Goal: Task Accomplishment & Management: Complete application form

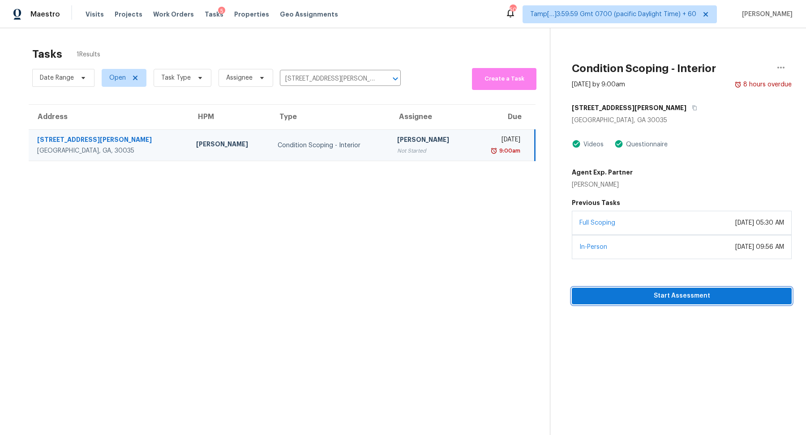
click at [634, 295] on span "Start Assessment" at bounding box center [682, 296] width 206 height 11
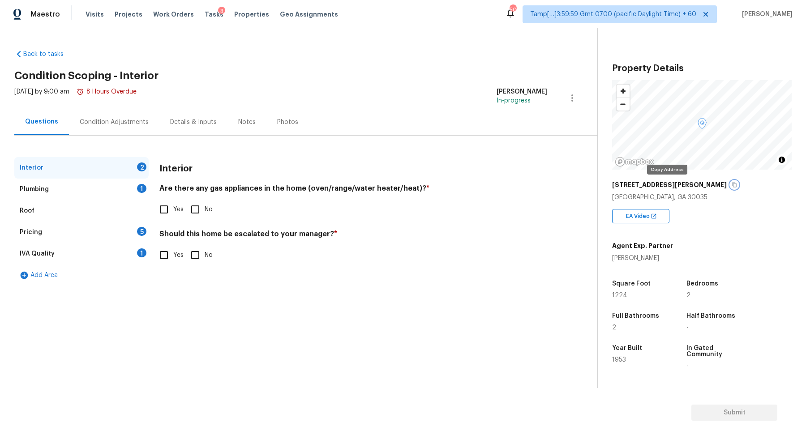
click at [731, 187] on button "button" at bounding box center [735, 185] width 8 height 8
click at [668, 189] on div "[STREET_ADDRESS][PERSON_NAME]" at bounding box center [702, 185] width 180 height 16
click at [732, 187] on icon "button" at bounding box center [734, 184] width 5 height 5
click at [124, 120] on div "Condition Adjustments" at bounding box center [114, 122] width 69 height 9
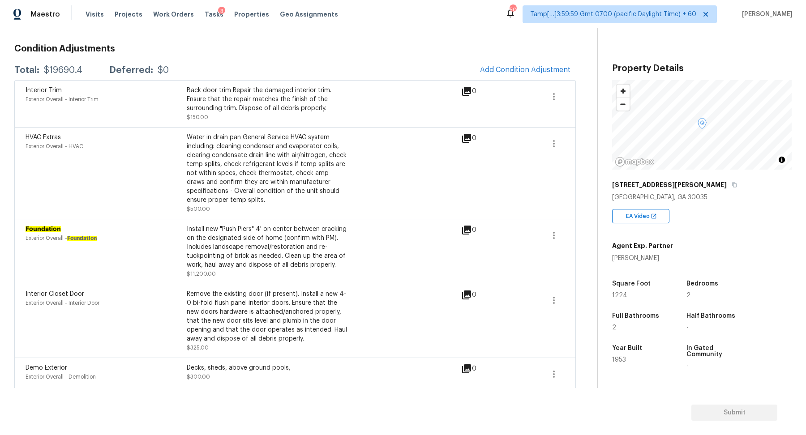
scroll to position [50, 0]
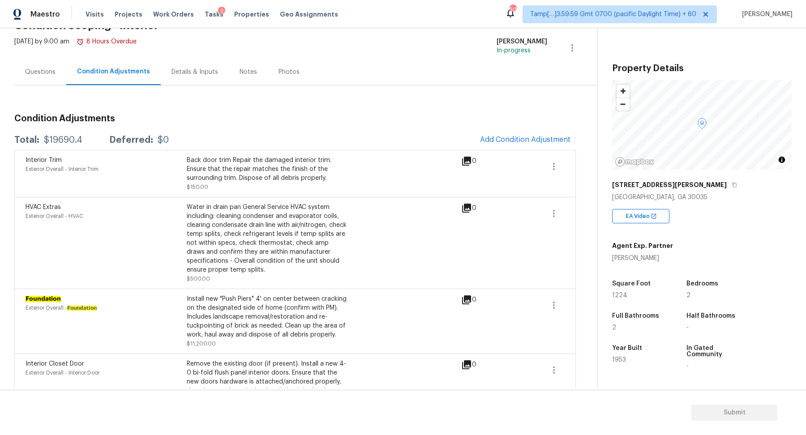
click at [530, 151] on div "Interior Trim Exterior Overall - Interior Trim Back door trim Repair the damage…" at bounding box center [295, 173] width 562 height 47
click at [542, 142] on span "Add Condition Adjustment" at bounding box center [525, 140] width 90 height 8
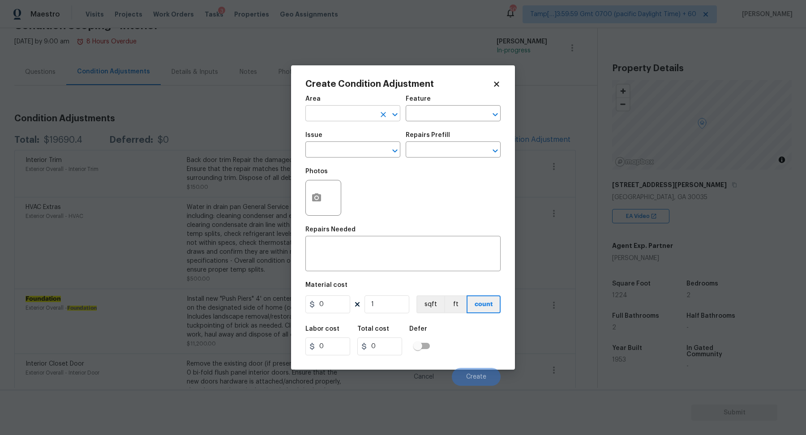
click at [362, 106] on div "Area" at bounding box center [352, 102] width 95 height 12
click at [362, 111] on input "text" at bounding box center [340, 115] width 70 height 14
click at [343, 153] on li "Interior Overall" at bounding box center [352, 149] width 95 height 15
type input "Interior Overall"
click at [343, 153] on input "text" at bounding box center [340, 151] width 70 height 14
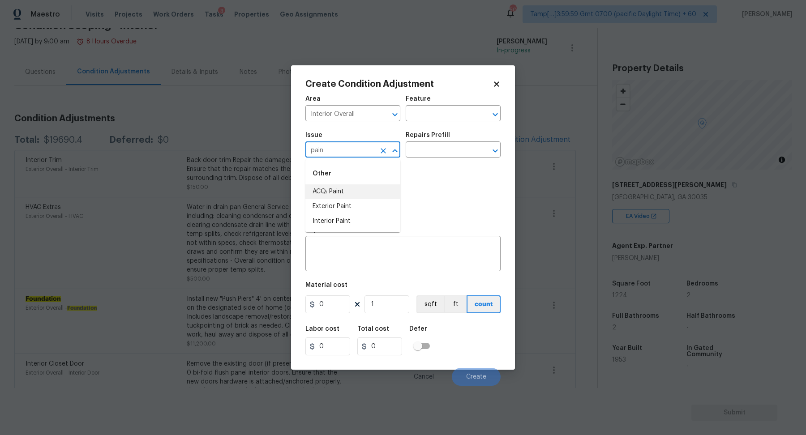
click at [353, 194] on li "ACQ: Paint" at bounding box center [352, 192] width 95 height 15
type input "ACQ: Paint"
click at [462, 159] on div "Issue ACQ: Paint ​ Repairs Prefill ​" at bounding box center [402, 145] width 195 height 36
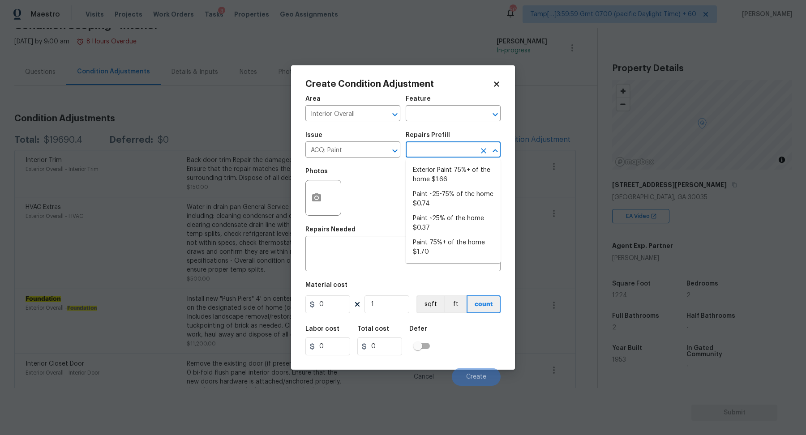
click at [462, 154] on input "text" at bounding box center [441, 151] width 70 height 14
click at [465, 242] on li "Paint 75%+ of the home $1.70" at bounding box center [453, 248] width 95 height 24
type input "Acquisition"
type textarea "Acquisition Scope: 75%+ of the home will likely require interior paint"
type input "1.7"
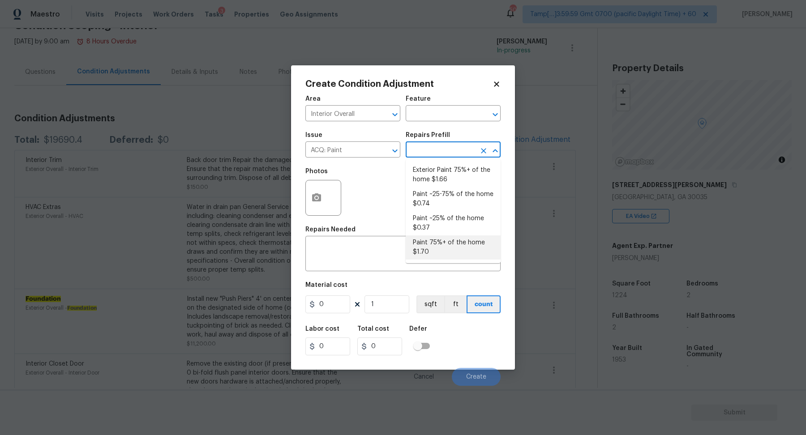
type input "1.7"
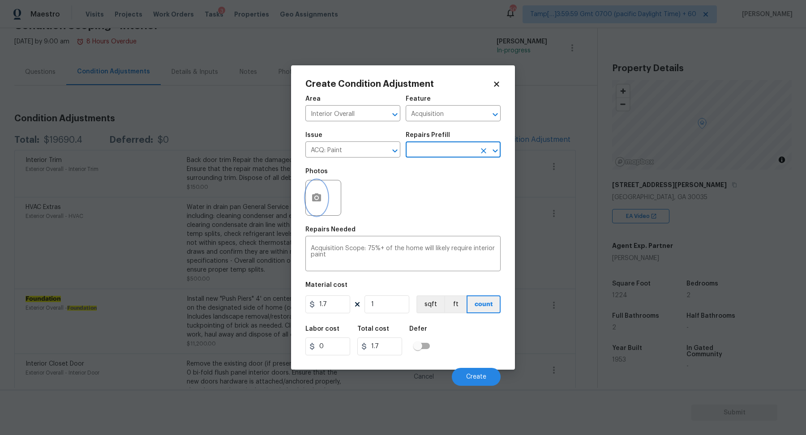
click at [314, 193] on icon "button" at bounding box center [316, 198] width 11 height 11
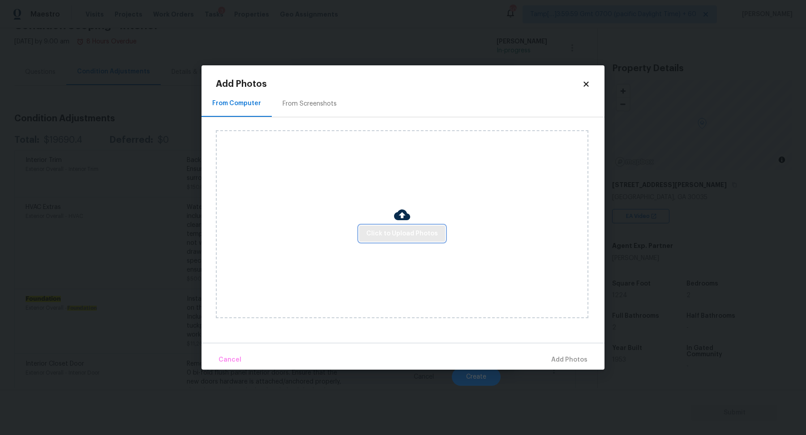
click at [401, 238] on span "Click to Upload Photos" at bounding box center [402, 233] width 72 height 11
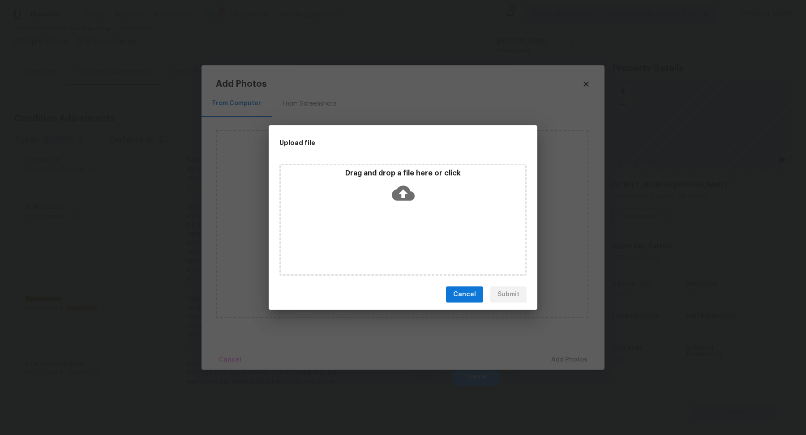
click at [424, 205] on div "Drag and drop a file here or click" at bounding box center [403, 188] width 245 height 39
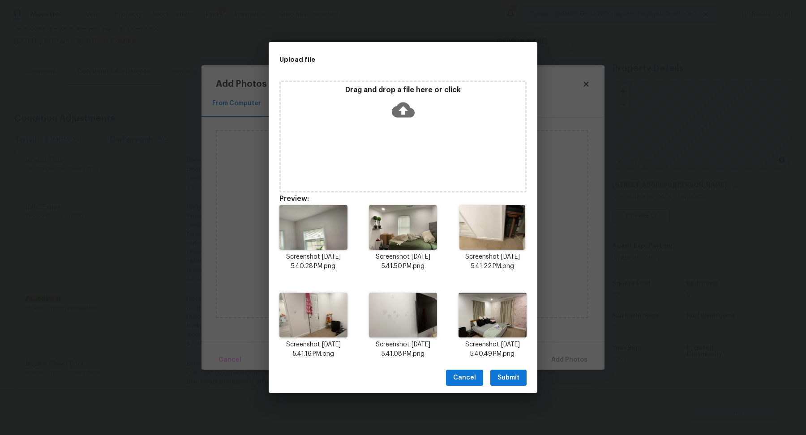
click at [518, 372] on button "Submit" at bounding box center [508, 378] width 36 height 17
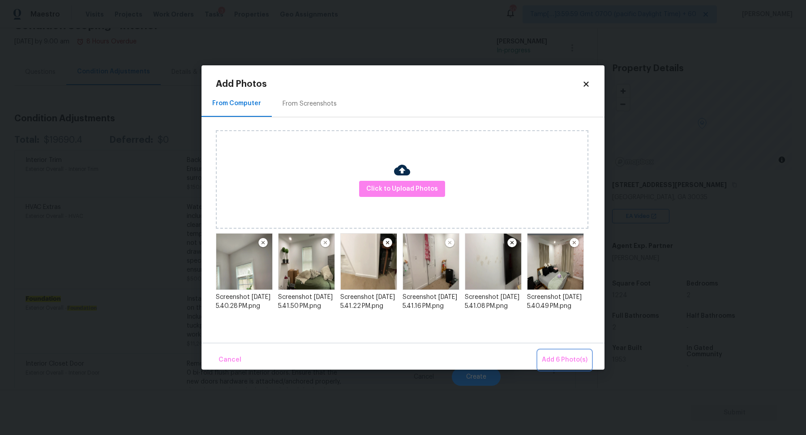
click at [558, 356] on span "Add 6 Photo(s)" at bounding box center [565, 360] width 46 height 11
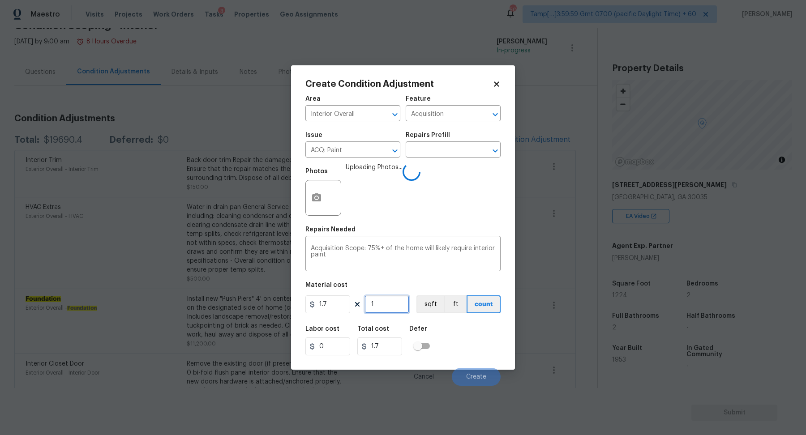
click at [383, 303] on input "1" at bounding box center [387, 305] width 45 height 18
type input "12"
type input "20.4"
type input "122"
type input "207.4"
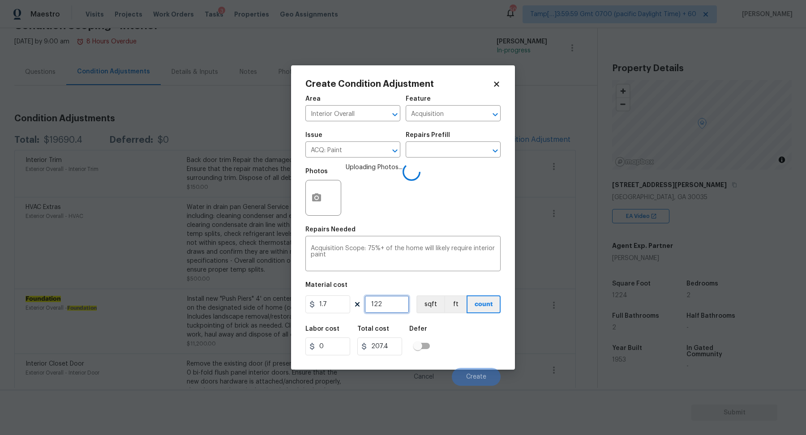
type input "1224"
type input "2080.8"
type input "1224"
click at [471, 339] on div "Labor cost 0 Total cost 2080.8 Defer" at bounding box center [402, 341] width 195 height 40
click at [475, 372] on button "Create" at bounding box center [476, 377] width 49 height 18
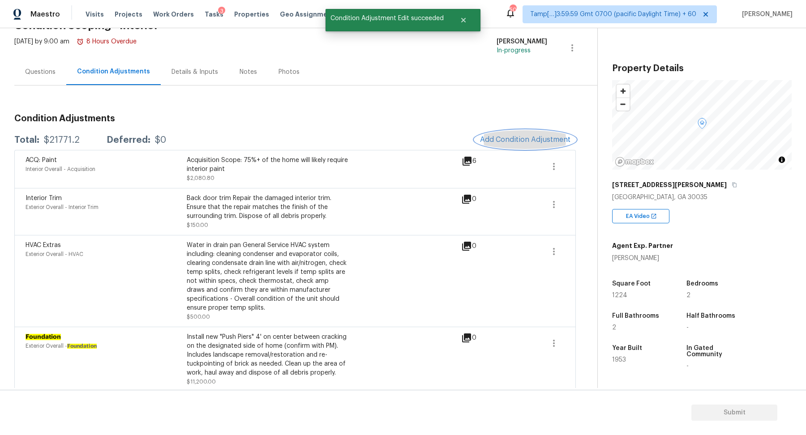
click at [531, 139] on span "Add Condition Adjustment" at bounding box center [525, 140] width 90 height 8
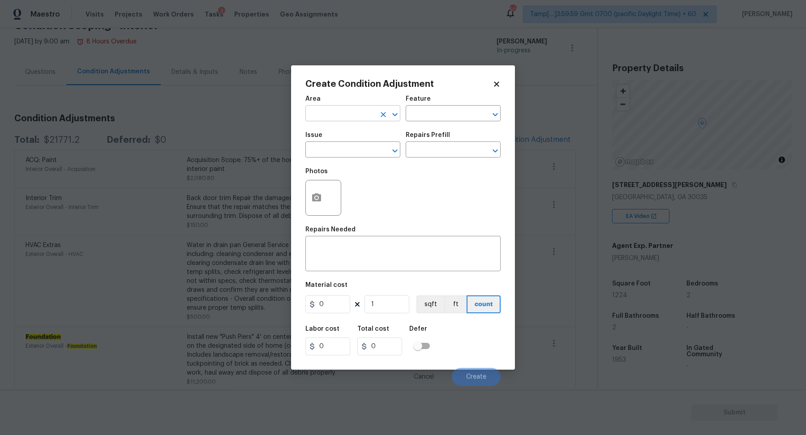
click at [326, 118] on input "text" at bounding box center [340, 115] width 70 height 14
click at [354, 153] on li "Interior Overall" at bounding box center [352, 149] width 95 height 15
type input "Interior Overall"
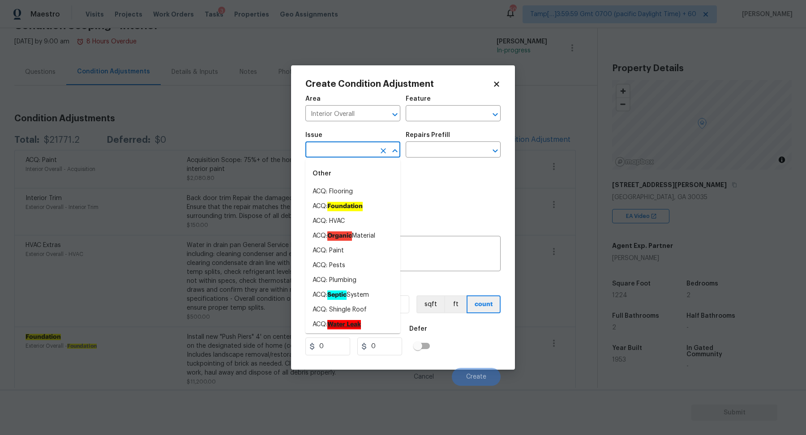
click at [354, 153] on input "text" at bounding box center [340, 151] width 70 height 14
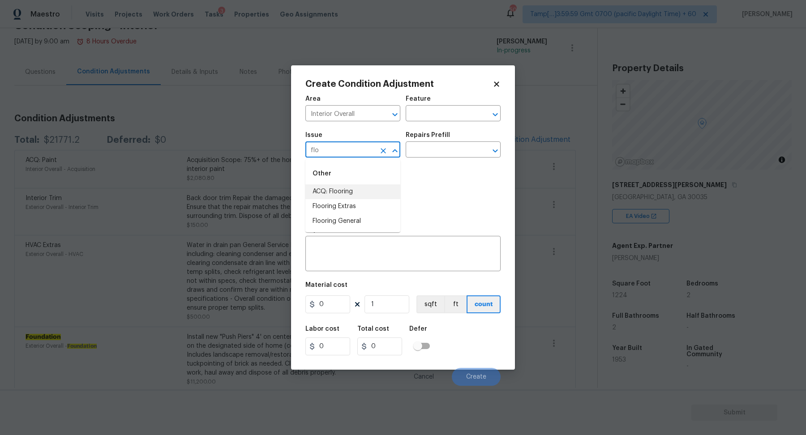
click at [389, 194] on li "ACQ: Flooring" at bounding box center [352, 192] width 95 height 15
type input "ACQ: Flooring"
click at [457, 158] on div "Issue ACQ: Flooring ​ Repairs Prefill ​" at bounding box center [402, 145] width 195 height 36
click at [469, 147] on input "text" at bounding box center [441, 151] width 70 height 14
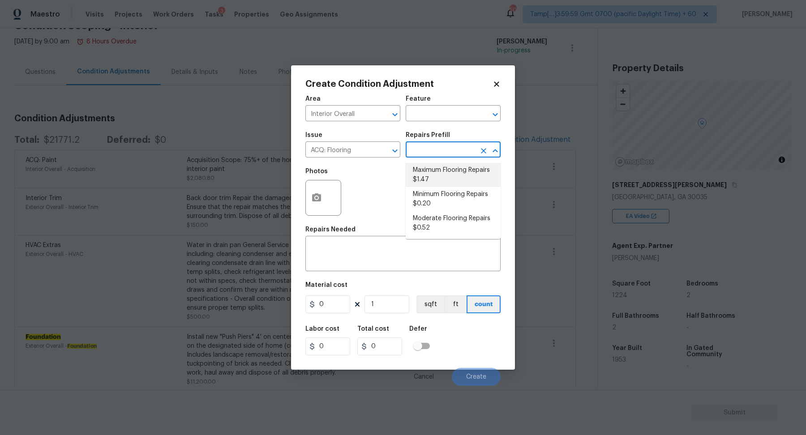
click at [450, 174] on li "Maximum Flooring Repairs $1.47" at bounding box center [453, 175] width 95 height 24
type input "Acquisition"
type textarea "Acquisition Scope: Maximum flooring repairs"
type input "1.47"
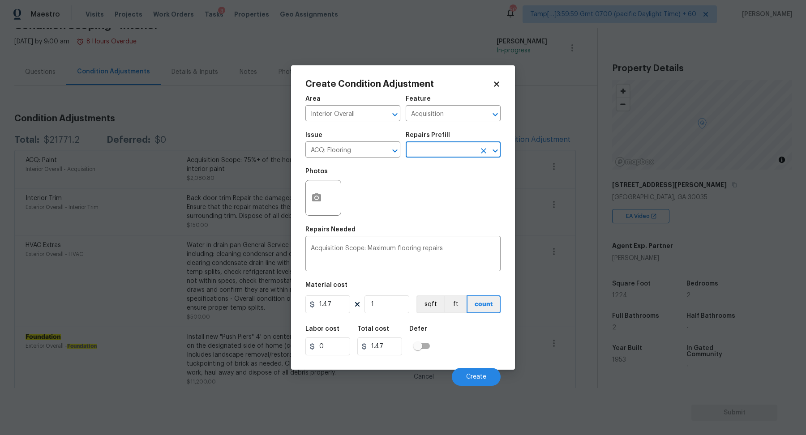
click at [448, 152] on input "text" at bounding box center [441, 151] width 70 height 14
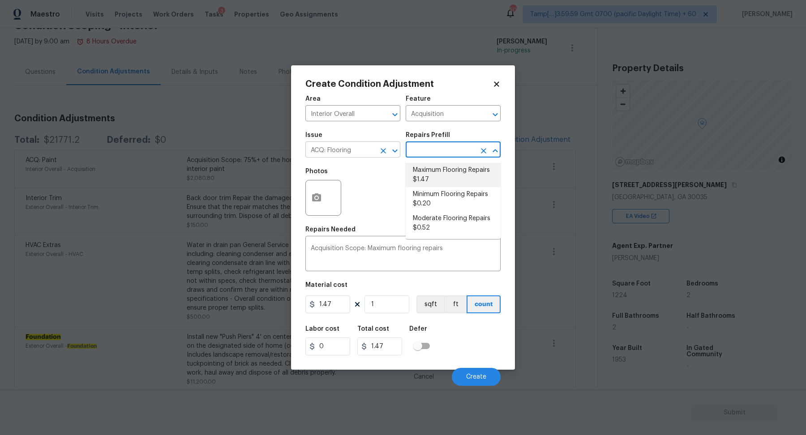
click at [379, 152] on button "Clear" at bounding box center [383, 151] width 13 height 13
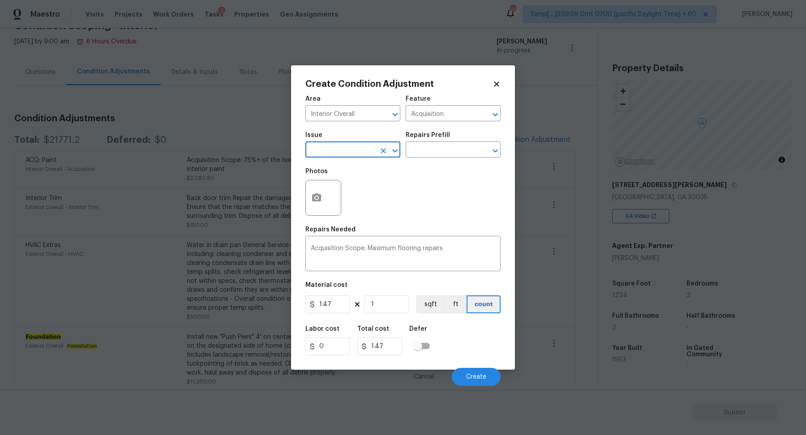
click at [360, 151] on input "text" at bounding box center [340, 151] width 70 height 14
type input "d"
click at [325, 220] on li "Flooring General" at bounding box center [352, 221] width 95 height 15
type input "Flooring General"
click at [433, 155] on input "text" at bounding box center [441, 151] width 70 height 14
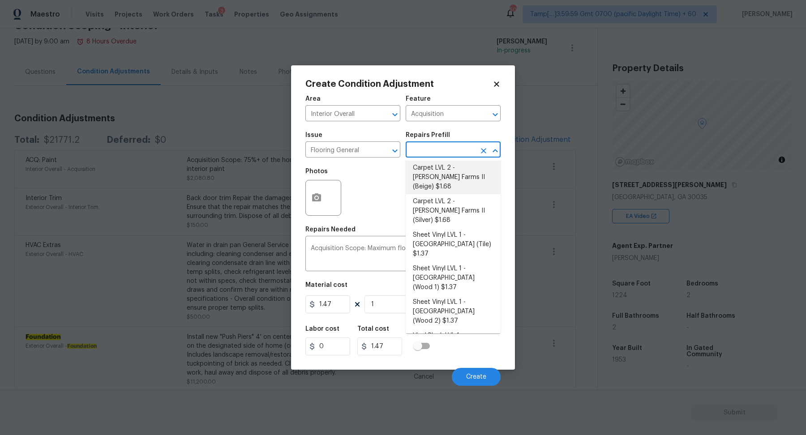
scroll to position [99, 0]
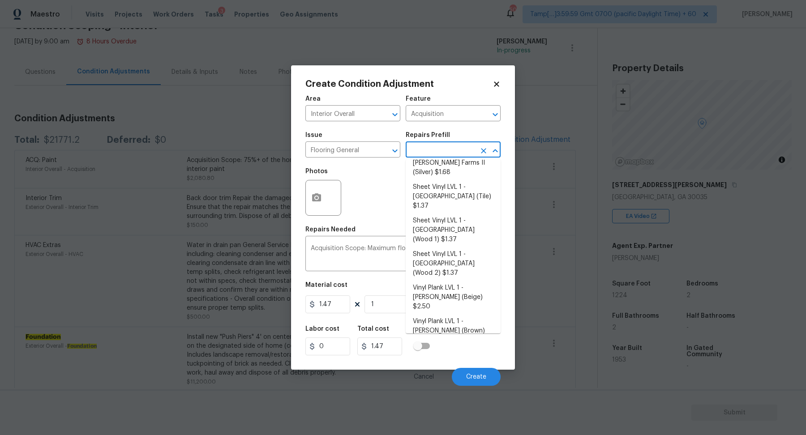
click at [459, 348] on li "Vinyl Plank LVL 2 - Best Door 4.5 (Beige) $3.22" at bounding box center [453, 360] width 95 height 24
type input "Overall Flooring"
type textarea "Install LVP (Best Door 4.5 220 Sweeper Beige) Includes transitions, glue and as…"
type input "3.22"
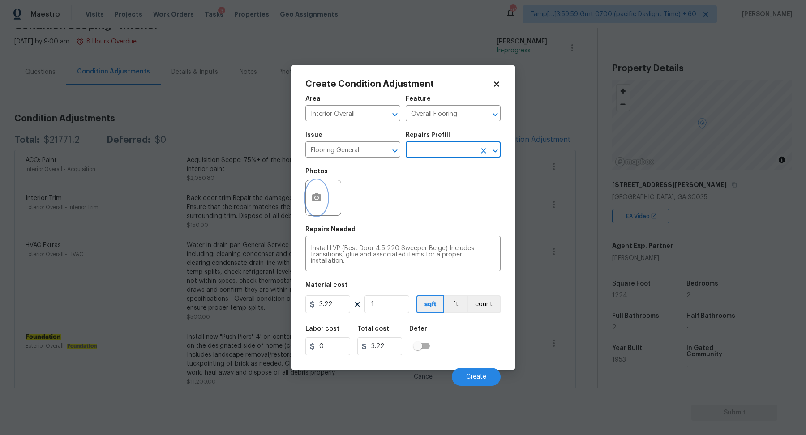
click at [319, 204] on button "button" at bounding box center [317, 198] width 22 height 35
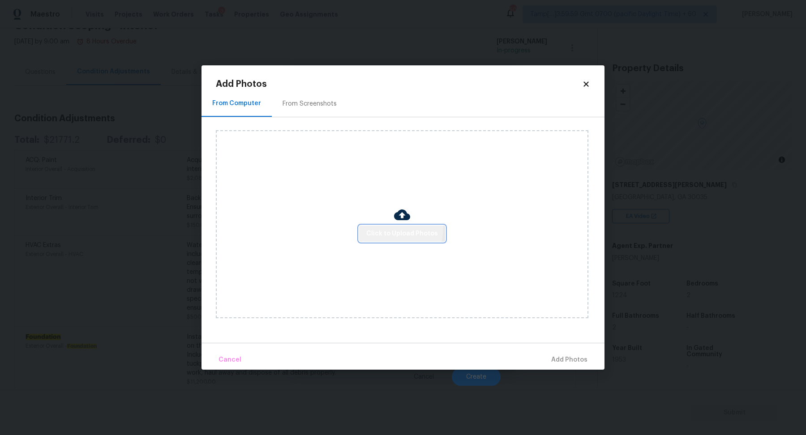
click at [370, 226] on button "Click to Upload Photos" at bounding box center [402, 234] width 86 height 17
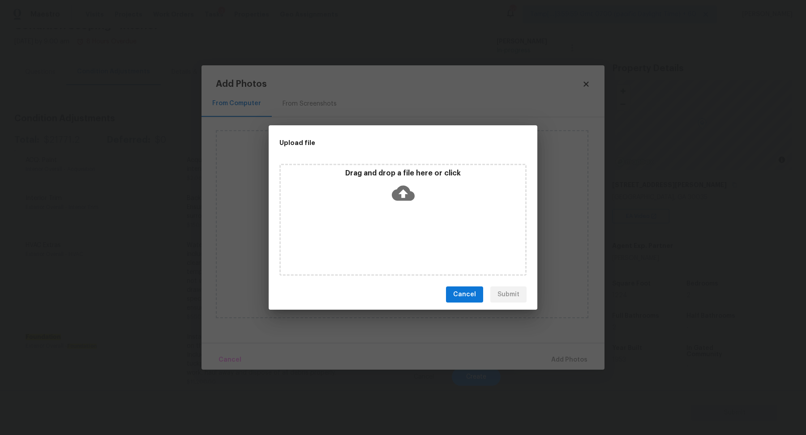
click at [417, 201] on div "Drag and drop a file here or click" at bounding box center [403, 188] width 245 height 39
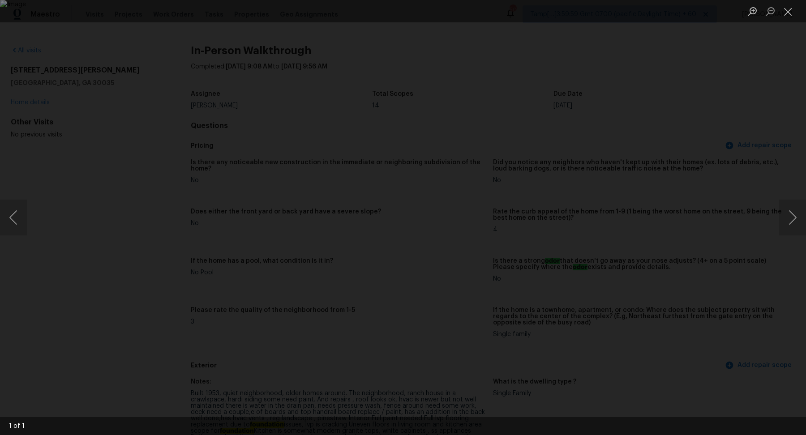
scroll to position [1706, 0]
click at [651, 210] on div "Lightbox" at bounding box center [403, 217] width 806 height 435
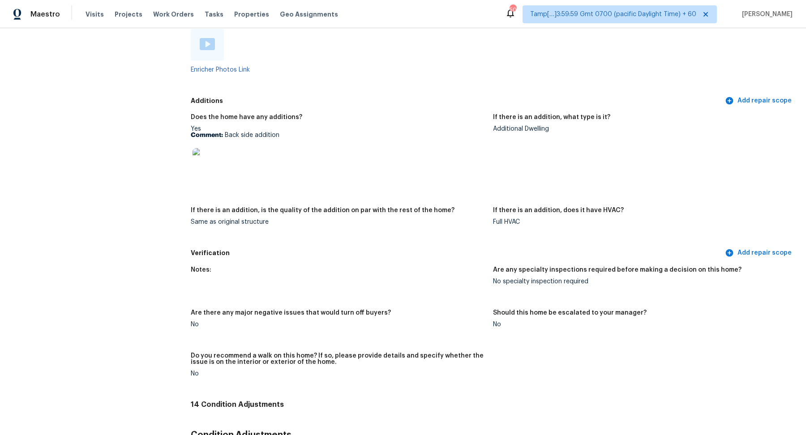
scroll to position [1725, 0]
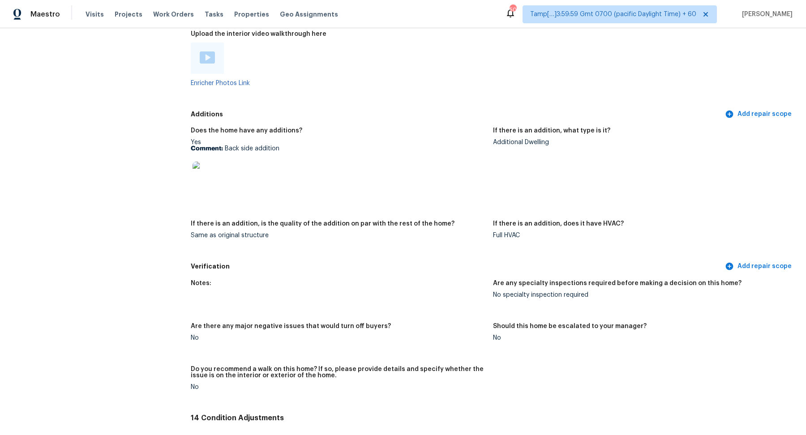
click at [199, 183] on img at bounding box center [207, 176] width 29 height 29
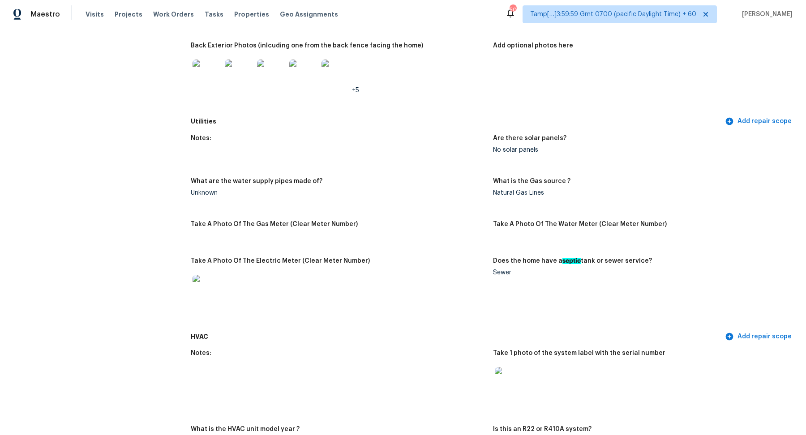
scroll to position [442, 0]
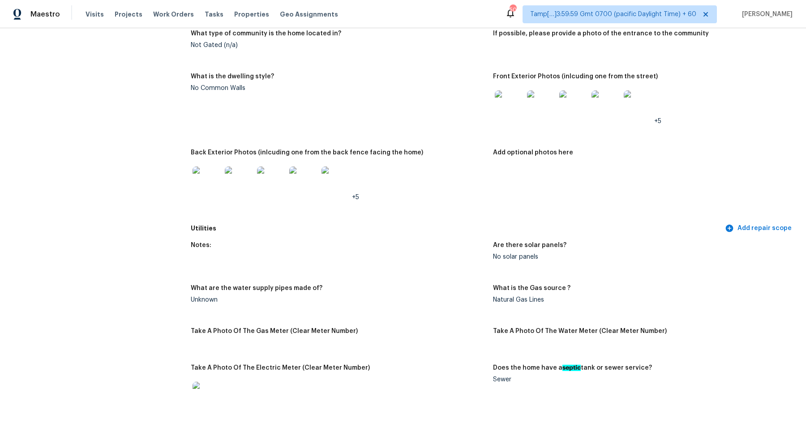
click at [201, 173] on img at bounding box center [207, 181] width 29 height 29
click at [511, 117] on img at bounding box center [509, 104] width 29 height 29
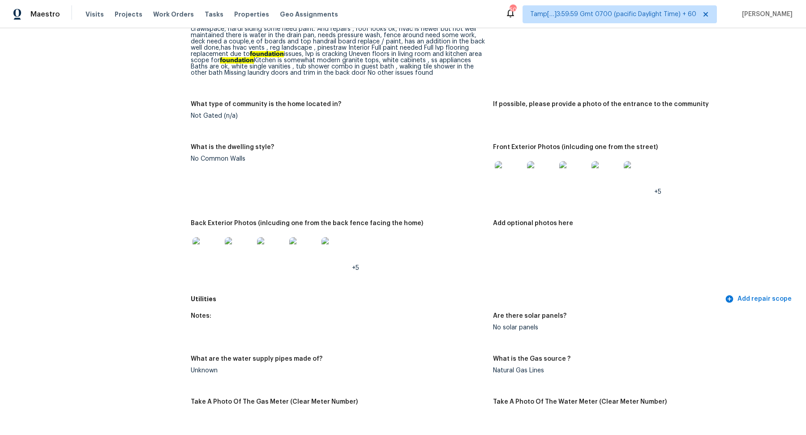
scroll to position [422, 0]
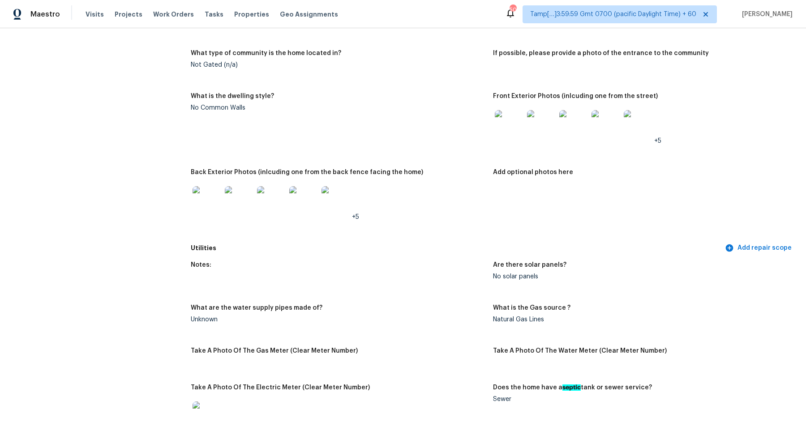
click at [208, 207] on img at bounding box center [207, 200] width 29 height 29
click at [497, 138] on img at bounding box center [509, 124] width 29 height 29
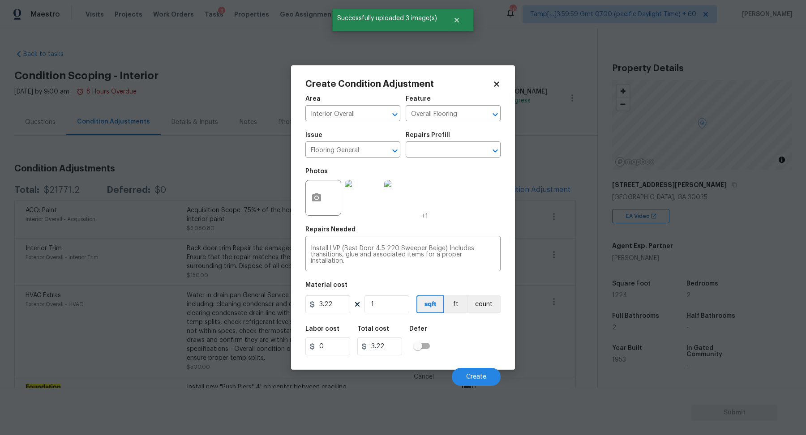
scroll to position [50, 0]
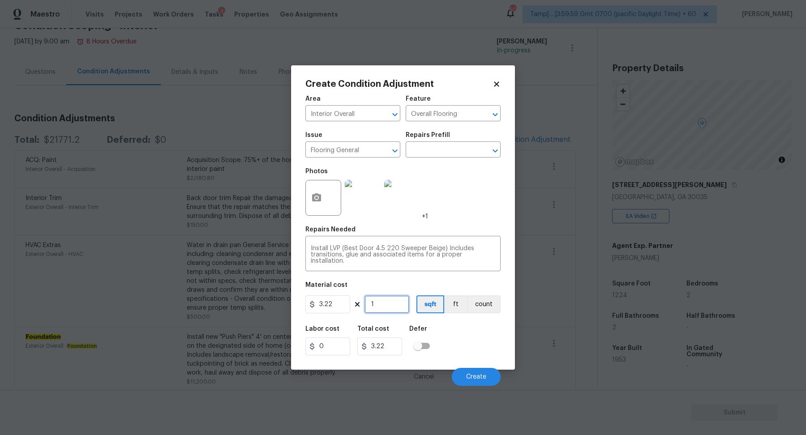
click at [397, 306] on input "1" at bounding box center [387, 305] width 45 height 18
type input "6"
type input "19.32"
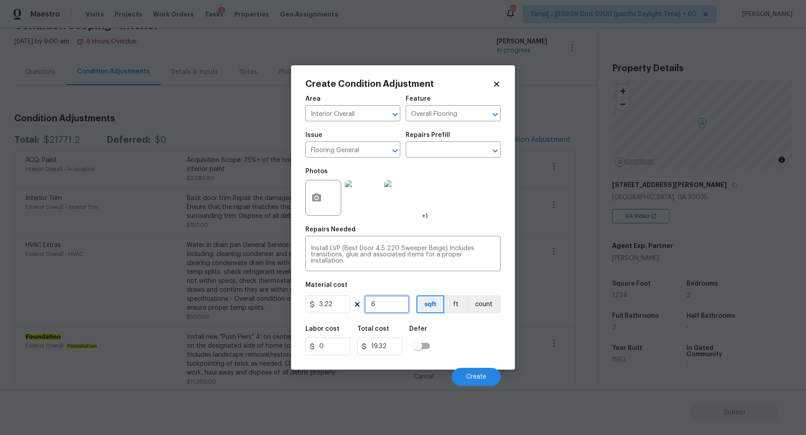
type input "63"
type input "202.86"
type input "6"
type input "19.32"
type input "62"
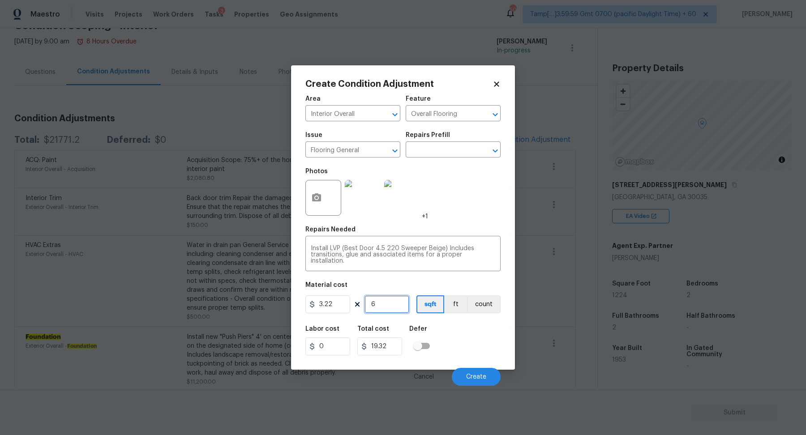
type input "199.64"
type input "624"
type input "2009.28"
type input "624"
click at [483, 378] on span "Create" at bounding box center [476, 377] width 20 height 7
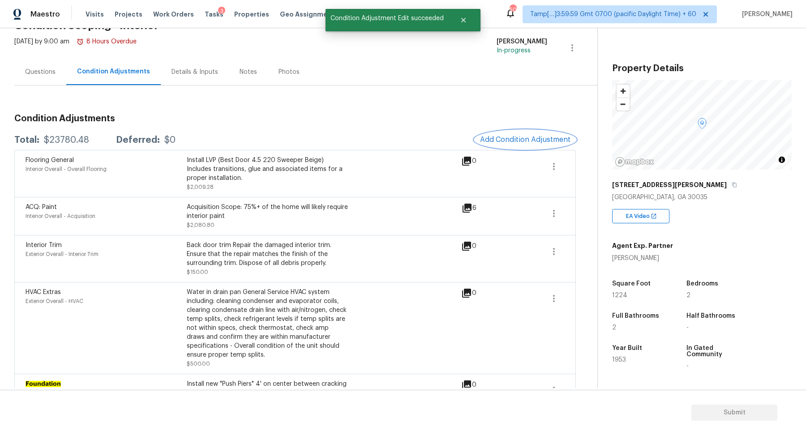
click at [529, 139] on span "Add Condition Adjustment" at bounding box center [525, 140] width 90 height 8
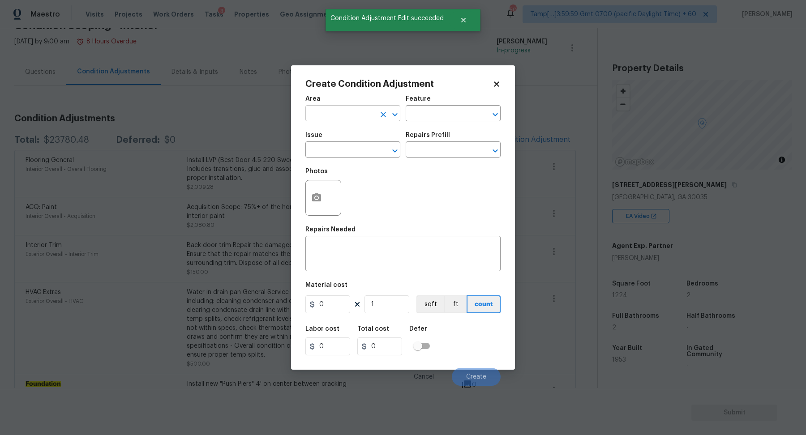
click at [350, 115] on input "text" at bounding box center [340, 115] width 70 height 14
click at [341, 150] on li "Interior Overall" at bounding box center [352, 149] width 95 height 15
type input "Interior Overall"
click at [341, 150] on input "text" at bounding box center [340, 151] width 70 height 14
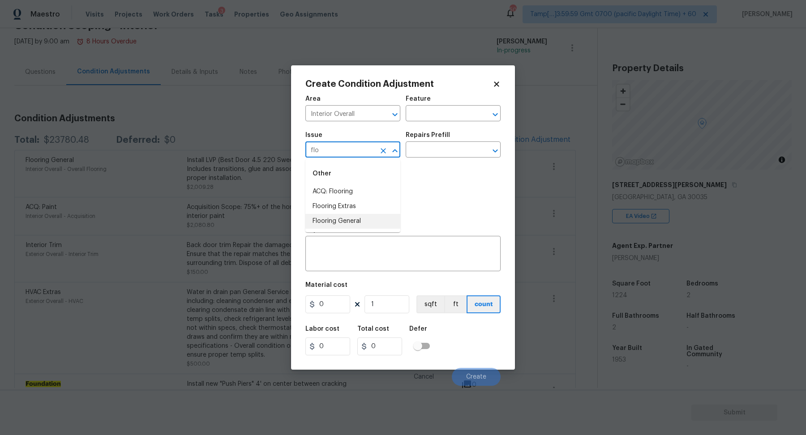
click at [326, 218] on li "Flooring General" at bounding box center [352, 221] width 95 height 15
type input "Flooring General"
click at [469, 154] on input "text" at bounding box center [441, 151] width 70 height 14
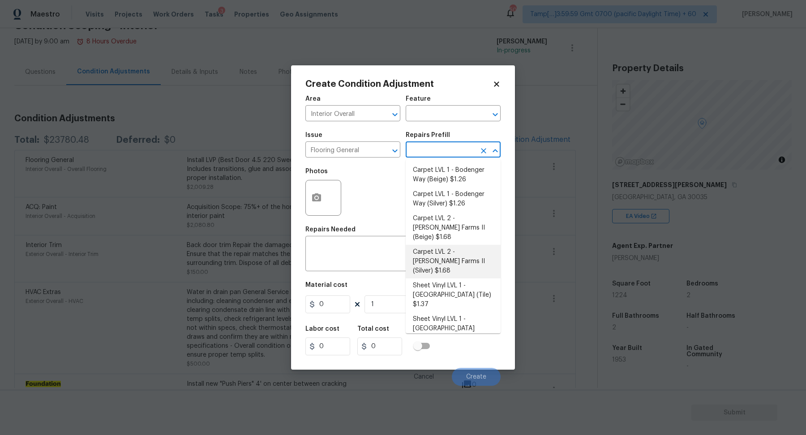
click at [457, 245] on li "Carpet LVL 2 - Abshire Farms II (Silver) $1.68" at bounding box center [453, 262] width 95 height 34
type input "Overall Flooring"
type textarea "Install new carpet (Abshire Farms II - 929 Thin Ice) at all previously carpeted…"
type input "1.68"
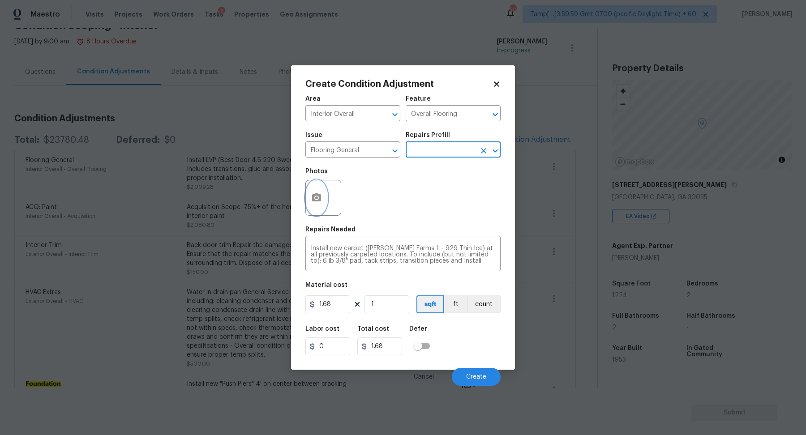
click at [321, 207] on button "button" at bounding box center [317, 198] width 22 height 35
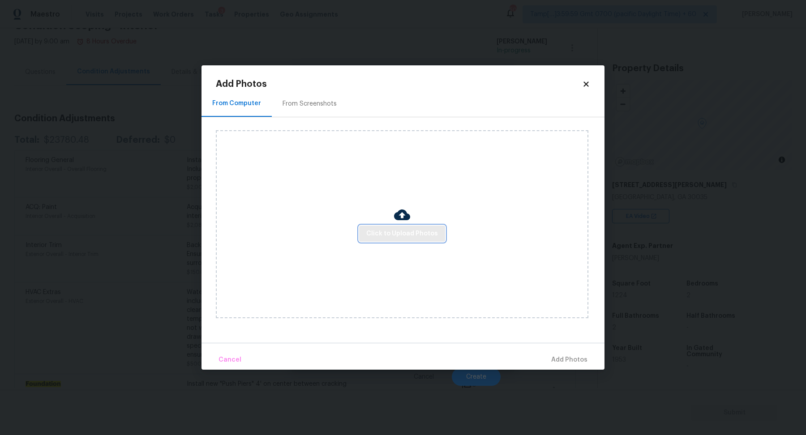
click at [380, 228] on button "Click to Upload Photos" at bounding box center [402, 234] width 86 height 17
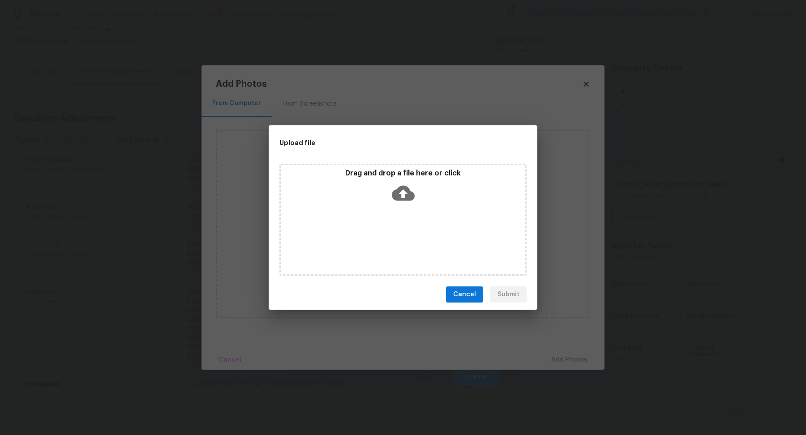
click at [403, 209] on div "Drag and drop a file here or click" at bounding box center [403, 220] width 247 height 112
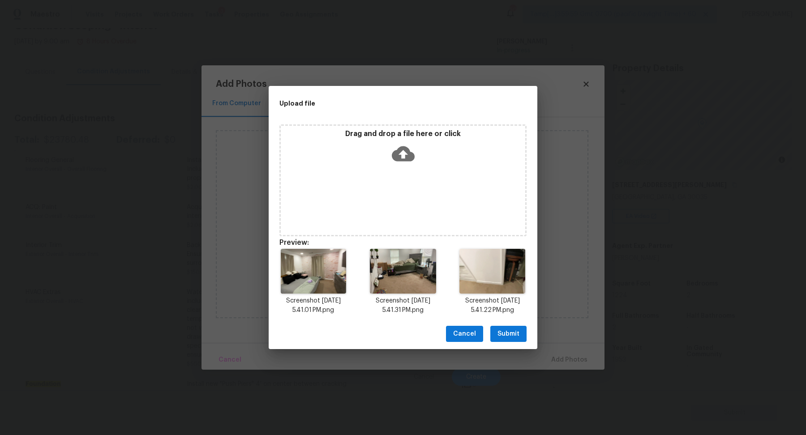
click at [515, 338] on span "Submit" at bounding box center [509, 334] width 22 height 11
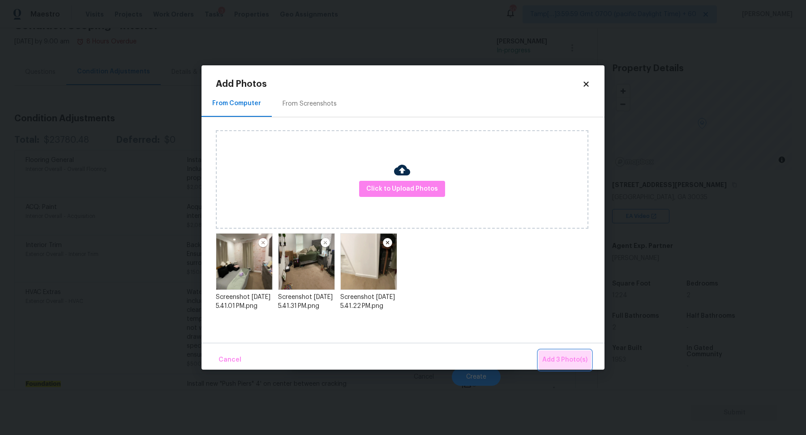
click at [555, 351] on button "Add 3 Photo(s)" at bounding box center [565, 360] width 52 height 19
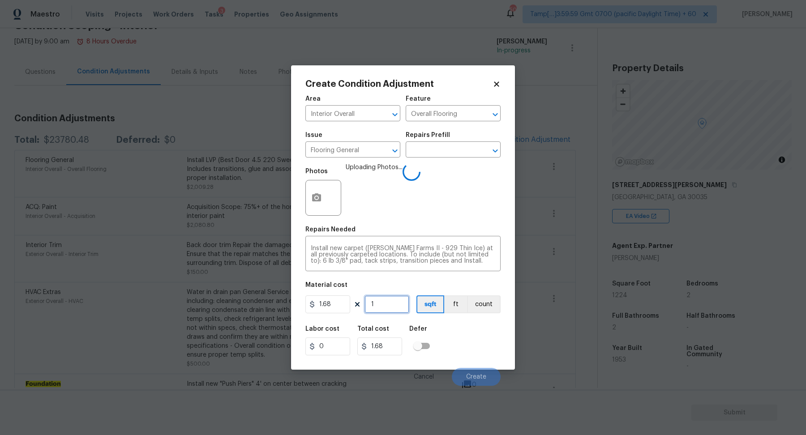
click at [387, 299] on input "1" at bounding box center [387, 305] width 45 height 18
type input "6"
type input "10.08"
type input "60"
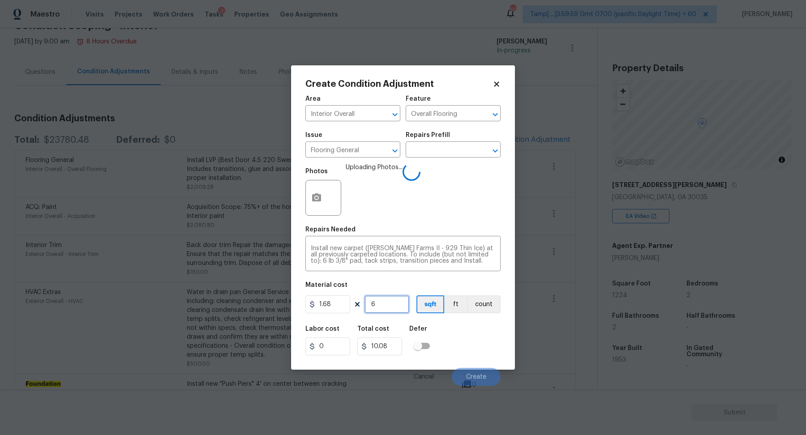
type input "100.8"
type input "600"
type input "1008"
type input "600"
click at [482, 335] on div "Labor cost 0 Total cost 1008 Defer" at bounding box center [402, 341] width 195 height 40
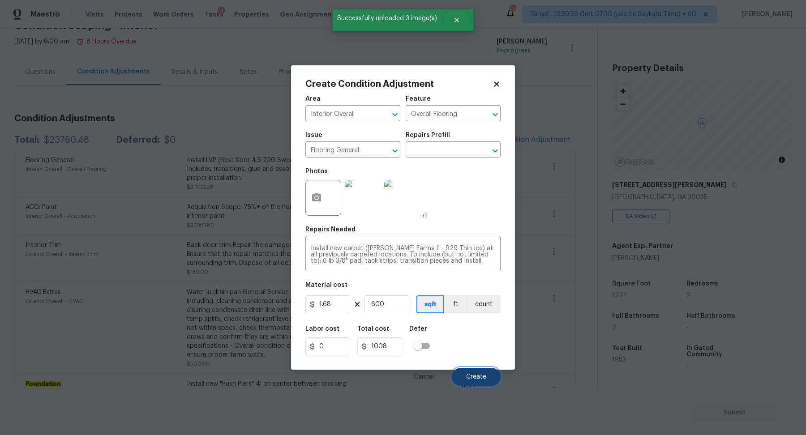
click at [481, 369] on button "Create" at bounding box center [476, 377] width 49 height 18
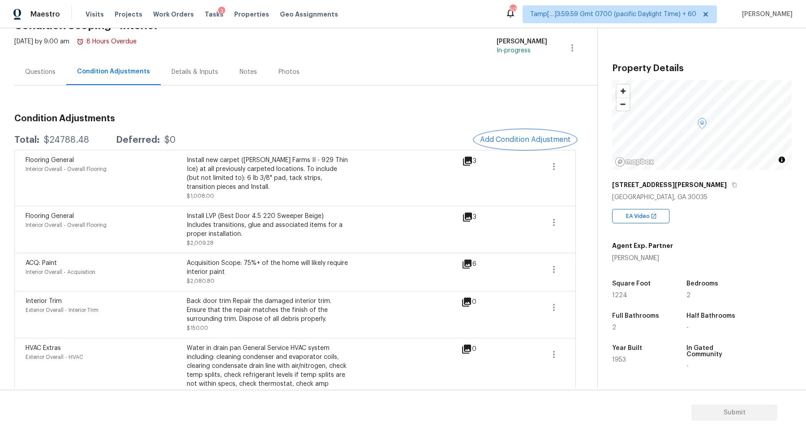
click at [514, 132] on button "Add Condition Adjustment" at bounding box center [525, 139] width 101 height 19
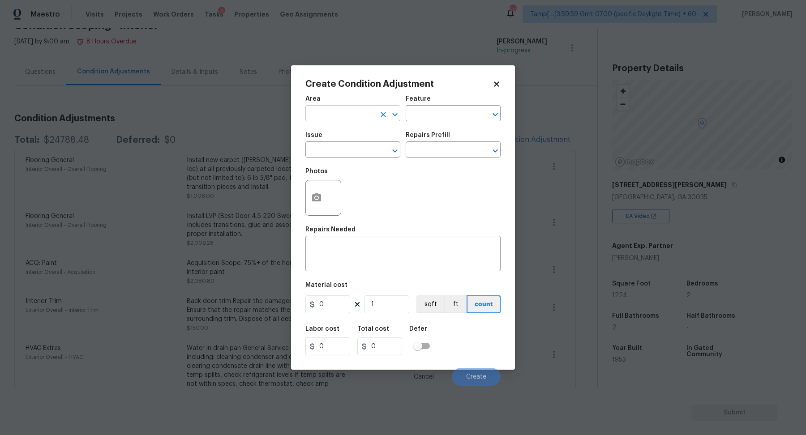
click at [361, 119] on input "text" at bounding box center [340, 115] width 70 height 14
type input "e"
click at [359, 147] on li "Interior Overall" at bounding box center [352, 149] width 95 height 15
type input "Interior Overall"
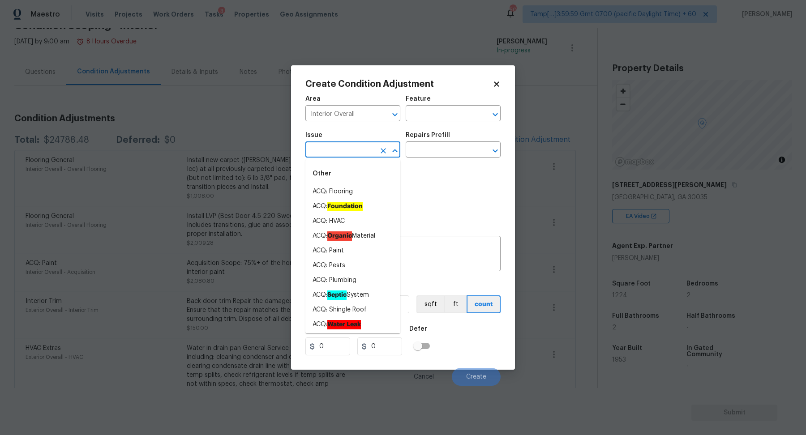
click at [359, 147] on input "text" at bounding box center [340, 151] width 70 height 14
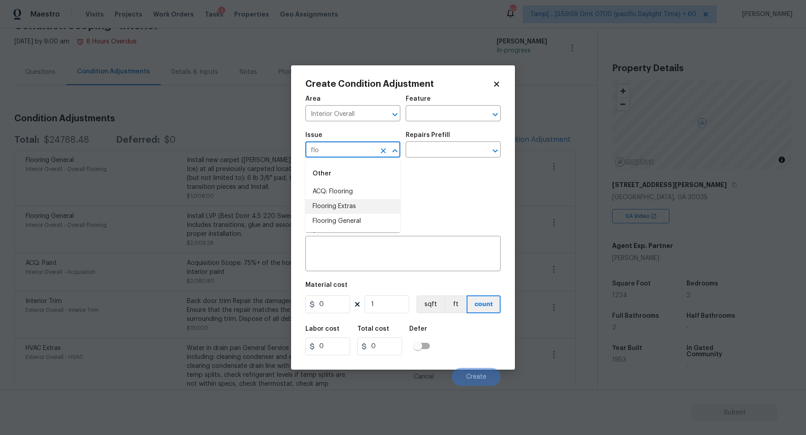
click at [366, 204] on li "Flooring Extras" at bounding box center [352, 206] width 95 height 15
type input "Flooring Extras"
click at [439, 156] on input "text" at bounding box center [441, 151] width 70 height 14
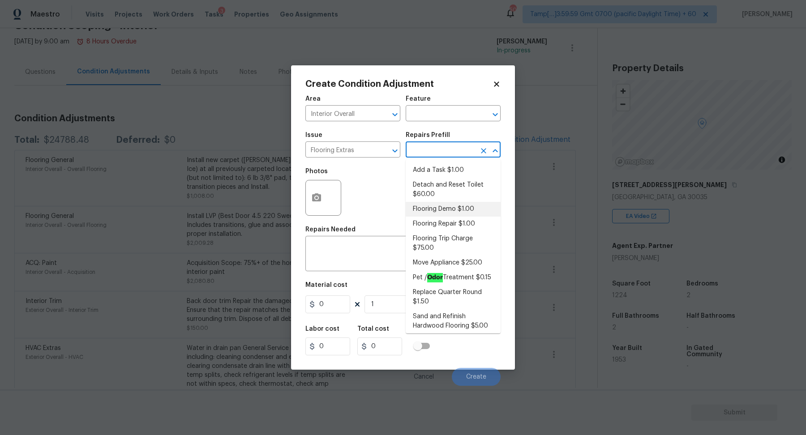
click at [443, 208] on li "Flooring Demo $1.00" at bounding box center [453, 209] width 95 height 15
type input "Overall Flooring"
type textarea "Demo existing flooring."
type input "1"
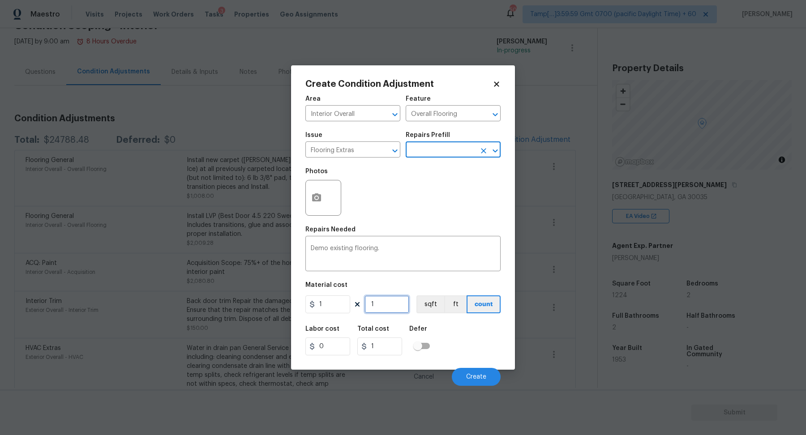
click at [382, 302] on input "1" at bounding box center [387, 305] width 45 height 18
type input "6"
type input "62"
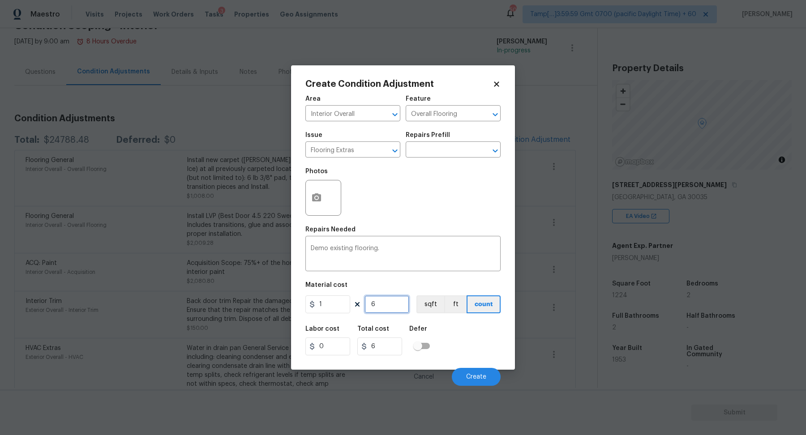
type input "62"
type input "624"
click at [482, 379] on span "Create" at bounding box center [476, 377] width 20 height 7
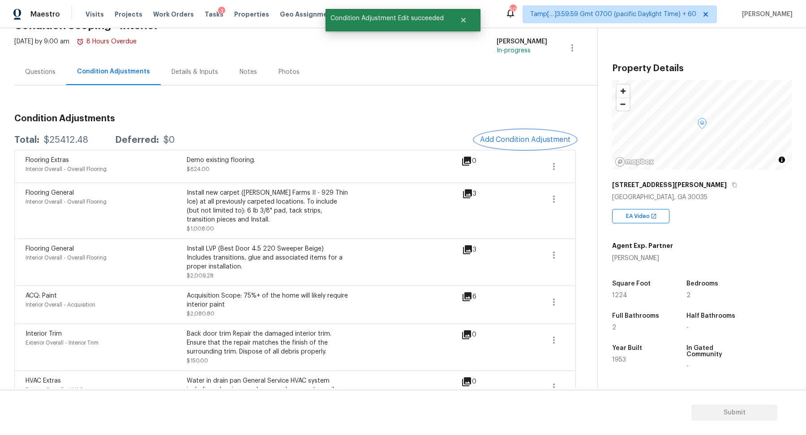
click at [535, 137] on span "Add Condition Adjustment" at bounding box center [525, 140] width 90 height 8
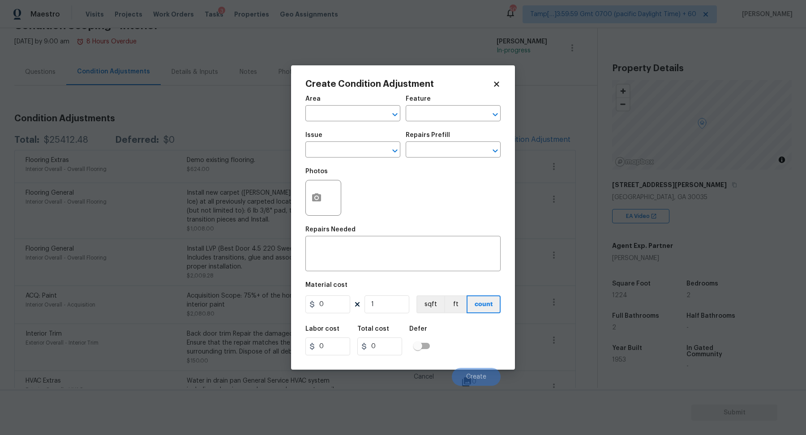
click at [331, 129] on span "Issue ​" at bounding box center [352, 145] width 95 height 36
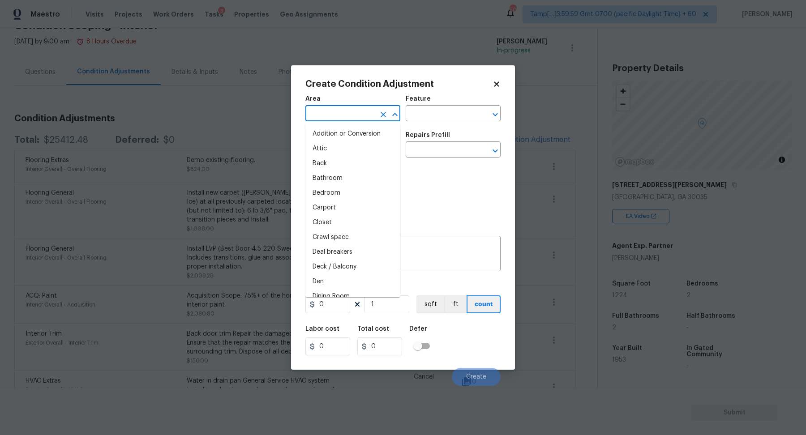
click at [331, 116] on input "text" at bounding box center [340, 115] width 70 height 14
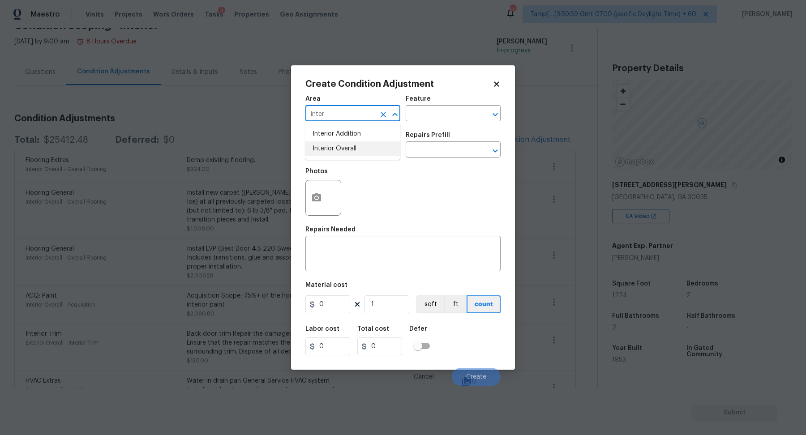
click at [363, 146] on li "Interior Overall" at bounding box center [352, 149] width 95 height 15
type input "Interior Overall"
click at [363, 146] on input "text" at bounding box center [340, 151] width 70 height 14
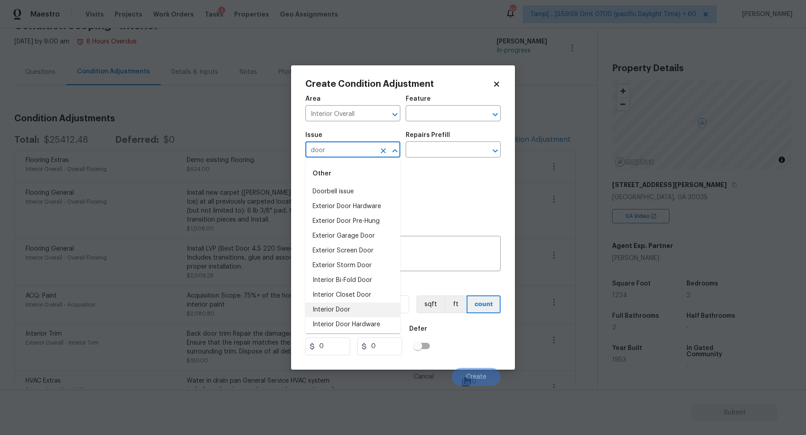
click at [353, 314] on li "Interior Door" at bounding box center [352, 310] width 95 height 15
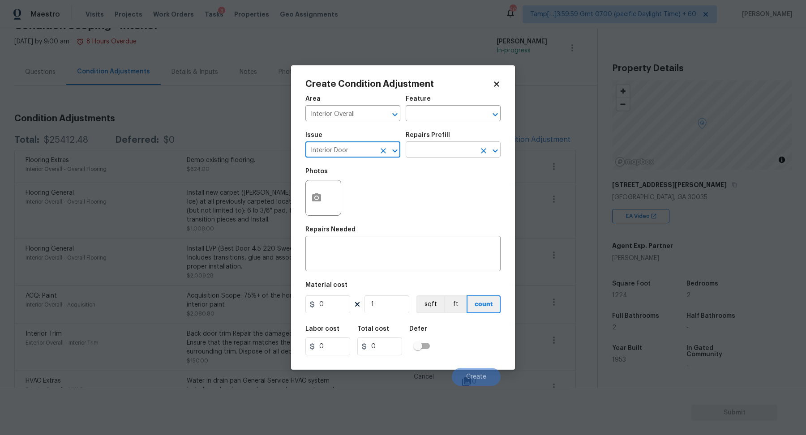
type input "Interior Door"
click at [461, 152] on input "text" at bounding box center [441, 151] width 70 height 14
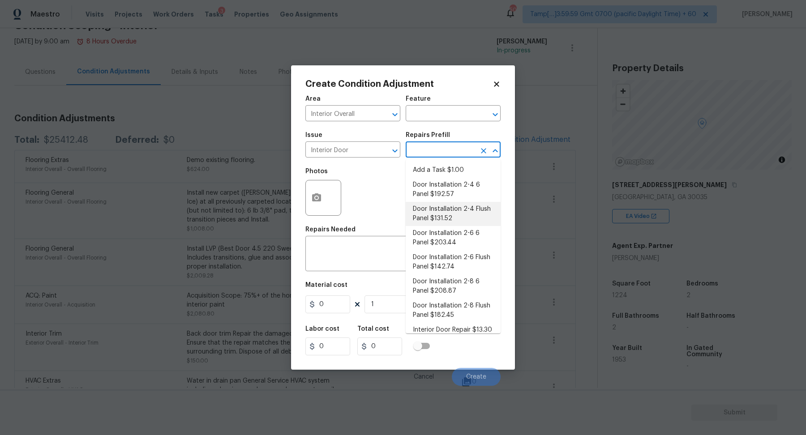
click at [457, 214] on li "Door Installation 2-4 Flush Panel $131.52" at bounding box center [453, 214] width 95 height 24
type input "Interior Door"
type textarea "Remove the existing door (if present). Install a new pre-hung 2-4 flush panel i…"
type input "131.52"
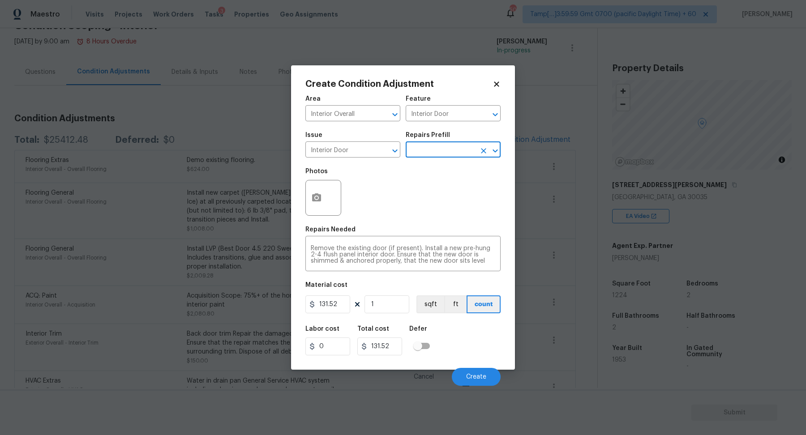
click at [458, 146] on input "text" at bounding box center [441, 151] width 70 height 14
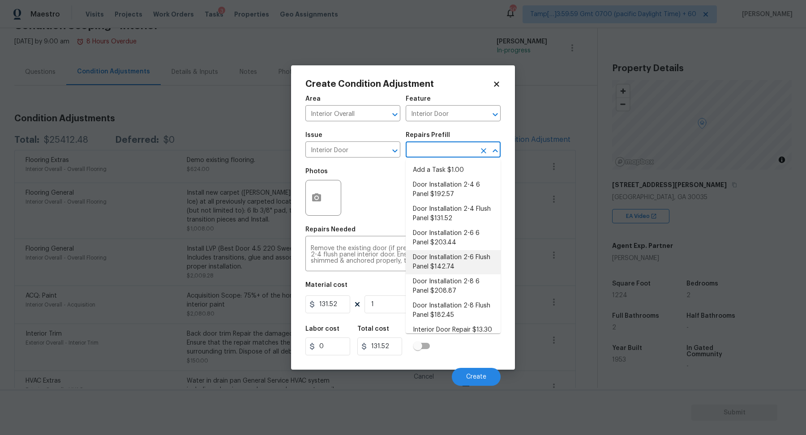
click at [456, 255] on li "Door Installation 2-6 Flush Panel $142.74" at bounding box center [453, 262] width 95 height 24
type textarea "Remove the existing door (if present). Install a new pre-hung 2-6 flush panel i…"
type input "142.74"
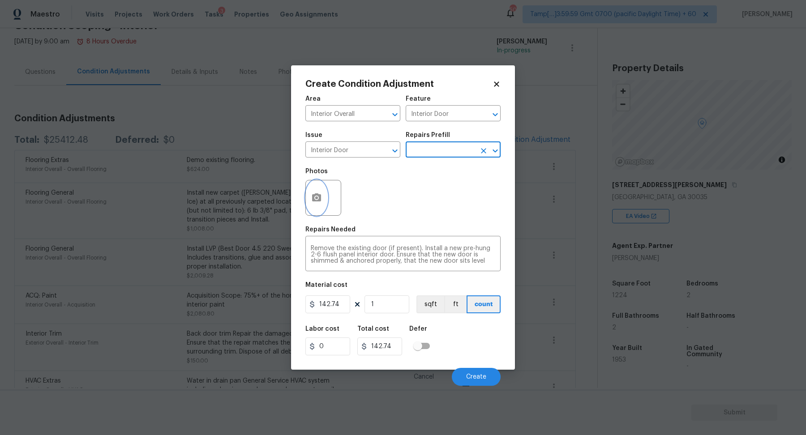
click at [320, 194] on icon "button" at bounding box center [316, 198] width 9 height 8
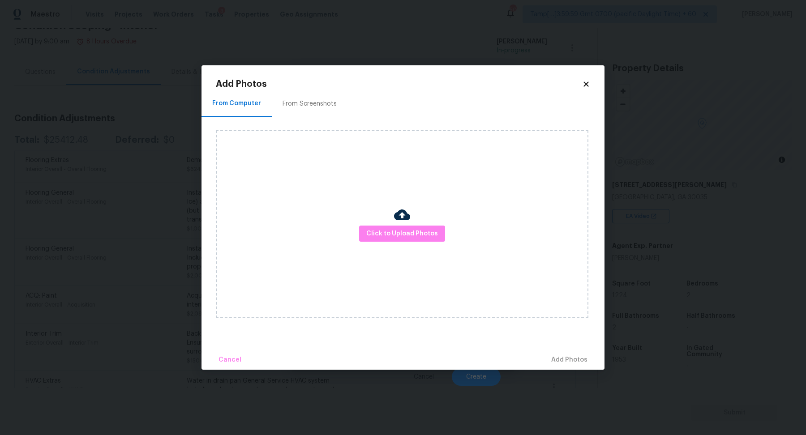
click at [383, 223] on div "Click to Upload Photos" at bounding box center [402, 224] width 373 height 188
click at [383, 227] on button "Click to Upload Photos" at bounding box center [402, 234] width 86 height 17
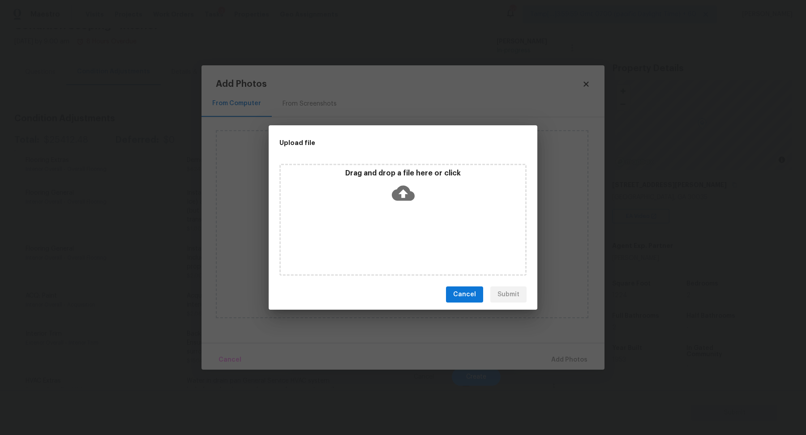
click at [410, 207] on div "Drag and drop a file here or click" at bounding box center [403, 220] width 247 height 112
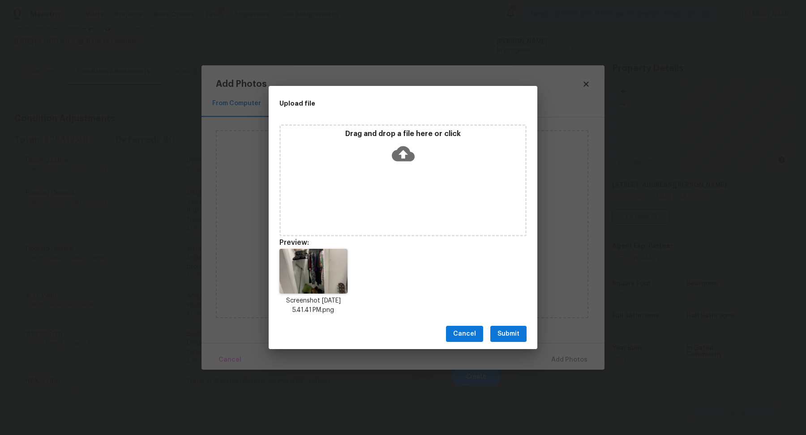
click at [512, 334] on span "Submit" at bounding box center [509, 334] width 22 height 11
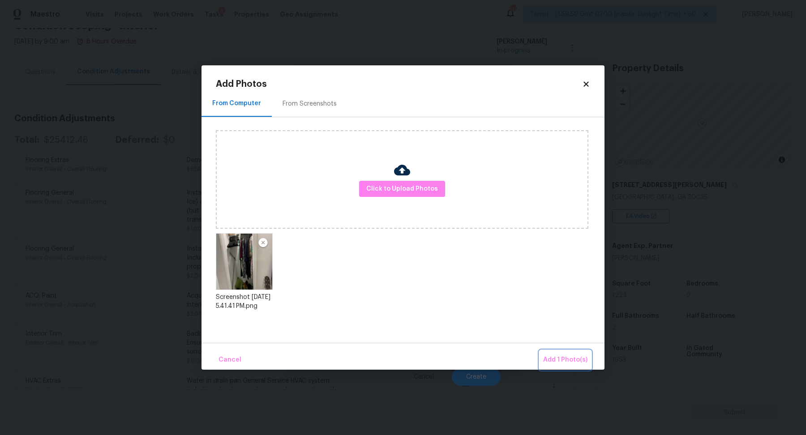
click at [555, 357] on span "Add 1 Photo(s)" at bounding box center [565, 360] width 44 height 11
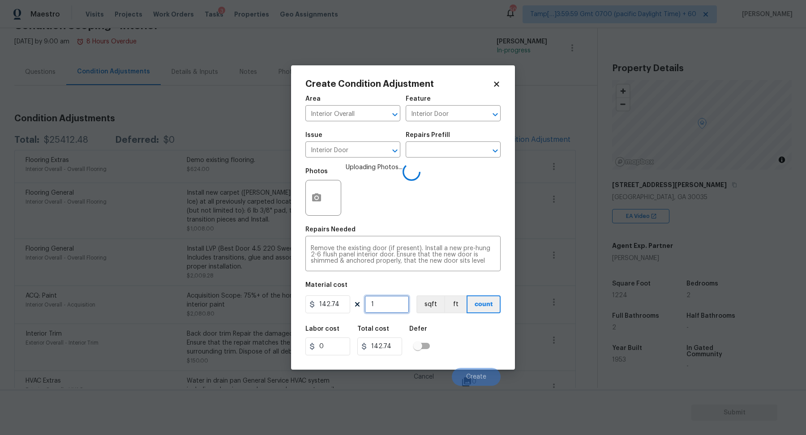
click at [398, 306] on input "1" at bounding box center [387, 305] width 45 height 18
click at [449, 331] on div "Labor cost 0 Total cost 142.74 Defer" at bounding box center [402, 341] width 195 height 40
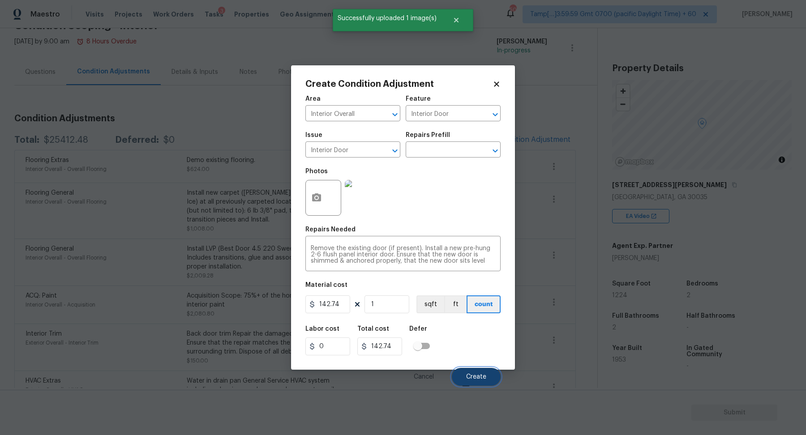
click at [470, 370] on button "Create" at bounding box center [476, 377] width 49 height 18
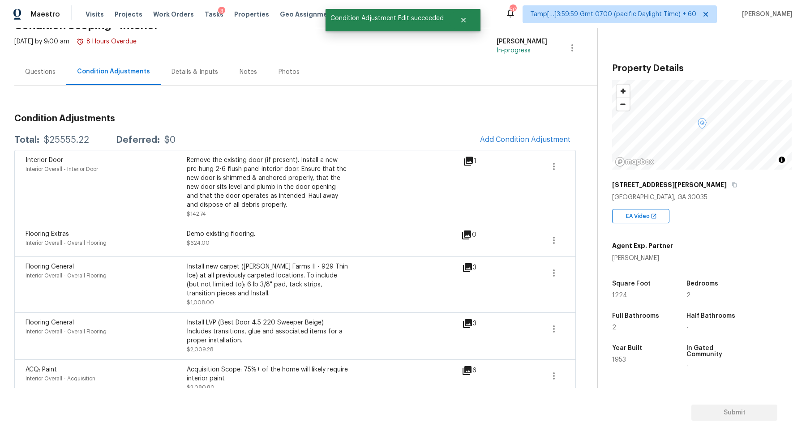
click at [67, 137] on div "$25555.22" at bounding box center [66, 140] width 45 height 9
copy div "$25555.22"
click at [43, 78] on div "Questions" at bounding box center [40, 72] width 52 height 26
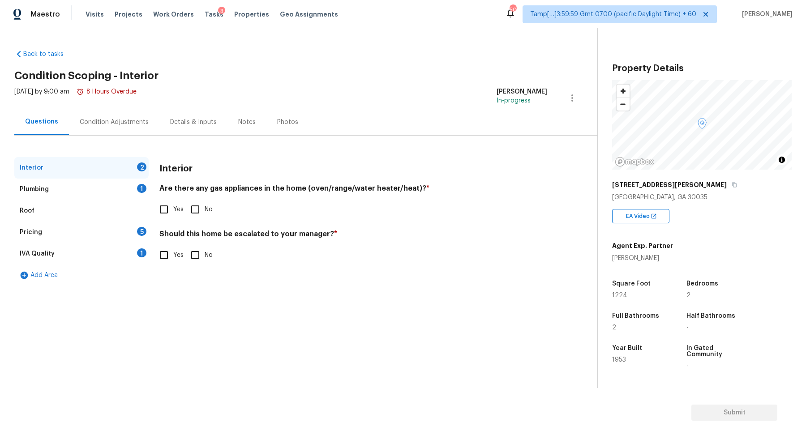
click at [170, 212] on input "Yes" at bounding box center [164, 209] width 19 height 19
checkbox input "true"
click at [141, 258] on div "IVA Quality 1" at bounding box center [81, 254] width 134 height 22
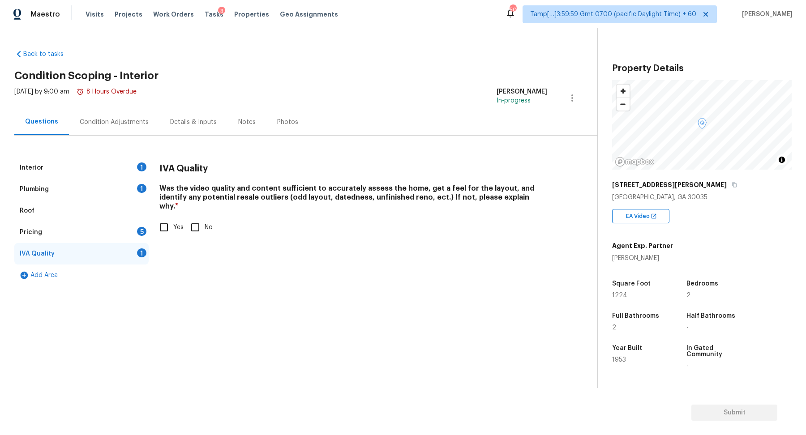
click at [128, 159] on div "Interior 1" at bounding box center [81, 168] width 134 height 22
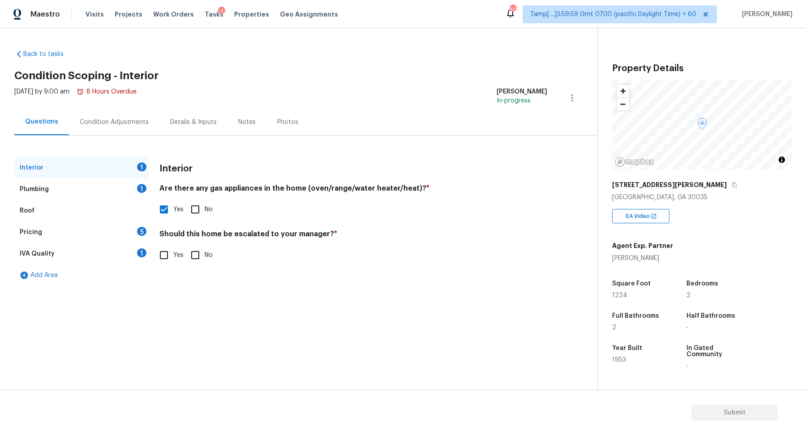
click at [175, 249] on label "Yes" at bounding box center [169, 255] width 29 height 19
click at [173, 249] on input "Yes" at bounding box center [164, 255] width 19 height 19
checkbox input "true"
click at [253, 273] on input "text" at bounding box center [353, 277] width 388 height 21
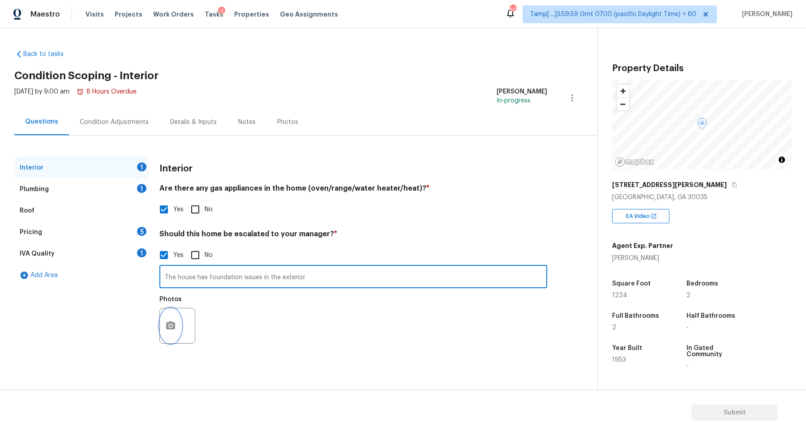
click at [168, 328] on icon "button" at bounding box center [170, 326] width 9 height 8
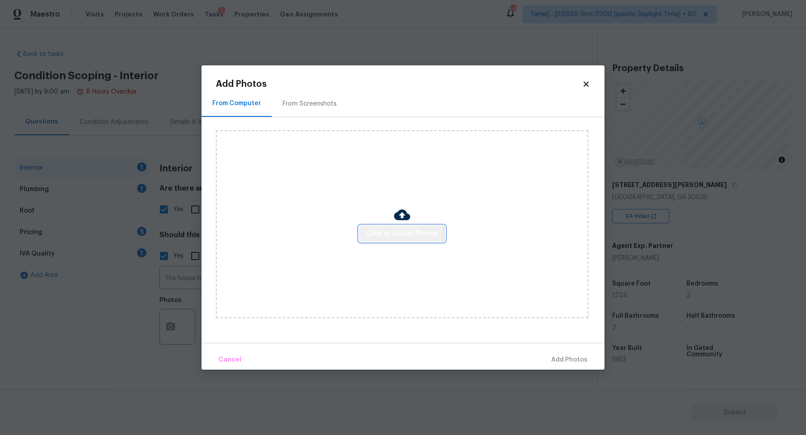
click at [380, 235] on span "Click to Upload Photos" at bounding box center [402, 233] width 72 height 11
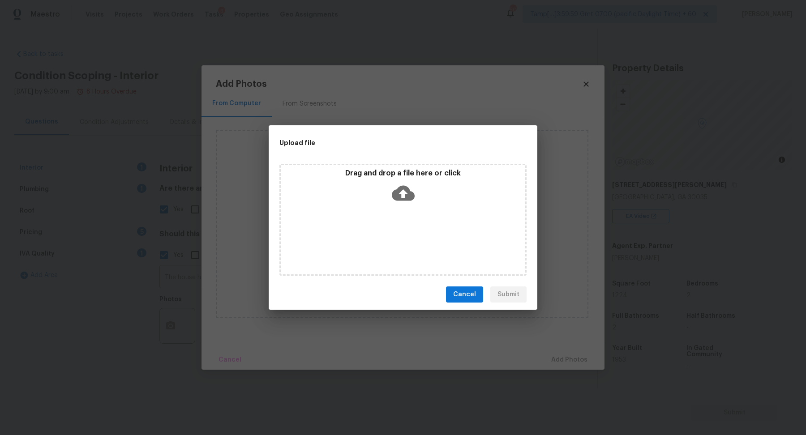
click at [402, 214] on div "Drag and drop a file here or click" at bounding box center [403, 220] width 247 height 112
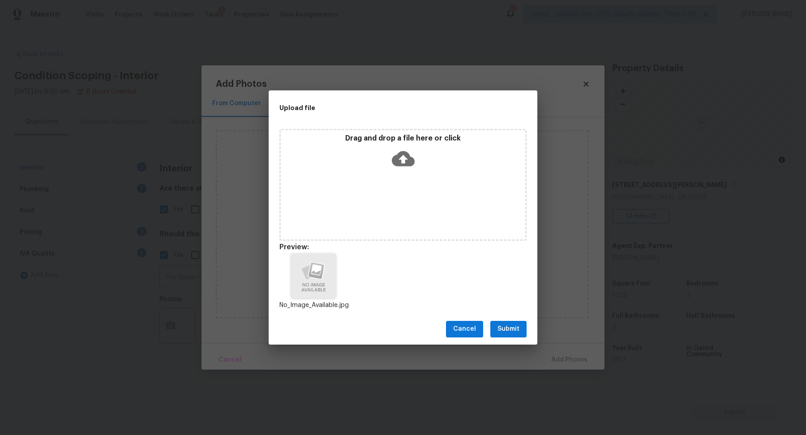
click at [513, 335] on button "Submit" at bounding box center [508, 329] width 36 height 17
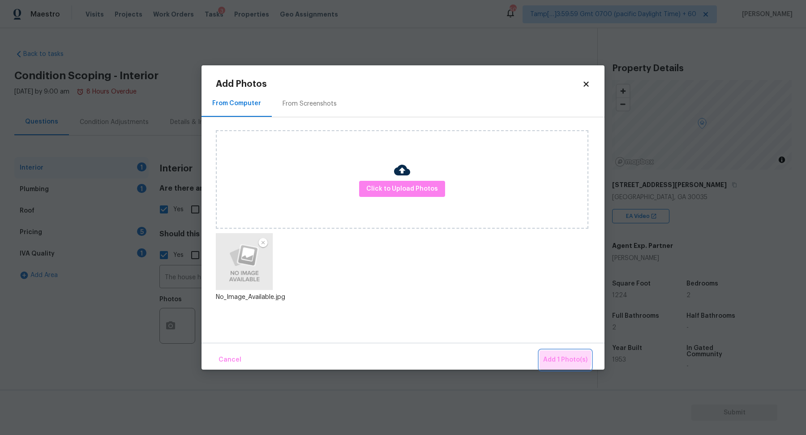
click at [550, 358] on span "Add 1 Photo(s)" at bounding box center [565, 360] width 44 height 11
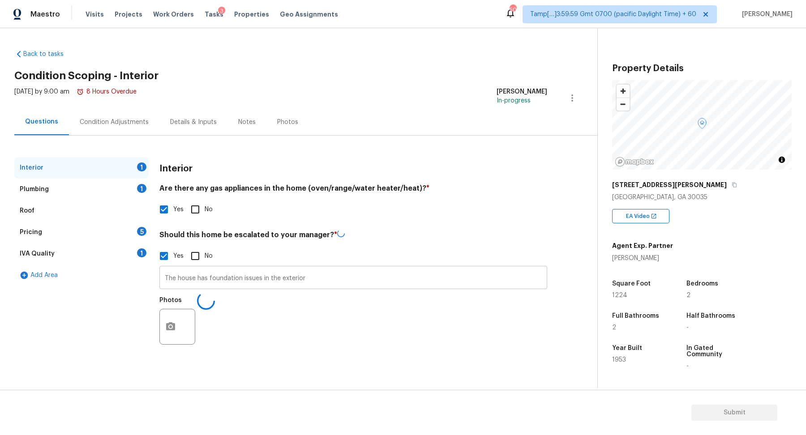
click at [318, 285] on input "The house has foundation issues in the exterior" at bounding box center [353, 278] width 388 height 21
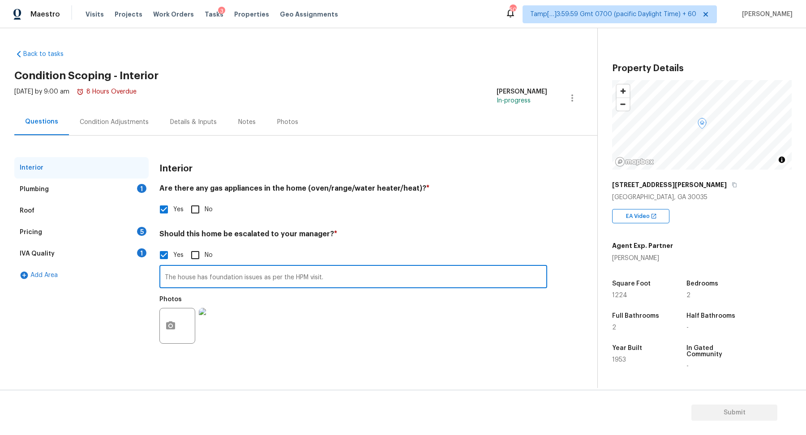
type input "The house has foundation issues as per the HPM visit."
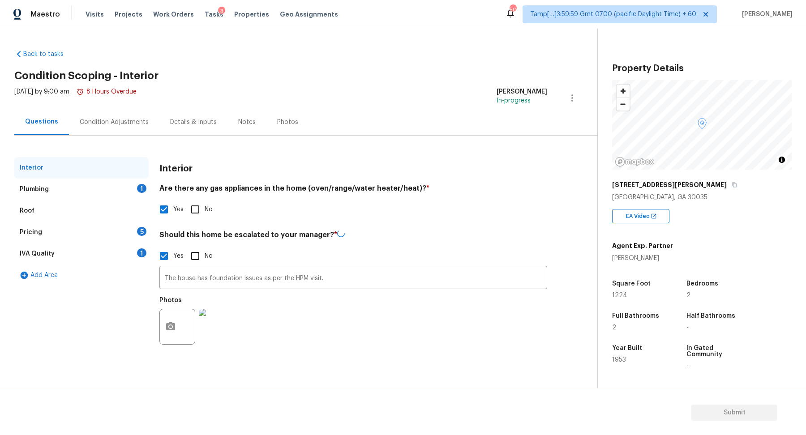
click at [425, 228] on div "Interior Are there any gas appliances in the home (oven/range/water heater/heat…" at bounding box center [353, 259] width 388 height 204
click at [130, 189] on div "Plumbing 1" at bounding box center [81, 190] width 134 height 22
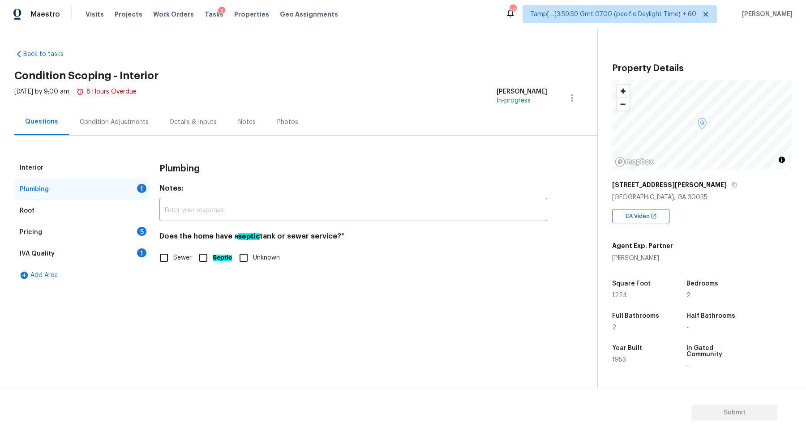
click at [186, 254] on span "Sewer" at bounding box center [182, 258] width 18 height 9
click at [173, 254] on input "Sewer" at bounding box center [164, 258] width 19 height 19
checkbox input "true"
click at [127, 228] on div "Pricing 5" at bounding box center [81, 233] width 134 height 22
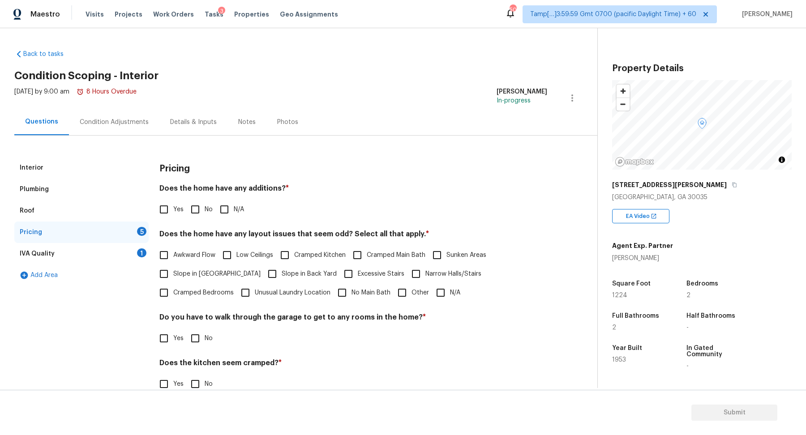
click at [188, 213] on input "No" at bounding box center [195, 209] width 19 height 19
checkbox input "true"
click at [170, 212] on input "Yes" at bounding box center [164, 209] width 19 height 19
checkbox input "true"
checkbox input "false"
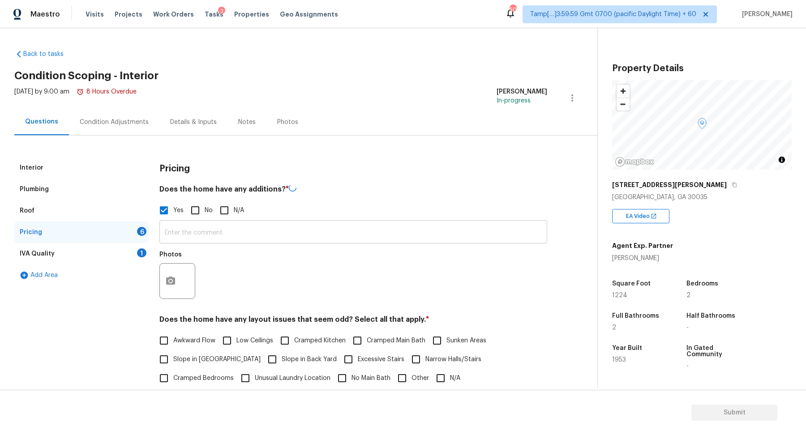
click at [211, 236] on input "text" at bounding box center [353, 233] width 388 height 21
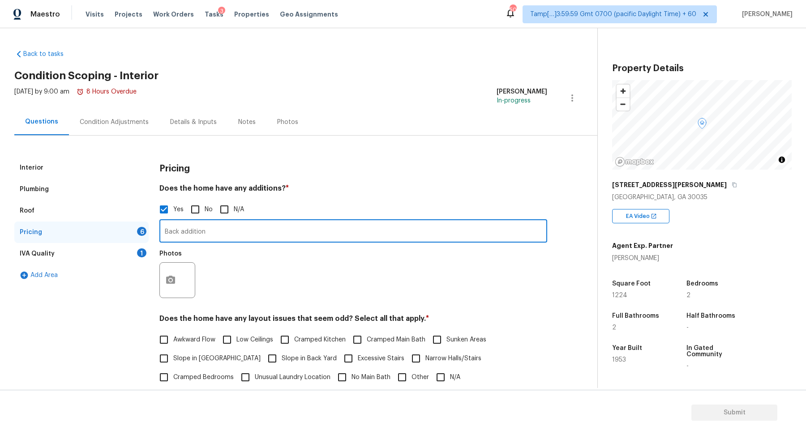
type input "Back addition"
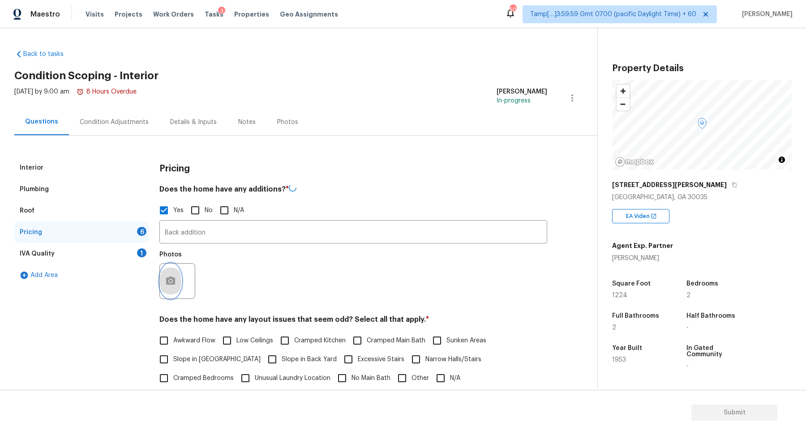
click at [164, 280] on button "button" at bounding box center [171, 281] width 22 height 35
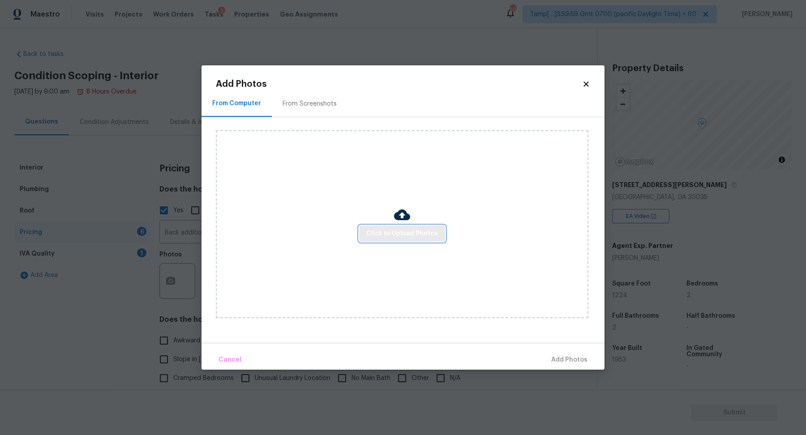
click at [363, 238] on button "Click to Upload Photos" at bounding box center [402, 234] width 86 height 17
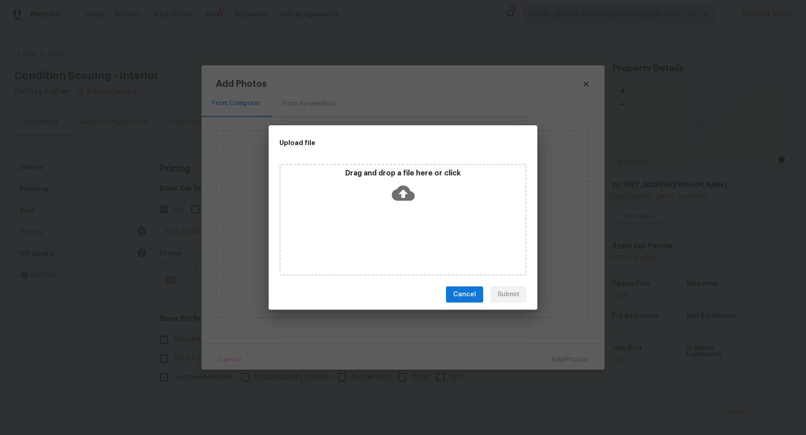
click at [417, 210] on div "Drag and drop a file here or click" at bounding box center [403, 220] width 247 height 112
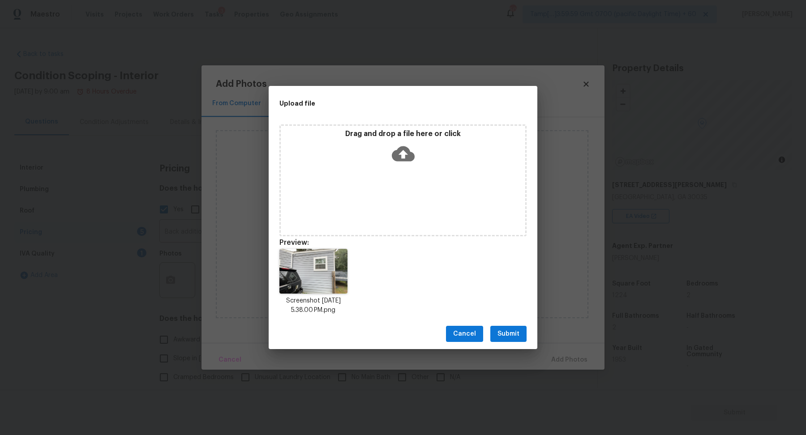
click at [496, 333] on button "Submit" at bounding box center [508, 334] width 36 height 17
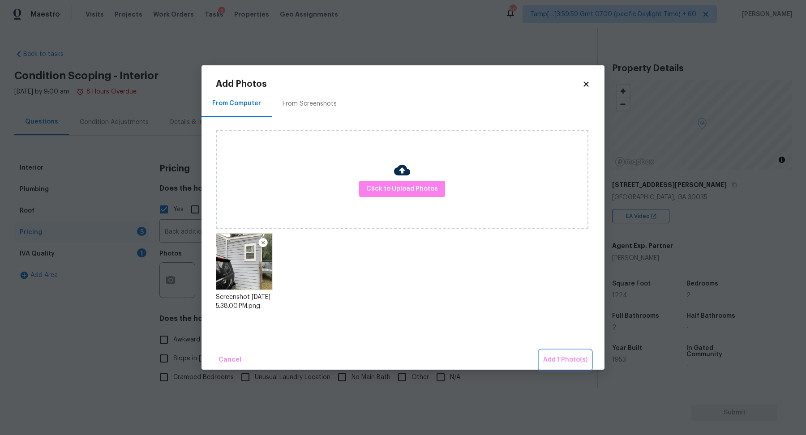
click at [547, 361] on span "Add 1 Photo(s)" at bounding box center [565, 360] width 44 height 11
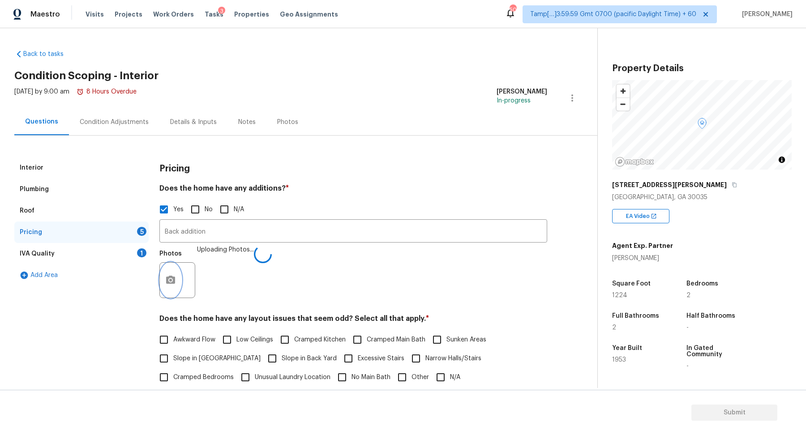
scroll to position [138, 0]
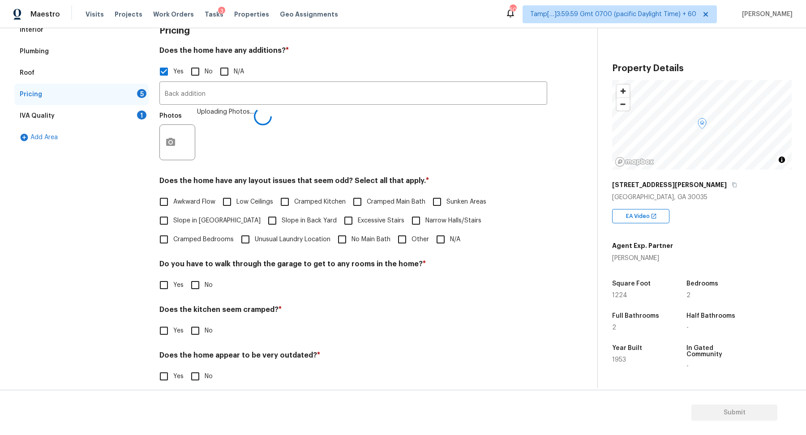
click at [188, 226] on label "Slope in Front Yard" at bounding box center [208, 220] width 106 height 19
click at [173, 226] on input "Slope in Front Yard" at bounding box center [164, 220] width 19 height 19
checkbox input "true"
click at [282, 219] on span "Slope in Back Yard" at bounding box center [309, 221] width 55 height 9
click at [263, 219] on input "Slope in Back Yard" at bounding box center [272, 221] width 19 height 19
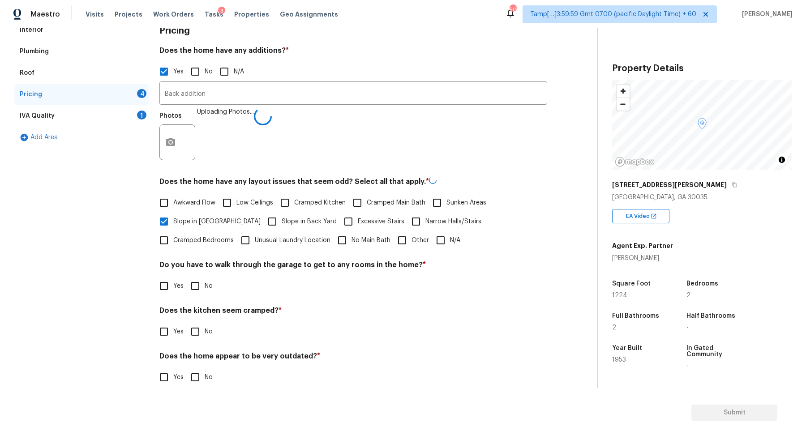
checkbox input "true"
click at [202, 292] on input "No" at bounding box center [195, 285] width 19 height 19
checkbox input "true"
click at [186, 322] on input "No" at bounding box center [195, 331] width 19 height 19
checkbox input "true"
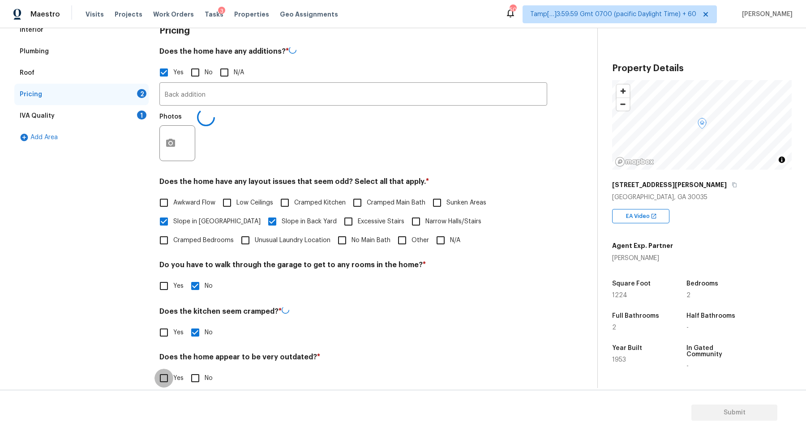
click at [186, 369] on input "No" at bounding box center [195, 378] width 19 height 19
checkbox input "true"
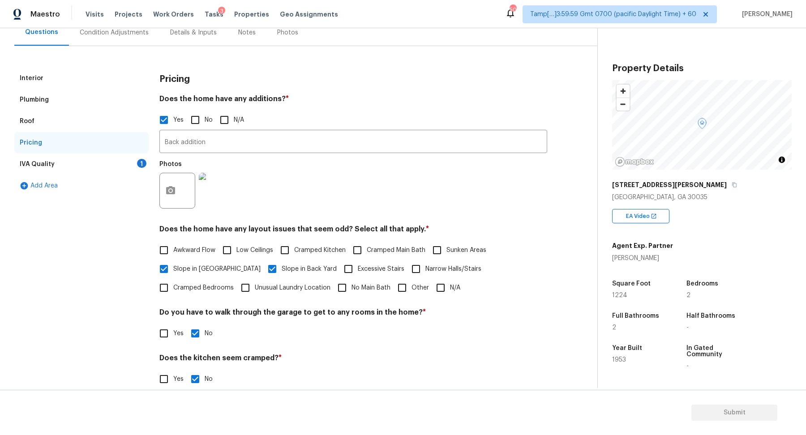
scroll to position [0, 0]
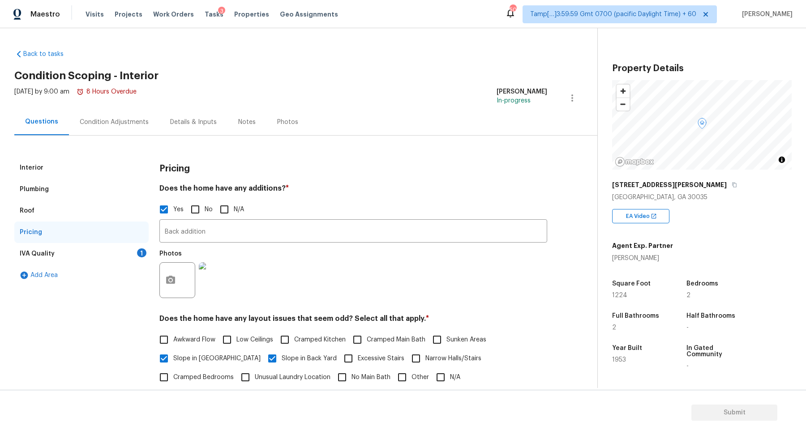
click at [147, 250] on div "IVA Quality 1" at bounding box center [81, 254] width 134 height 22
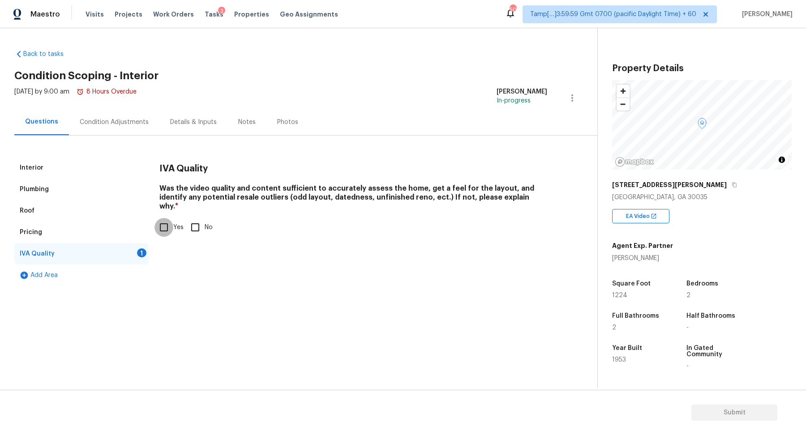
click at [172, 218] on input "Yes" at bounding box center [164, 227] width 19 height 19
checkbox input "true"
click at [133, 126] on div "Condition Adjustments" at bounding box center [114, 122] width 90 height 26
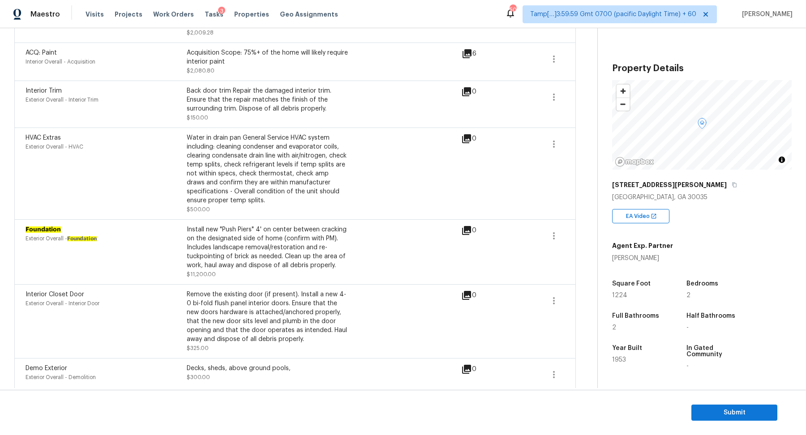
scroll to position [366, 0]
click at [559, 307] on button "button" at bounding box center [554, 302] width 22 height 22
click at [578, 304] on div "Edit" at bounding box center [605, 300] width 70 height 9
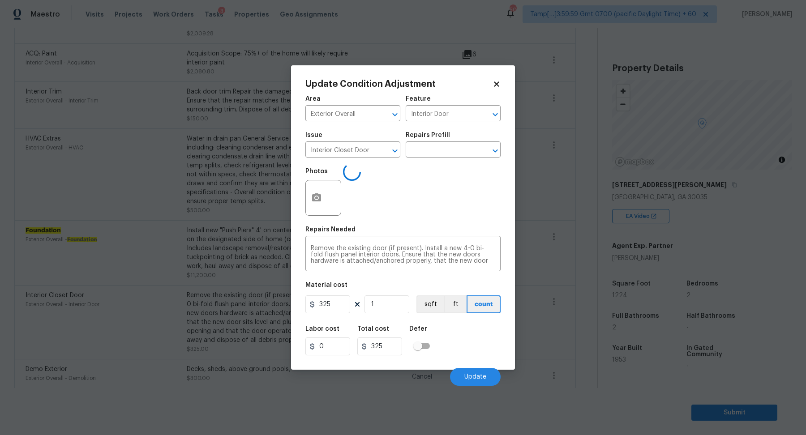
click at [578, 304] on body "Maestro Visits Projects Work Orders Tasks 3 Properties Geo Assignments 507 Tamp…" at bounding box center [403, 217] width 806 height 435
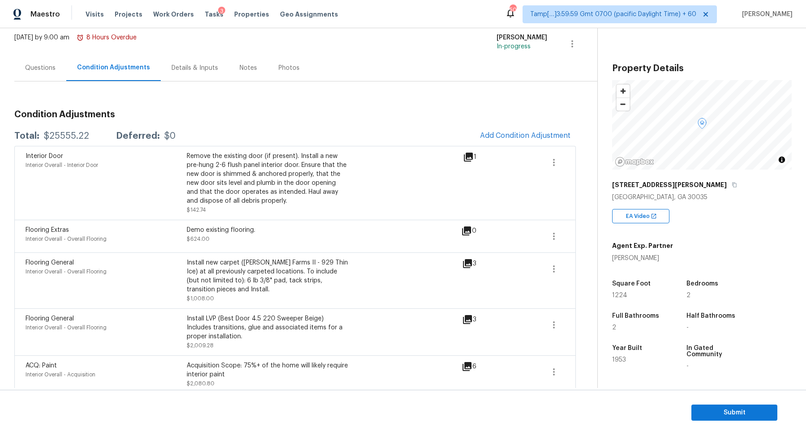
scroll to position [45, 0]
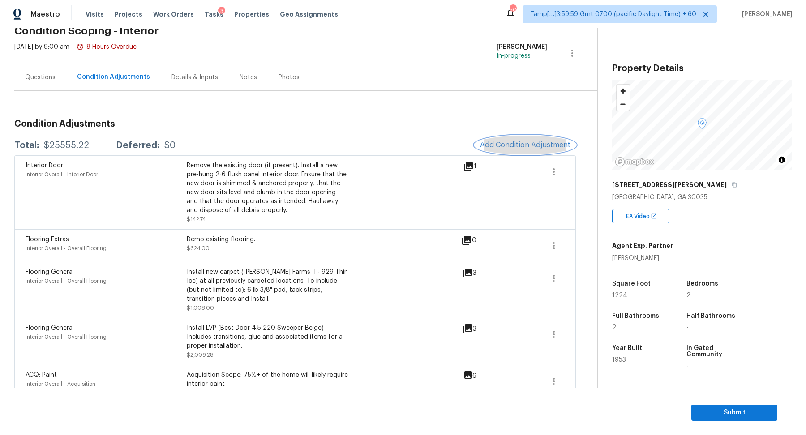
click at [510, 153] on button "Add Condition Adjustment" at bounding box center [525, 145] width 101 height 19
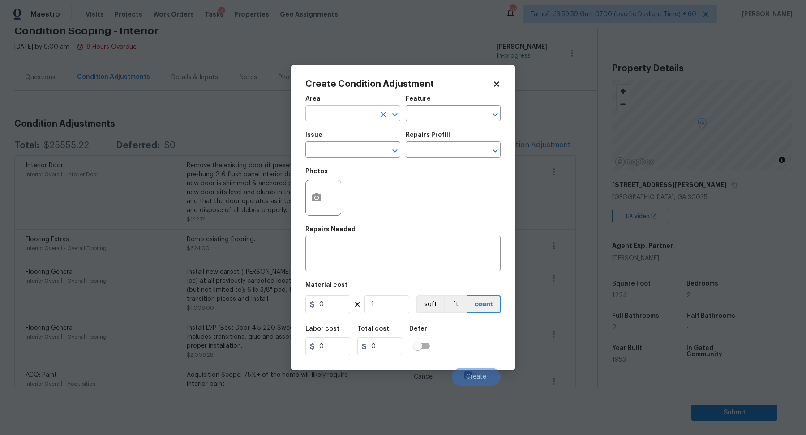
click at [363, 112] on input "text" at bounding box center [340, 115] width 70 height 14
click at [336, 147] on li "Interior Overall" at bounding box center [352, 149] width 95 height 15
type input "Interior Overall"
click at [336, 147] on input "text" at bounding box center [340, 151] width 70 height 14
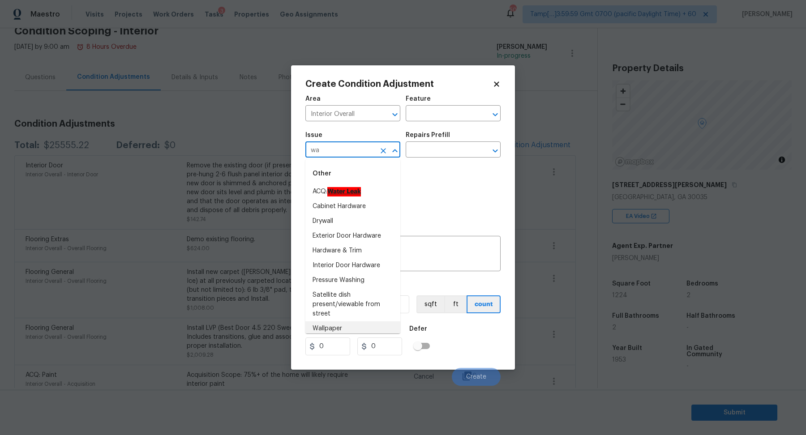
click at [339, 325] on li "Wallpaper" at bounding box center [352, 329] width 95 height 15
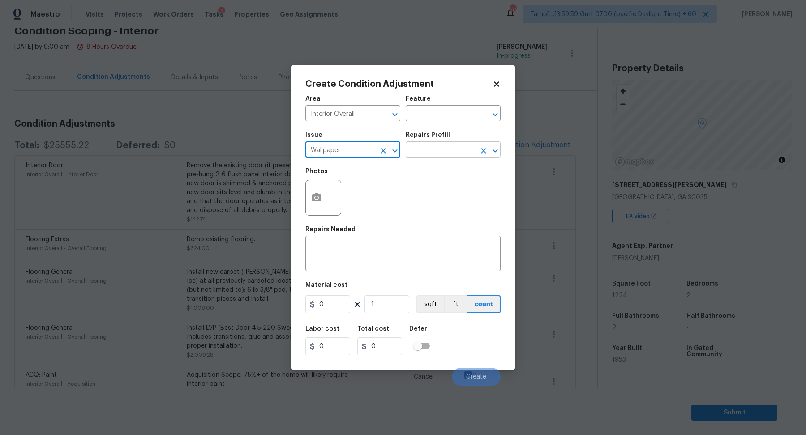
type input "Wallpaper"
click at [441, 151] on input "text" at bounding box center [441, 151] width 70 height 14
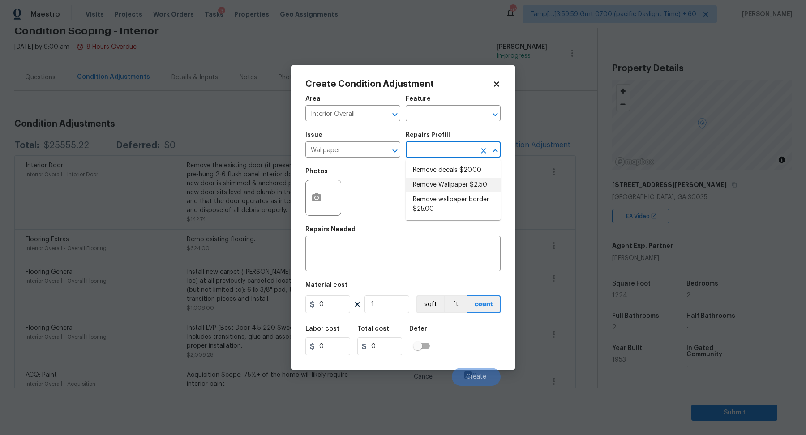
click at [442, 179] on li "Remove Wallpaper $2.50" at bounding box center [453, 185] width 95 height 15
type input "Walls and Ceiling"
type textarea "Remove wallpaper and texture walls to best match existing conditions"
type input "2.5"
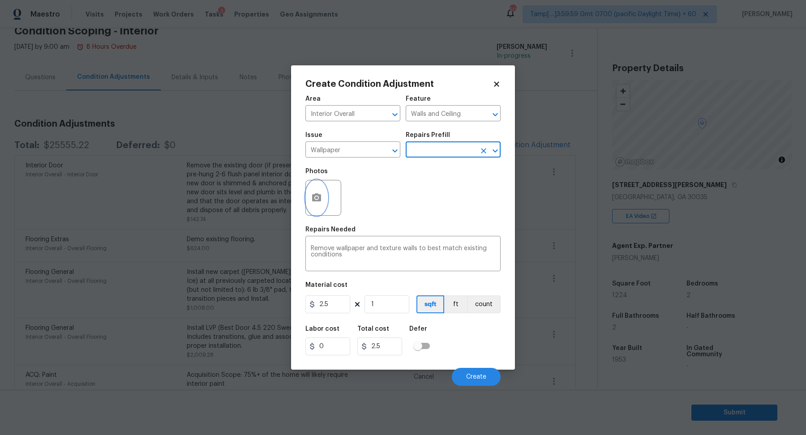
click at [313, 198] on icon "button" at bounding box center [316, 198] width 9 height 8
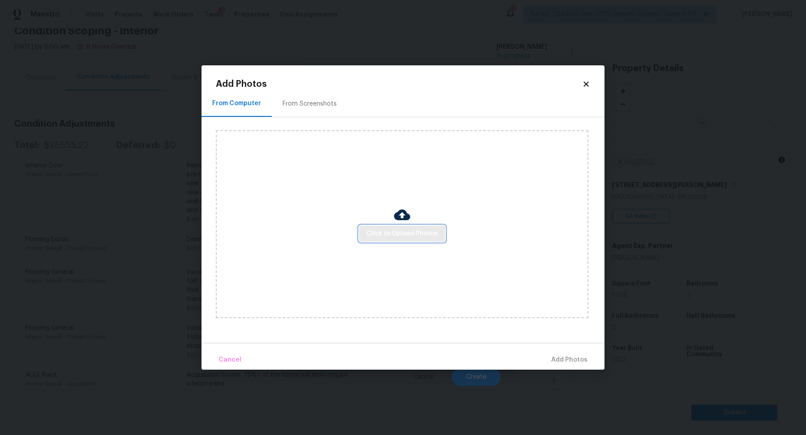
click at [385, 234] on span "Click to Upload Photos" at bounding box center [402, 233] width 72 height 11
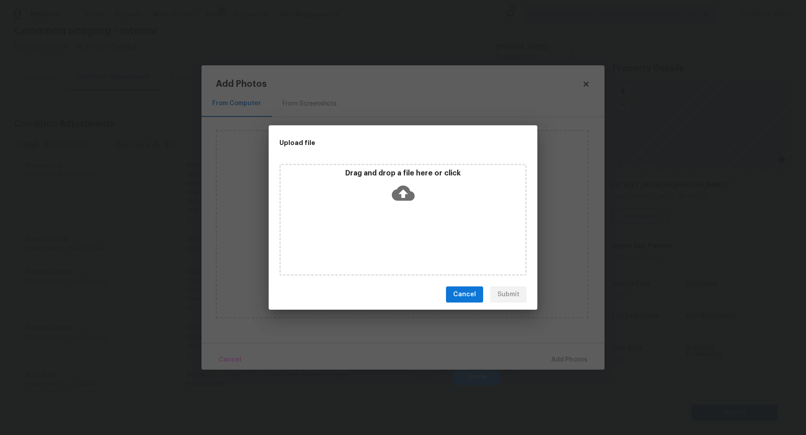
click at [416, 196] on div "Drag and drop a file here or click" at bounding box center [403, 188] width 245 height 39
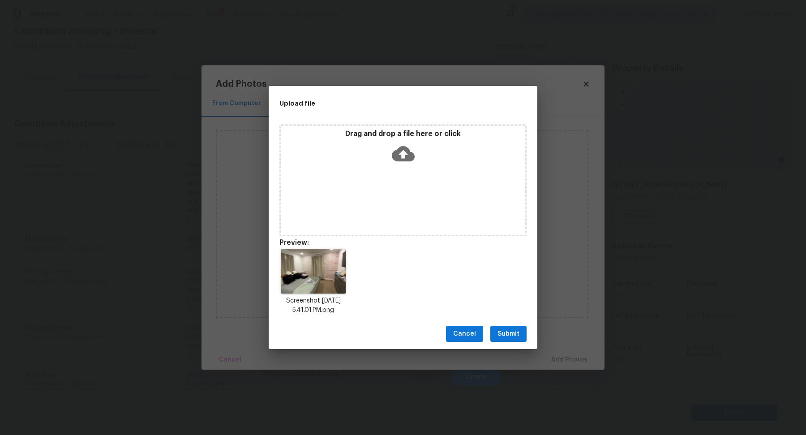
click at [510, 336] on span "Submit" at bounding box center [509, 334] width 22 height 11
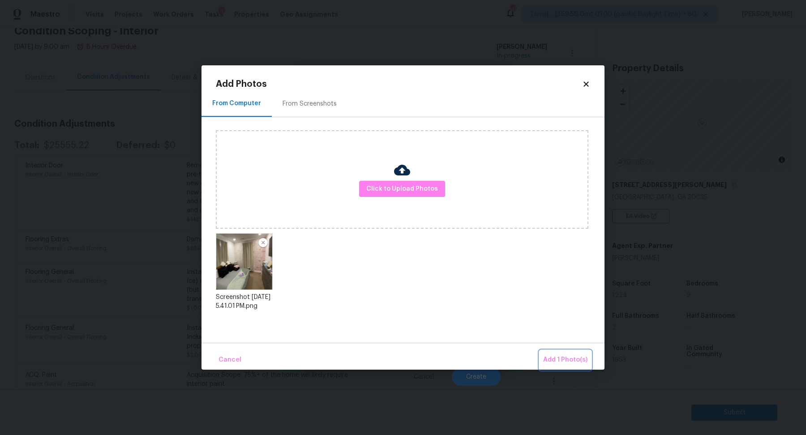
click at [559, 359] on span "Add 1 Photo(s)" at bounding box center [565, 360] width 44 height 11
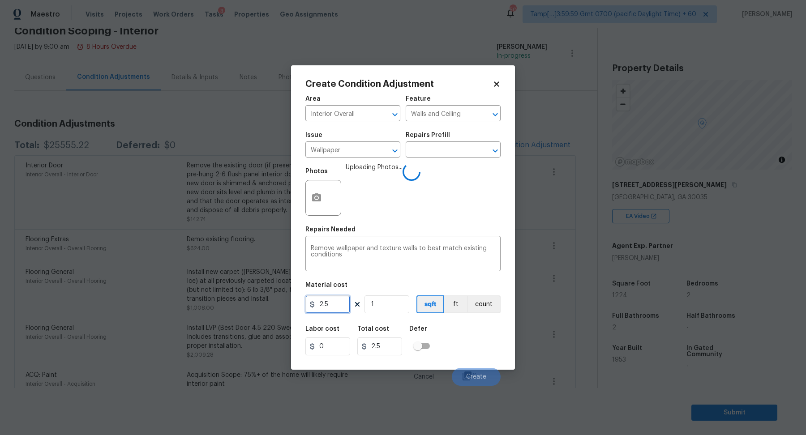
click at [340, 309] on input "2.5" at bounding box center [327, 305] width 45 height 18
type input "200"
click at [450, 333] on div "Labor cost 0 Total cost 200 Defer" at bounding box center [402, 341] width 195 height 40
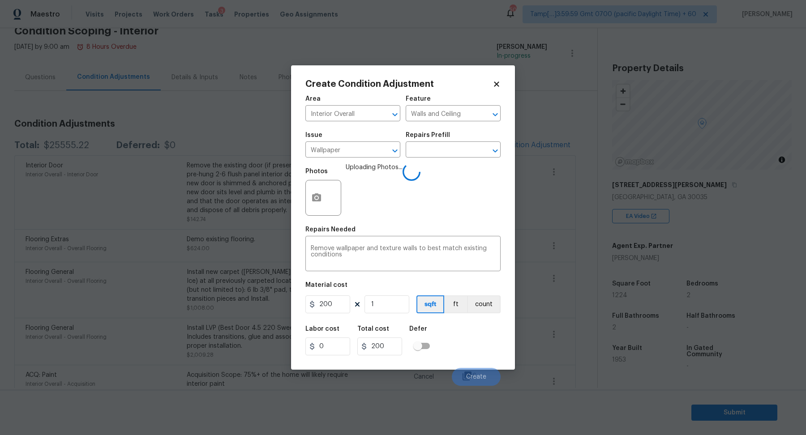
click at [474, 344] on div "Labor cost 0 Total cost 200 Defer" at bounding box center [402, 341] width 195 height 40
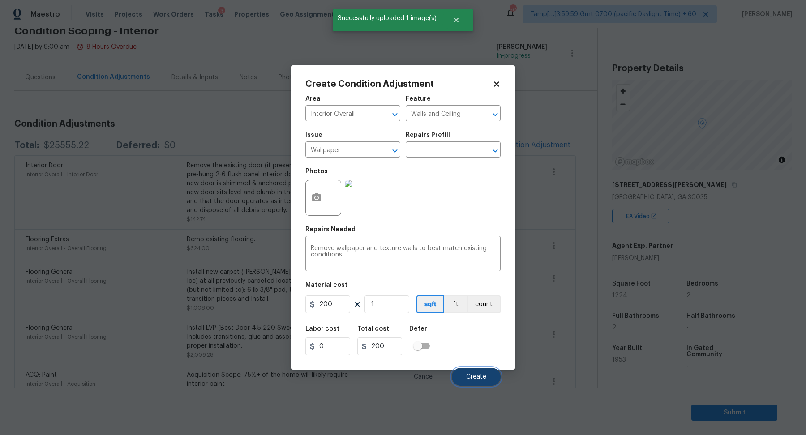
click at [481, 377] on span "Create" at bounding box center [476, 377] width 20 height 7
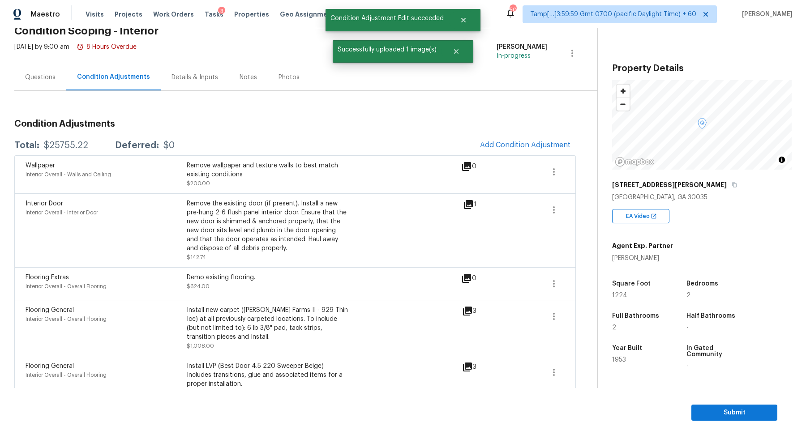
click at [55, 142] on div "$25755.22" at bounding box center [66, 145] width 44 height 9
copy div "$25755.22"
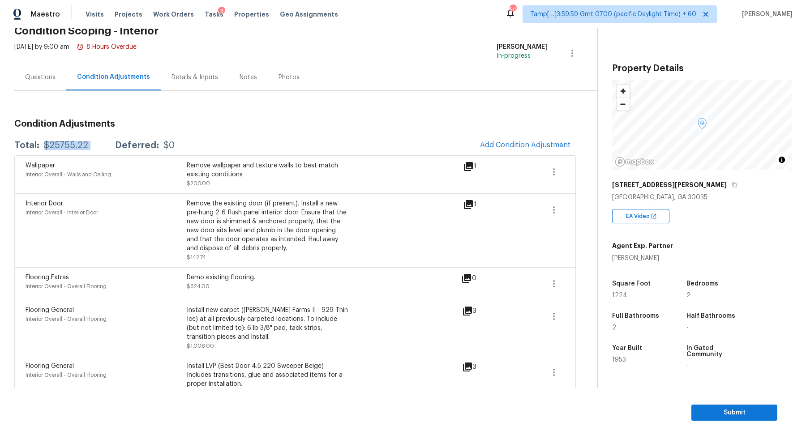
scroll to position [531, 0]
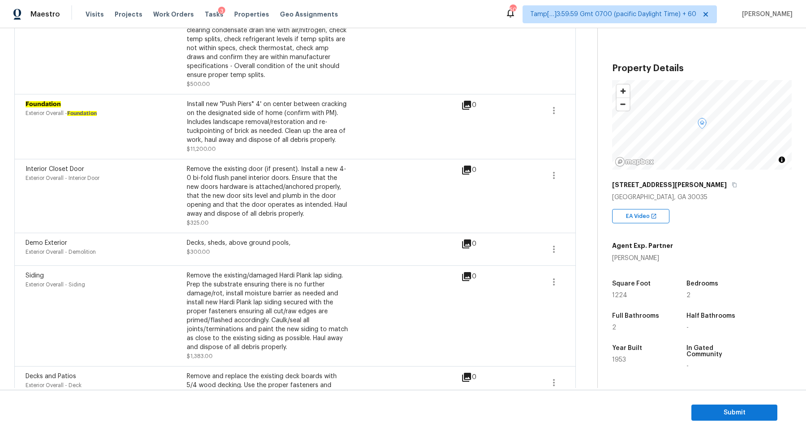
click at [690, 403] on section "Submit" at bounding box center [403, 413] width 806 height 46
click at [715, 414] on span "Submit" at bounding box center [735, 413] width 72 height 11
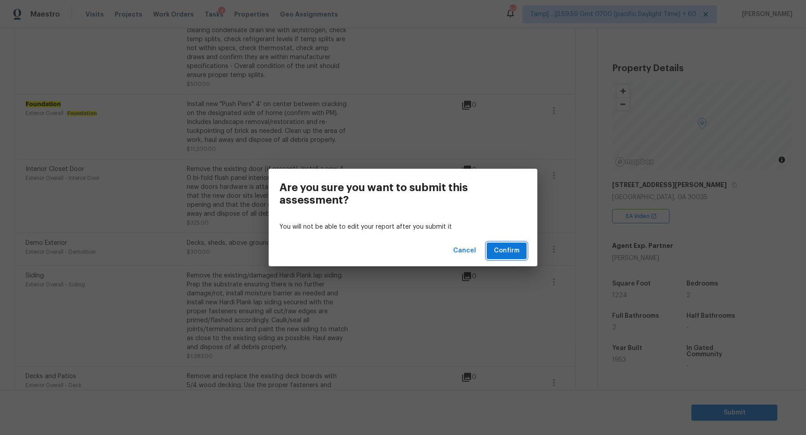
click at [500, 256] on span "Confirm" at bounding box center [507, 250] width 26 height 11
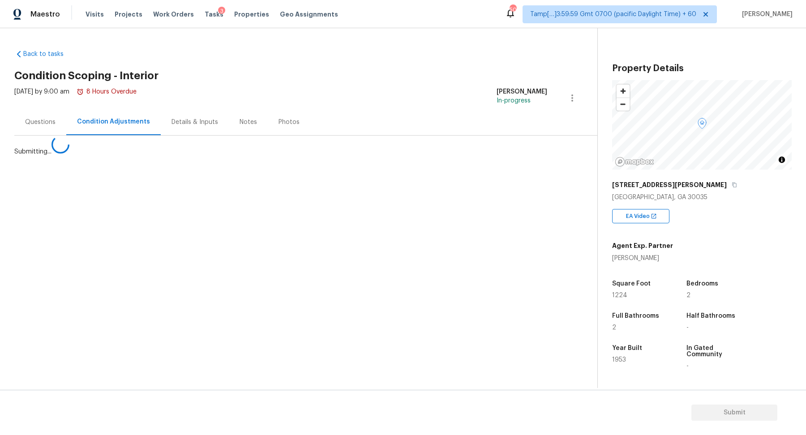
scroll to position [0, 0]
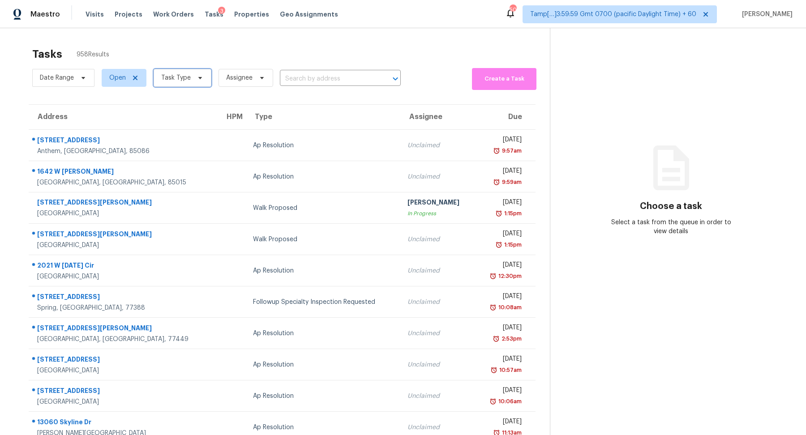
click at [188, 77] on span "Task Type" at bounding box center [183, 78] width 58 height 18
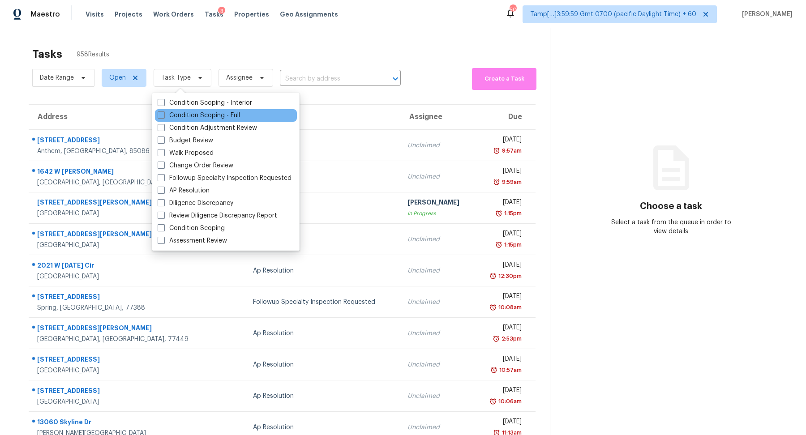
click at [246, 118] on div "Condition Scoping - Full" at bounding box center [226, 115] width 142 height 13
click at [239, 112] on label "Condition Scoping - Full" at bounding box center [199, 115] width 82 height 9
click at [163, 112] on input "Condition Scoping - Full" at bounding box center [161, 114] width 6 height 6
checkbox input "true"
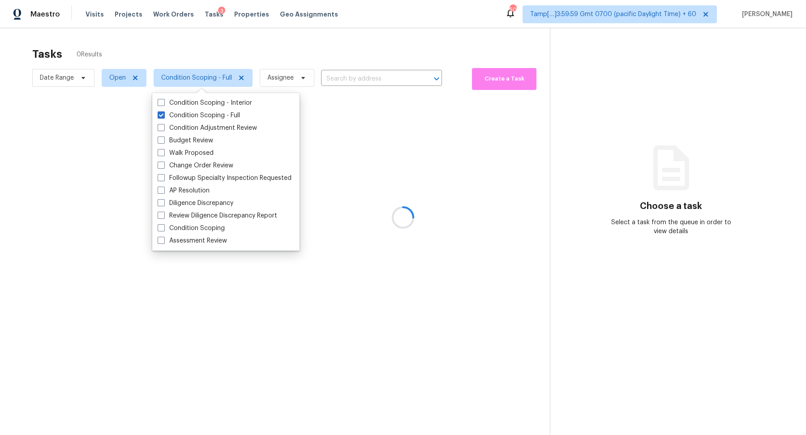
click at [325, 65] on div at bounding box center [403, 217] width 806 height 435
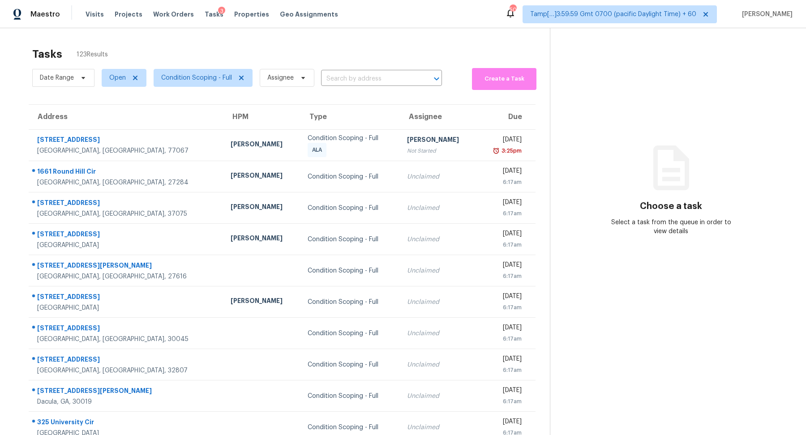
click at [308, 144] on div "Condition Scoping - Full ALA" at bounding box center [350, 145] width 85 height 23
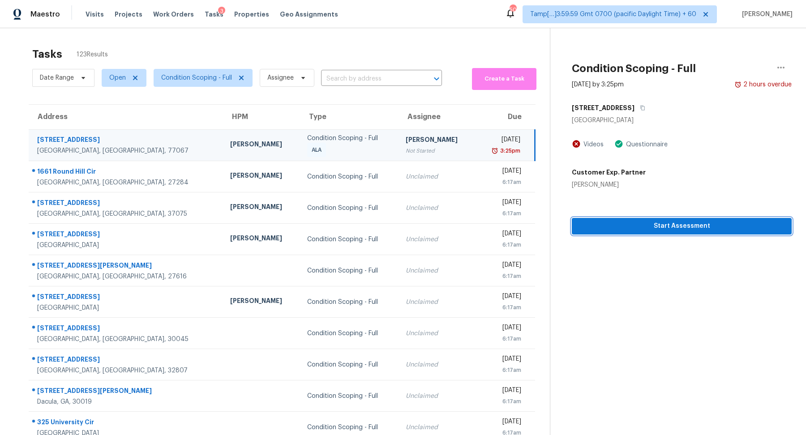
click at [665, 228] on span "Start Assessment" at bounding box center [682, 226] width 206 height 11
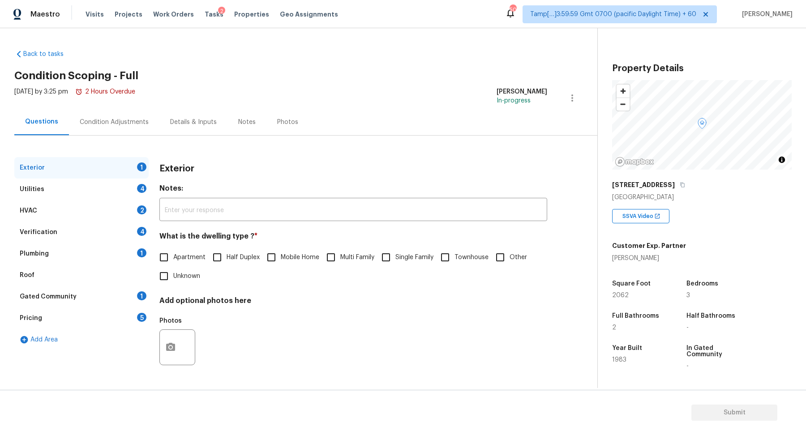
click at [685, 180] on div "[STREET_ADDRESS]" at bounding box center [702, 185] width 180 height 16
click at [646, 216] on span "SSVA Video" at bounding box center [640, 216] width 34 height 9
click at [685, 183] on icon "button" at bounding box center [682, 185] width 4 height 5
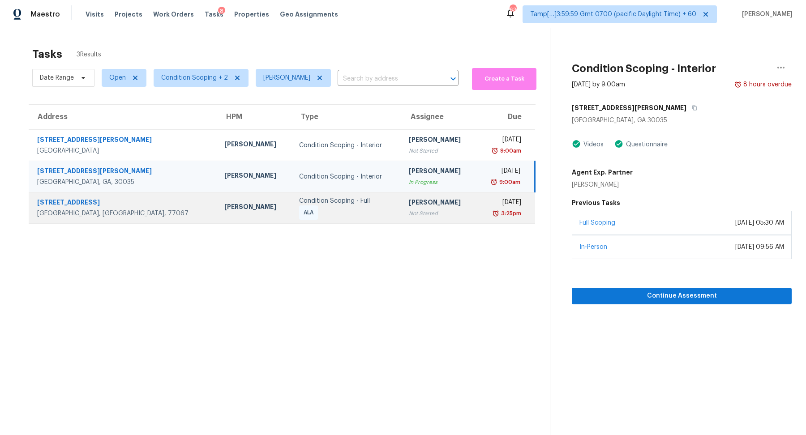
click at [484, 200] on div "Wed, Oct 1st 2025" at bounding box center [502, 203] width 37 height 11
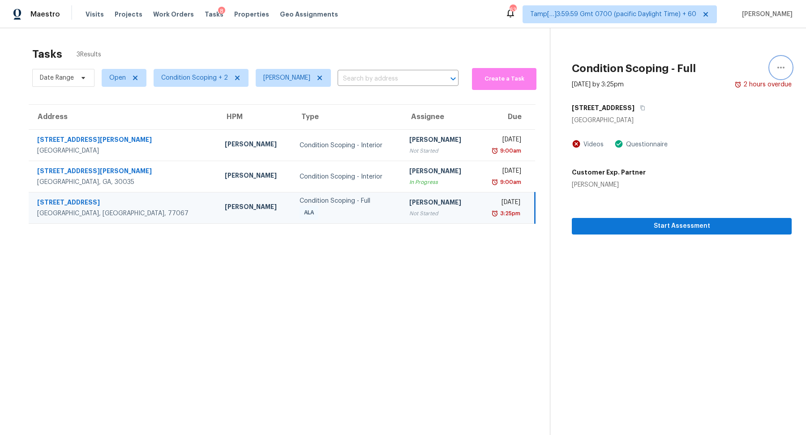
click at [778, 74] on button "button" at bounding box center [781, 68] width 22 height 22
click at [717, 72] on div "Mark as Blocked" at bounding box center [730, 69] width 70 height 9
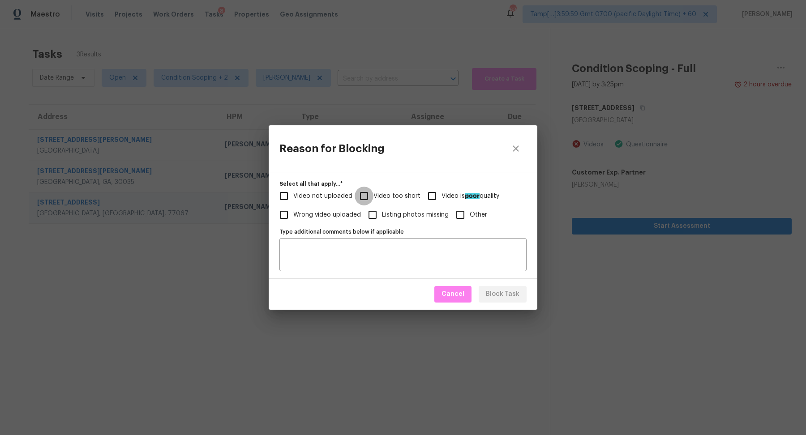
click at [366, 190] on input "Video too short" at bounding box center [364, 196] width 19 height 19
checkbox input "true"
click at [500, 294] on span "Block Task" at bounding box center [503, 294] width 34 height 11
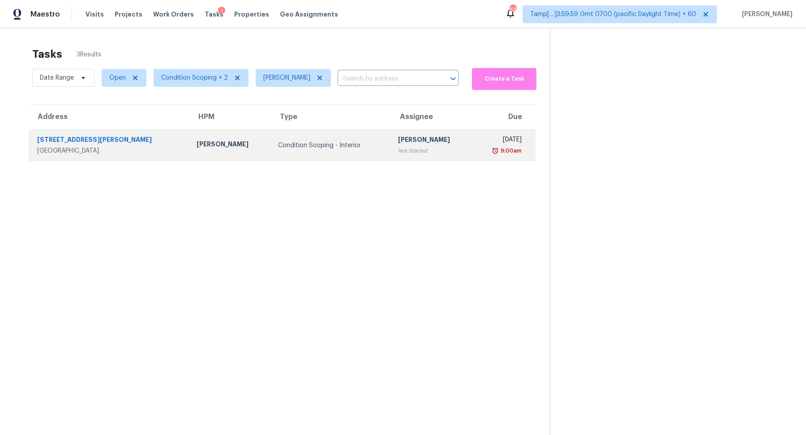
click at [480, 138] on div "[DATE]" at bounding box center [501, 140] width 42 height 11
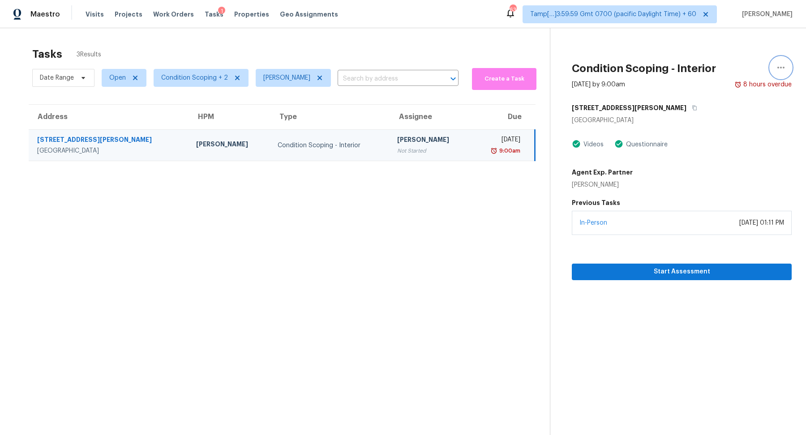
click at [790, 67] on button "button" at bounding box center [781, 68] width 22 height 22
click at [719, 72] on div "Mark as Blocked" at bounding box center [730, 69] width 70 height 9
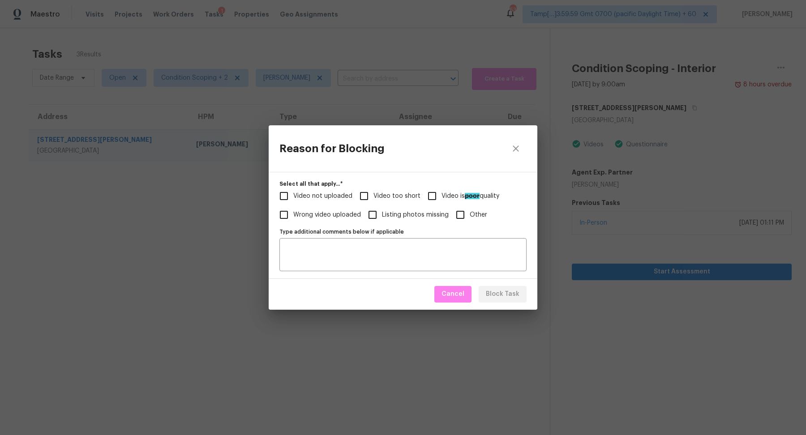
click at [326, 201] on span "Video not uploaded" at bounding box center [322, 196] width 59 height 9
click at [293, 201] on input "Video not uploaded" at bounding box center [284, 196] width 19 height 19
checkbox input "true"
click at [396, 192] on span "Video too short" at bounding box center [397, 196] width 47 height 9
click at [374, 191] on input "Video too short" at bounding box center [364, 196] width 19 height 19
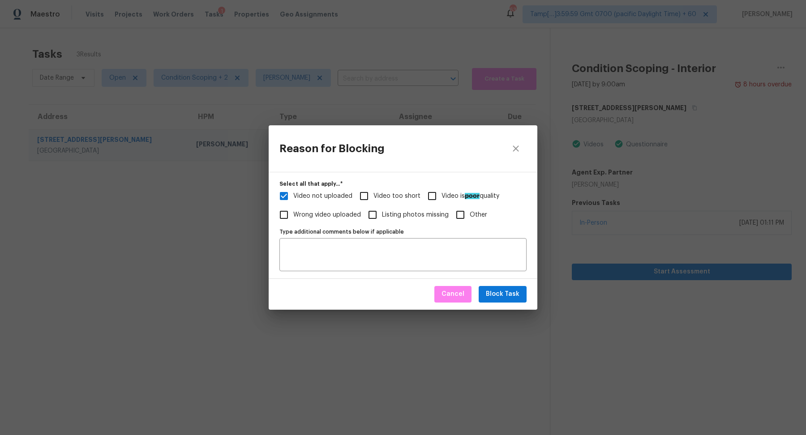
checkbox input "true"
click at [297, 192] on span "Video not uploaded" at bounding box center [322, 196] width 59 height 9
click at [293, 191] on input "Video not uploaded" at bounding box center [284, 196] width 19 height 19
checkbox input "false"
click at [492, 294] on span "Block Task" at bounding box center [503, 294] width 34 height 11
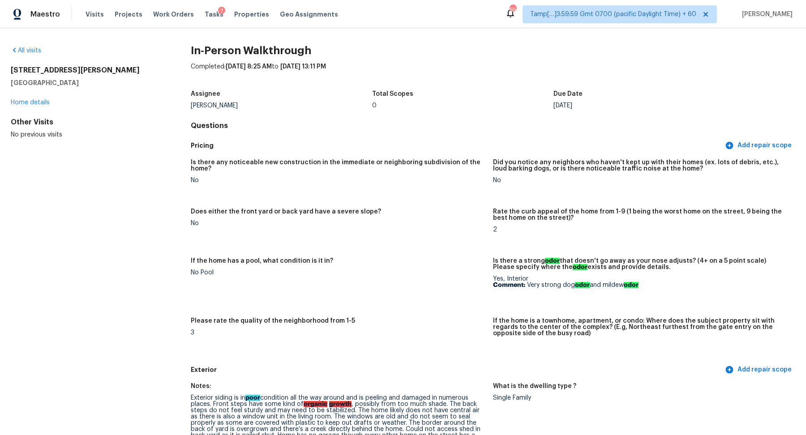
scroll to position [2169, 0]
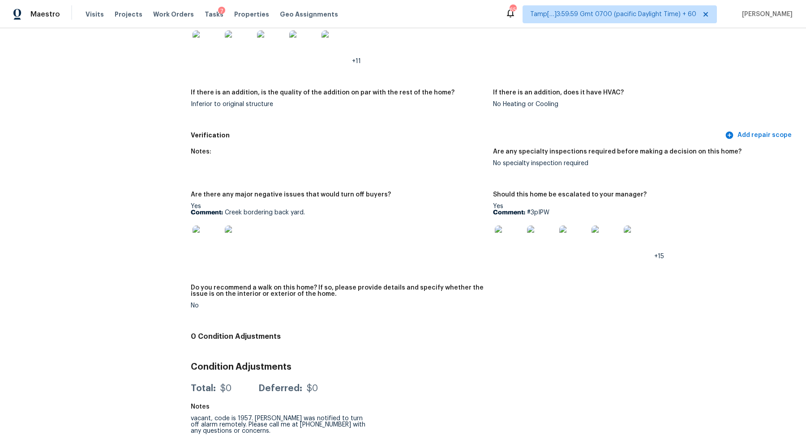
click at [505, 234] on img at bounding box center [509, 240] width 29 height 29
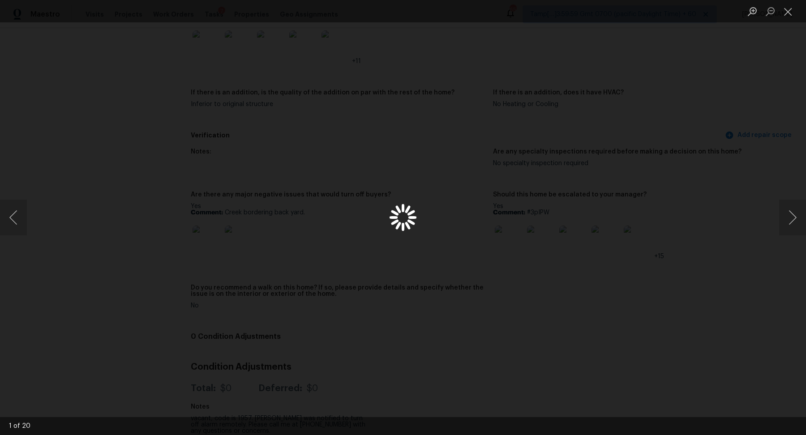
click at [505, 234] on div "Lightbox" at bounding box center [403, 217] width 806 height 435
click at [704, 232] on div "Lightbox" at bounding box center [403, 217] width 806 height 435
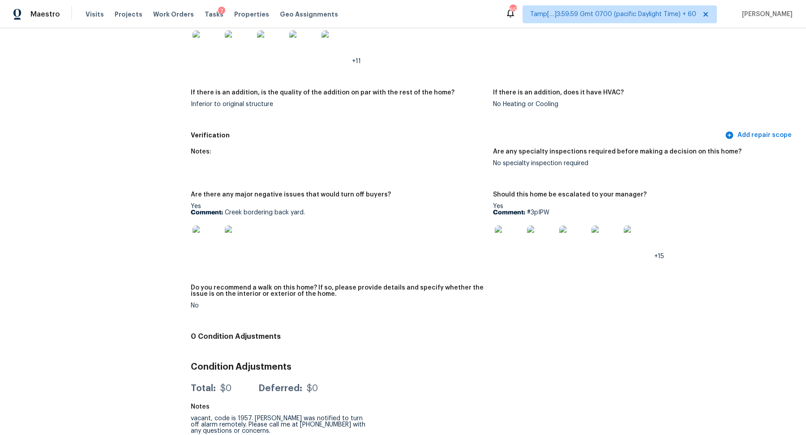
click at [510, 245] on img at bounding box center [509, 240] width 29 height 29
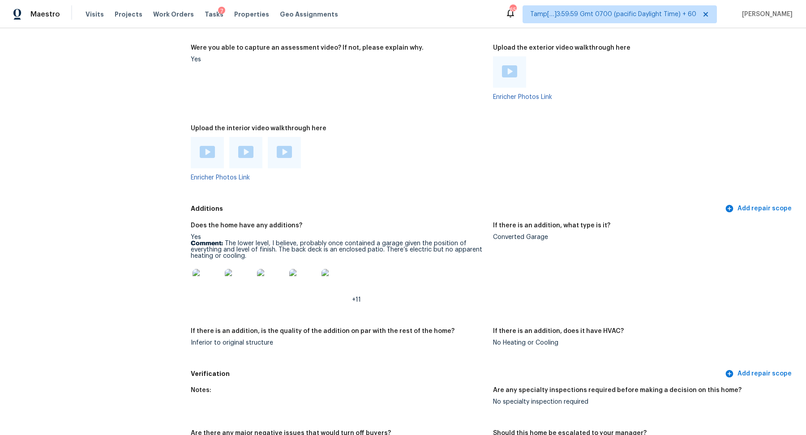
scroll to position [1829, 0]
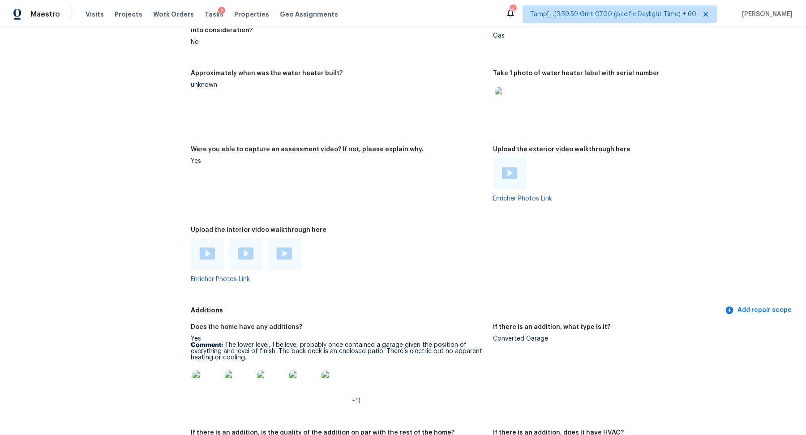
click at [213, 254] on img at bounding box center [207, 254] width 15 height 12
click at [245, 256] on div at bounding box center [245, 254] width 15 height 13
click at [287, 252] on img at bounding box center [284, 254] width 15 height 12
click at [508, 168] on img at bounding box center [509, 173] width 15 height 12
click at [207, 386] on img at bounding box center [207, 385] width 29 height 29
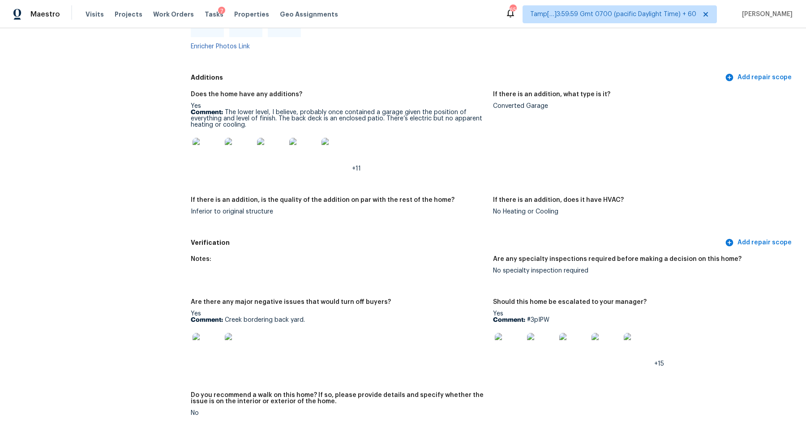
scroll to position [2061, 0]
click at [210, 155] on img at bounding box center [207, 152] width 29 height 29
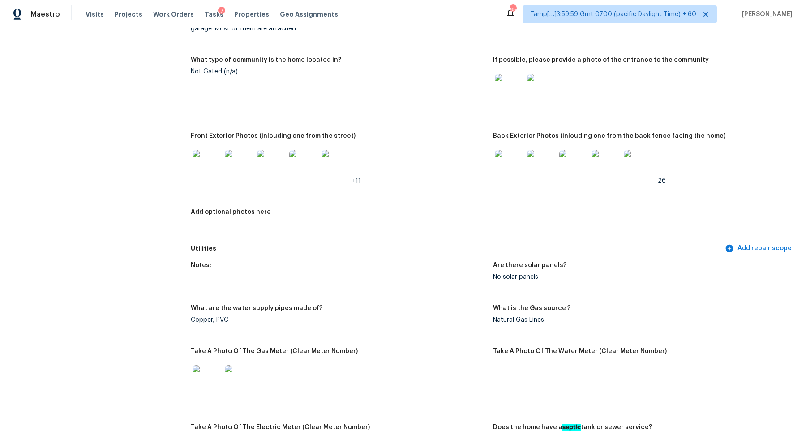
scroll to position [286, 0]
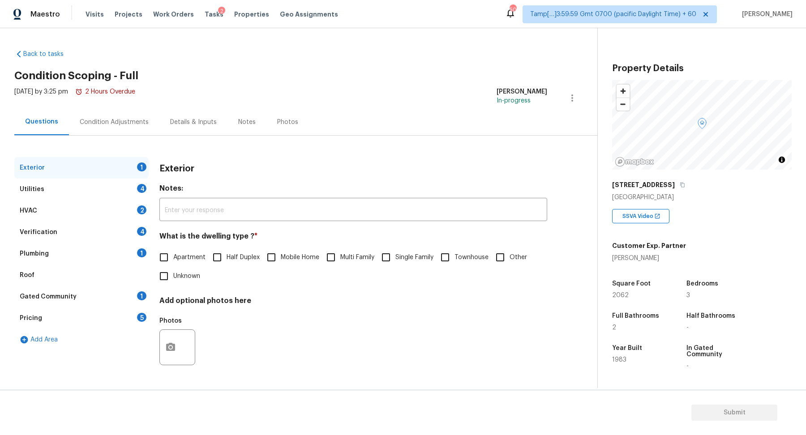
click at [372, 172] on div "Exterior" at bounding box center [353, 168] width 388 height 23
click at [397, 262] on label "Single Family" at bounding box center [405, 257] width 57 height 19
click at [396, 262] on input "Single Family" at bounding box center [386, 257] width 19 height 19
checkbox input "true"
click at [133, 189] on div "Utilities 4" at bounding box center [81, 190] width 134 height 22
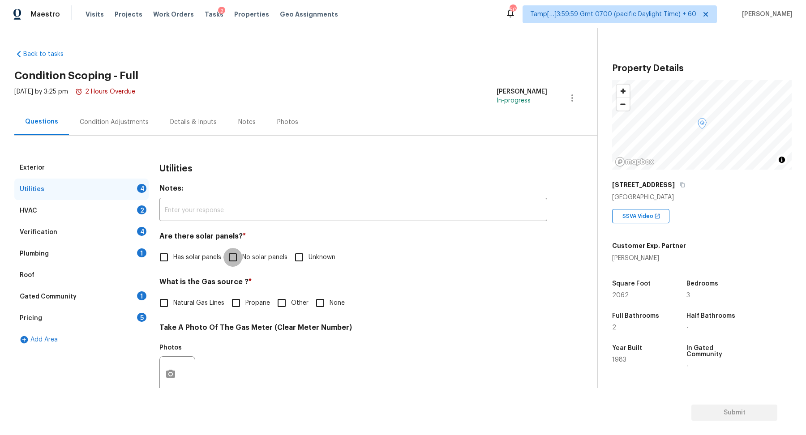
click at [224, 258] on input "No solar panels" at bounding box center [233, 257] width 19 height 19
checkbox input "true"
click at [187, 308] on label "Natural Gas Lines" at bounding box center [190, 303] width 70 height 19
click at [173, 308] on input "Natural Gas Lines" at bounding box center [164, 303] width 19 height 19
checkbox input "true"
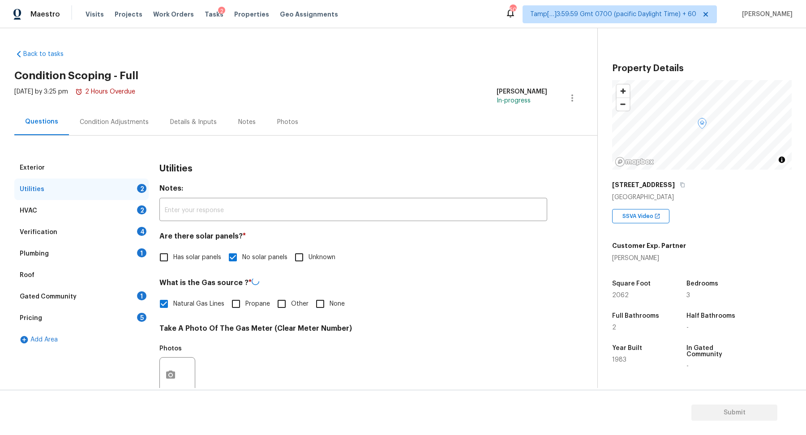
scroll to position [238, 0]
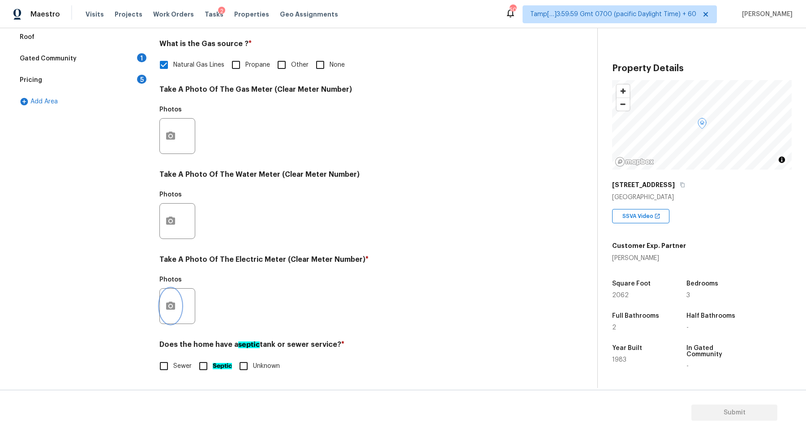
click at [177, 307] on button "button" at bounding box center [171, 306] width 22 height 35
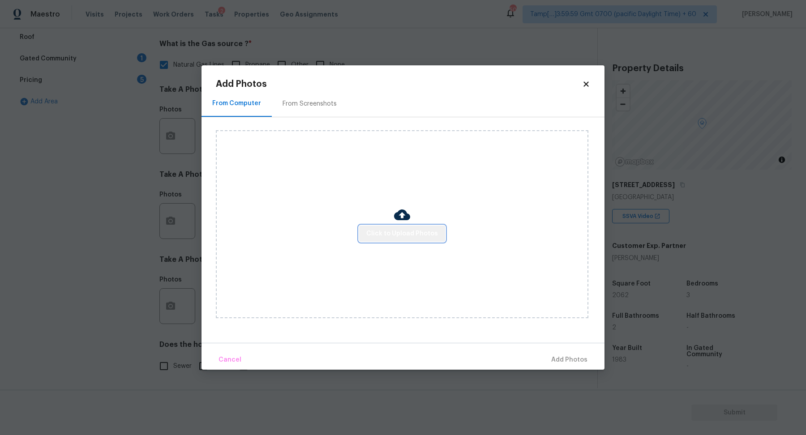
click at [410, 233] on span "Click to Upload Photos" at bounding box center [402, 233] width 72 height 11
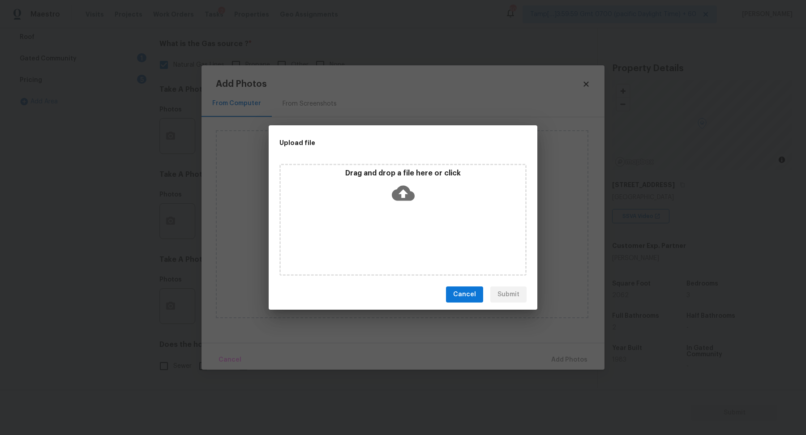
click at [409, 214] on div "Drag and drop a file here or click" at bounding box center [403, 220] width 247 height 112
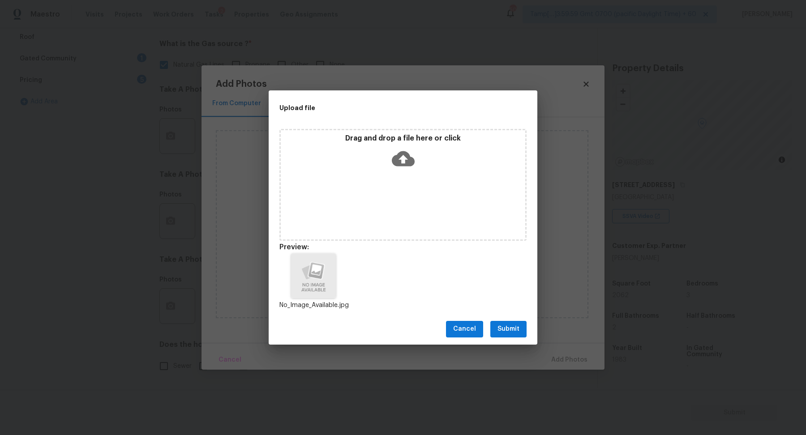
click at [507, 331] on span "Submit" at bounding box center [509, 329] width 22 height 11
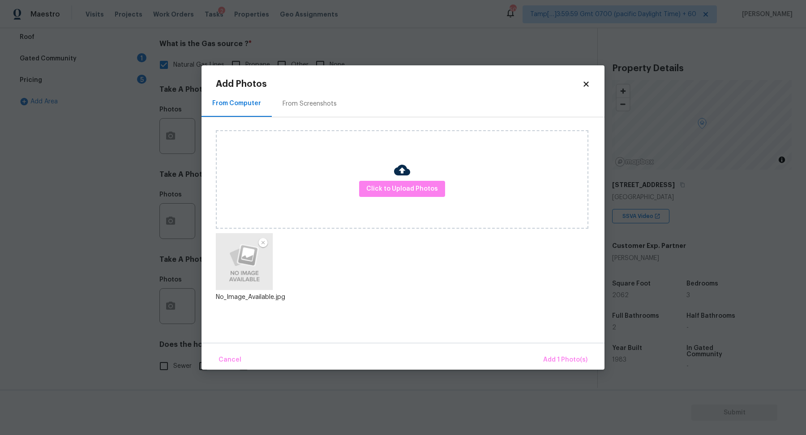
click at [557, 348] on div "Cancel Add 1 Photo(s)" at bounding box center [403, 356] width 403 height 27
click at [555, 366] on button "Add 1 Photo(s)" at bounding box center [566, 360] width 52 height 19
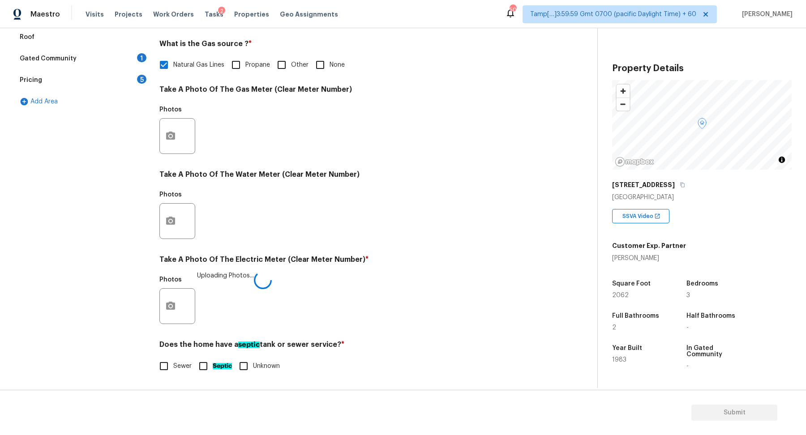
click at [178, 366] on span "Sewer" at bounding box center [182, 366] width 18 height 9
click at [173, 366] on input "Sewer" at bounding box center [164, 366] width 19 height 19
checkbox input "true"
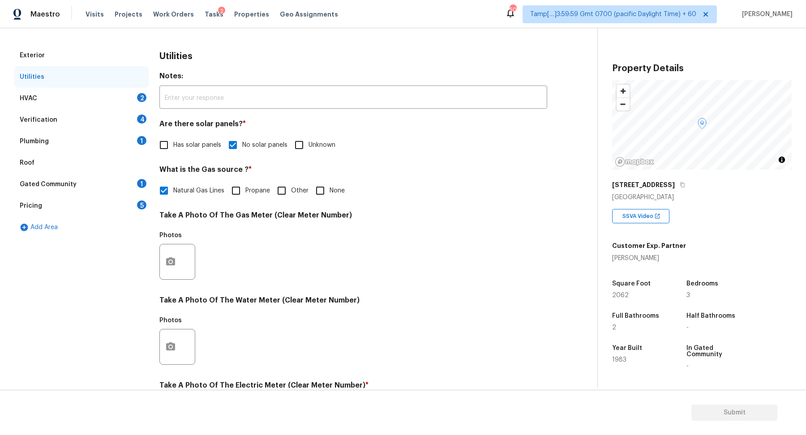
click at [125, 94] on div "HVAC 2" at bounding box center [81, 99] width 134 height 22
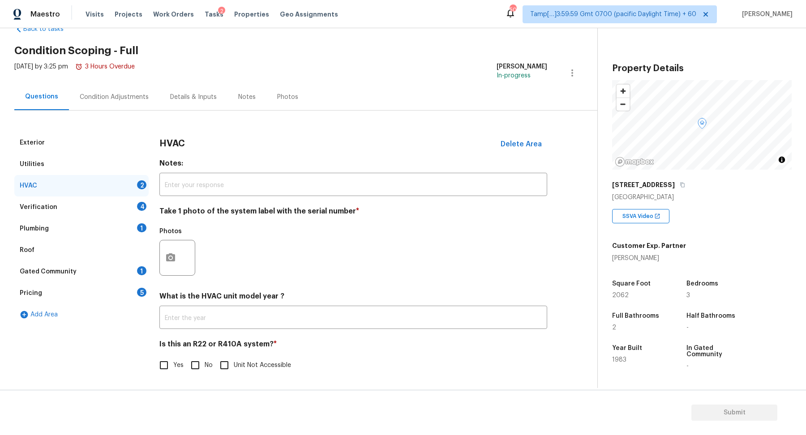
scroll to position [25, 0]
click at [172, 258] on icon "button" at bounding box center [170, 258] width 11 height 11
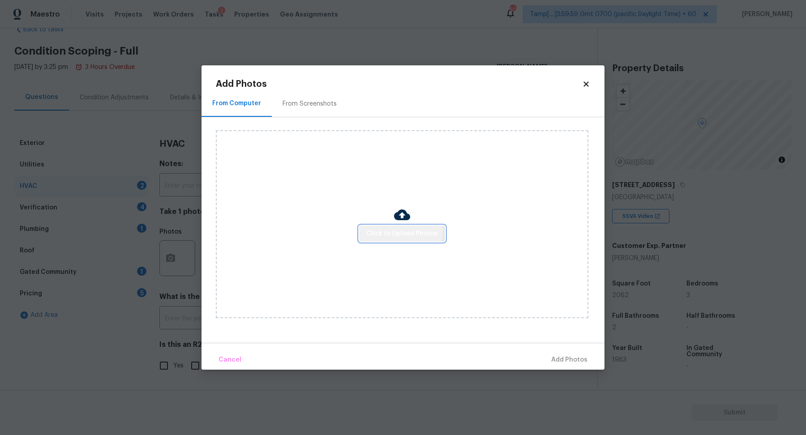
click at [378, 228] on span "Click to Upload Photos" at bounding box center [402, 233] width 72 height 11
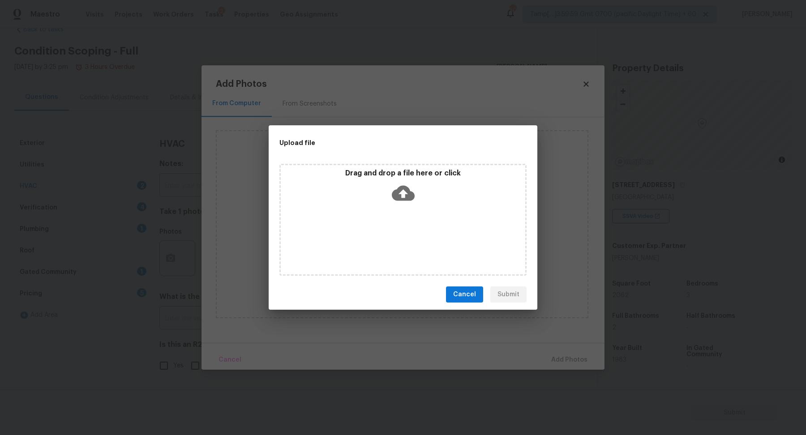
click at [404, 207] on div "Drag and drop a file here or click" at bounding box center [403, 188] width 245 height 39
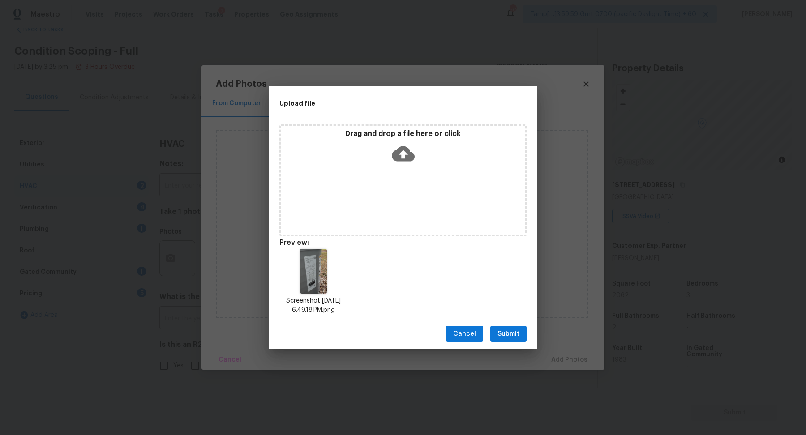
click at [504, 339] on span "Submit" at bounding box center [509, 334] width 22 height 11
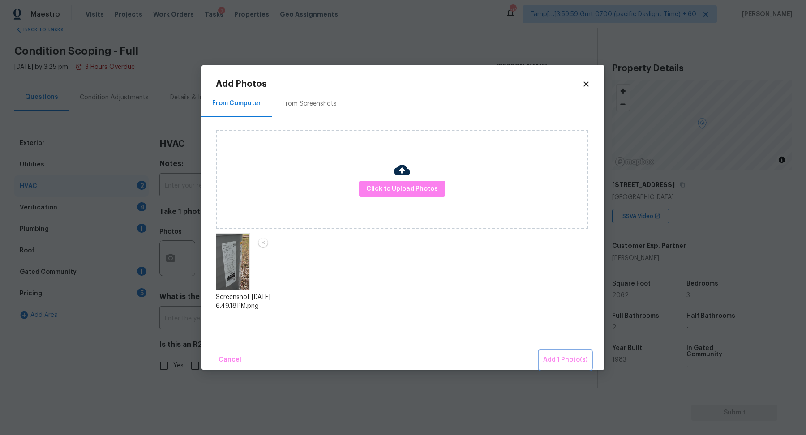
click at [552, 352] on button "Add 1 Photo(s)" at bounding box center [566, 360] width 52 height 19
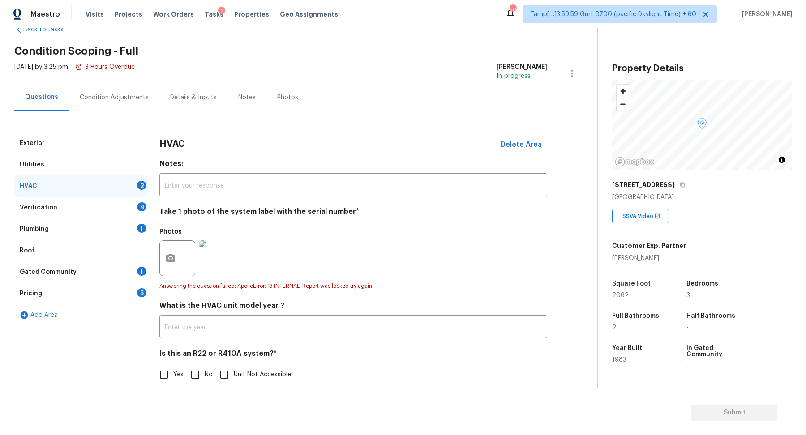
click at [221, 258] on img at bounding box center [217, 259] width 36 height 36
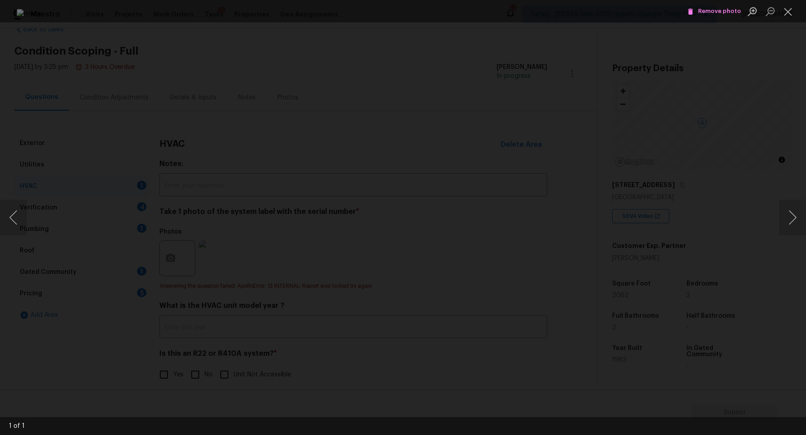
click at [184, 184] on div "Lightbox" at bounding box center [403, 217] width 806 height 435
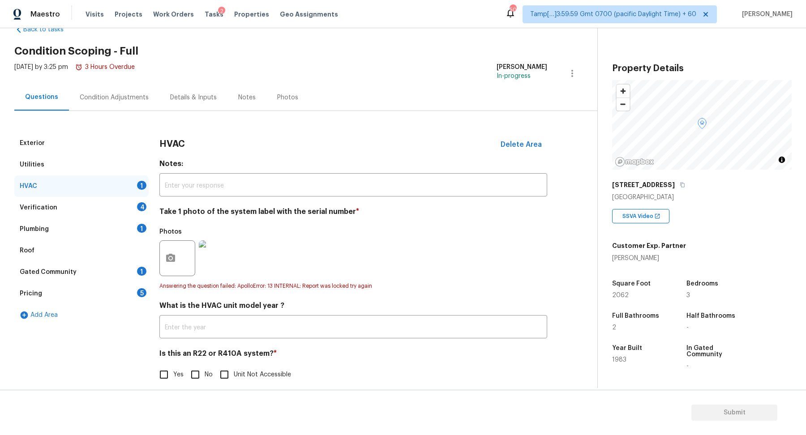
click at [182, 370] on span "Yes" at bounding box center [178, 374] width 10 height 9
click at [173, 370] on input "Yes" at bounding box center [164, 375] width 19 height 19
checkbox input "true"
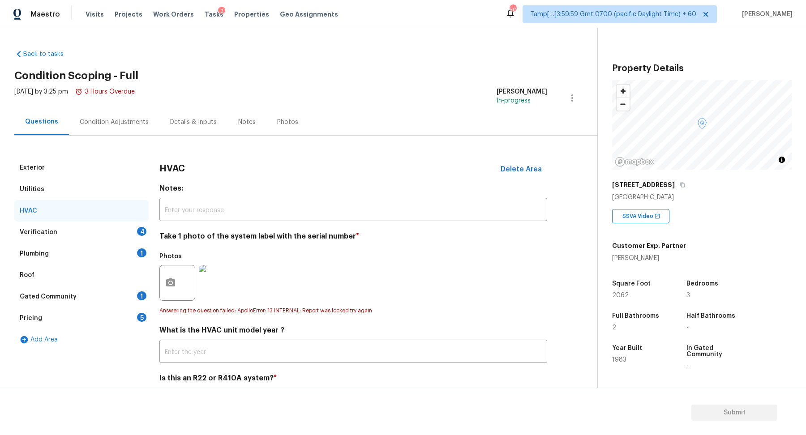
click at [126, 231] on div "Verification 4" at bounding box center [81, 233] width 134 height 22
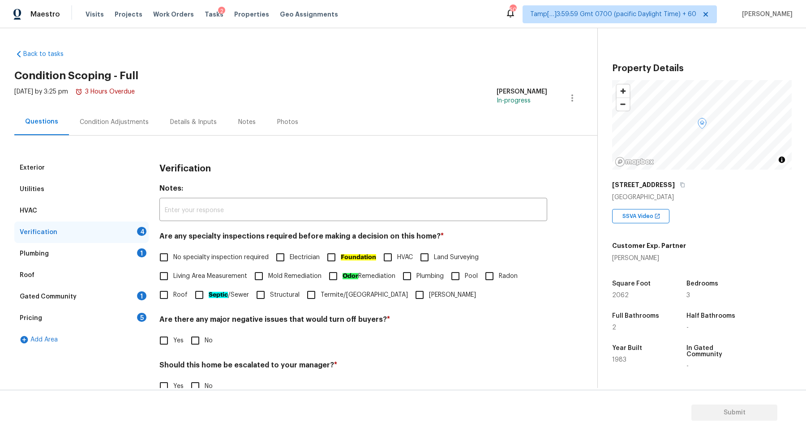
click at [199, 253] on span "No specialty inspection required" at bounding box center [220, 257] width 95 height 9
click at [173, 253] on input "No specialty inspection required" at bounding box center [164, 257] width 19 height 19
checkbox input "true"
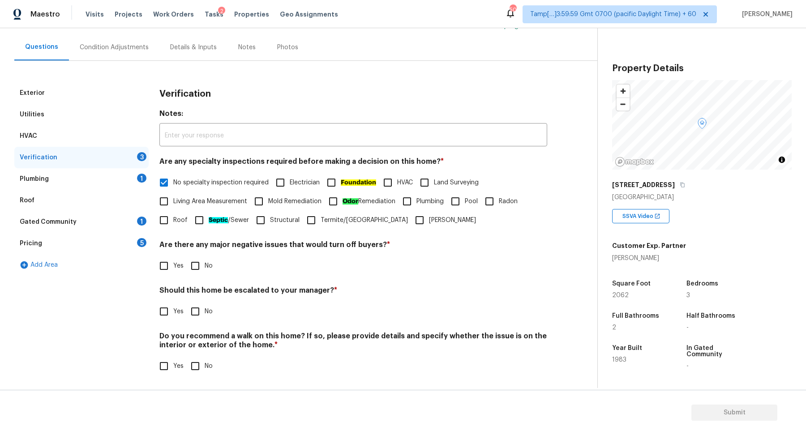
click at [195, 266] on input "No" at bounding box center [195, 266] width 19 height 19
checkbox input "true"
click at [155, 302] on input "Yes" at bounding box center [164, 311] width 19 height 19
checkbox input "true"
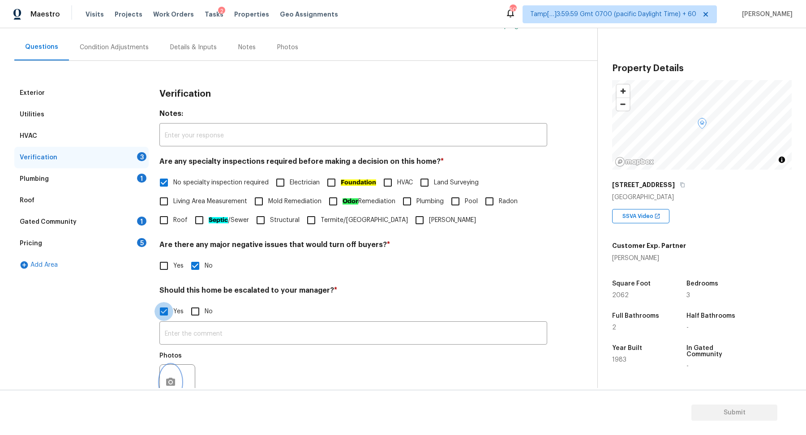
click at [178, 378] on button "button" at bounding box center [171, 382] width 22 height 35
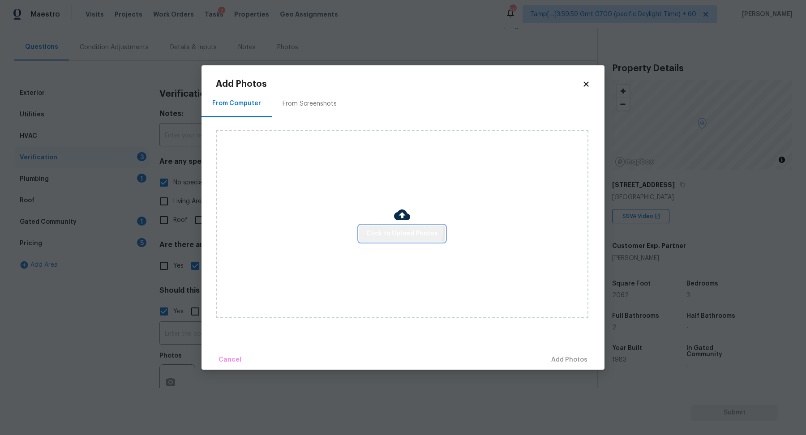
click at [388, 228] on button "Click to Upload Photos" at bounding box center [402, 234] width 86 height 17
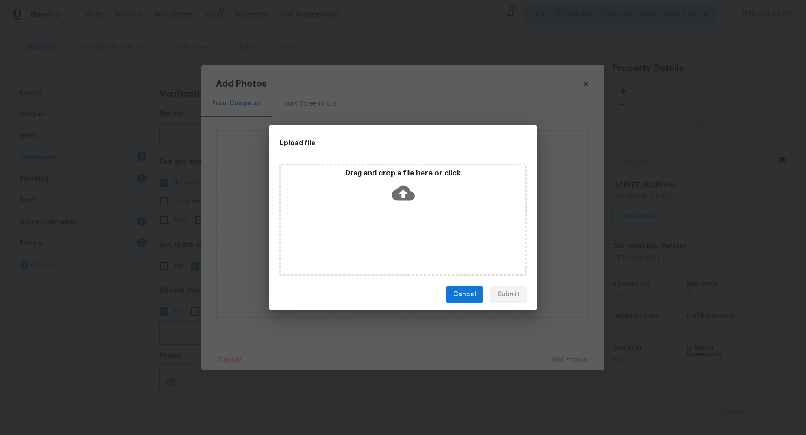
click at [414, 210] on div "Drag and drop a file here or click" at bounding box center [403, 220] width 247 height 112
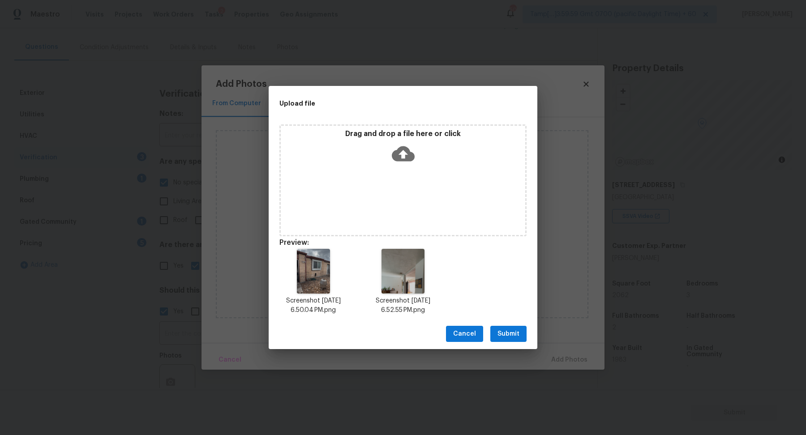
click at [509, 338] on span "Submit" at bounding box center [509, 334] width 22 height 11
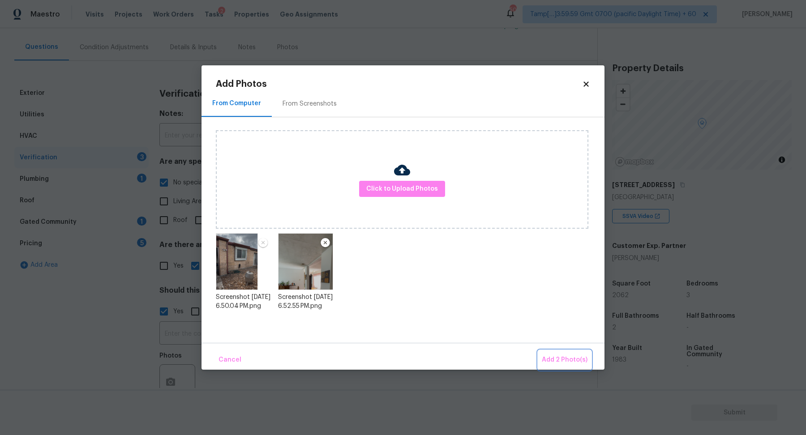
click at [555, 361] on span "Add 2 Photo(s)" at bounding box center [565, 360] width 46 height 11
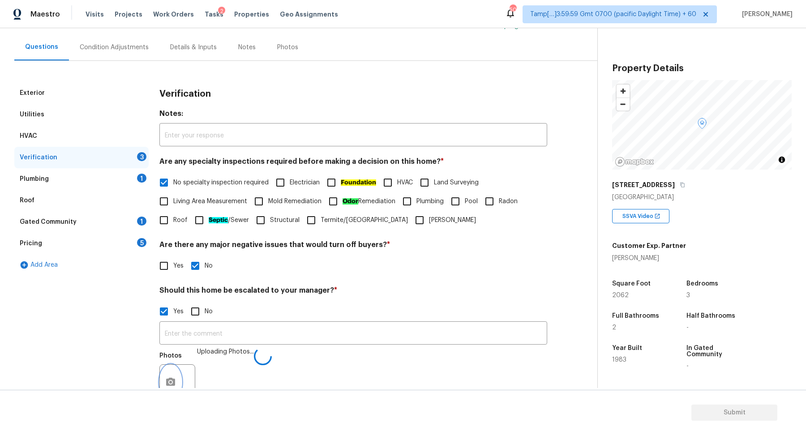
scroll to position [86, 0]
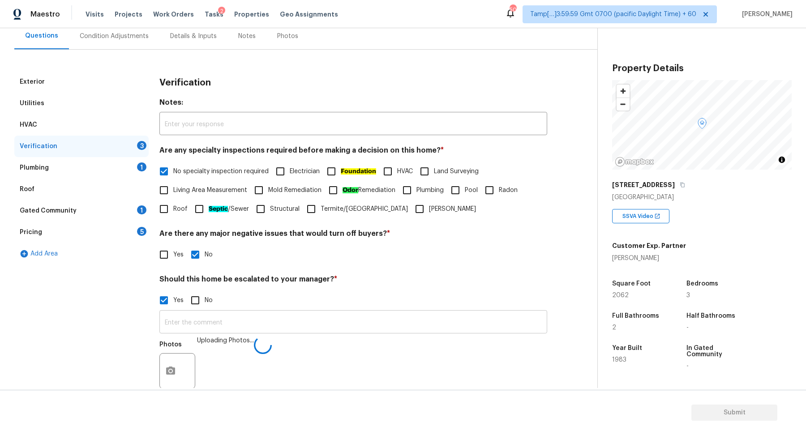
click at [396, 322] on input "text" at bounding box center [353, 323] width 388 height 21
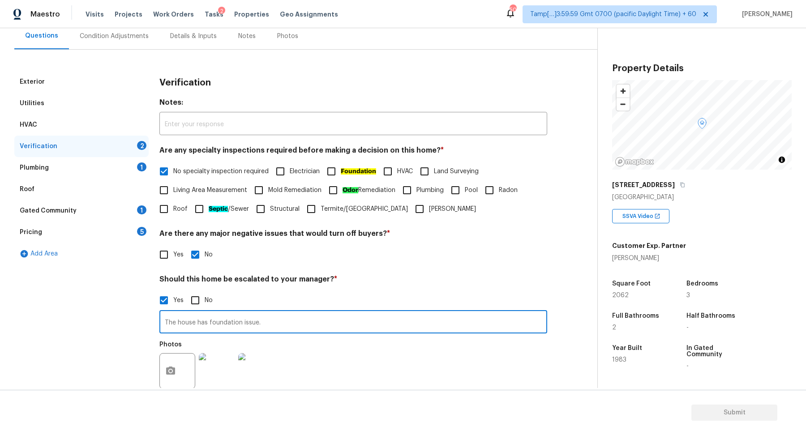
click at [526, 284] on h4 "Should this home be escalated to your manager? *" at bounding box center [353, 281] width 388 height 13
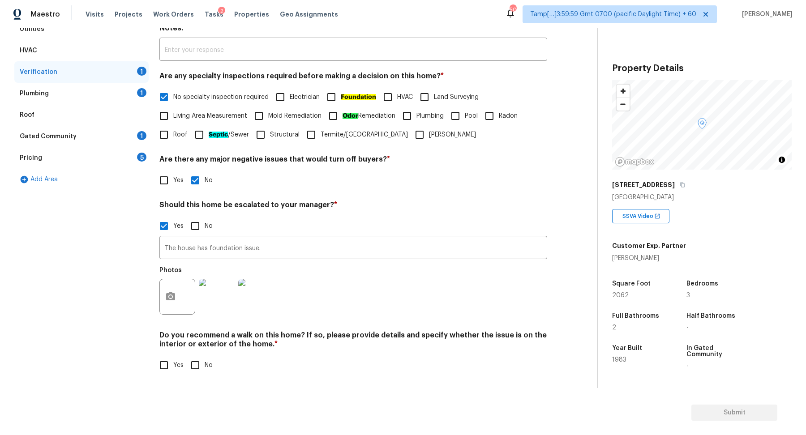
scroll to position [159, 0]
click at [289, 253] on input "The house has foundation issue." at bounding box center [353, 249] width 388 height 21
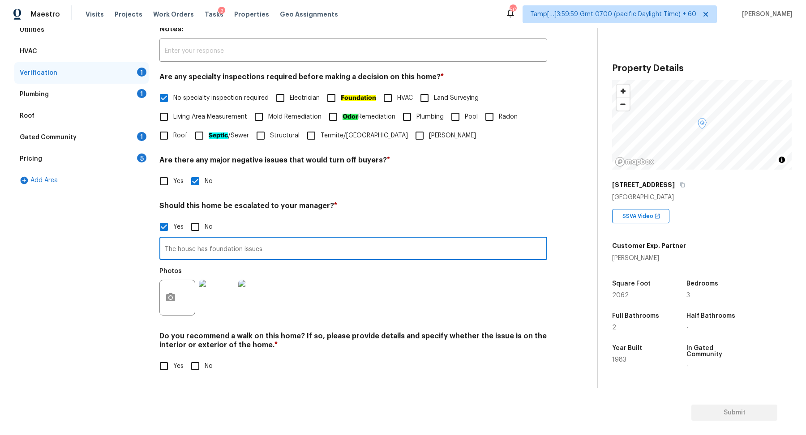
type input "The house has foundation issues."
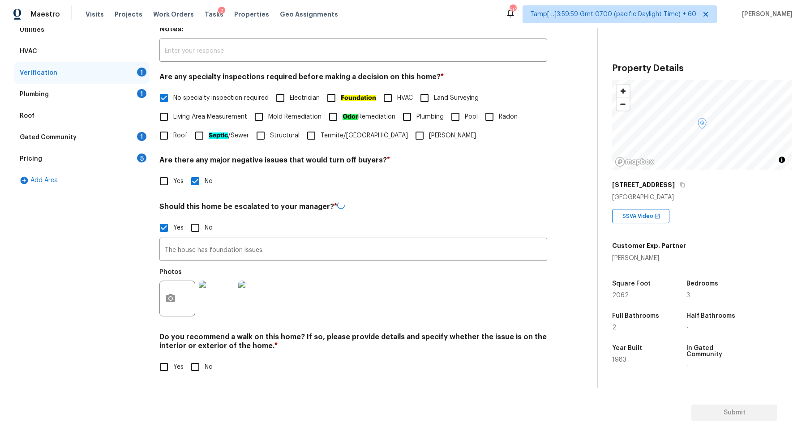
click at [366, 216] on div "Should this home be escalated to your manager? * Yes No The house has foundatio…" at bounding box center [353, 262] width 388 height 120
click at [196, 371] on input "No" at bounding box center [195, 366] width 19 height 19
checkbox input "true"
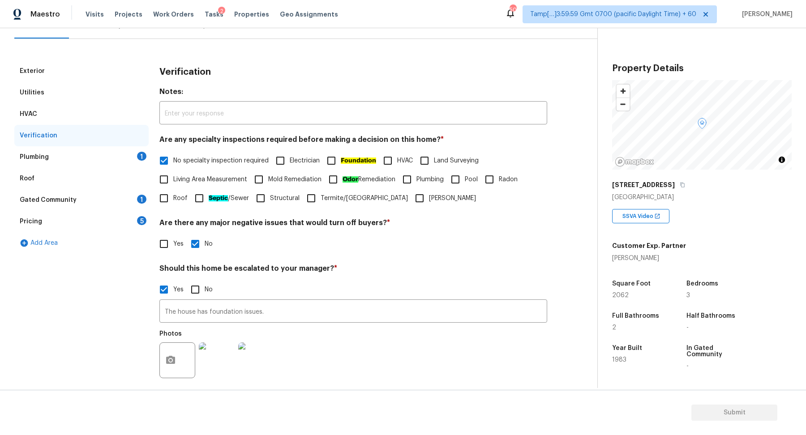
click at [131, 159] on div "Plumbing 1" at bounding box center [81, 157] width 134 height 22
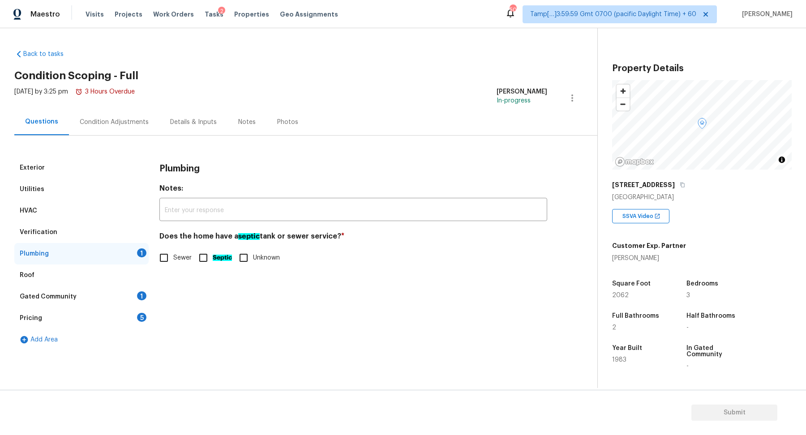
click at [165, 253] on input "Sewer" at bounding box center [164, 258] width 19 height 19
checkbox input "true"
click at [122, 289] on div "Gated Community 1" at bounding box center [81, 297] width 134 height 22
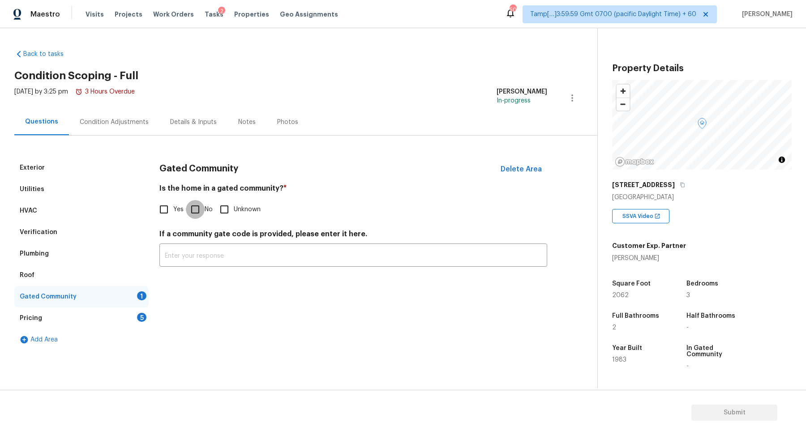
click at [199, 208] on input "No" at bounding box center [195, 209] width 19 height 19
checkbox input "true"
click at [130, 318] on div "Pricing 5" at bounding box center [81, 319] width 134 height 22
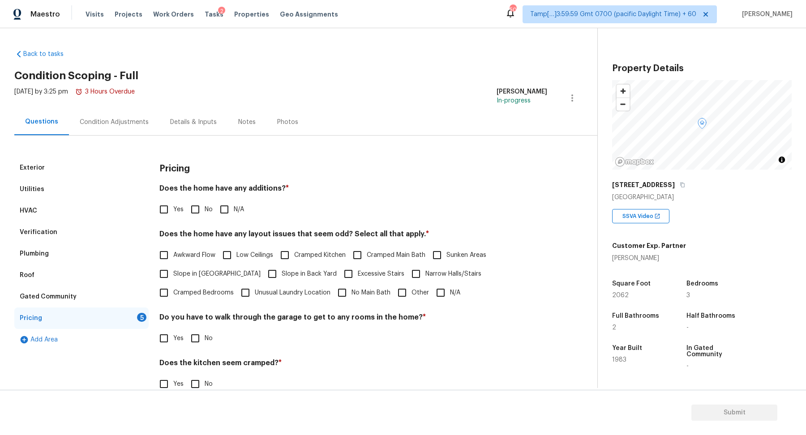
click at [205, 214] on span "No" at bounding box center [209, 209] width 8 height 9
click at [205, 214] on input "No" at bounding box center [195, 209] width 19 height 19
checkbox input "true"
click at [193, 276] on span "Slope in [GEOGRAPHIC_DATA]" at bounding box center [216, 275] width 87 height 9
click at [173, 276] on input "Slope in [GEOGRAPHIC_DATA]" at bounding box center [164, 275] width 19 height 19
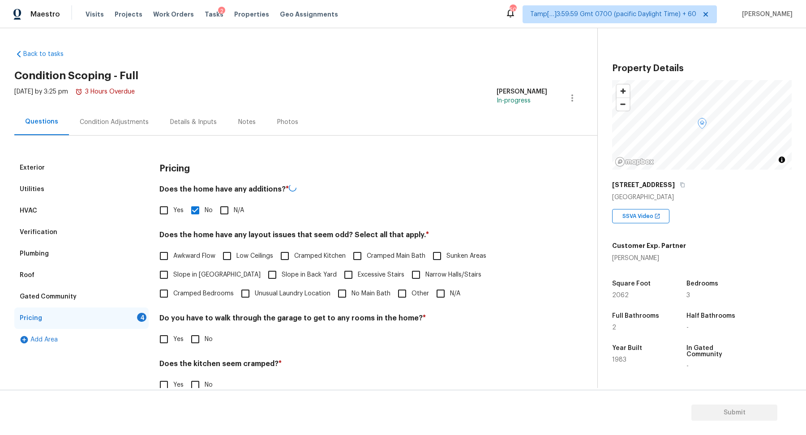
checkbox input "true"
click at [263, 269] on label "Slope in Back Yard" at bounding box center [300, 275] width 74 height 19
click at [263, 269] on input "Slope in Back Yard" at bounding box center [272, 275] width 19 height 19
checkbox input "true"
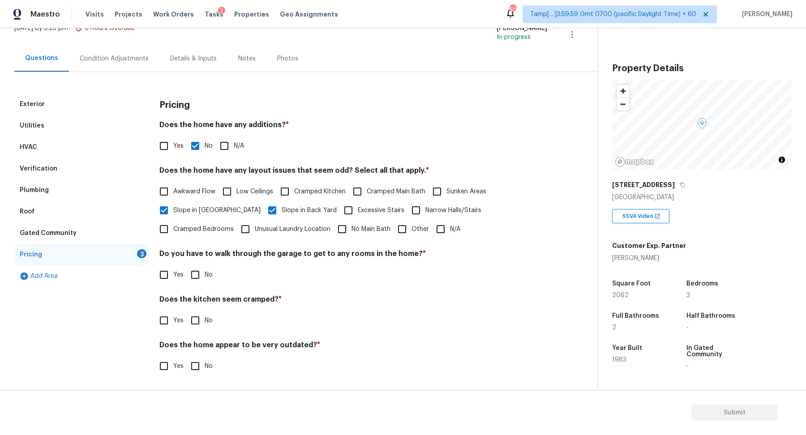
click at [196, 279] on input "No" at bounding box center [195, 275] width 19 height 19
checkbox input "true"
click at [186, 311] on input "No" at bounding box center [195, 320] width 19 height 19
checkbox input "true"
click at [186, 358] on input "No" at bounding box center [195, 367] width 19 height 19
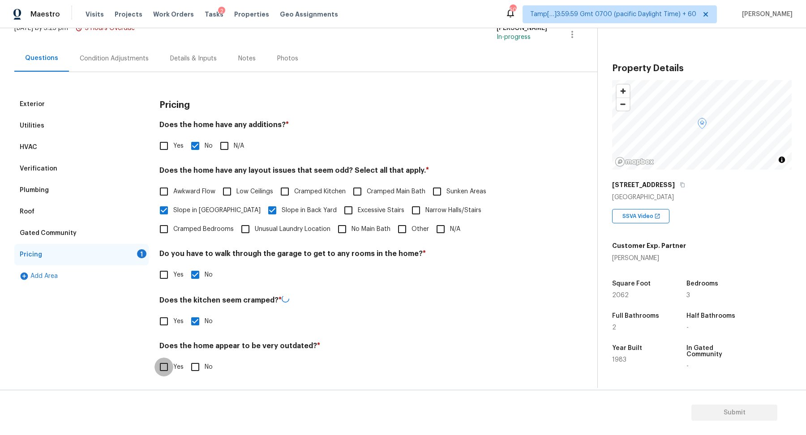
checkbox input "true"
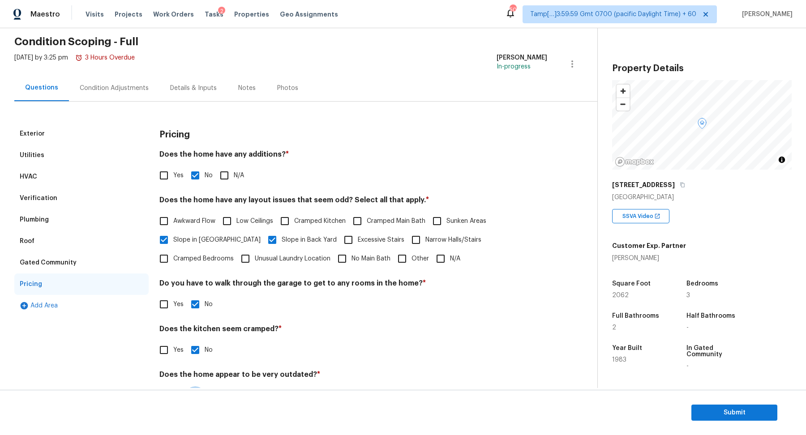
scroll to position [0, 0]
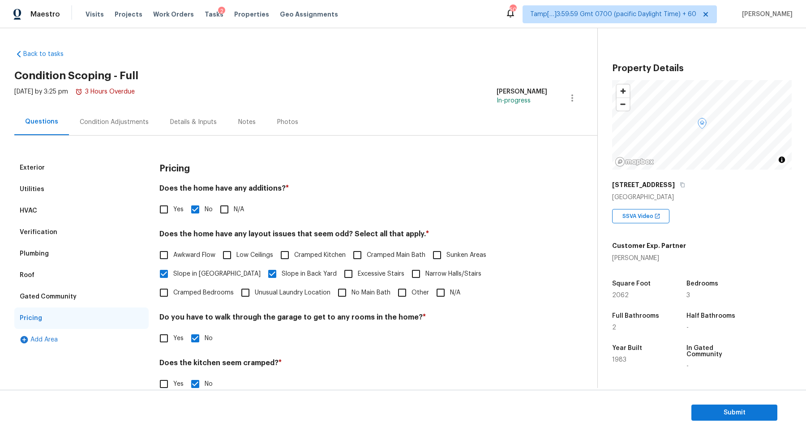
click at [122, 120] on div "Condition Adjustments" at bounding box center [114, 122] width 69 height 9
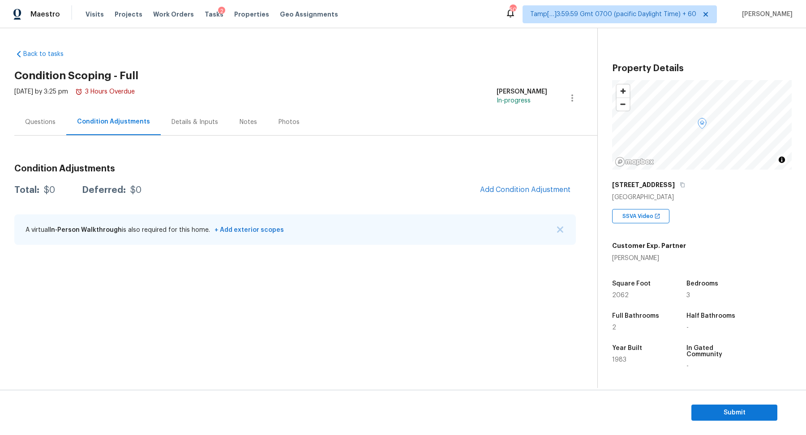
click at [497, 181] on span "Add Condition Adjustment" at bounding box center [525, 191] width 101 height 20
click at [497, 192] on span "Add Condition Adjustment" at bounding box center [525, 190] width 90 height 8
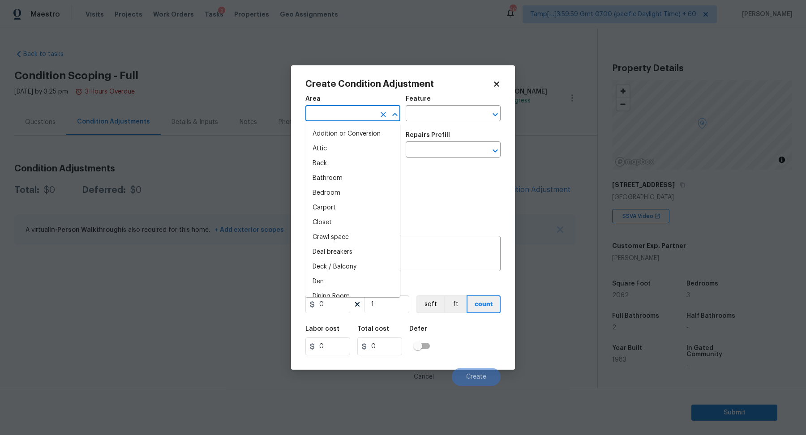
click at [339, 110] on input "text" at bounding box center [340, 115] width 70 height 14
type input "in"
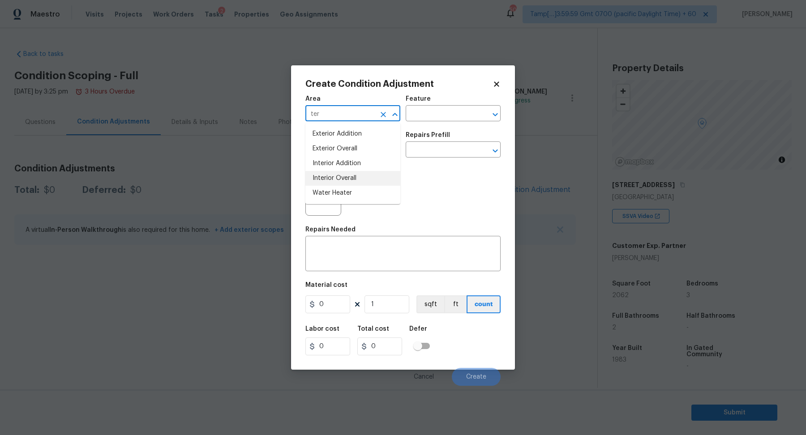
click at [354, 178] on li "Interior Overall" at bounding box center [352, 178] width 95 height 15
type input "Interior Overall"
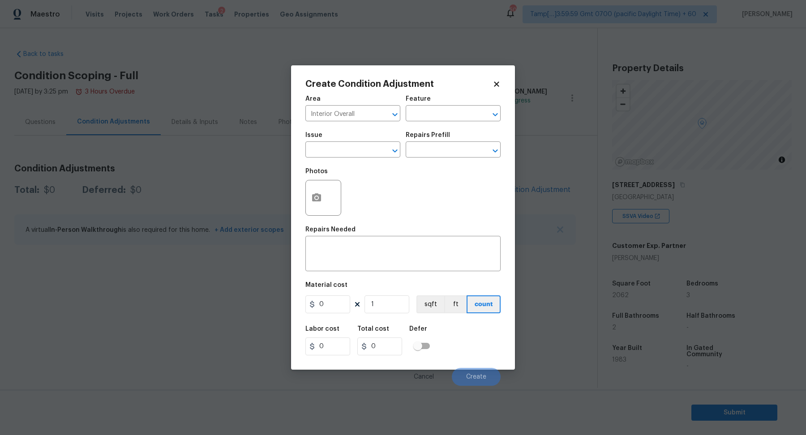
click at [346, 168] on div "Photos" at bounding box center [402, 192] width 195 height 58
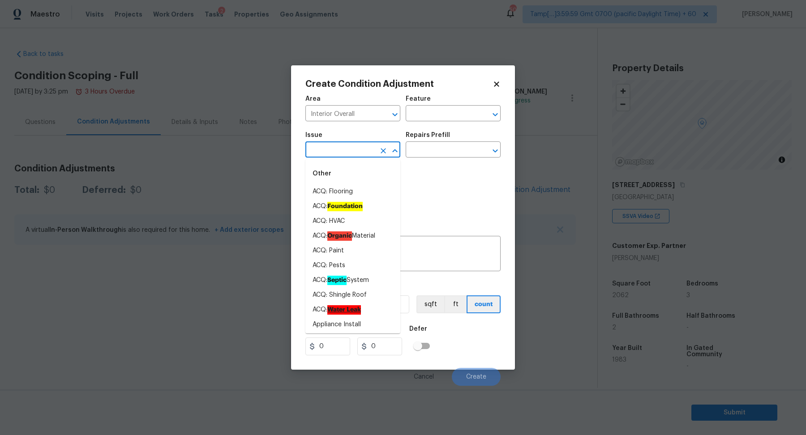
click at [346, 153] on input "text" at bounding box center [340, 151] width 70 height 14
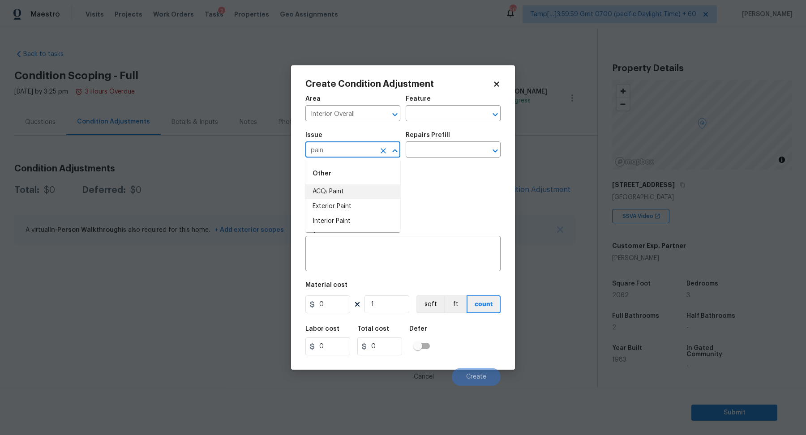
click at [354, 196] on li "ACQ: Paint" at bounding box center [352, 192] width 95 height 15
type input "ACQ: Paint"
click at [432, 152] on input "text" at bounding box center [441, 151] width 70 height 14
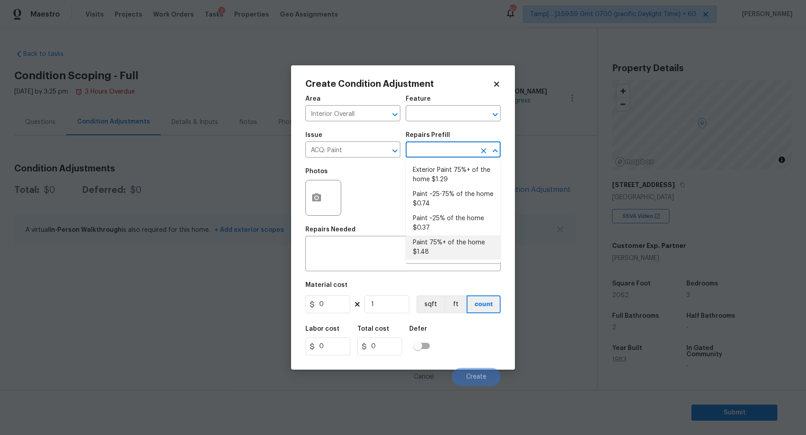
click at [438, 255] on li "Paint 75%+ of the home $1.48" at bounding box center [453, 248] width 95 height 24
type input "Acquisition"
type textarea "Acquisition Scope: 75%+ of the home will likely require interior paint"
type input "1.48"
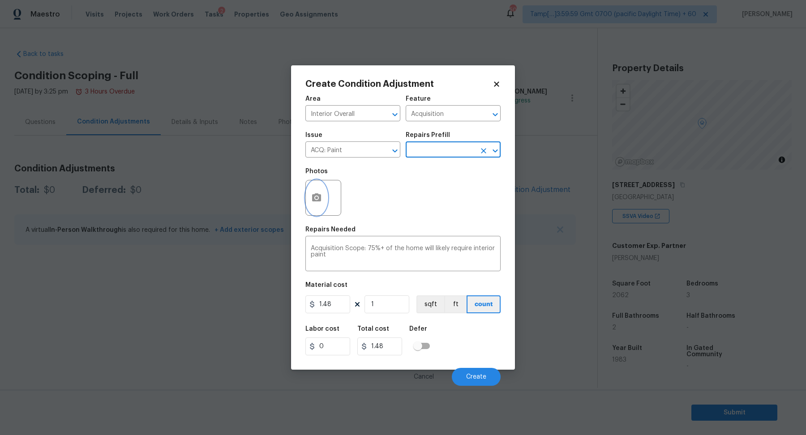
click at [319, 199] on icon "button" at bounding box center [316, 198] width 9 height 8
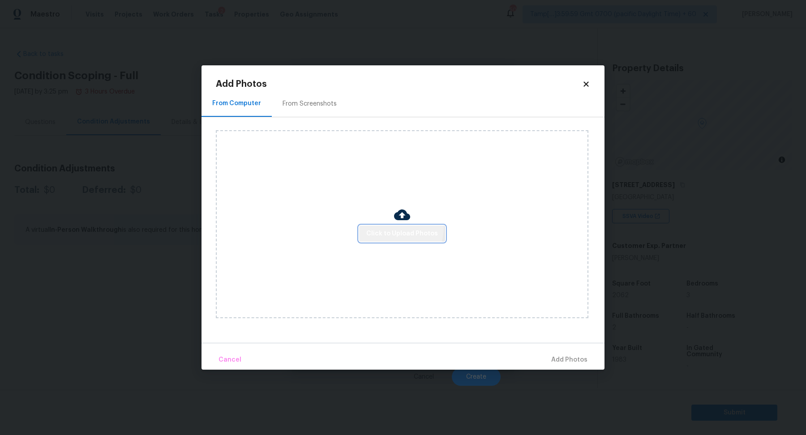
click at [397, 228] on span "Click to Upload Photos" at bounding box center [402, 233] width 72 height 11
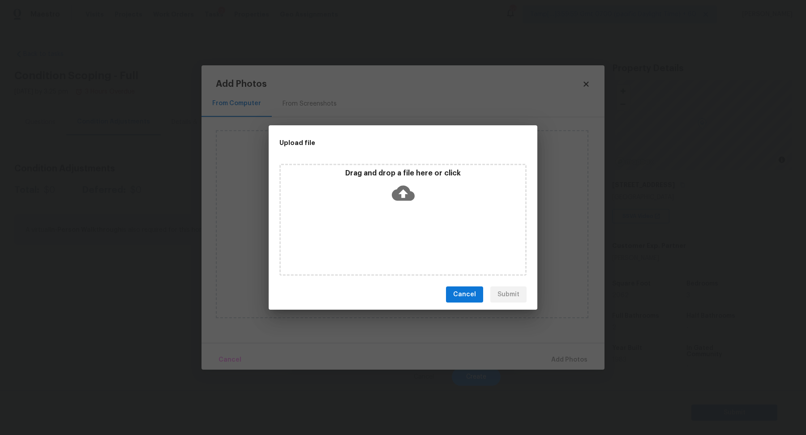
click at [407, 212] on div "Drag and drop a file here or click" at bounding box center [403, 220] width 247 height 112
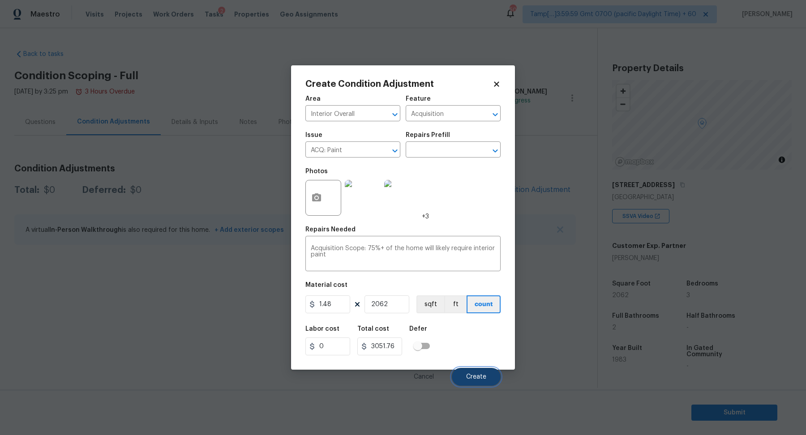
click at [475, 372] on button "Create" at bounding box center [476, 377] width 49 height 18
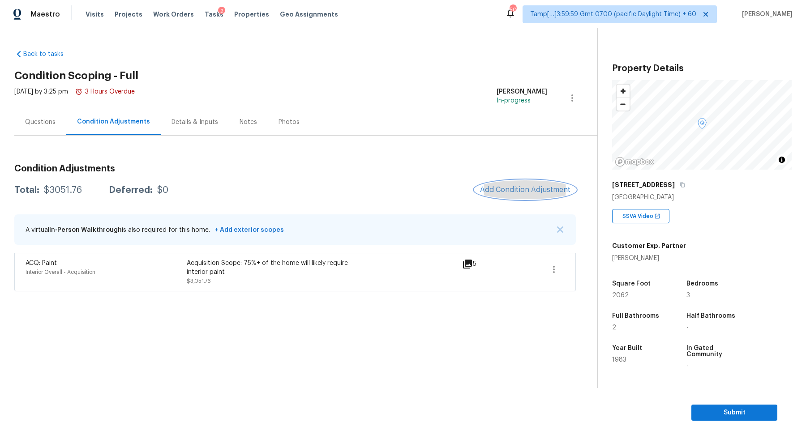
click at [501, 198] on button "Add Condition Adjustment" at bounding box center [525, 190] width 101 height 19
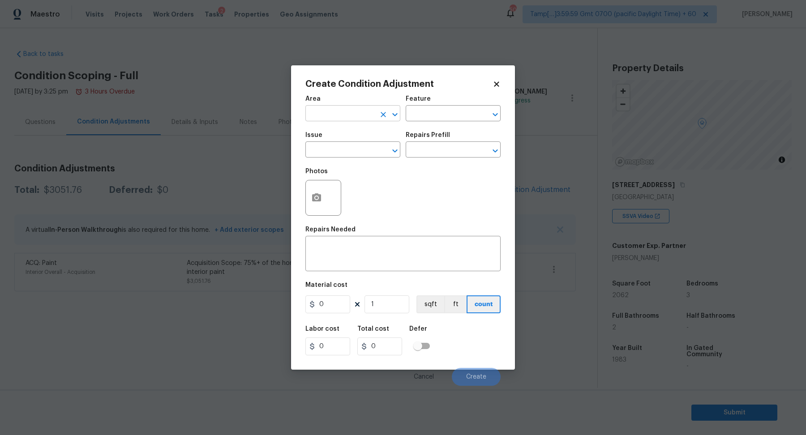
click at [323, 118] on input "text" at bounding box center [340, 115] width 70 height 14
click at [334, 153] on li "Interior Overall" at bounding box center [352, 149] width 95 height 15
type input "Interior Overall"
click at [339, 138] on div "Issue" at bounding box center [352, 138] width 95 height 12
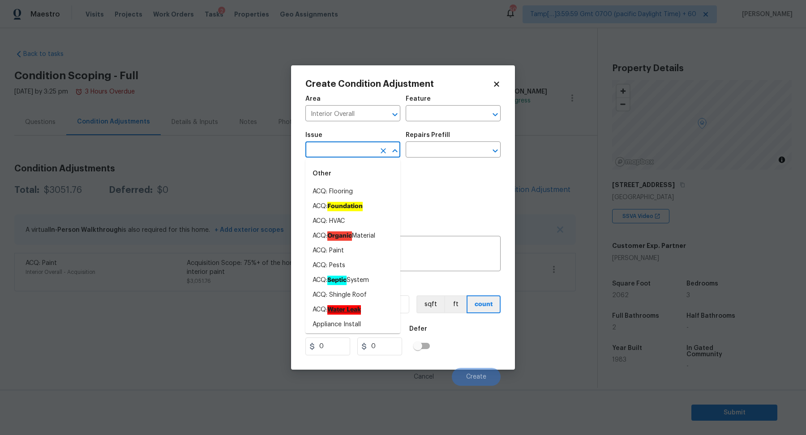
click at [339, 146] on input "text" at bounding box center [340, 151] width 70 height 14
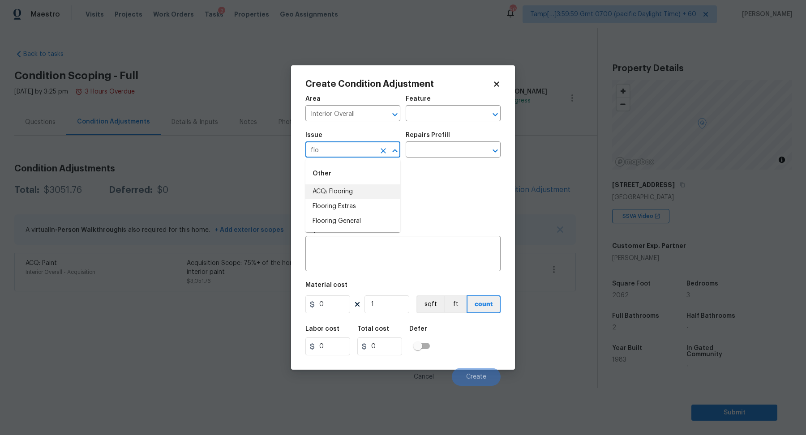
click at [366, 194] on li "ACQ: Flooring" at bounding box center [352, 192] width 95 height 15
type input "ACQ: Flooring"
click at [451, 141] on div "Repairs Prefill" at bounding box center [453, 138] width 95 height 12
click at [449, 150] on input "text" at bounding box center [441, 151] width 70 height 14
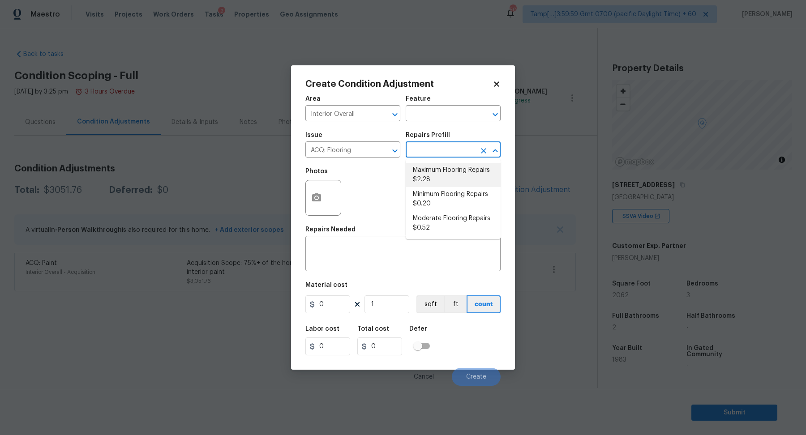
click at [447, 174] on li "Maximum Flooring Repairs $2.28" at bounding box center [453, 175] width 95 height 24
type input "Acquisition"
type textarea "Acquisition Scope: Maximum flooring repairs"
type input "2.28"
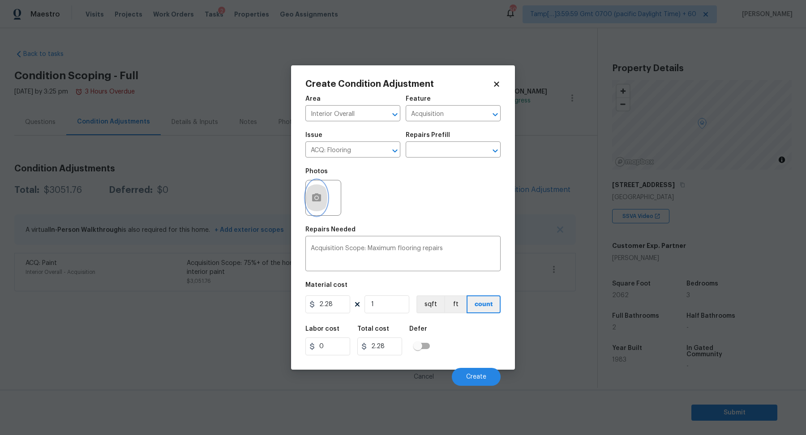
click at [326, 201] on button "button" at bounding box center [317, 198] width 22 height 35
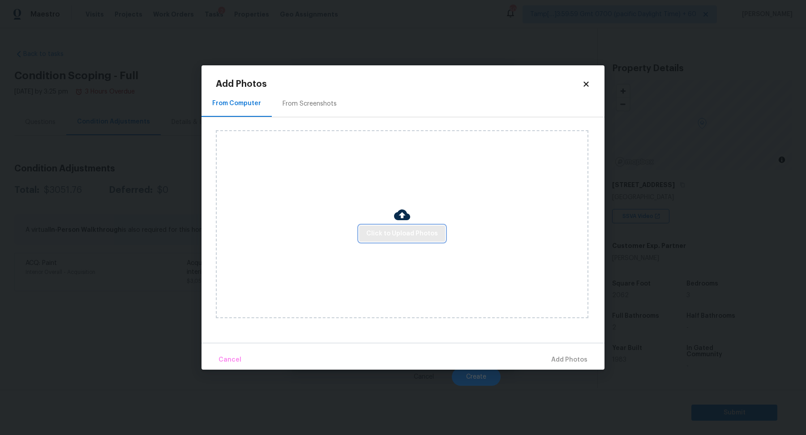
click at [369, 231] on span "Click to Upload Photos" at bounding box center [402, 233] width 72 height 11
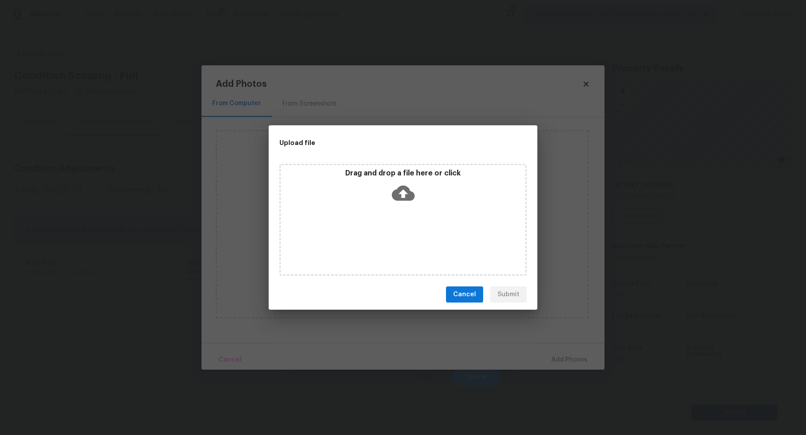
click at [401, 204] on icon at bounding box center [403, 193] width 23 height 23
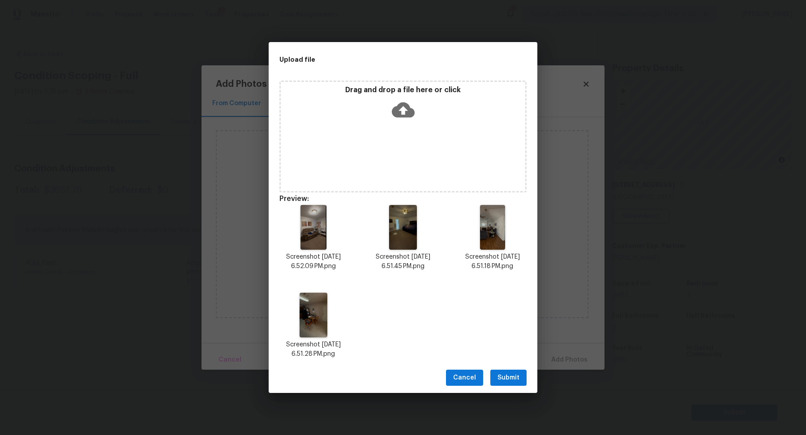
click at [519, 375] on span "Submit" at bounding box center [509, 378] width 22 height 11
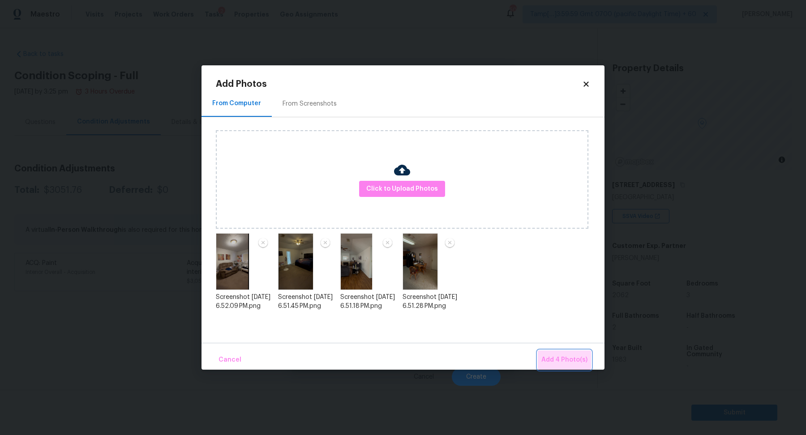
click at [568, 361] on span "Add 4 Photo(s)" at bounding box center [565, 360] width 46 height 11
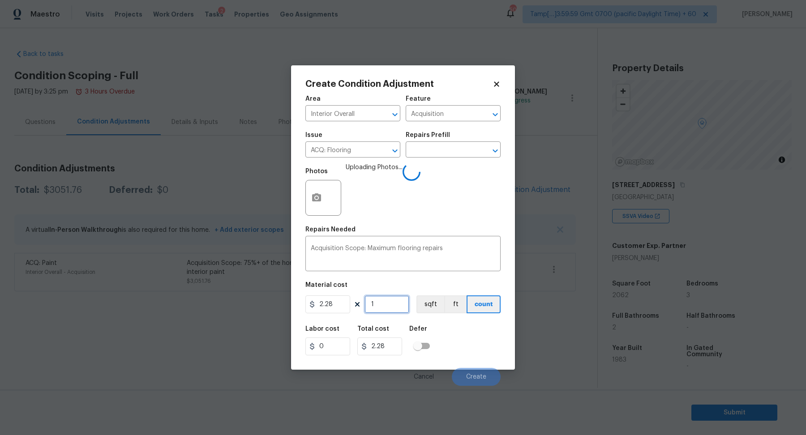
click at [381, 301] on input "1" at bounding box center [387, 305] width 45 height 18
type input "2"
type input "4.56"
type input "20"
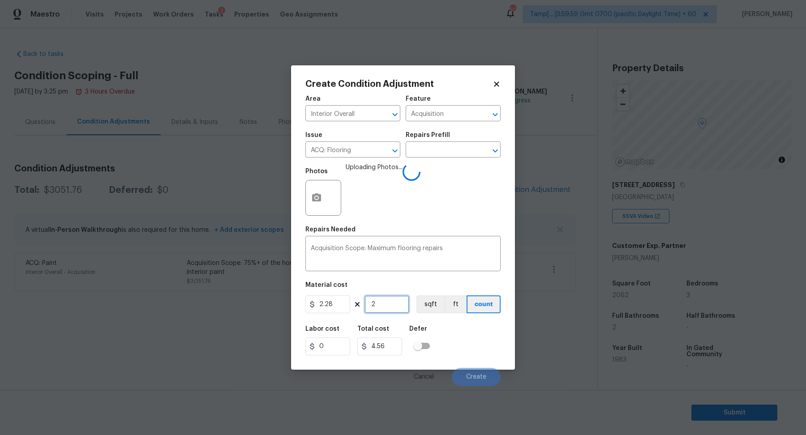
type input "45.6"
type input "206"
type input "469.68"
type input "2062"
type input "4701.36"
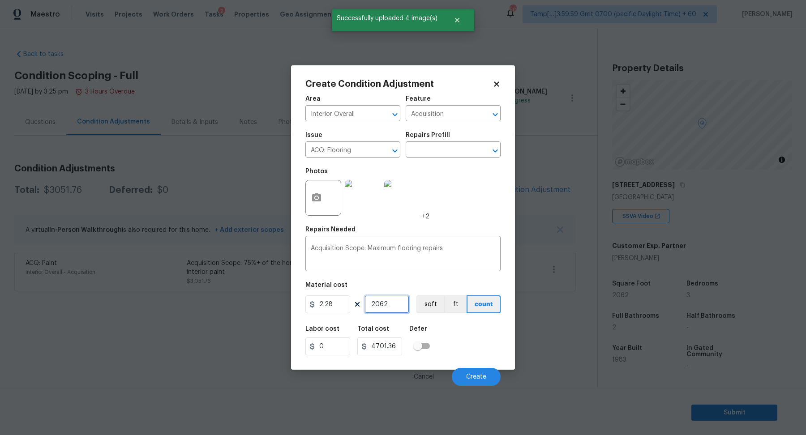
type input "2062"
click at [452, 327] on div "Labor cost 0 Total cost 4701.36 Defer" at bounding box center [402, 341] width 195 height 40
click at [468, 330] on div "Labor cost 0 Total cost 4701.36 Defer" at bounding box center [402, 341] width 195 height 40
click at [480, 333] on div "Labor cost 0 Total cost 4701.36 Defer" at bounding box center [402, 341] width 195 height 40
click at [482, 370] on button "Create" at bounding box center [476, 377] width 49 height 18
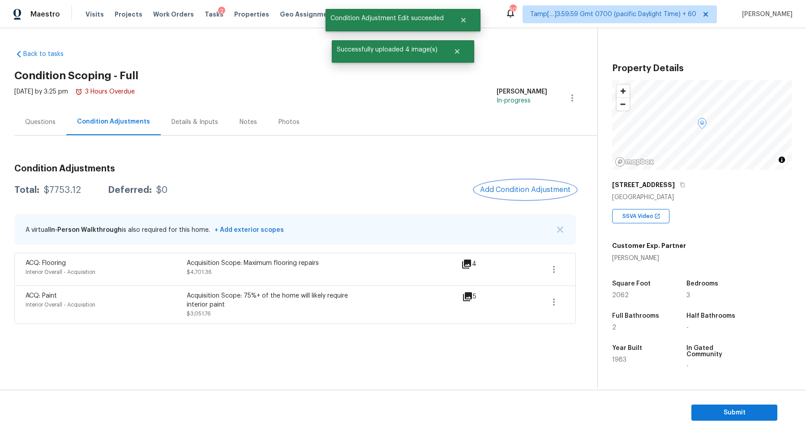
click at [512, 188] on span "Add Condition Adjustment" at bounding box center [525, 190] width 90 height 8
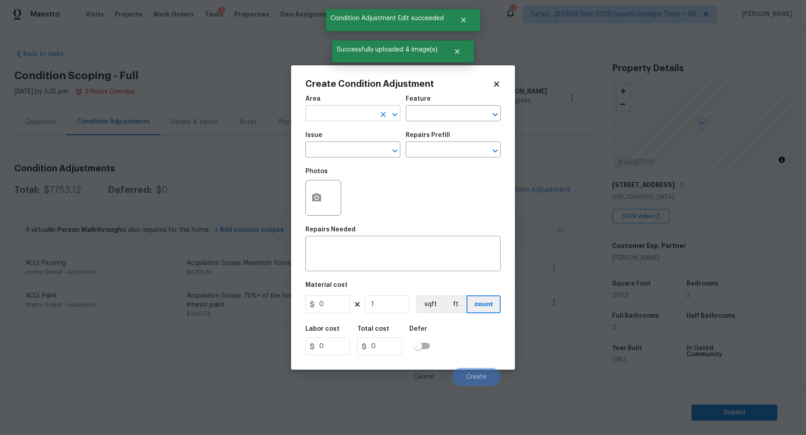
click at [348, 118] on input "text" at bounding box center [340, 115] width 70 height 14
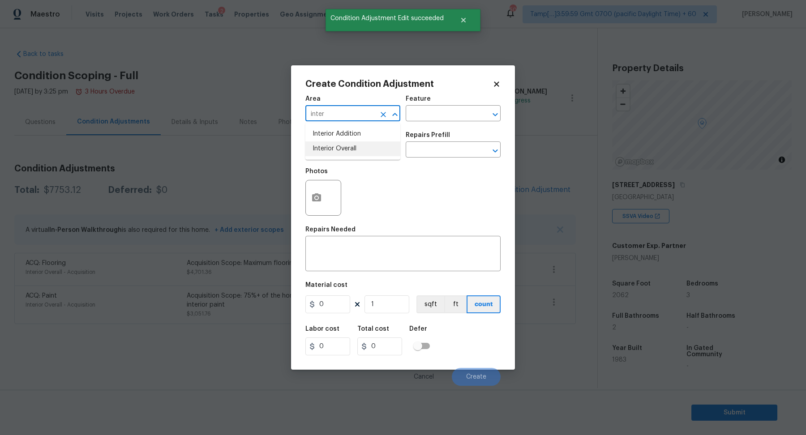
click at [341, 154] on li "Interior Overall" at bounding box center [352, 149] width 95 height 15
type input "Interior Overall"
click at [341, 154] on input "text" at bounding box center [340, 151] width 70 height 14
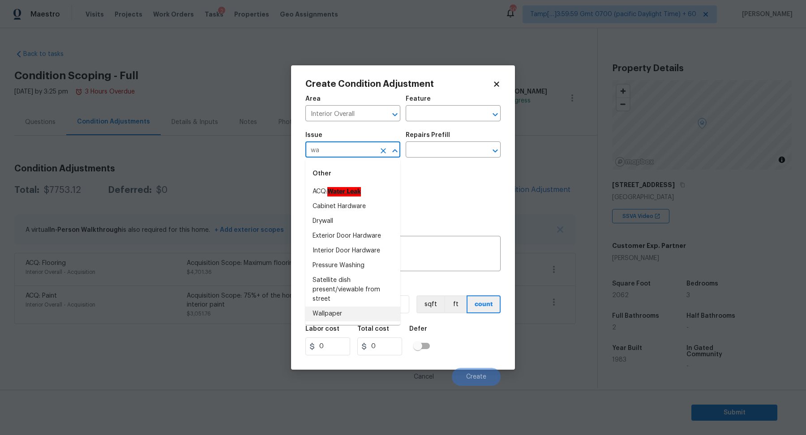
click at [352, 309] on li "Wallpaper" at bounding box center [352, 314] width 95 height 15
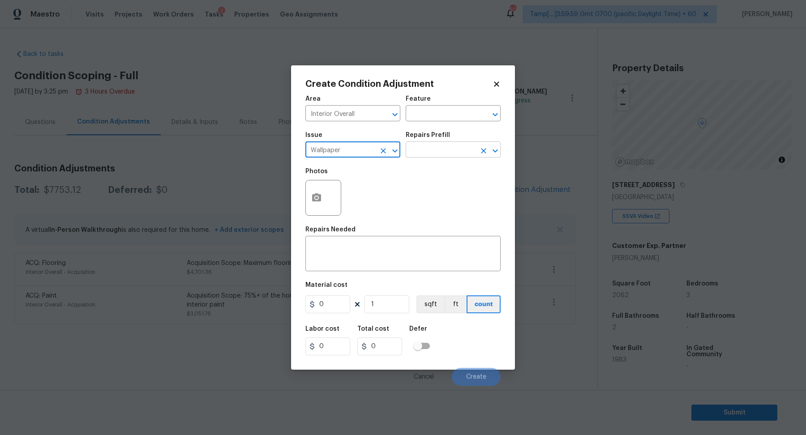
type input "Wallpaper"
click at [433, 151] on input "text" at bounding box center [441, 151] width 70 height 14
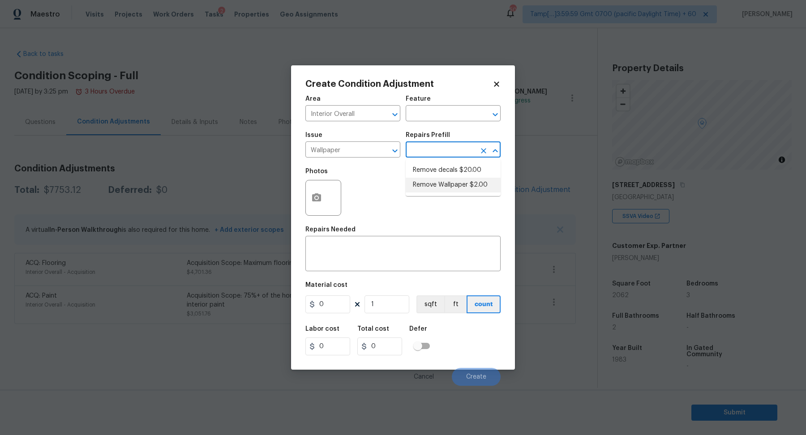
click at [437, 179] on li "Remove Wallpaper $2.00" at bounding box center [453, 185] width 95 height 15
type input "Walls and Ceiling"
type textarea "Remove wallpaper and texture walls to best match existing conditions"
type input "2"
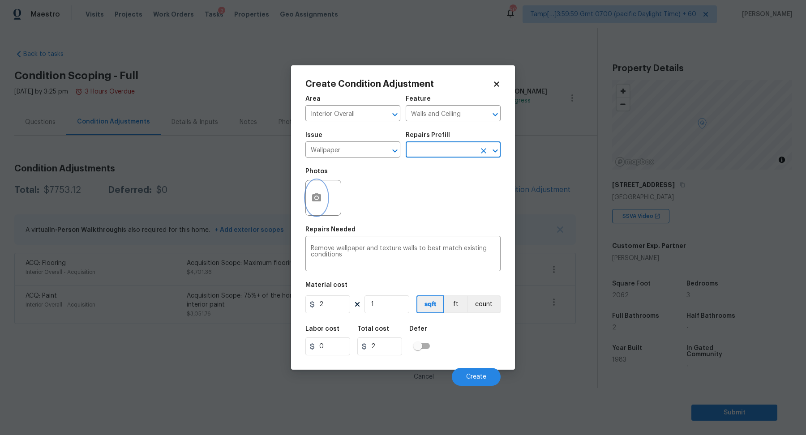
click at [318, 202] on icon "button" at bounding box center [316, 198] width 11 height 11
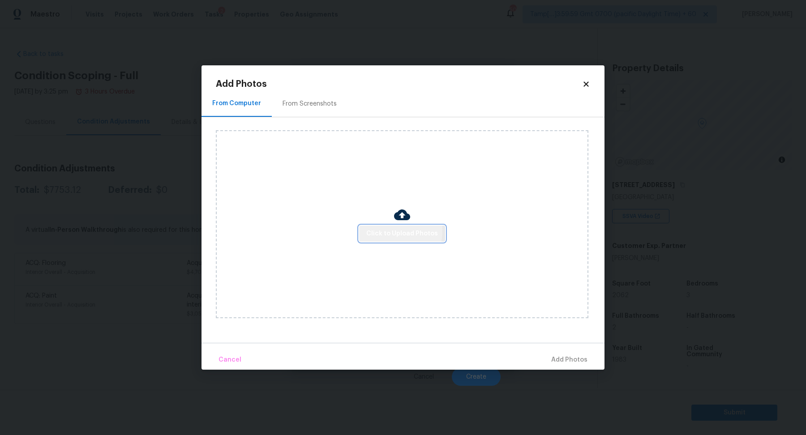
click at [376, 230] on span "Click to Upload Photos" at bounding box center [402, 233] width 72 height 11
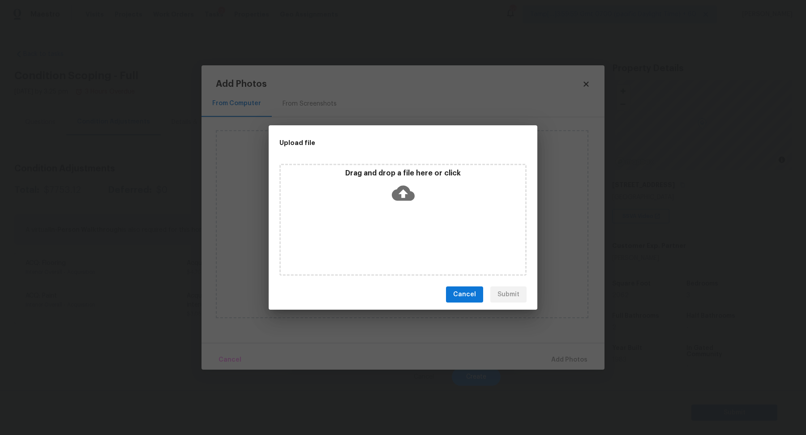
click at [411, 206] on div "Drag and drop a file here or click" at bounding box center [403, 188] width 245 height 39
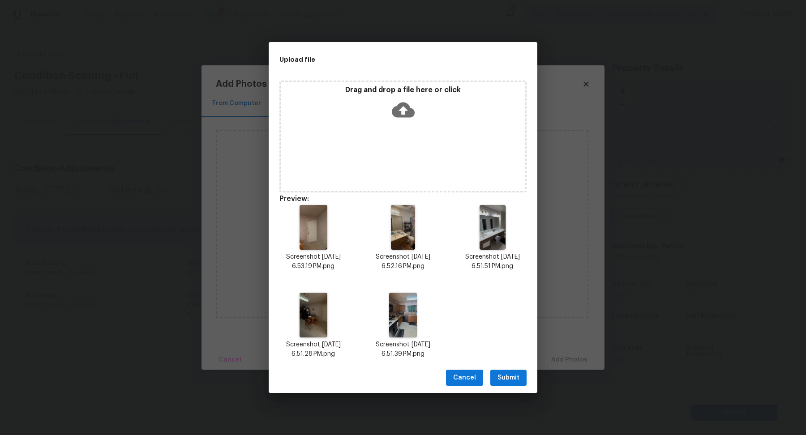
click at [516, 371] on button "Submit" at bounding box center [508, 378] width 36 height 17
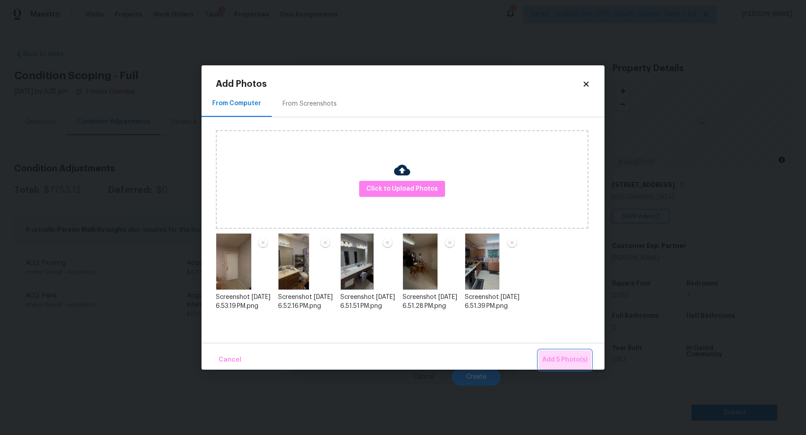
click at [559, 362] on span "Add 5 Photo(s)" at bounding box center [564, 360] width 45 height 11
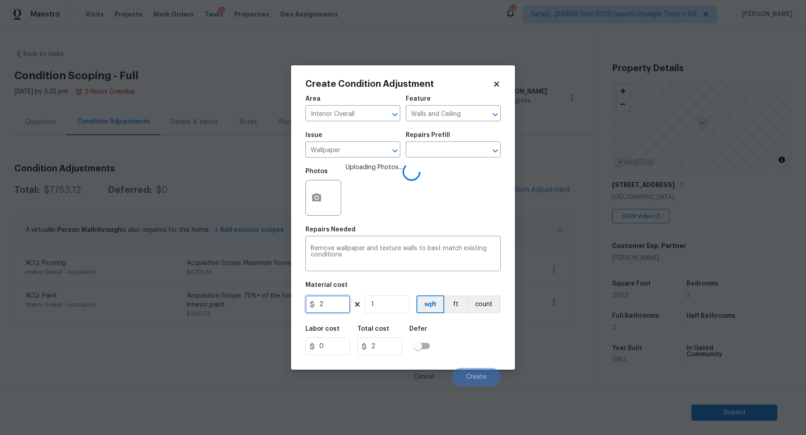
click at [339, 306] on input "2" at bounding box center [327, 305] width 45 height 18
type input "800"
click at [460, 370] on button "Create" at bounding box center [476, 377] width 49 height 18
type input "800"
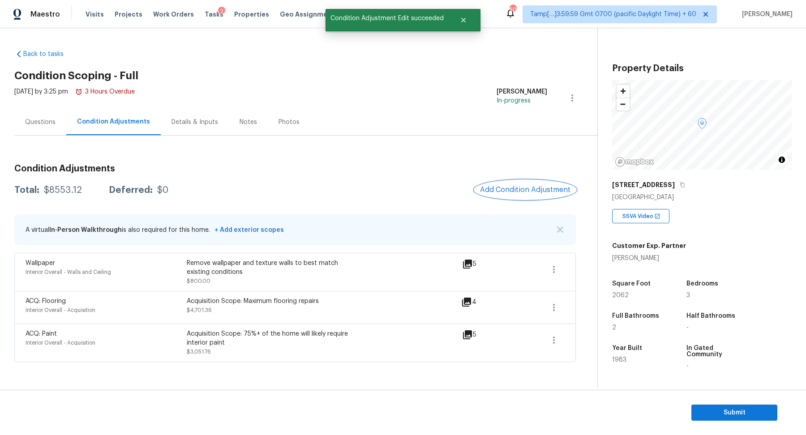
click at [505, 193] on span "Add Condition Adjustment" at bounding box center [525, 190] width 90 height 8
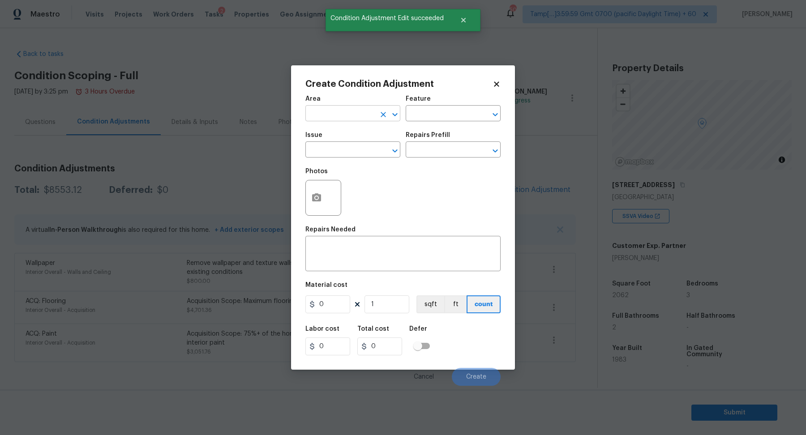
click at [333, 115] on input "text" at bounding box center [340, 115] width 70 height 14
click at [365, 153] on li "Interior Overall" at bounding box center [352, 149] width 95 height 15
type input "Interior Overall"
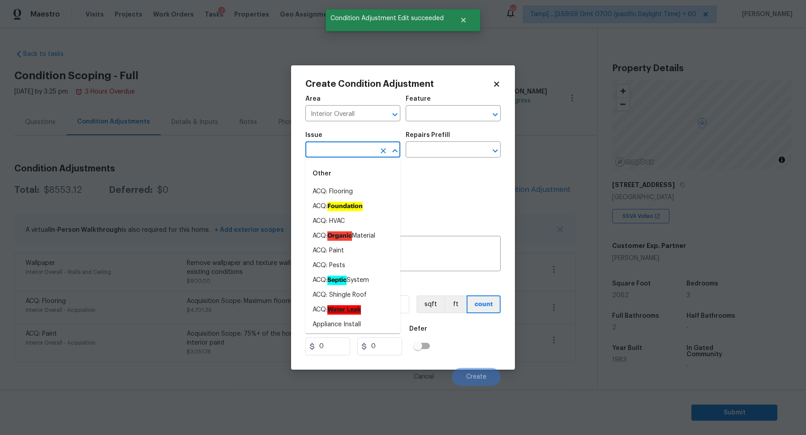
click at [345, 152] on input "text" at bounding box center [340, 151] width 70 height 14
click at [352, 146] on input "text" at bounding box center [340, 151] width 70 height 14
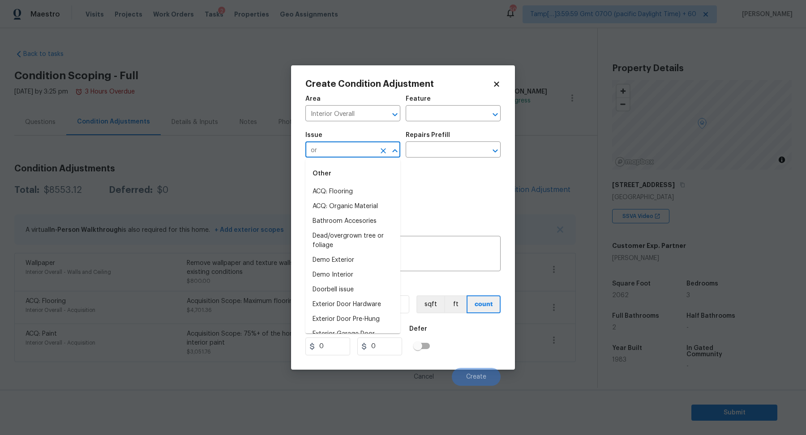
type input "o"
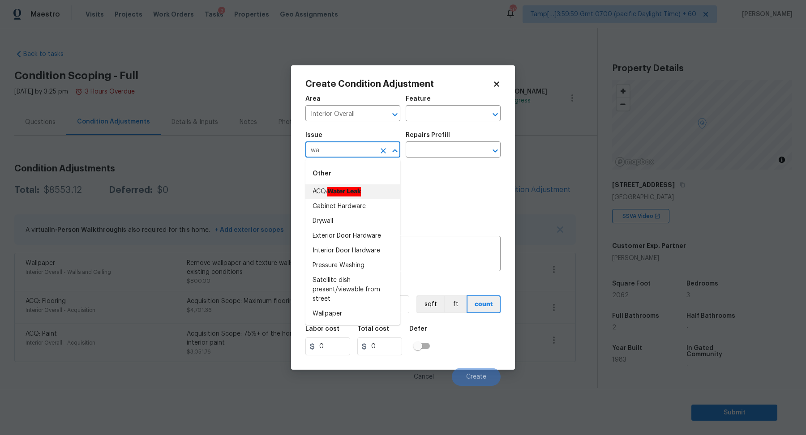
click at [338, 153] on input "wa" at bounding box center [340, 151] width 70 height 14
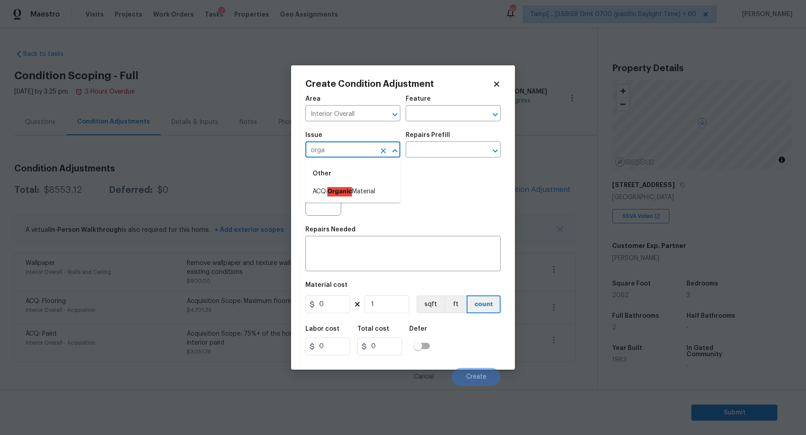
click at [331, 184] on div "Other" at bounding box center [352, 174] width 95 height 22
click at [331, 193] on ah_el_jm_1744637036066 "Organic" at bounding box center [339, 191] width 25 height 9
type input "ACQ: Organic Material"
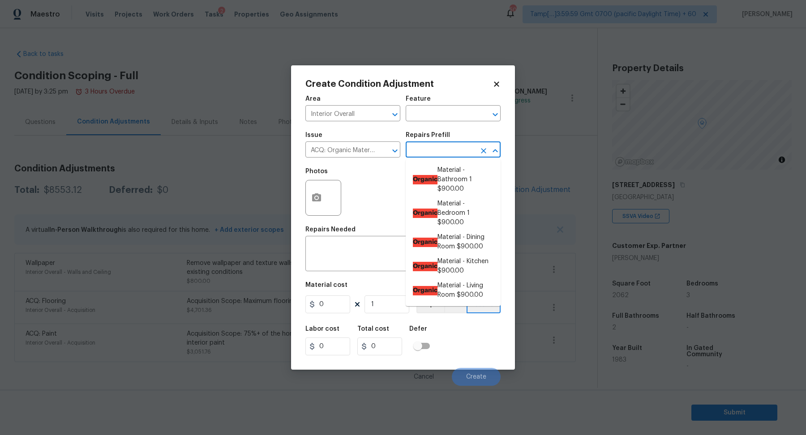
click at [455, 144] on input "text" at bounding box center [441, 151] width 70 height 14
click at [443, 219] on li "Organic Material - Bedroom 1 $900.00" at bounding box center [453, 214] width 95 height 34
type input "Acquisition"
type input "900"
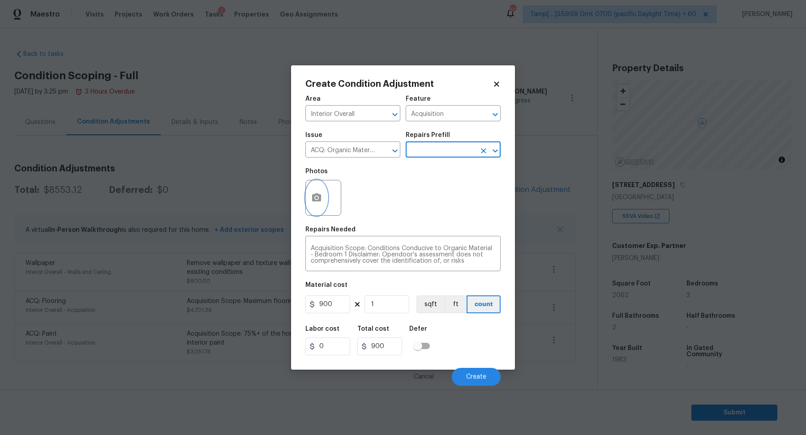
click at [312, 196] on icon "button" at bounding box center [316, 198] width 9 height 8
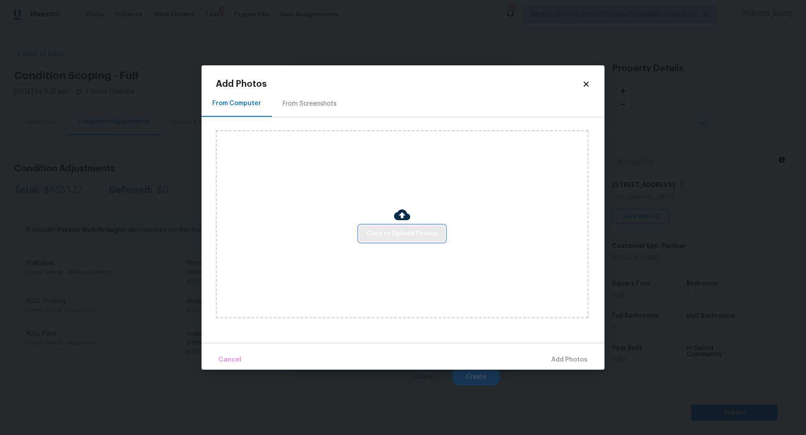
click at [397, 232] on span "Click to Upload Photos" at bounding box center [402, 233] width 72 height 11
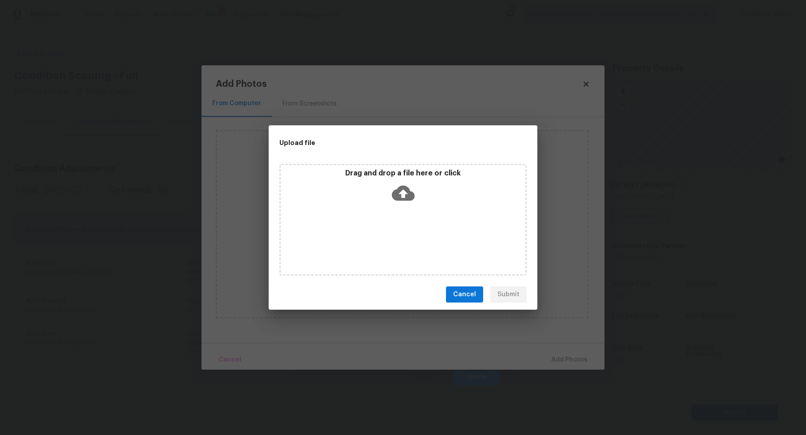
click at [413, 204] on div "Drag and drop a file here or click" at bounding box center [403, 188] width 245 height 39
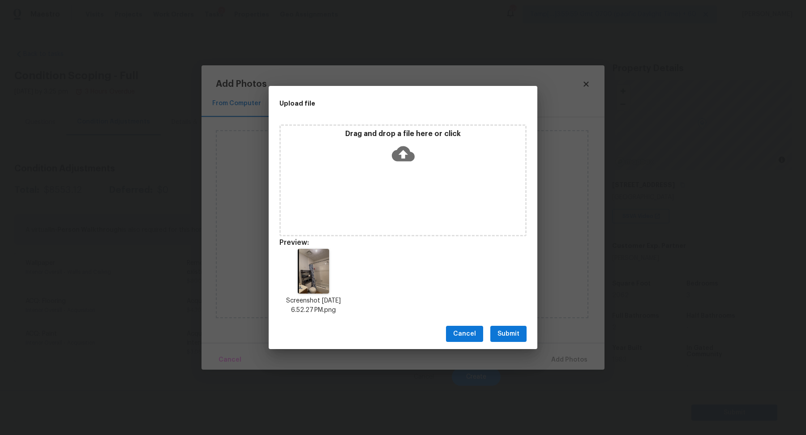
click at [516, 336] on span "Submit" at bounding box center [509, 334] width 22 height 11
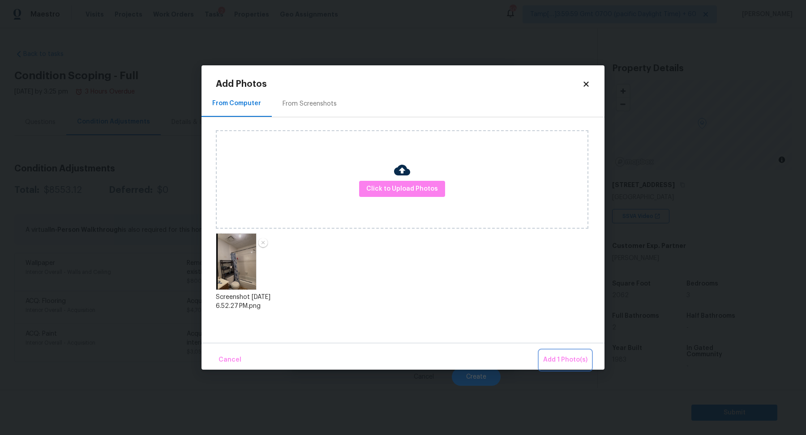
click at [548, 357] on span "Add 1 Photo(s)" at bounding box center [565, 360] width 44 height 11
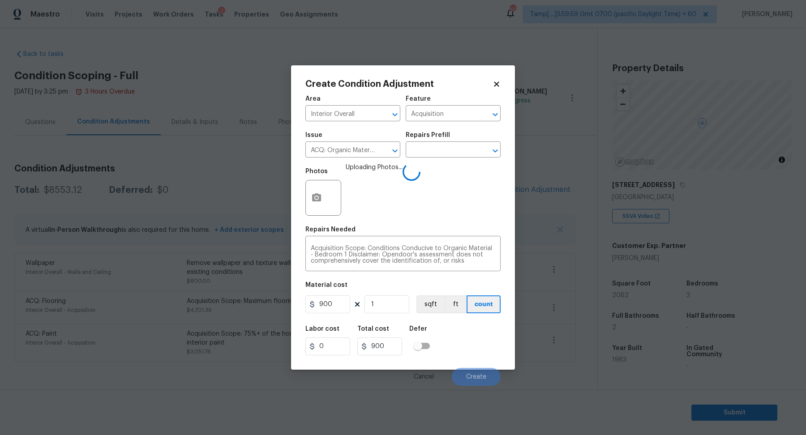
click at [470, 334] on div "Labor cost 0 Total cost 900 Defer" at bounding box center [402, 341] width 195 height 40
click at [464, 374] on button "Create" at bounding box center [476, 377] width 49 height 18
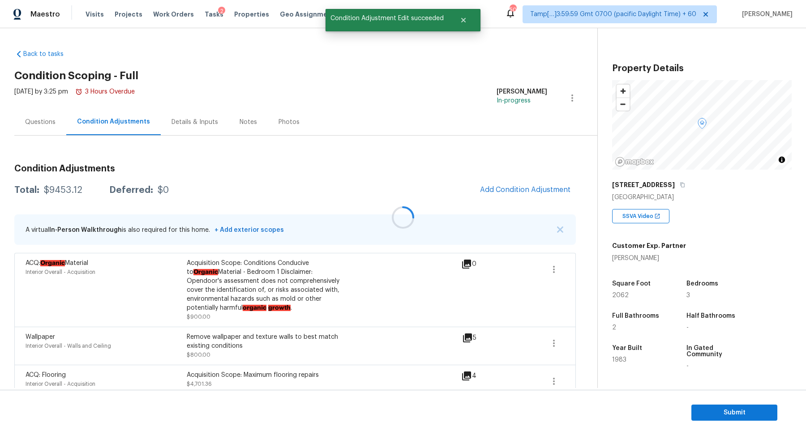
click at [507, 191] on div at bounding box center [403, 217] width 806 height 435
click at [488, 190] on span "Add Condition Adjustment" at bounding box center [525, 190] width 90 height 8
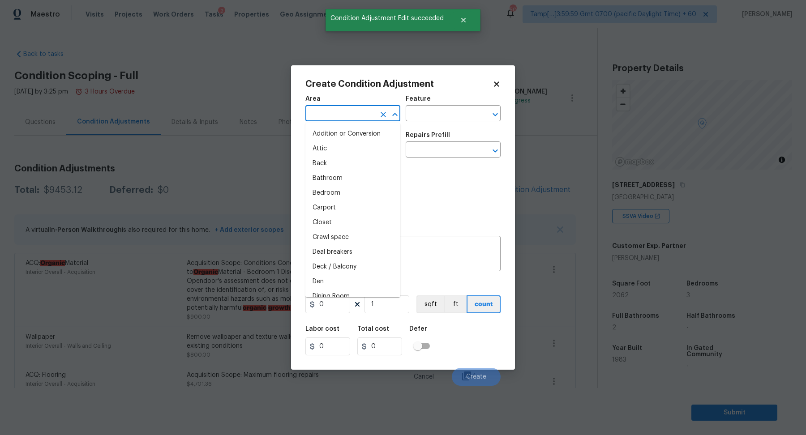
click at [343, 119] on input "text" at bounding box center [340, 115] width 70 height 14
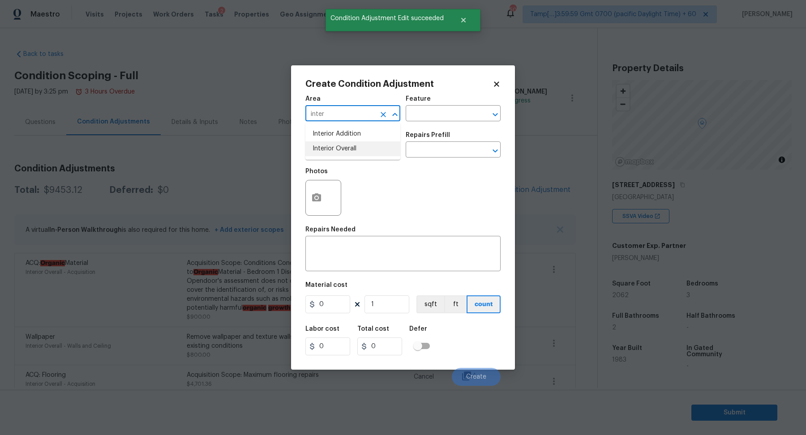
click at [370, 143] on li "Interior Overall" at bounding box center [352, 149] width 95 height 15
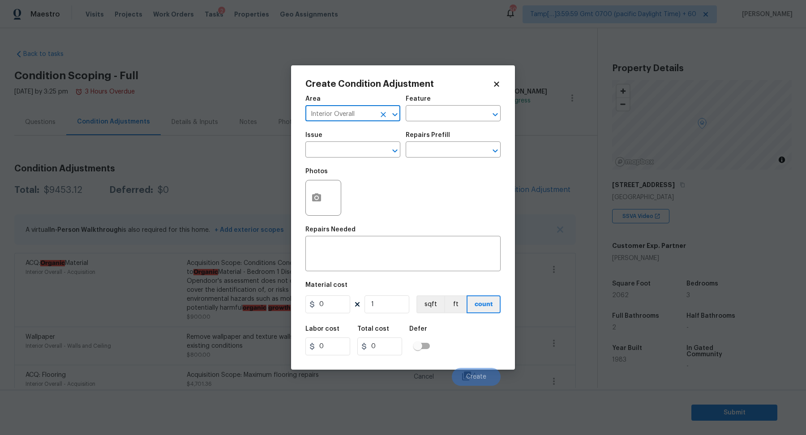
type input "Interior Overall"
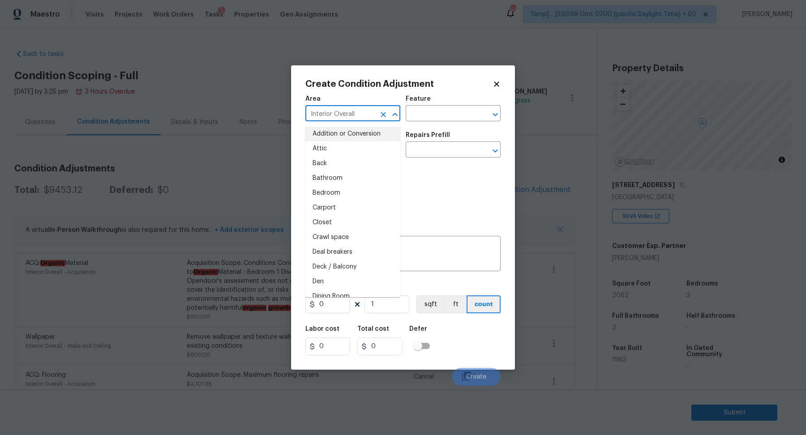
click at [426, 138] on h5 "Repairs Prefill" at bounding box center [428, 135] width 44 height 6
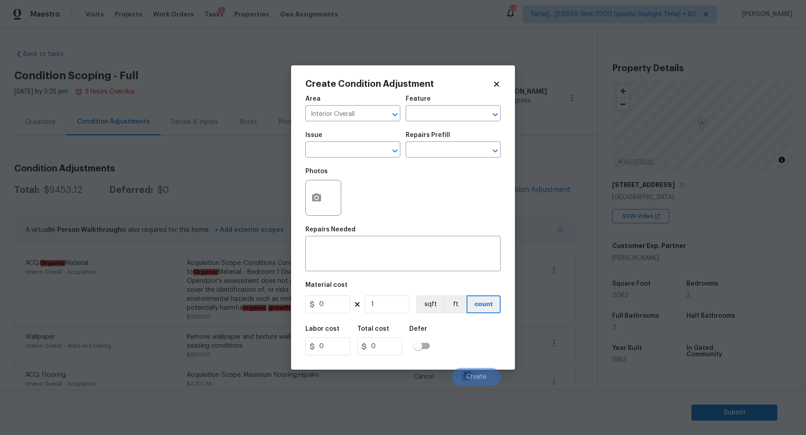
click at [358, 125] on span "Area Interior Overall ​" at bounding box center [352, 108] width 95 height 36
click at [358, 122] on span "Area Interior Overall ​" at bounding box center [352, 108] width 95 height 36
click at [364, 118] on input "Interior Overall" at bounding box center [340, 115] width 70 height 14
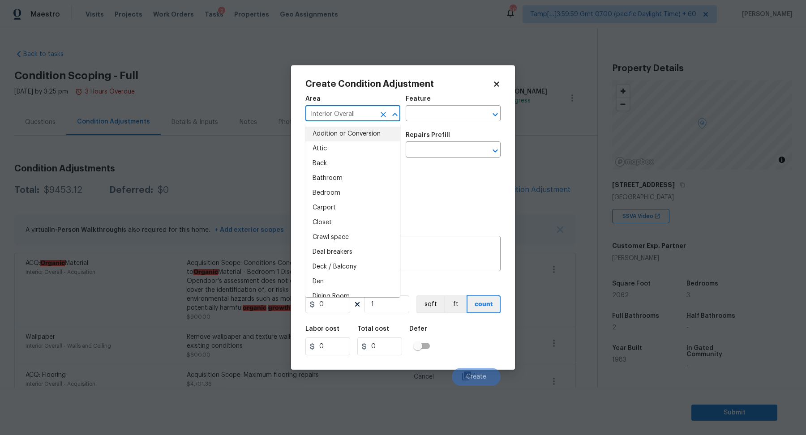
click at [364, 118] on input "Interior Overall" at bounding box center [340, 115] width 70 height 14
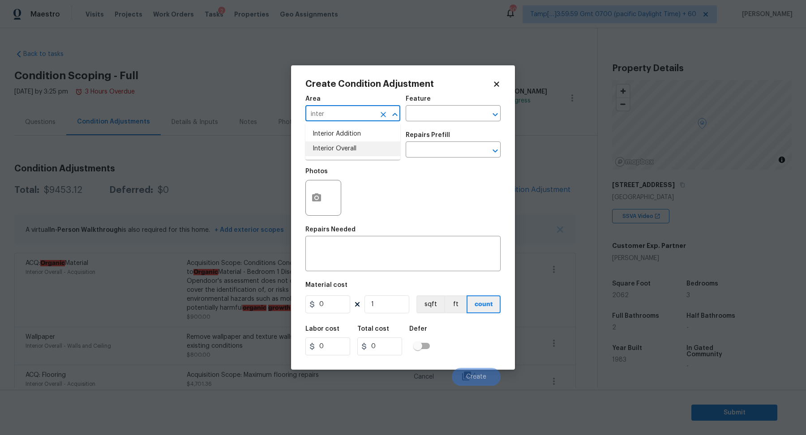
click at [342, 146] on li "Interior Overall" at bounding box center [352, 149] width 95 height 15
type input "Interior Overall"
click at [342, 146] on input "text" at bounding box center [340, 151] width 70 height 14
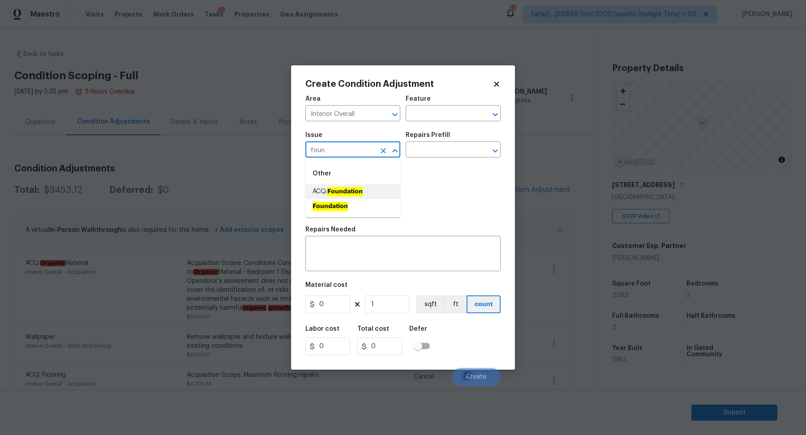
click at [342, 193] on ah_el_jm_1744356462066 "Foundation" at bounding box center [344, 191] width 35 height 9
type input "ACQ: Foundation"
click at [428, 155] on input "text" at bounding box center [441, 151] width 70 height 14
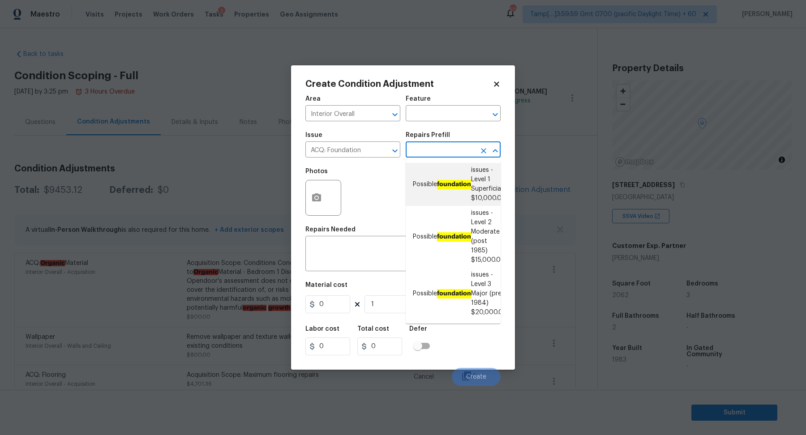
click at [450, 195] on li "Possible foundation issues - Level 1 Superficial $10,000.00" at bounding box center [453, 184] width 95 height 43
type input "Acquisition"
type textarea "Possible foundation issues - Level 1 - Superficial. Disclaimer: This is NOT a t…"
type input "10000"
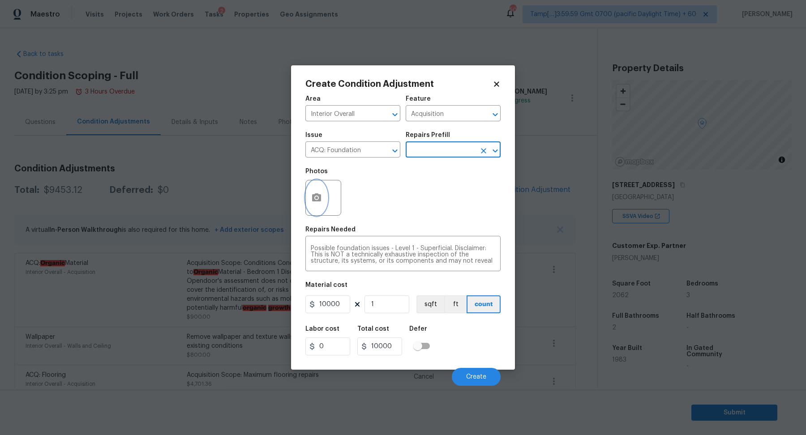
click at [314, 202] on icon "button" at bounding box center [316, 198] width 11 height 11
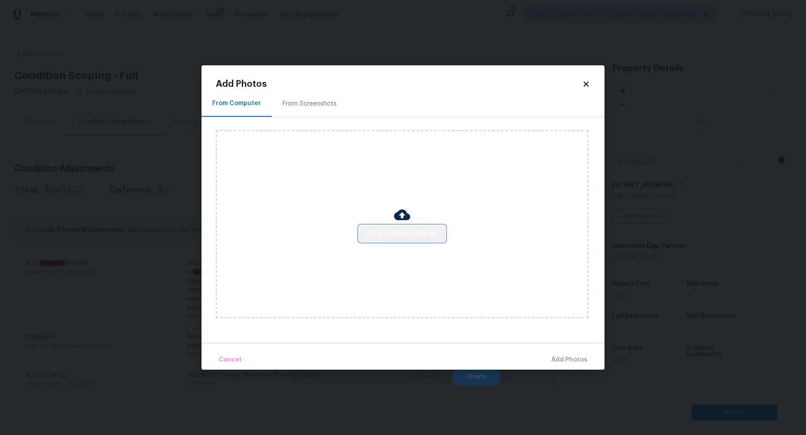
click at [403, 232] on span "Click to Upload Photos" at bounding box center [402, 233] width 72 height 11
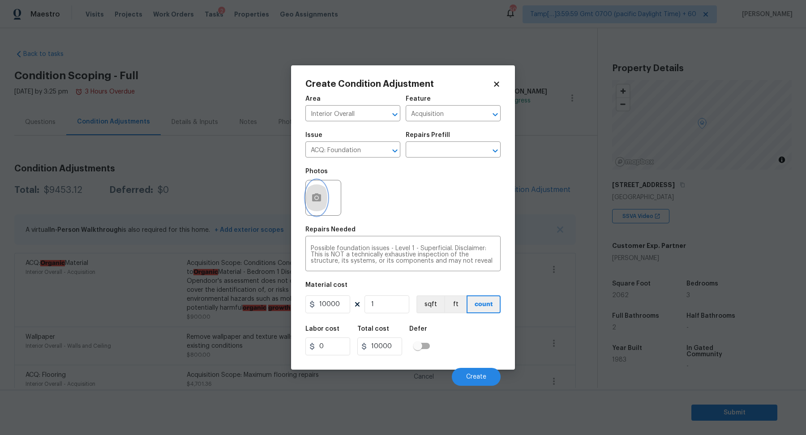
click at [316, 209] on button "button" at bounding box center [317, 198] width 22 height 35
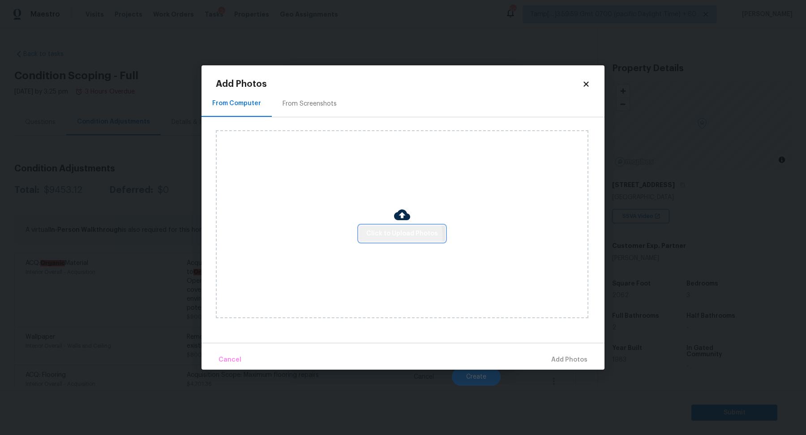
click at [379, 236] on span "Click to Upload Photos" at bounding box center [402, 233] width 72 height 11
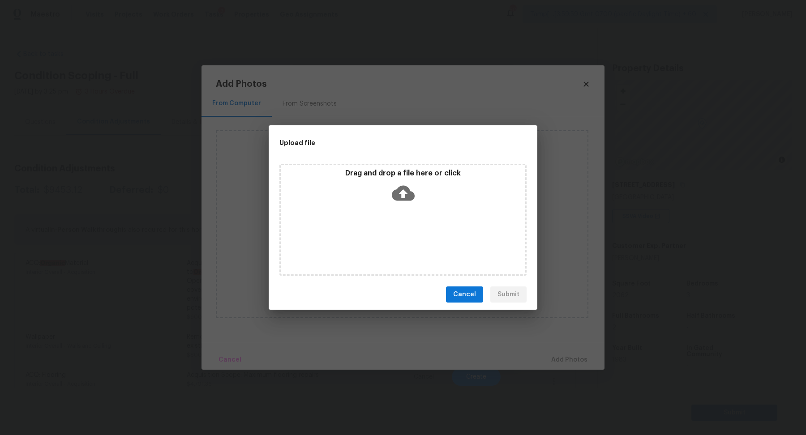
click at [396, 215] on div "Drag and drop a file here or click" at bounding box center [403, 220] width 247 height 112
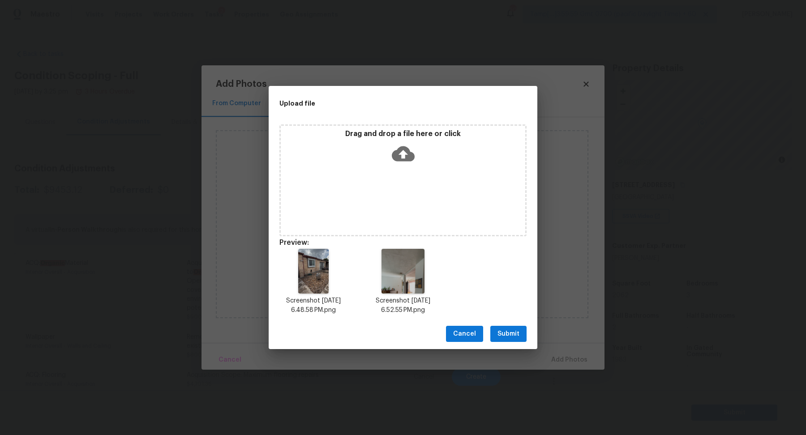
click at [507, 338] on span "Submit" at bounding box center [509, 334] width 22 height 11
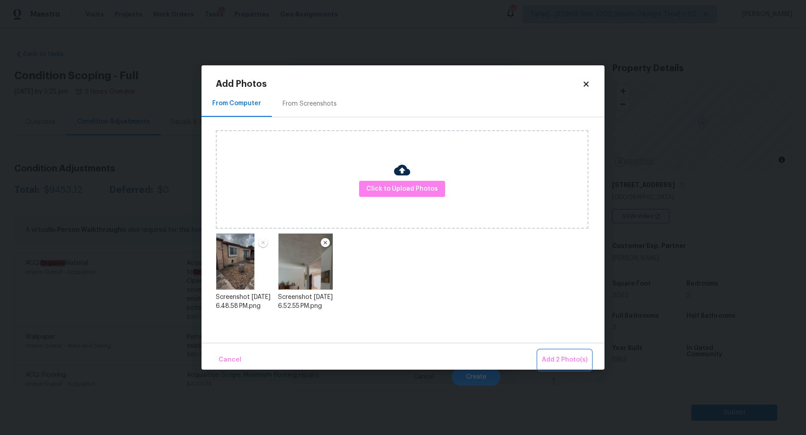
click at [577, 358] on span "Add 2 Photo(s)" at bounding box center [565, 360] width 46 height 11
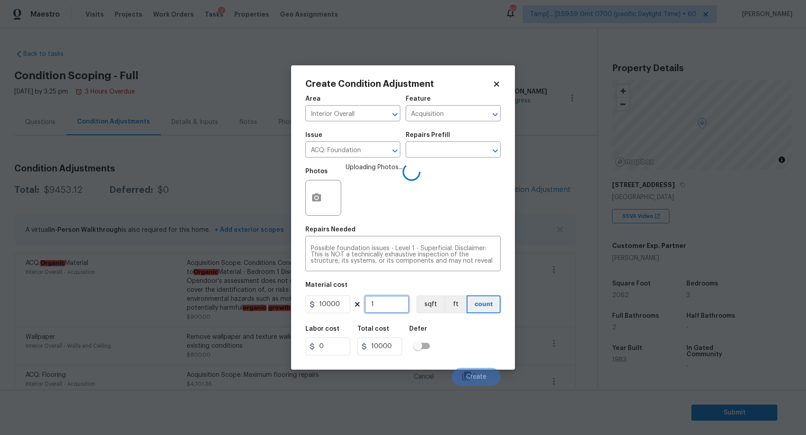
click at [380, 307] on input "1" at bounding box center [387, 305] width 45 height 18
click at [457, 329] on div "Labor cost 0 Total cost 10000 Defer" at bounding box center [402, 341] width 195 height 40
click at [316, 200] on icon "button" at bounding box center [316, 198] width 9 height 8
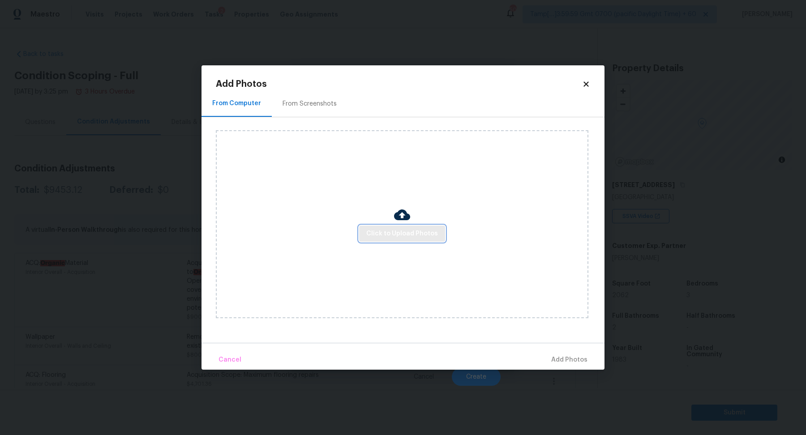
click at [390, 228] on span "Click to Upload Photos" at bounding box center [402, 233] width 72 height 11
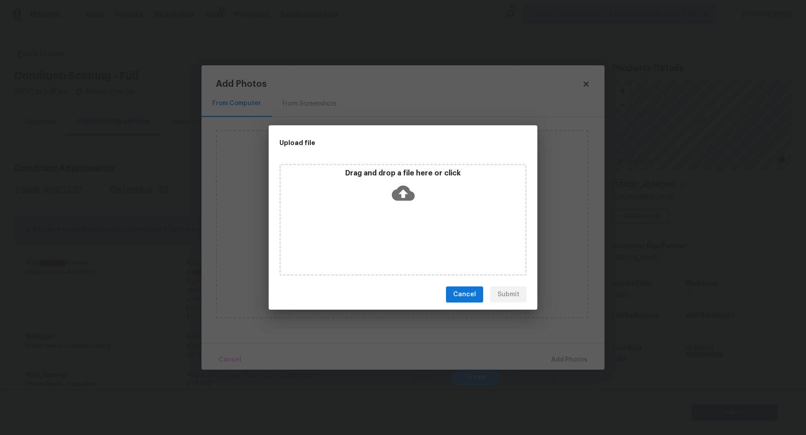
click at [401, 202] on icon at bounding box center [403, 193] width 23 height 23
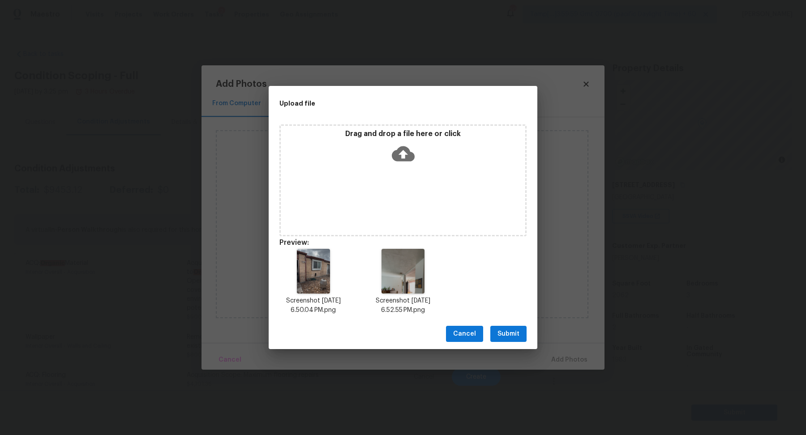
click at [515, 341] on button "Submit" at bounding box center [508, 334] width 36 height 17
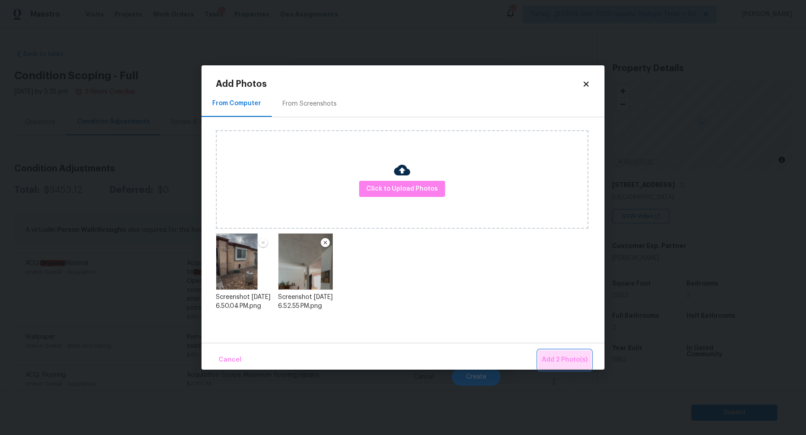
click at [567, 367] on button "Add 2 Photo(s)" at bounding box center [564, 360] width 53 height 19
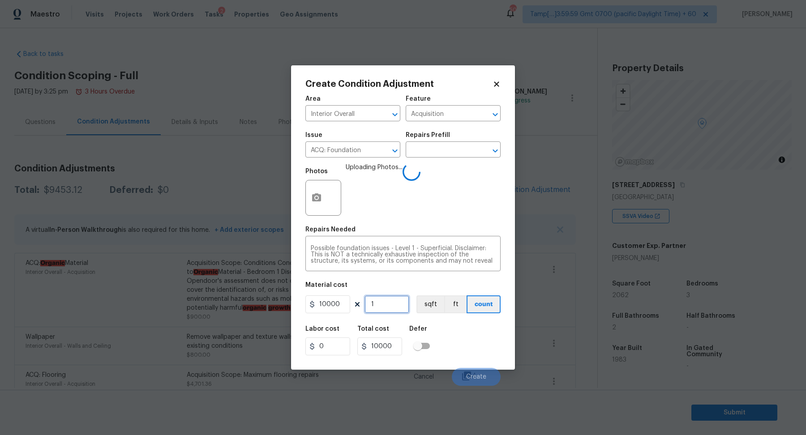
click at [391, 309] on input "1" at bounding box center [387, 305] width 45 height 18
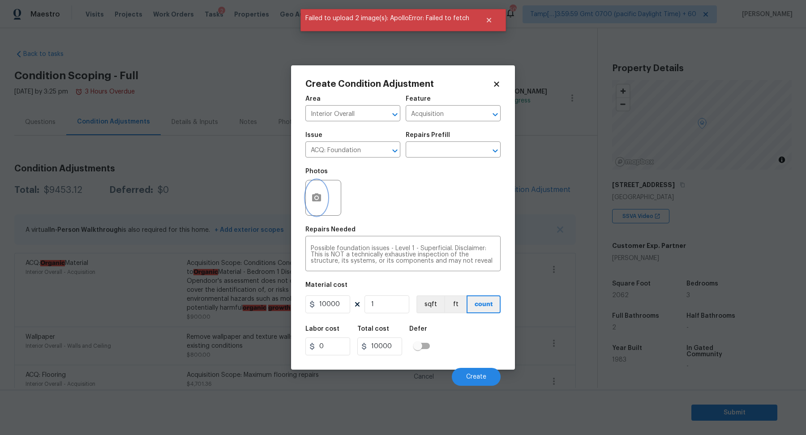
click at [317, 205] on button "button" at bounding box center [317, 198] width 22 height 35
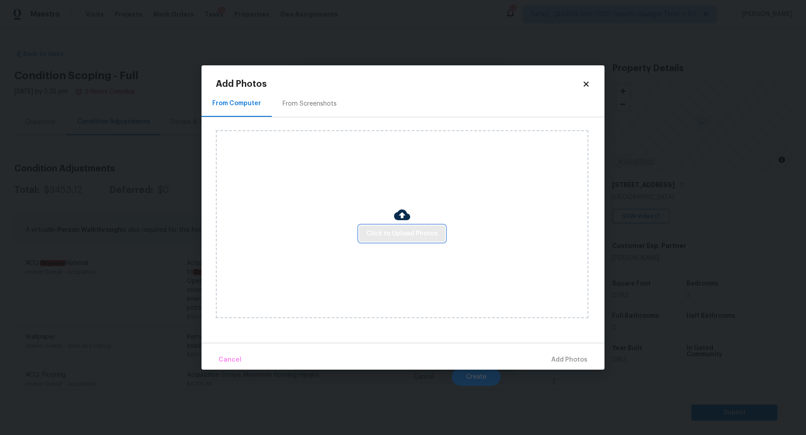
click at [396, 232] on span "Click to Upload Photos" at bounding box center [402, 233] width 72 height 11
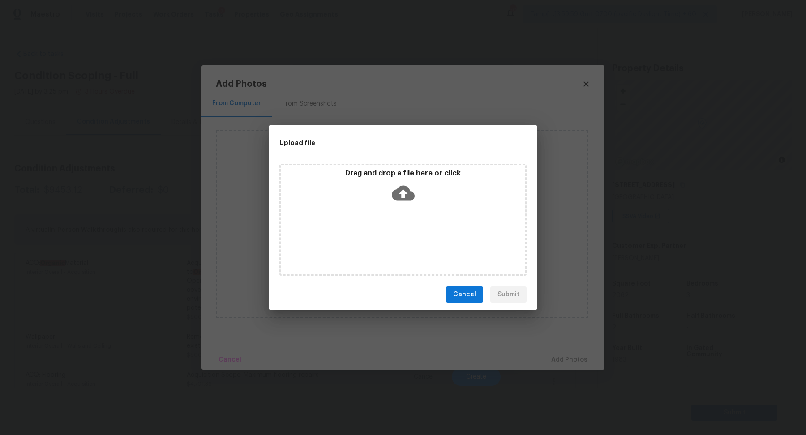
click at [430, 176] on p "Drag and drop a file here or click" at bounding box center [403, 173] width 245 height 9
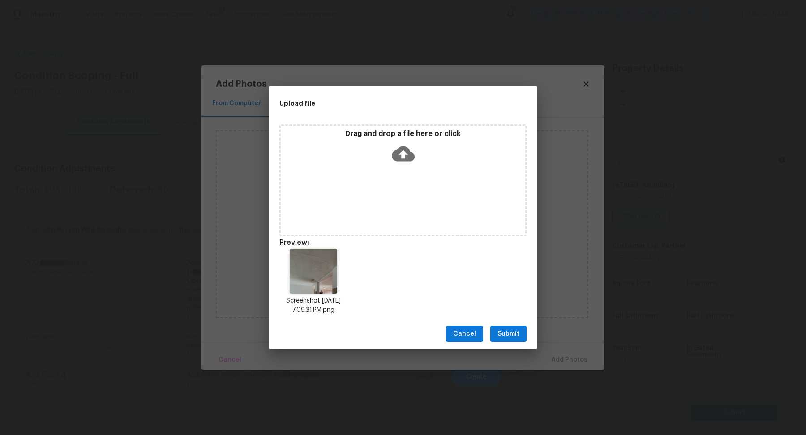
click at [516, 336] on span "Submit" at bounding box center [509, 334] width 22 height 11
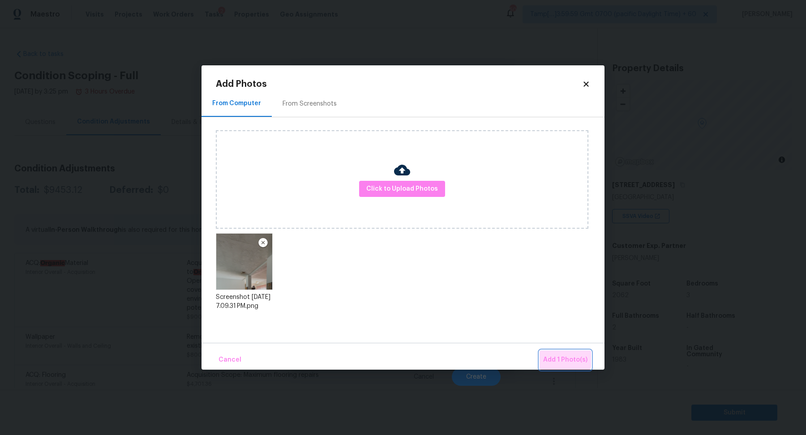
click at [562, 356] on span "Add 1 Photo(s)" at bounding box center [565, 360] width 44 height 11
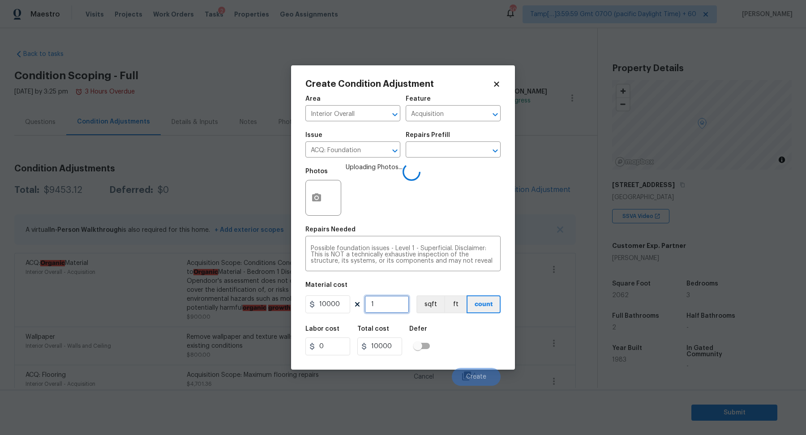
click at [382, 311] on input "1" at bounding box center [387, 305] width 45 height 18
click at [462, 321] on div "Labor cost 0 Total cost 10000 Defer" at bounding box center [402, 341] width 195 height 40
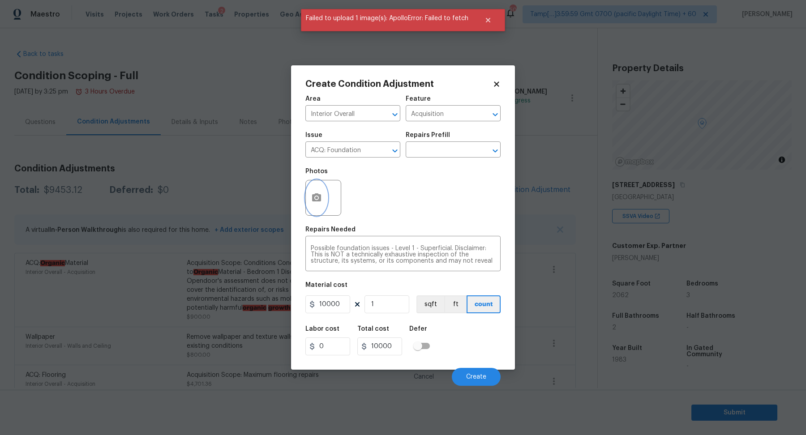
click at [310, 197] on button "button" at bounding box center [317, 198] width 22 height 35
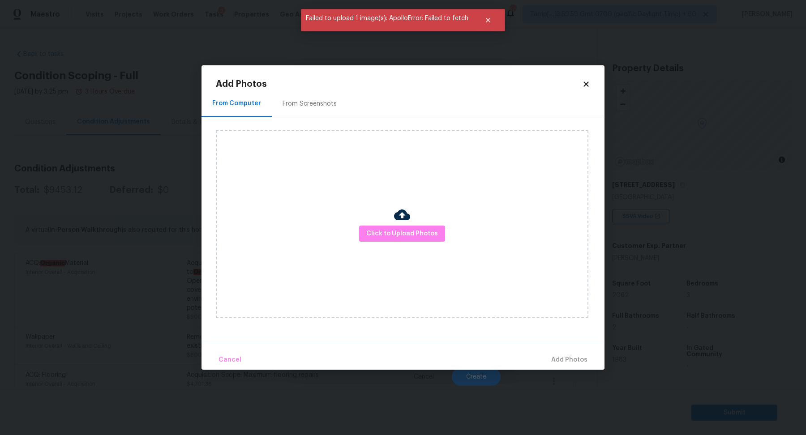
click at [293, 107] on div "From Screenshots" at bounding box center [310, 103] width 54 height 9
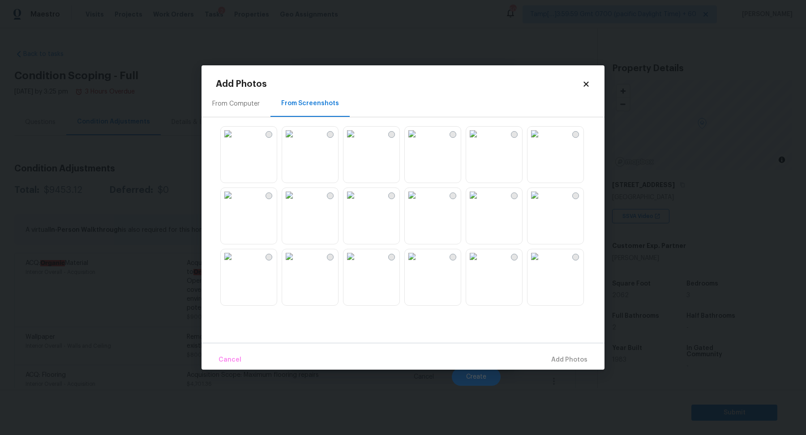
click at [582, 83] on icon at bounding box center [586, 84] width 8 height 8
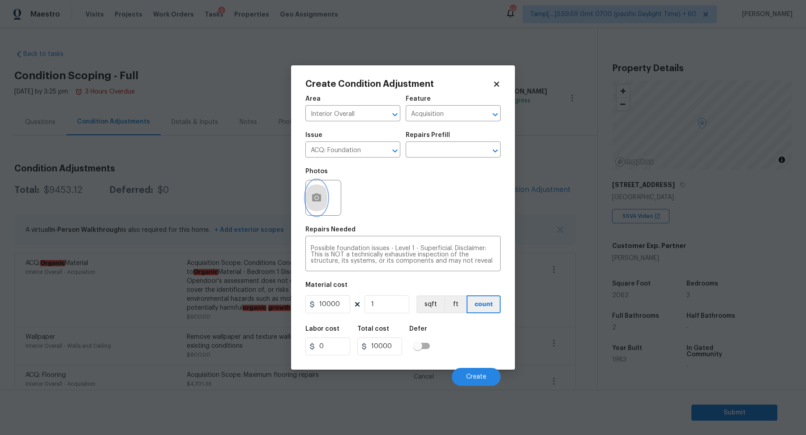
click at [308, 197] on button "button" at bounding box center [317, 198] width 22 height 35
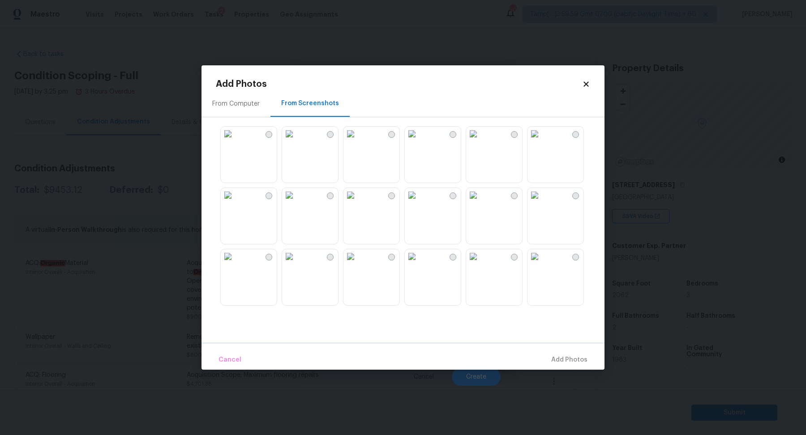
click at [542, 202] on img at bounding box center [535, 195] width 14 height 14
click at [419, 268] on img at bounding box center [412, 261] width 14 height 14
click at [252, 111] on div "From Computer" at bounding box center [236, 103] width 69 height 26
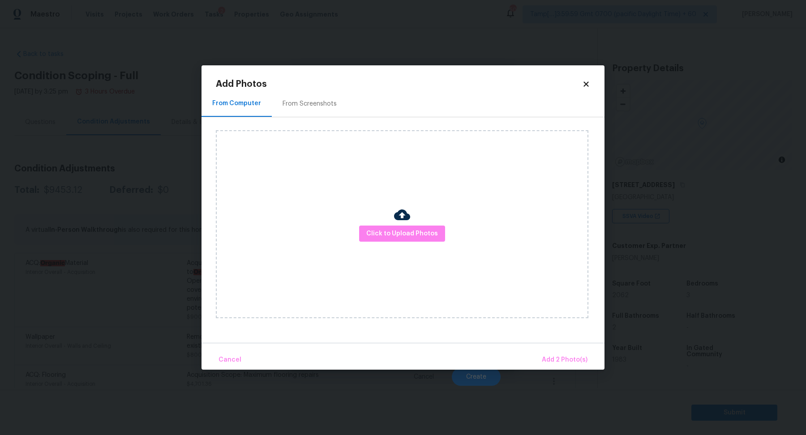
click at [582, 86] on icon at bounding box center [586, 84] width 8 height 8
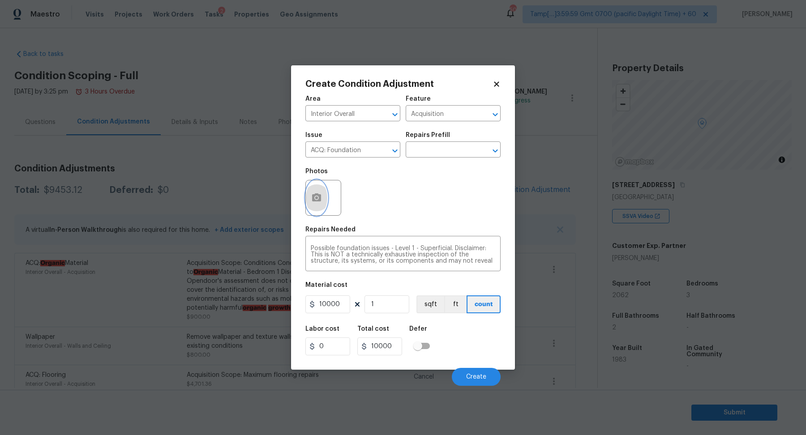
click at [310, 207] on button "button" at bounding box center [317, 198] width 22 height 35
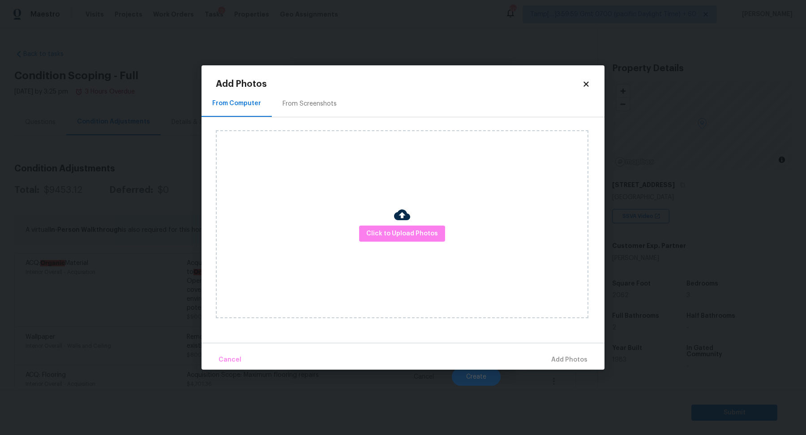
click at [323, 106] on div "From Screenshots" at bounding box center [310, 103] width 54 height 9
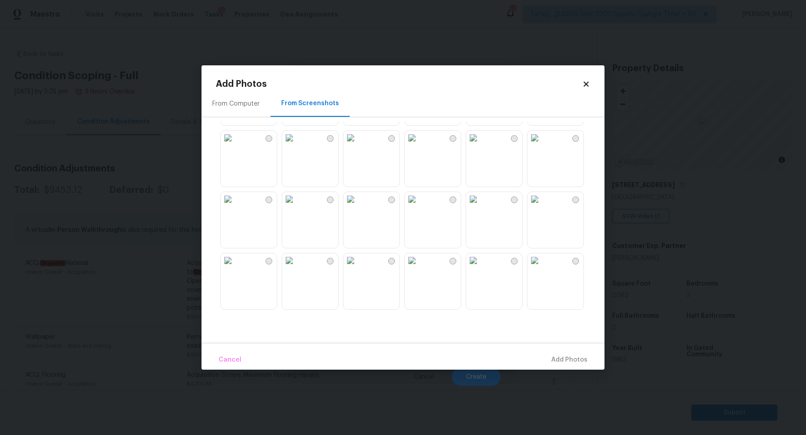
scroll to position [154, 0]
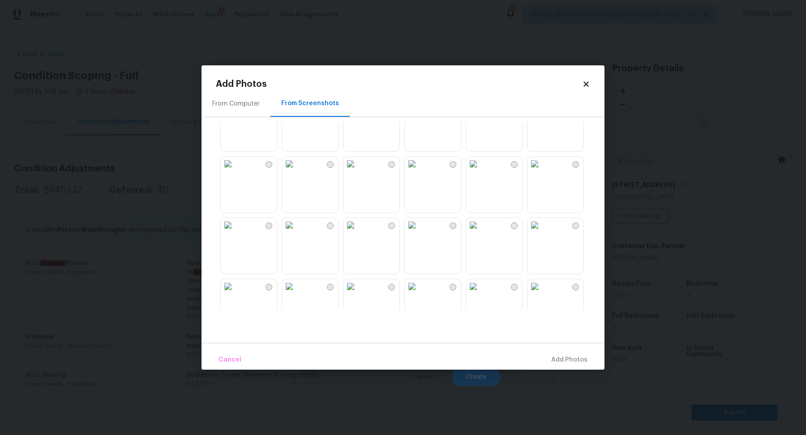
click at [247, 104] on div "From Computer" at bounding box center [235, 103] width 47 height 9
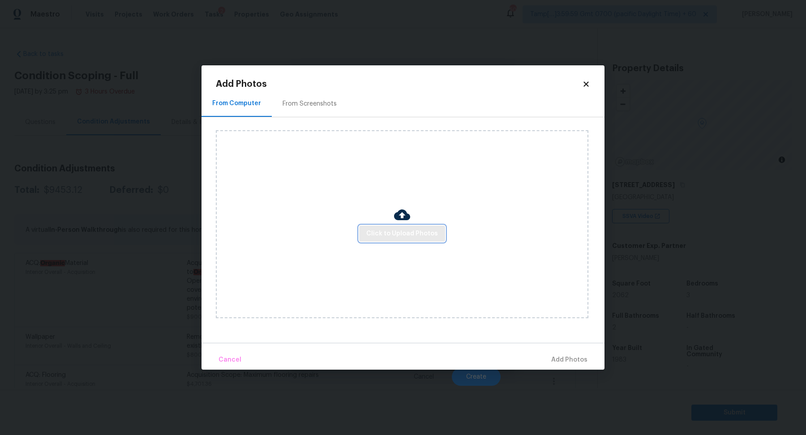
click at [394, 230] on span "Click to Upload Photos" at bounding box center [402, 233] width 72 height 11
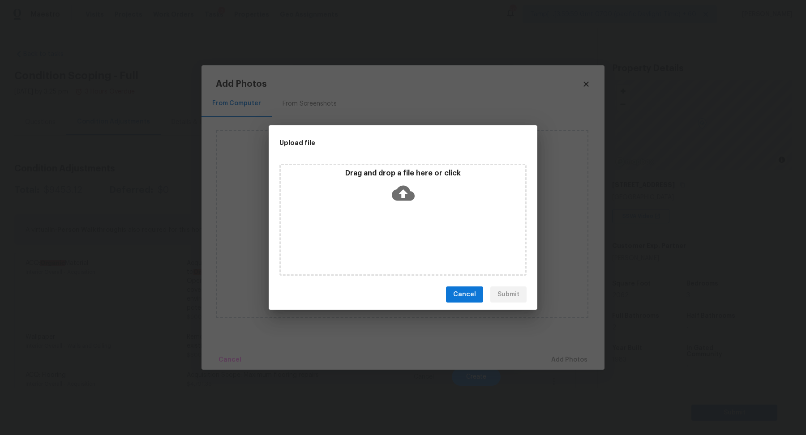
click at [421, 182] on div "Drag and drop a file here or click" at bounding box center [403, 188] width 245 height 39
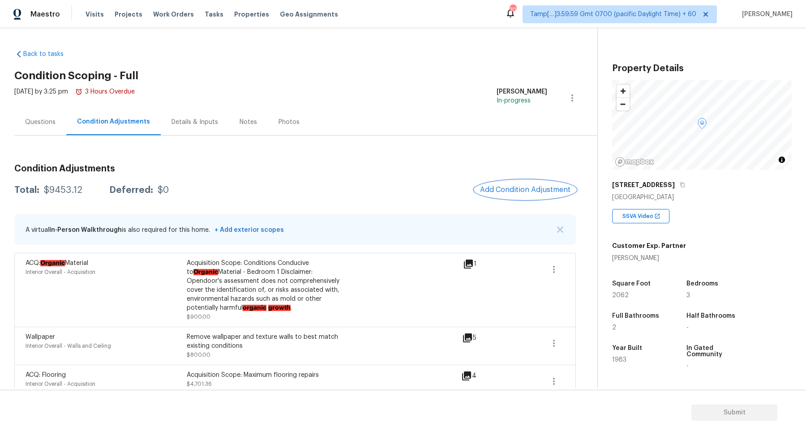
click at [497, 189] on span "Add Condition Adjustment" at bounding box center [525, 190] width 90 height 8
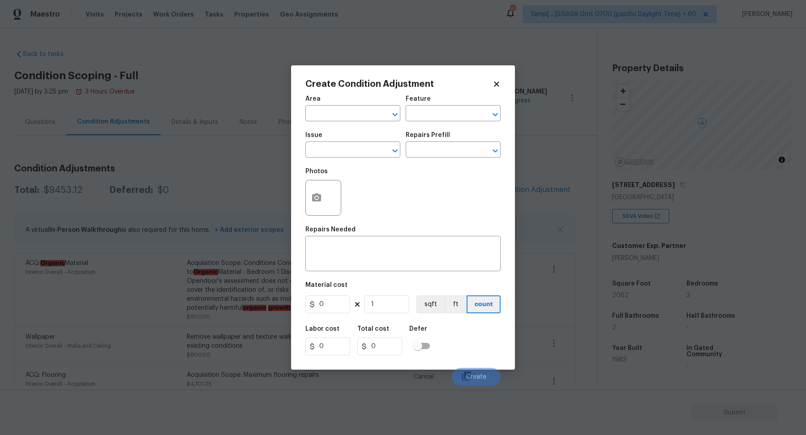
click at [342, 122] on span "Area ​" at bounding box center [352, 108] width 95 height 36
click at [341, 106] on div "Area" at bounding box center [352, 102] width 95 height 12
click at [351, 117] on input "text" at bounding box center [340, 115] width 70 height 14
click at [348, 146] on li "Interior Overall" at bounding box center [352, 149] width 95 height 15
type input "Interior Overall"
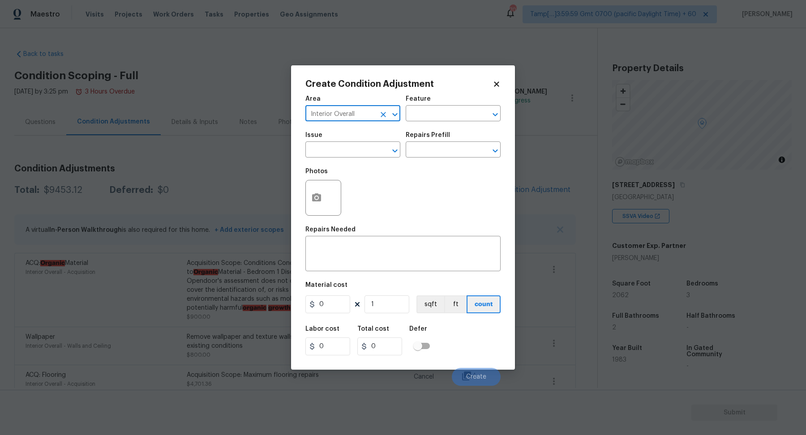
click at [348, 146] on input "text" at bounding box center [340, 151] width 70 height 14
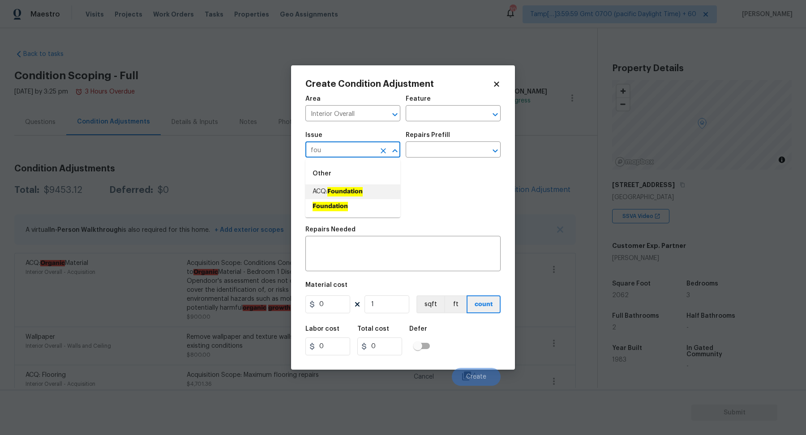
click at [377, 196] on li "ACQ: Foundation" at bounding box center [352, 192] width 95 height 15
type input "ACQ: Foundation"
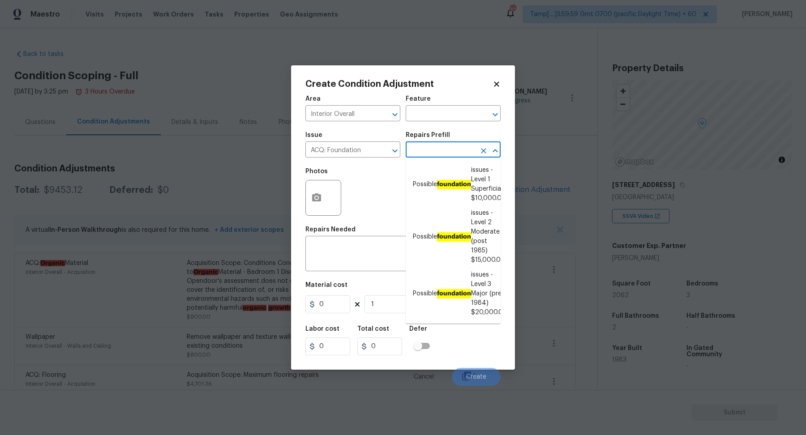
click at [429, 154] on input "text" at bounding box center [441, 151] width 70 height 14
click at [467, 198] on li "Possible foundation issues - Level 1 Superficial $10,000.00" at bounding box center [453, 184] width 95 height 43
type input "Acquisition"
type textarea "Possible foundation issues - Level 1 - Superficial. Disclaimer: This is NOT a t…"
type input "10000"
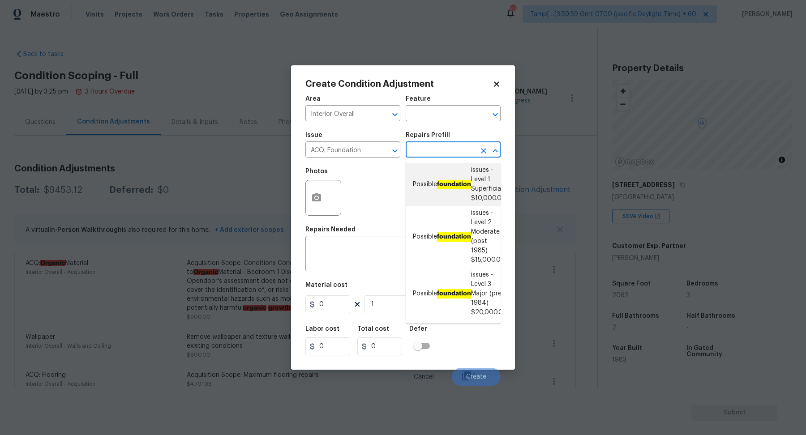
type input "10000"
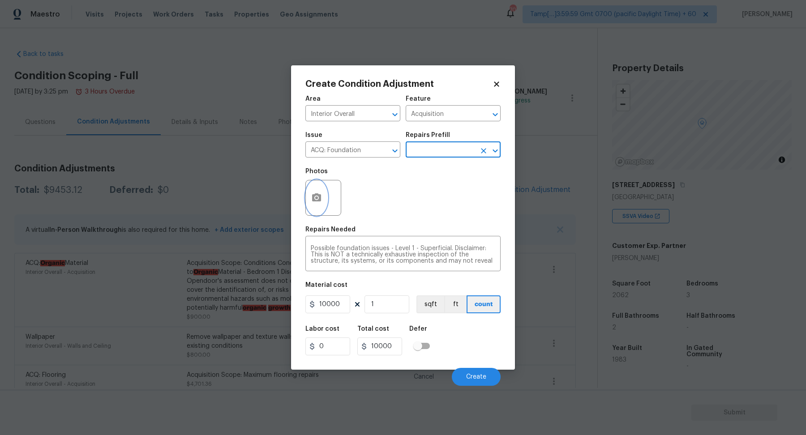
click at [319, 198] on icon "button" at bounding box center [316, 198] width 9 height 8
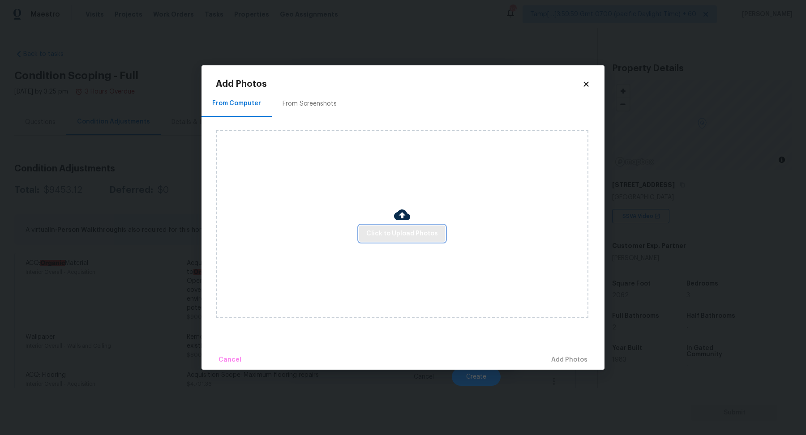
click at [385, 234] on span "Click to Upload Photos" at bounding box center [402, 233] width 72 height 11
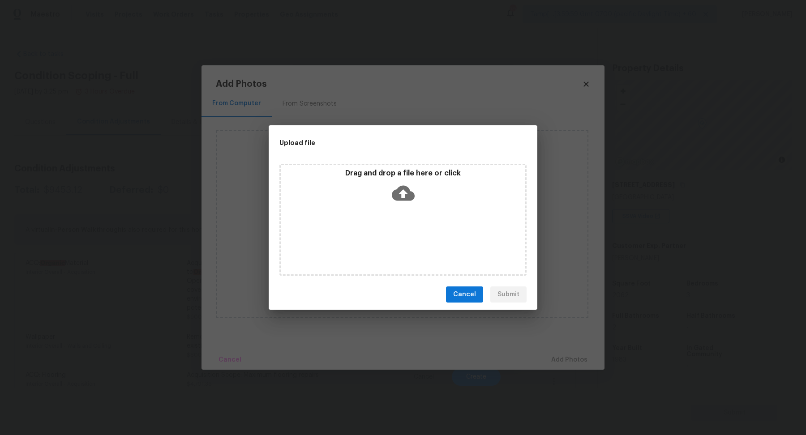
click at [393, 219] on div "Drag and drop a file here or click" at bounding box center [403, 220] width 247 height 112
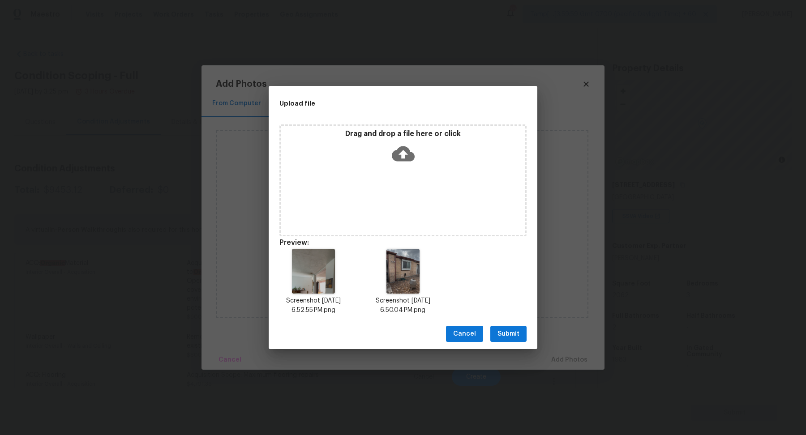
click at [517, 338] on span "Submit" at bounding box center [509, 334] width 22 height 11
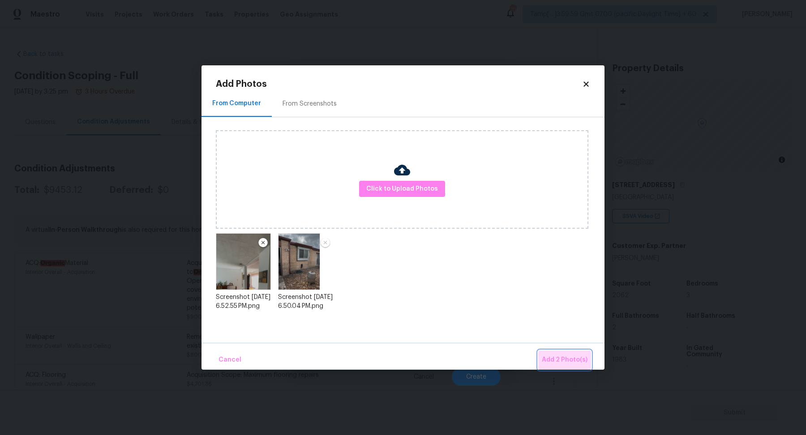
click at [575, 358] on span "Add 2 Photo(s)" at bounding box center [565, 360] width 46 height 11
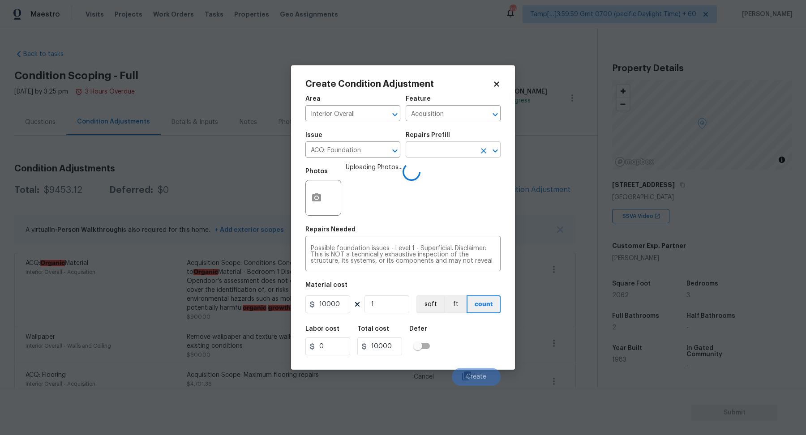
click at [450, 155] on input "text" at bounding box center [441, 151] width 70 height 14
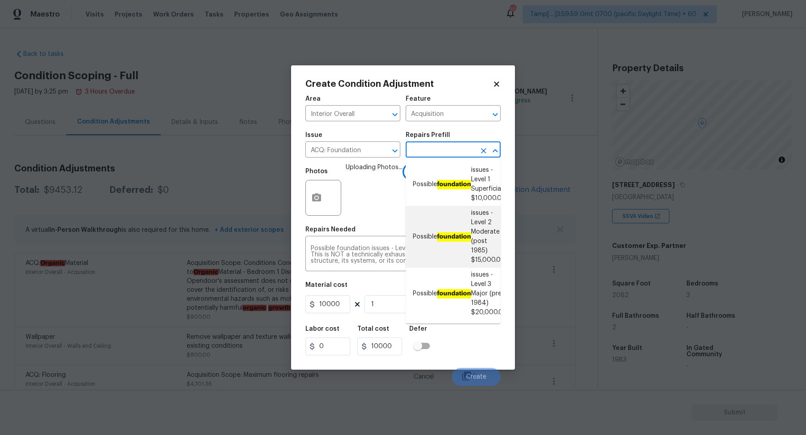
click at [460, 239] on li "Possible foundation issues - Level 2 Moderate (post 1985) $15,000.00" at bounding box center [453, 237] width 95 height 62
type textarea "Possible foundation issues - Level 2 Moderate: Disclaimer: This is NOT a techni…"
type input "15000"
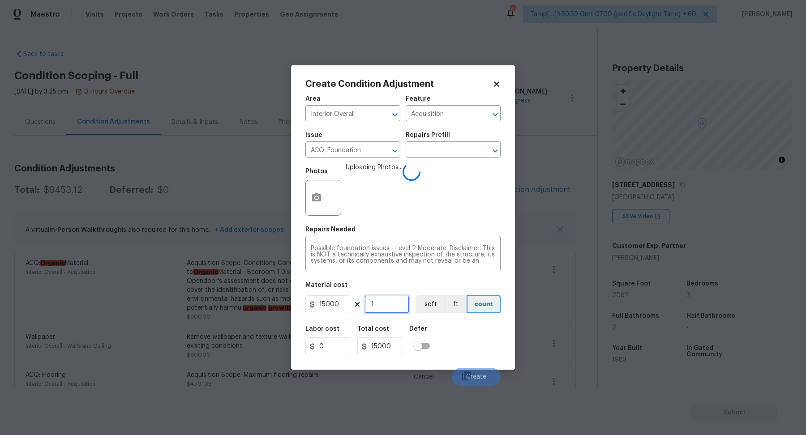
click at [402, 297] on input "1" at bounding box center [387, 305] width 45 height 18
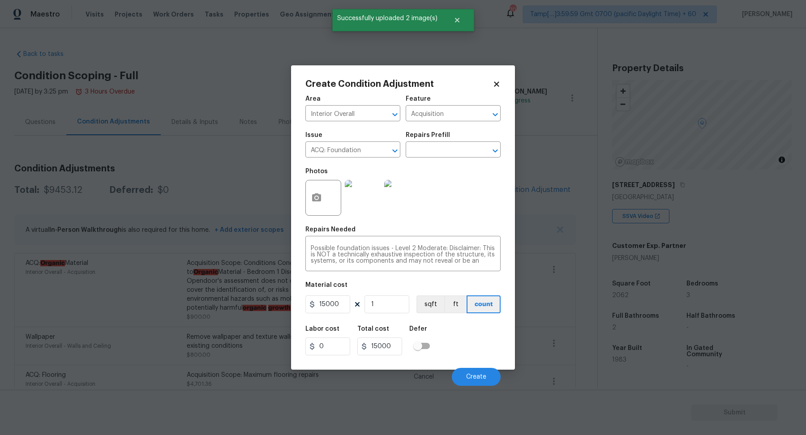
click at [464, 338] on div "Labor cost 0 Total cost 15000 Defer" at bounding box center [402, 341] width 195 height 40
click at [475, 370] on button "Create" at bounding box center [476, 377] width 49 height 18
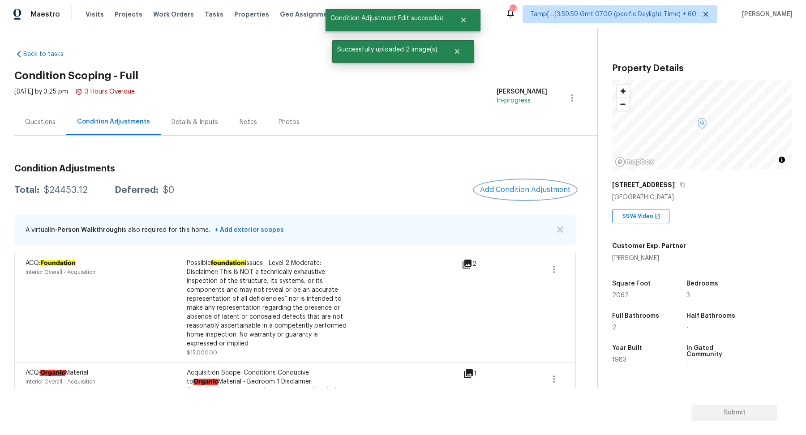
click at [495, 186] on span "Add Condition Adjustment" at bounding box center [525, 190] width 90 height 8
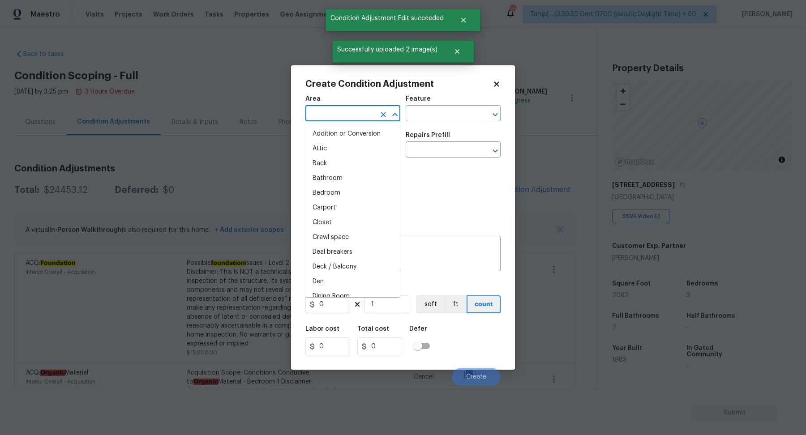
click at [341, 113] on input "text" at bounding box center [340, 115] width 70 height 14
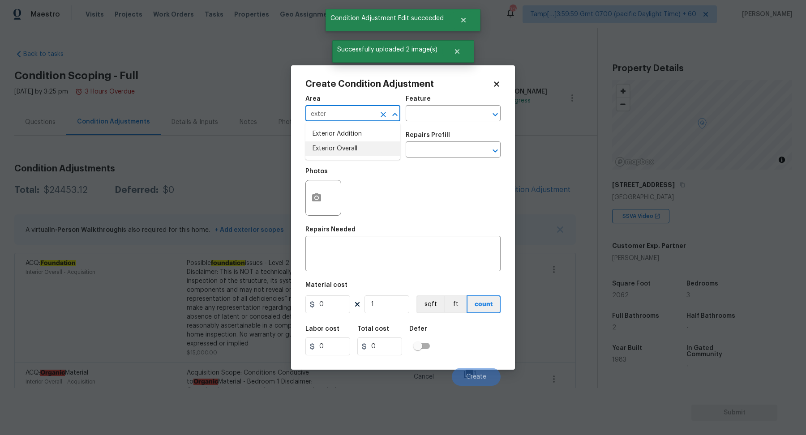
click at [316, 148] on li "Exterior Overall" at bounding box center [352, 149] width 95 height 15
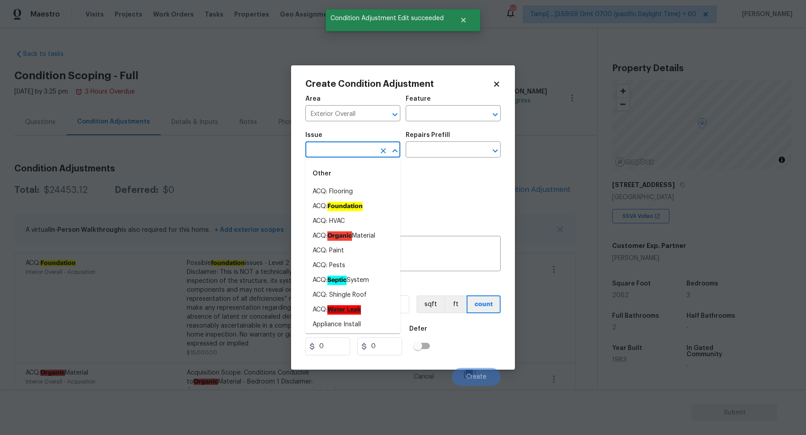
click at [351, 148] on input "text" at bounding box center [340, 151] width 70 height 14
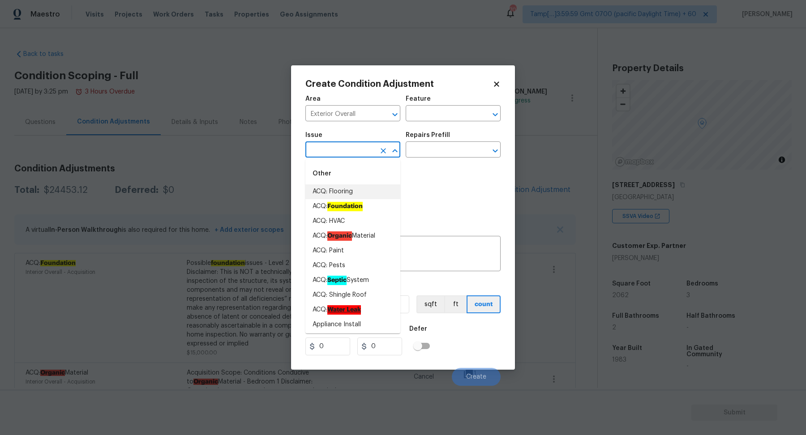
click at [365, 122] on span "Area Exterior Overall ​" at bounding box center [352, 108] width 95 height 36
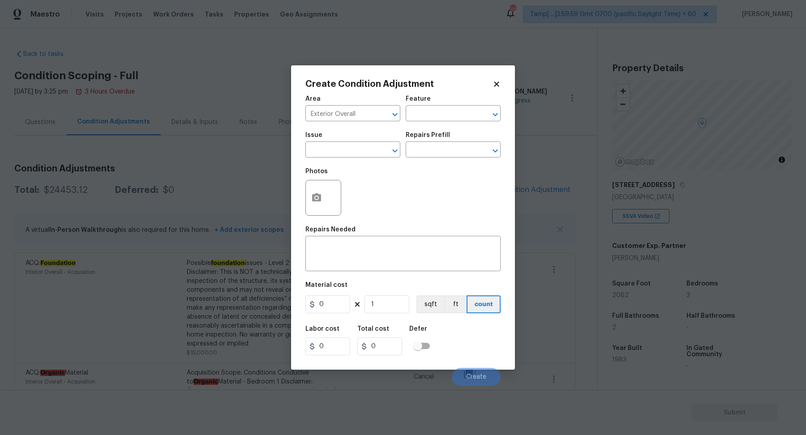
click at [365, 122] on span "Area Exterior Overall ​" at bounding box center [352, 108] width 95 height 36
click at [338, 116] on input "Exterior Overall" at bounding box center [340, 115] width 70 height 14
click at [353, 153] on li "Interior Overall" at bounding box center [352, 149] width 95 height 15
type input "Interior Overall"
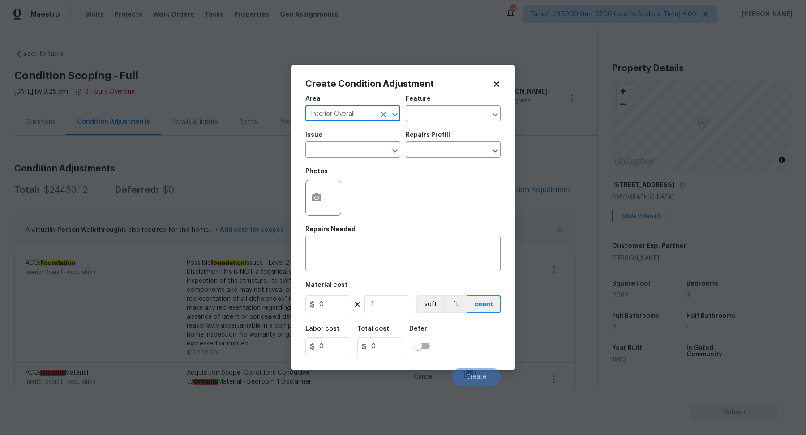
click at [353, 153] on input "text" at bounding box center [340, 151] width 70 height 14
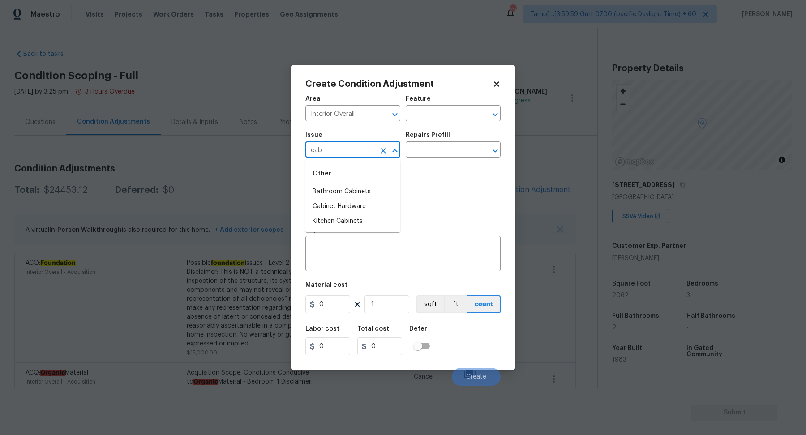
type input "cab"
click at [465, 196] on div "Photos" at bounding box center [402, 192] width 195 height 58
click at [318, 199] on icon "button" at bounding box center [316, 198] width 9 height 8
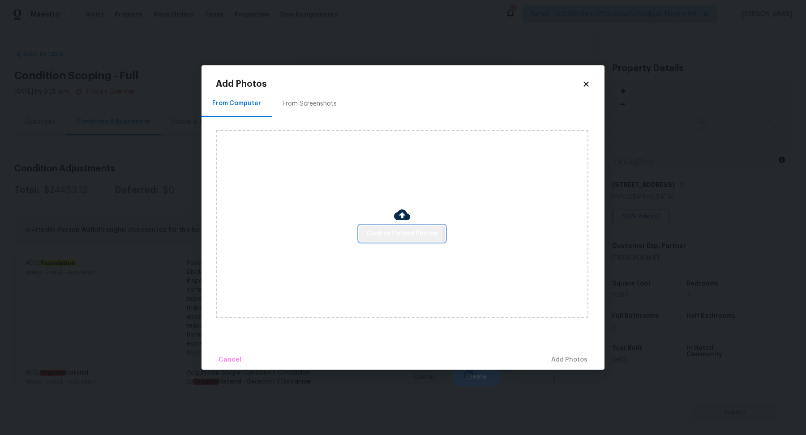
click at [380, 231] on span "Click to Upload Photos" at bounding box center [402, 233] width 72 height 11
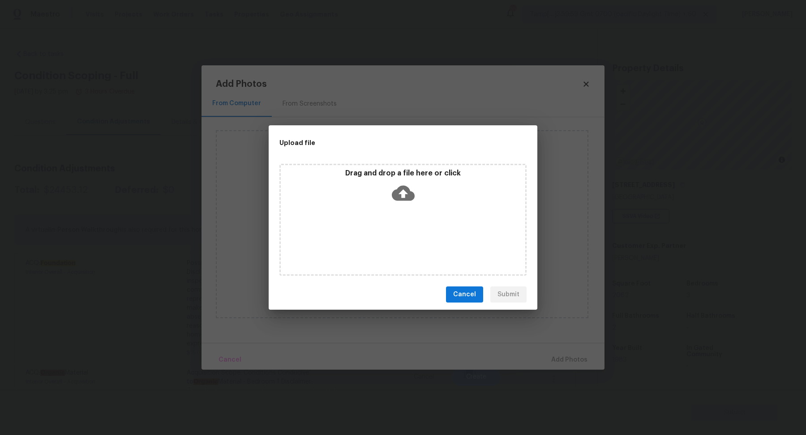
click at [429, 198] on div "Drag and drop a file here or click" at bounding box center [403, 188] width 245 height 39
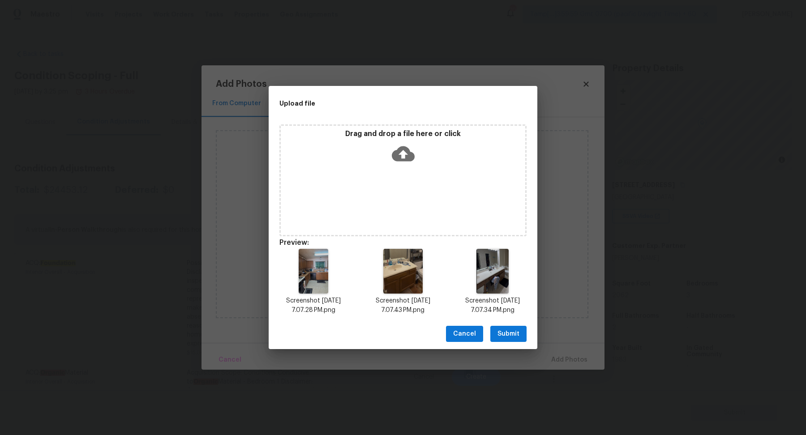
click at [513, 336] on span "Submit" at bounding box center [509, 334] width 22 height 11
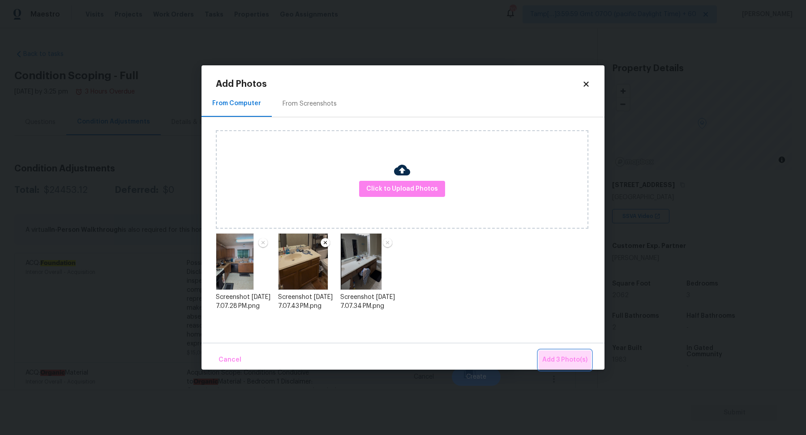
click at [558, 353] on button "Add 3 Photo(s)" at bounding box center [565, 360] width 52 height 19
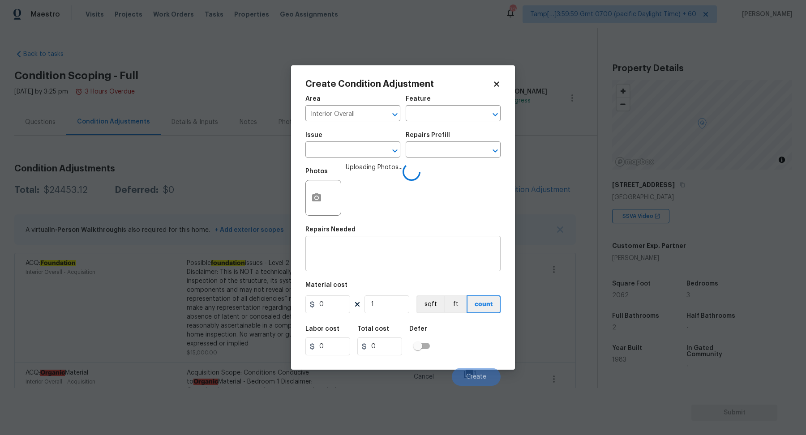
click at [354, 261] on textarea at bounding box center [403, 254] width 185 height 19
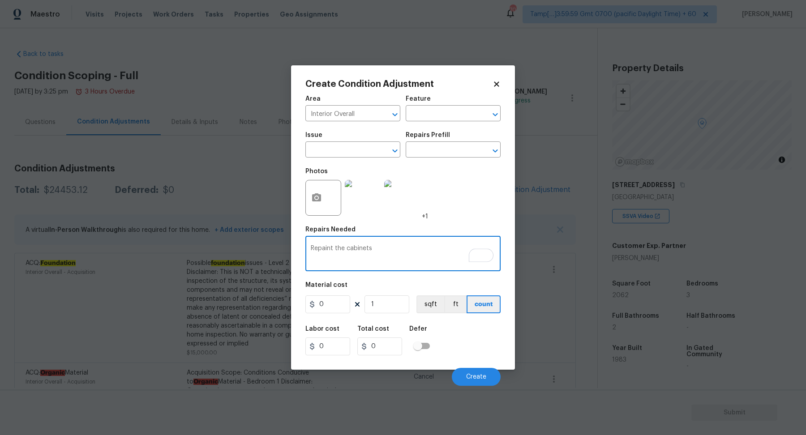
type textarea "Repaint the cabinets"
click at [329, 303] on input "0" at bounding box center [327, 305] width 45 height 18
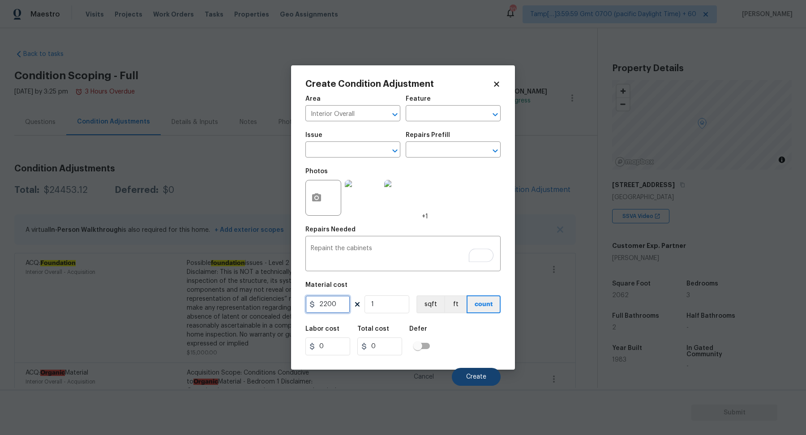
type input "2200"
click at [463, 369] on button "Create" at bounding box center [476, 377] width 49 height 18
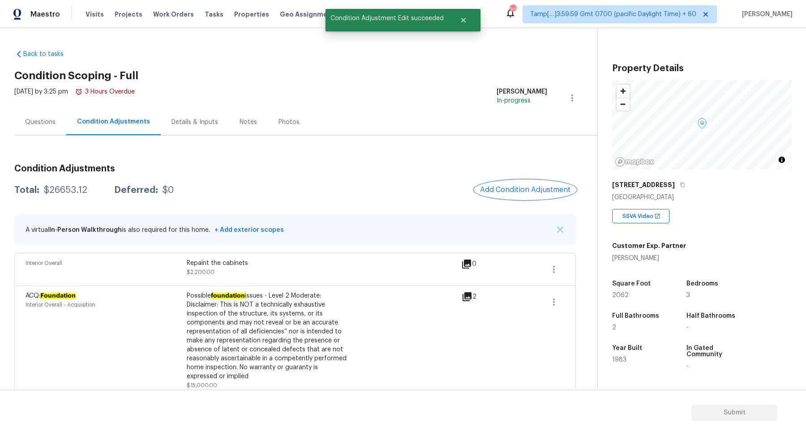
click at [550, 186] on span "Add Condition Adjustment" at bounding box center [525, 190] width 90 height 8
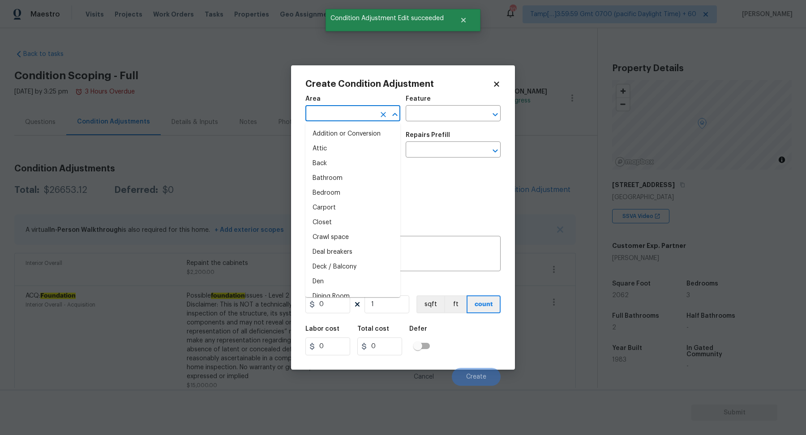
click at [352, 116] on input "text" at bounding box center [340, 115] width 70 height 14
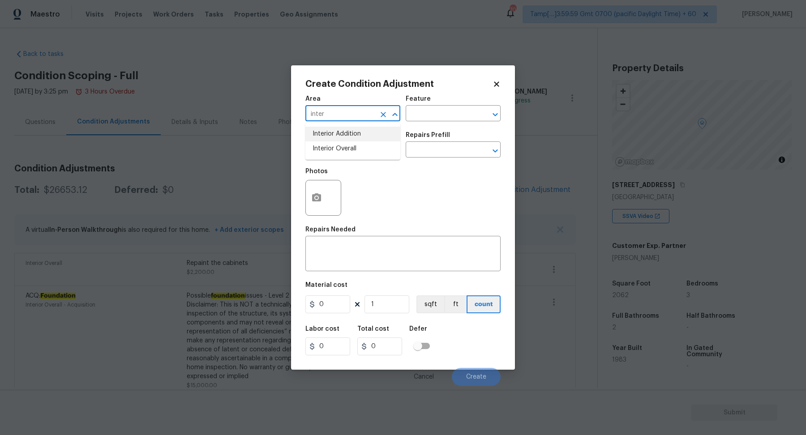
drag, startPoint x: 341, startPoint y: 135, endPoint x: 345, endPoint y: 140, distance: 6.5
click at [345, 140] on li "Interior Addition" at bounding box center [352, 134] width 95 height 15
click at [450, 104] on div "Feature" at bounding box center [453, 102] width 95 height 12
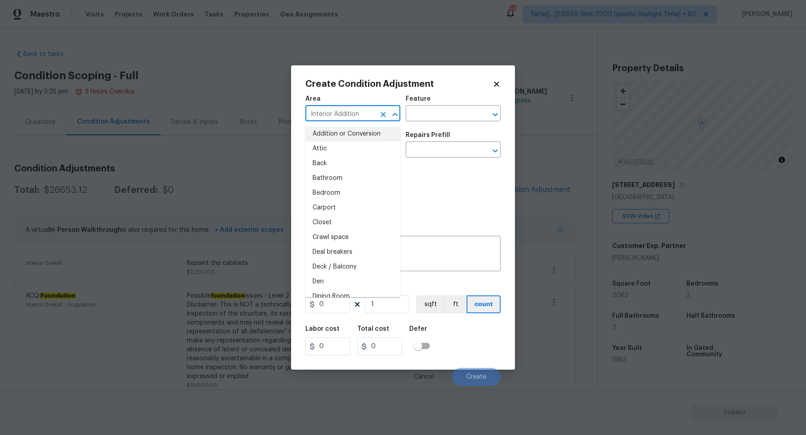
click at [338, 118] on input "Interior Addition" at bounding box center [340, 115] width 70 height 14
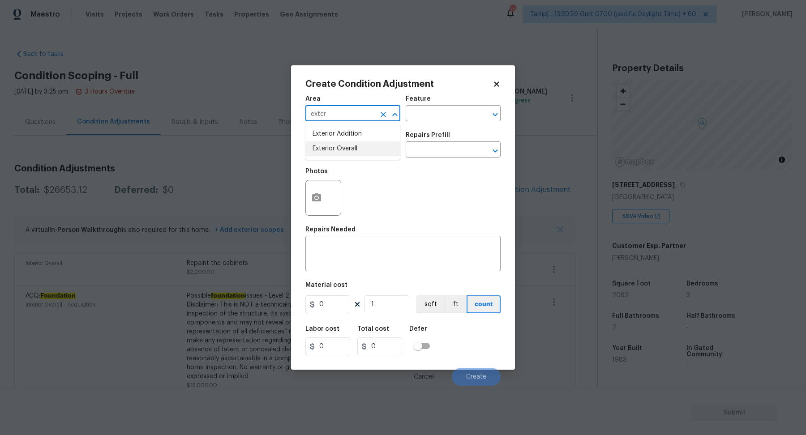
click at [343, 149] on li "Exterior Overall" at bounding box center [352, 149] width 95 height 15
type input "Exterior Overall"
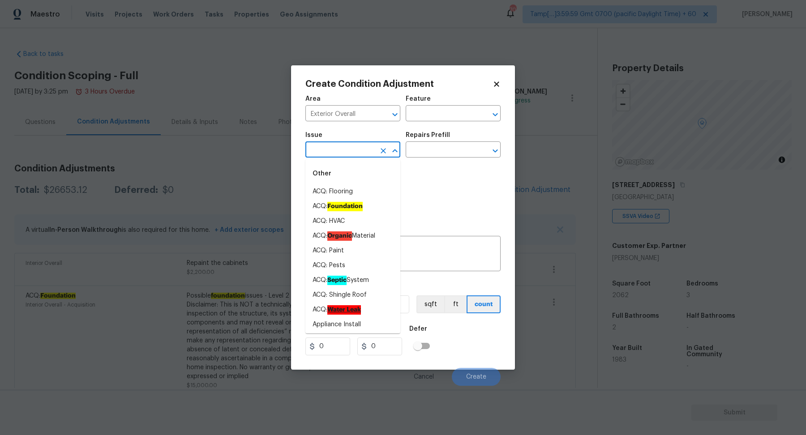
click at [343, 149] on input "text" at bounding box center [340, 151] width 70 height 14
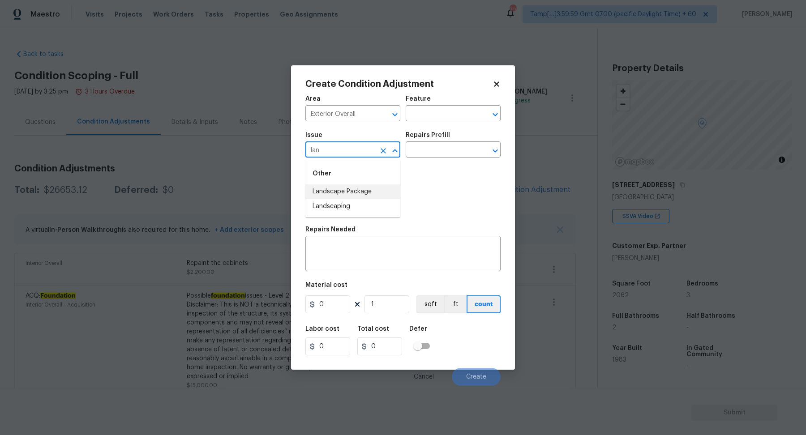
click at [374, 188] on li "Landscape Package" at bounding box center [352, 192] width 95 height 15
type input "Landscape Package"
click at [449, 142] on div "Repairs Prefill" at bounding box center [453, 138] width 95 height 12
click at [449, 151] on input "text" at bounding box center [441, 151] width 70 height 14
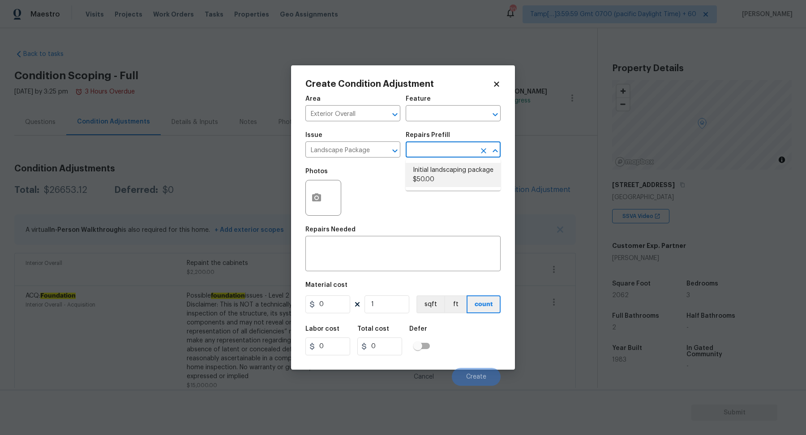
click at [449, 170] on li "Initial landscaping package $50.00" at bounding box center [453, 175] width 95 height 24
type input "Home Readiness Packages"
type textarea "Mowing of grass up to 6" in height. Mow, edge along driveways & sidewalks, trim…"
type input "50"
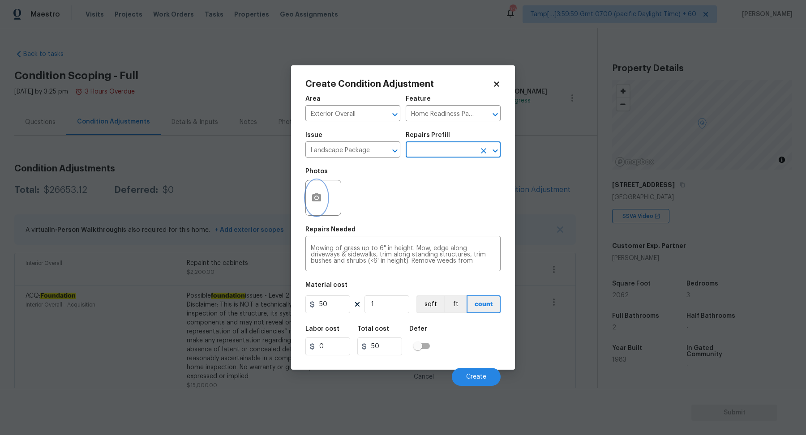
click at [306, 198] on button "button" at bounding box center [317, 198] width 22 height 35
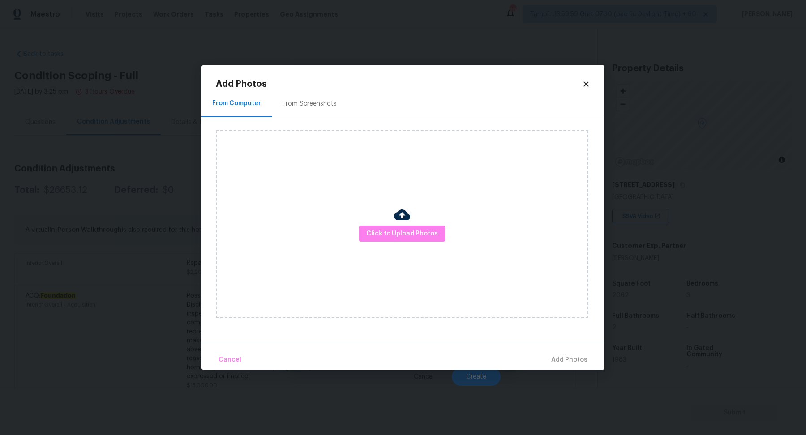
click at [384, 221] on div "Click to Upload Photos" at bounding box center [402, 224] width 373 height 188
click at [384, 223] on div "Click to Upload Photos" at bounding box center [402, 224] width 373 height 188
click at [386, 232] on span "Click to Upload Photos" at bounding box center [402, 233] width 72 height 11
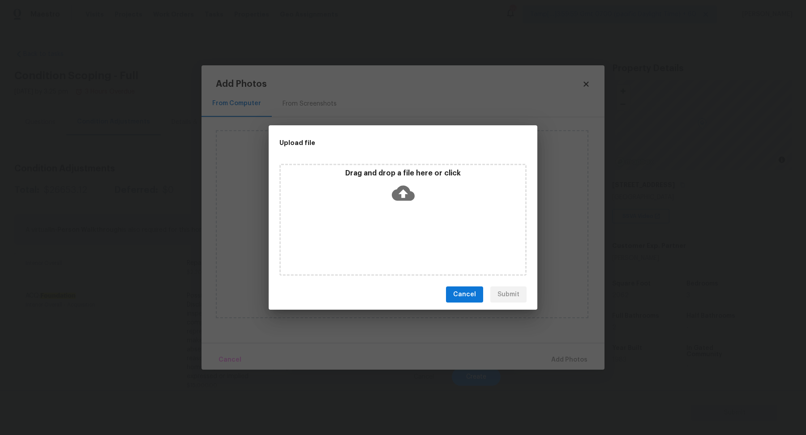
click at [410, 193] on icon at bounding box center [403, 193] width 23 height 15
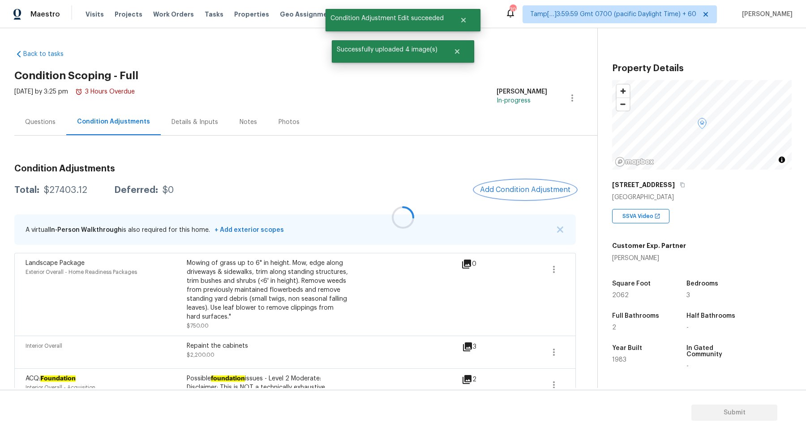
click at [517, 196] on button "Add Condition Adjustment" at bounding box center [525, 190] width 101 height 19
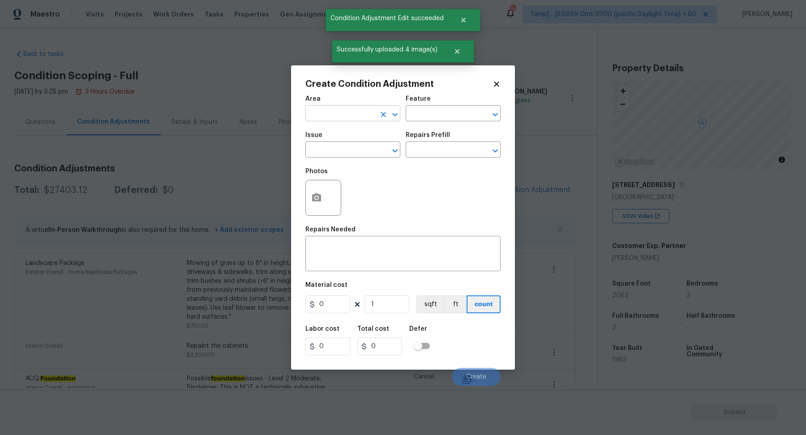
click at [353, 121] on span "Area ​" at bounding box center [352, 108] width 95 height 36
click at [357, 103] on div "Area" at bounding box center [352, 102] width 95 height 12
click at [358, 105] on div "Area" at bounding box center [352, 102] width 95 height 12
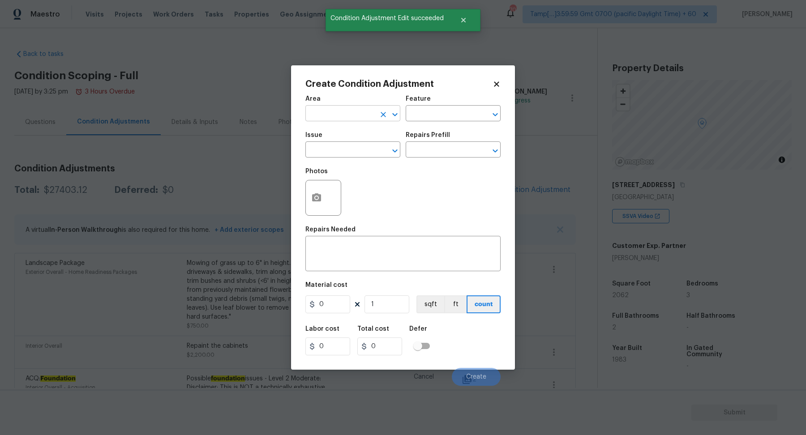
click at [358, 113] on input "text" at bounding box center [340, 115] width 70 height 14
click at [362, 148] on li "Exterior Overall" at bounding box center [352, 149] width 95 height 15
type input "Exterior Overall"
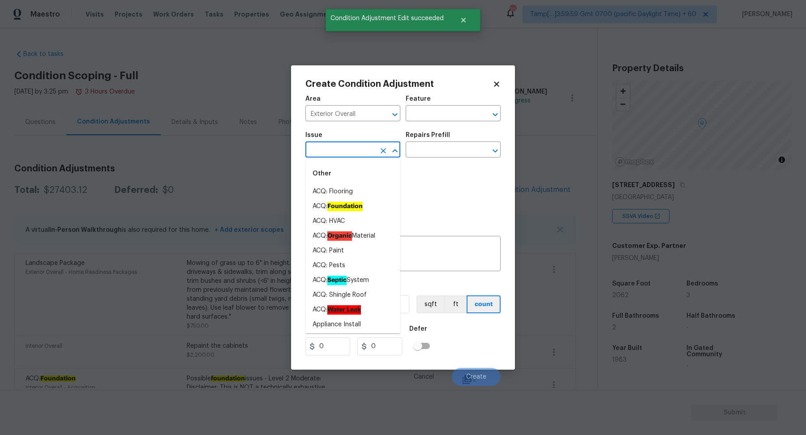
click at [362, 148] on input "text" at bounding box center [340, 151] width 70 height 14
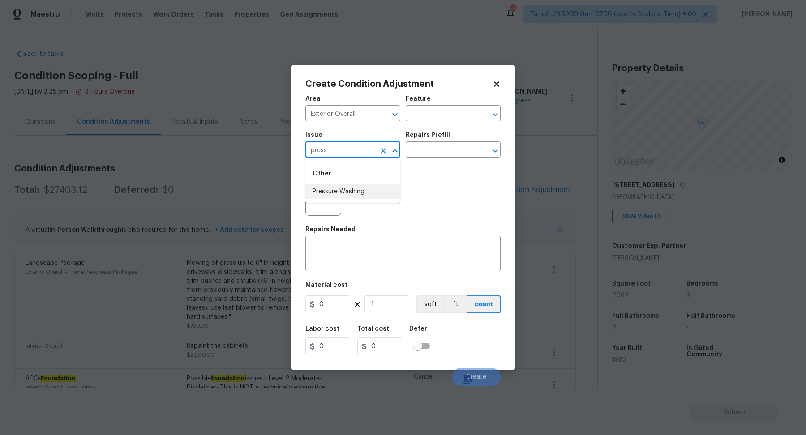
click at [328, 189] on li "Pressure Washing" at bounding box center [352, 192] width 95 height 15
click at [345, 150] on input "Pressure Washing" at bounding box center [340, 151] width 70 height 14
type input "Pressure Washing"
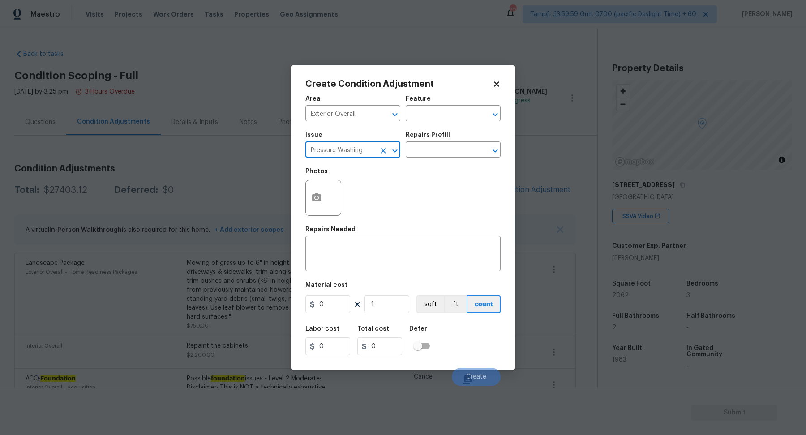
click at [378, 271] on div "Area Exterior Overall ​ Feature ​ Issue Pressure Washing ​ Repairs Prefill ​ Ph…" at bounding box center [402, 238] width 195 height 296
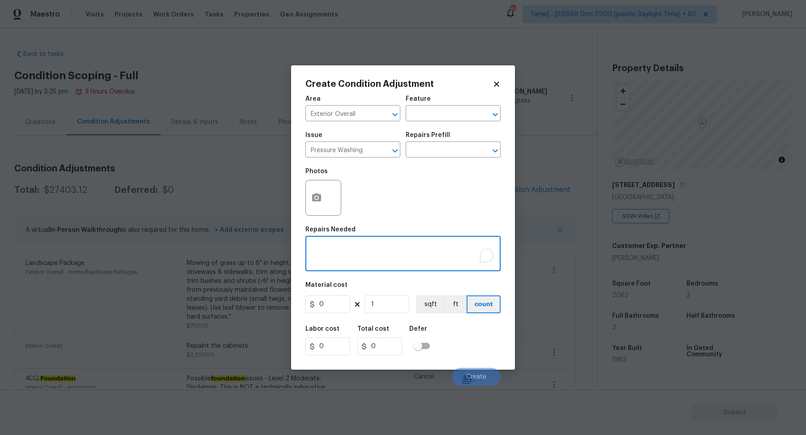
click at [389, 262] on textarea "To enrich screen reader interactions, please activate Accessibility in Grammarl…" at bounding box center [403, 254] width 185 height 19
paste textarea "Pressure Washing"
type textarea "Pressure Washing"
click at [345, 308] on input "0" at bounding box center [327, 305] width 45 height 18
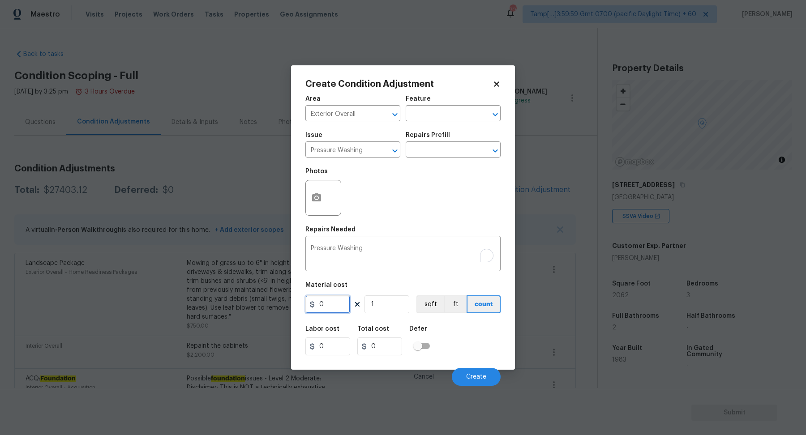
click at [345, 308] on input "0" at bounding box center [327, 305] width 45 height 18
type input "200"
click at [467, 372] on button "Create" at bounding box center [476, 377] width 49 height 18
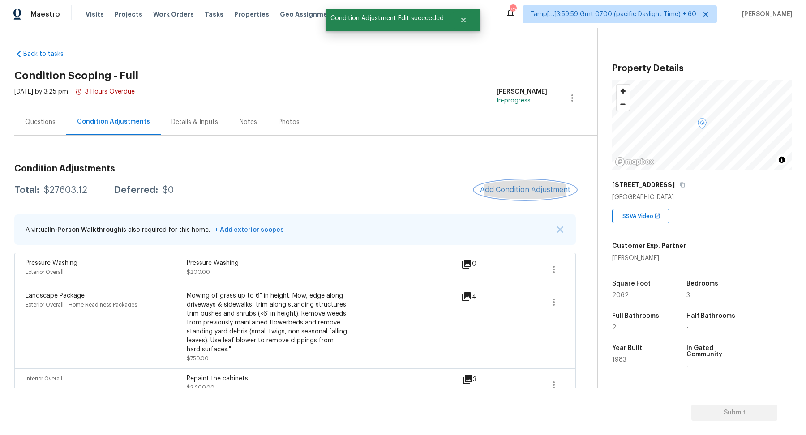
click at [508, 190] on span "Add Condition Adjustment" at bounding box center [525, 190] width 90 height 8
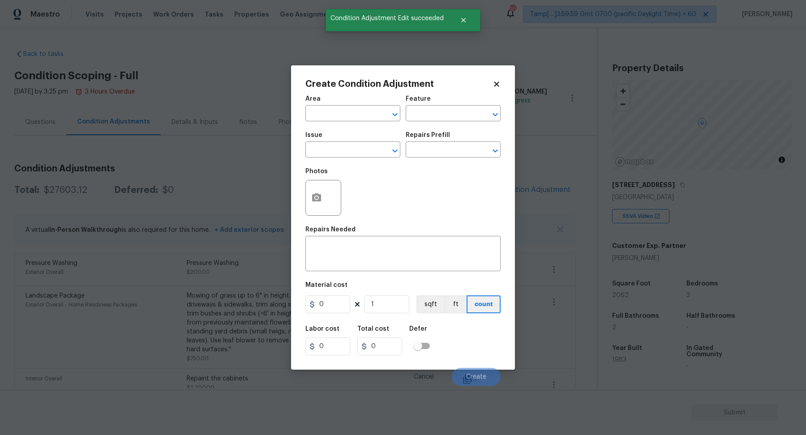
click at [351, 123] on span "Area ​" at bounding box center [352, 108] width 95 height 36
click at [342, 114] on input "text" at bounding box center [340, 115] width 70 height 14
click at [344, 119] on input "inter" at bounding box center [340, 115] width 70 height 14
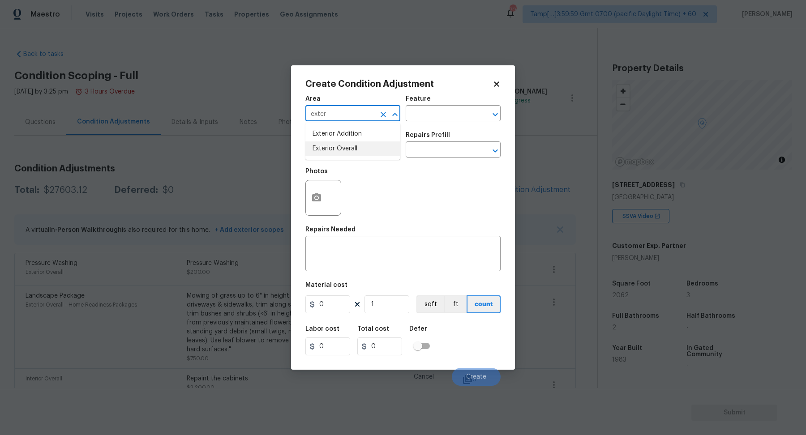
click at [330, 148] on li "Exterior Overall" at bounding box center [352, 149] width 95 height 15
type input "Exterior Overall"
click at [330, 148] on input "text" at bounding box center [340, 151] width 70 height 14
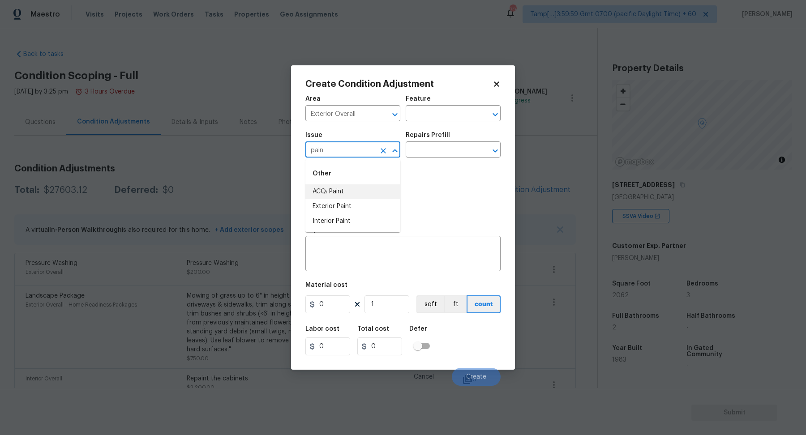
click at [364, 188] on li "ACQ: Paint" at bounding box center [352, 192] width 95 height 15
type input "ACQ: Paint"
click at [438, 150] on input "text" at bounding box center [441, 151] width 70 height 14
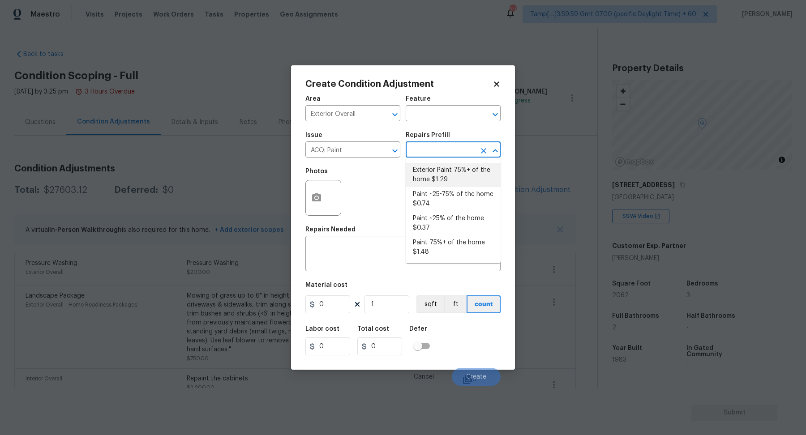
click at [442, 171] on li "Exterior Paint 75%+ of the home $1.29" at bounding box center [453, 175] width 95 height 24
type input "Acquisition"
type textarea "Acquisition Scope: 75%+ of the home exterior will likely require paint"
type input "1.29"
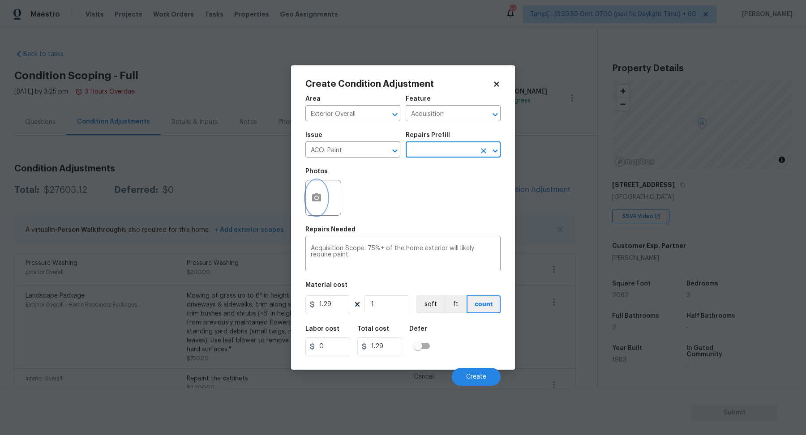
click at [323, 192] on button "button" at bounding box center [317, 198] width 22 height 35
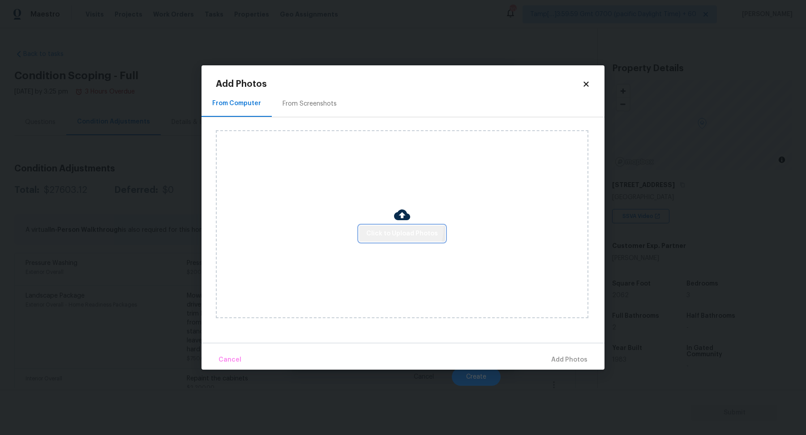
click at [387, 227] on button "Click to Upload Photos" at bounding box center [402, 234] width 86 height 17
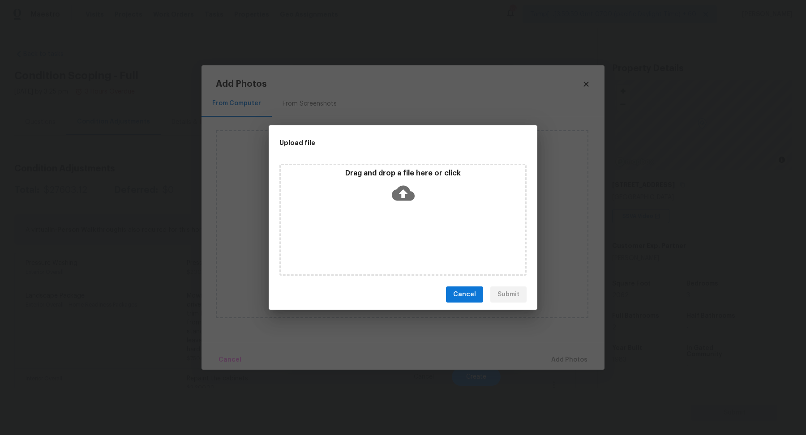
click at [413, 197] on icon at bounding box center [403, 193] width 23 height 15
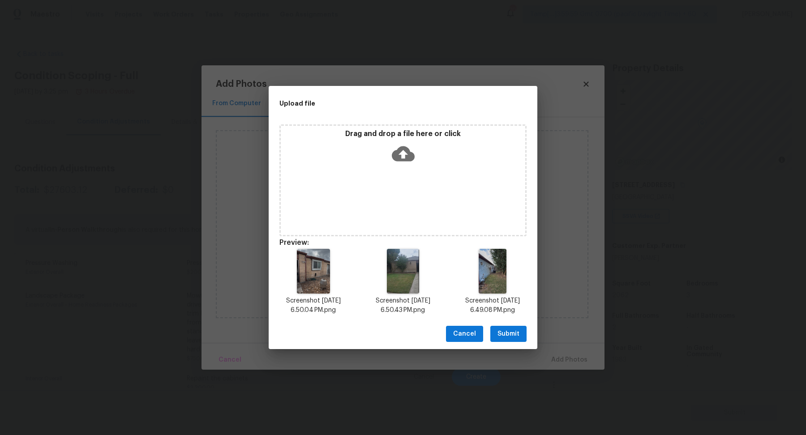
click at [519, 338] on span "Submit" at bounding box center [509, 334] width 22 height 11
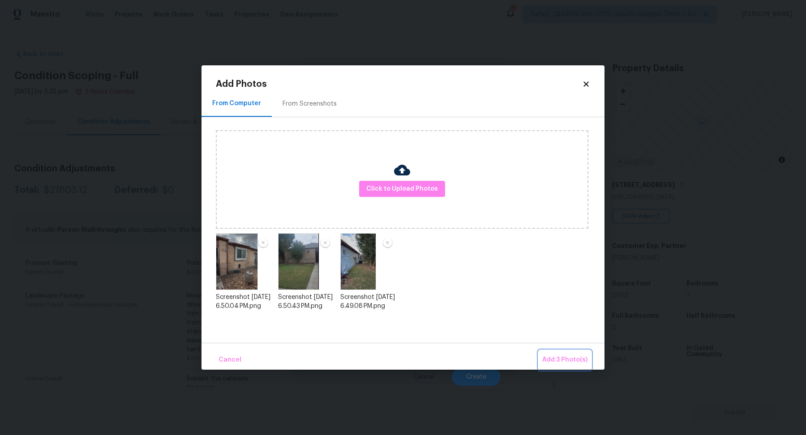
click at [550, 357] on span "Add 3 Photo(s)" at bounding box center [564, 360] width 45 height 11
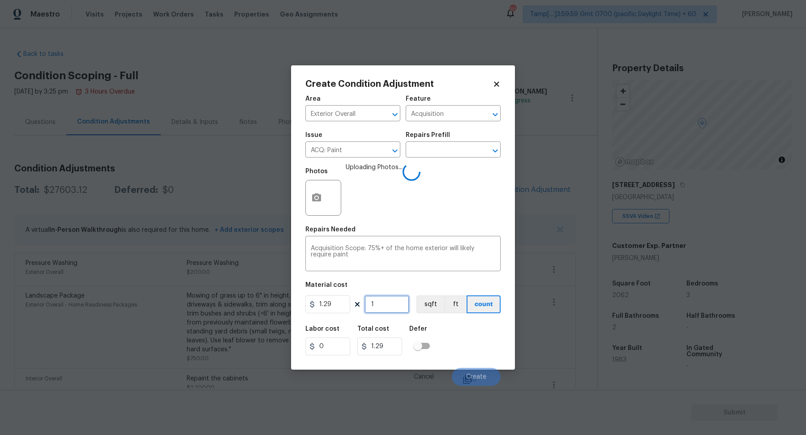
click at [381, 306] on input "1" at bounding box center [387, 305] width 45 height 18
type input "2"
type input "2.58"
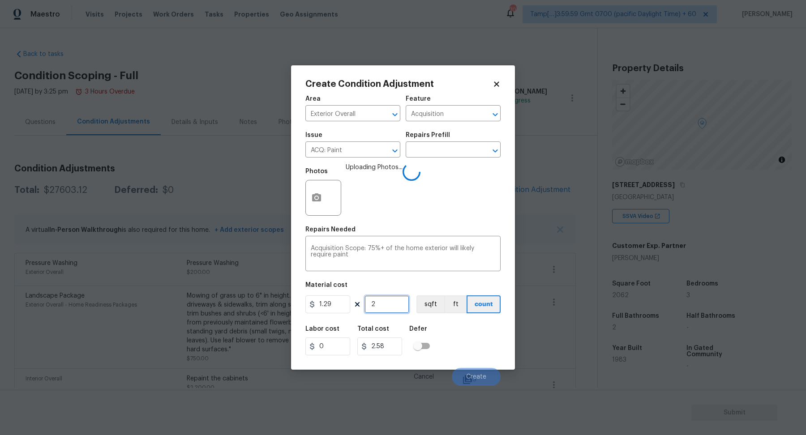
type input "20"
type input "25.8"
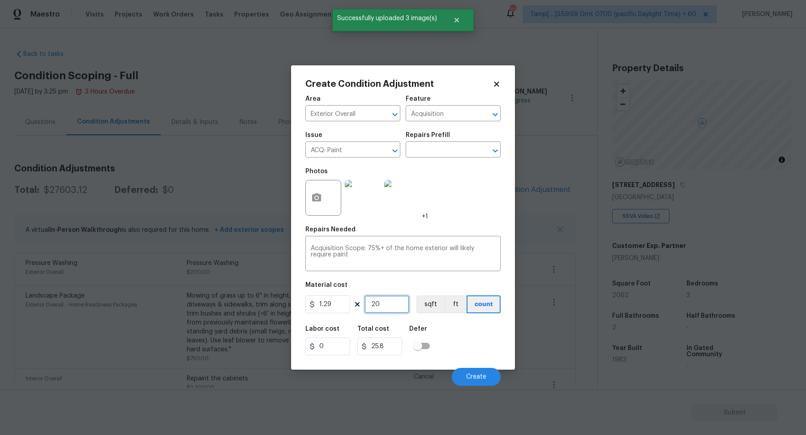
type input "206"
type input "265.74"
type input "2063"
type input "2661.27"
type input "206"
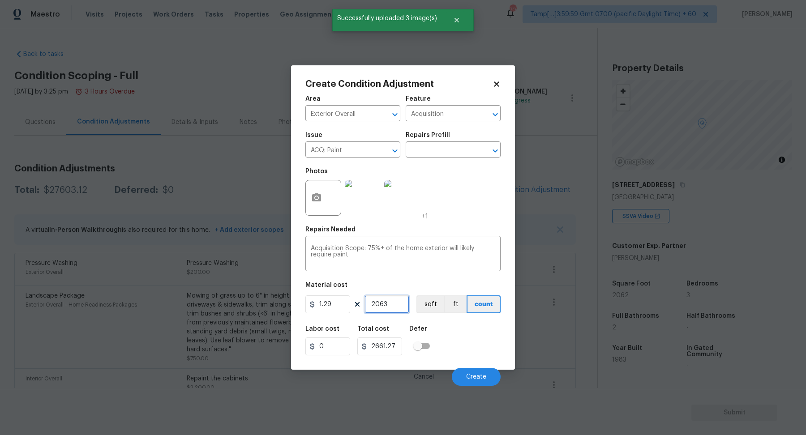
type input "265.74"
type input "2062"
type input "2659.98"
type input "2062"
click at [467, 378] on span "Create" at bounding box center [476, 377] width 20 height 7
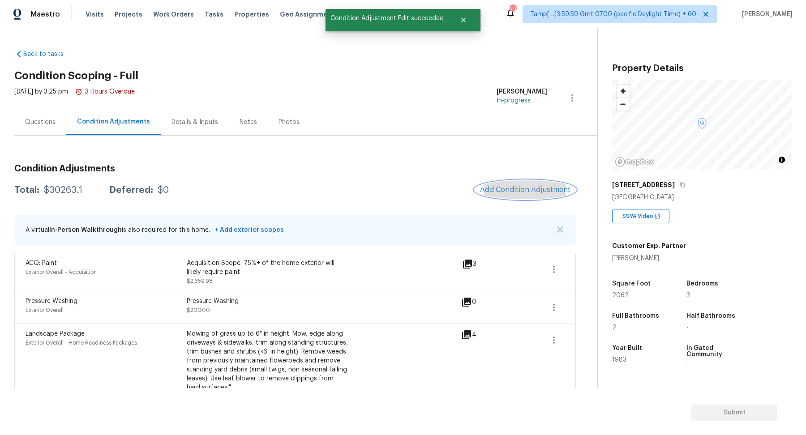
click at [522, 191] on span "Add Condition Adjustment" at bounding box center [525, 190] width 90 height 8
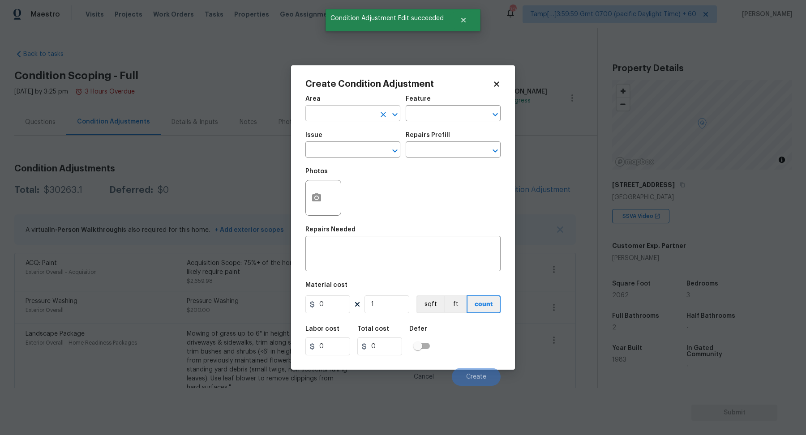
click at [338, 115] on input "text" at bounding box center [340, 115] width 70 height 14
click at [372, 127] on li "Interior Addition" at bounding box center [352, 134] width 95 height 15
click at [366, 116] on input "Interior Addition" at bounding box center [340, 115] width 70 height 14
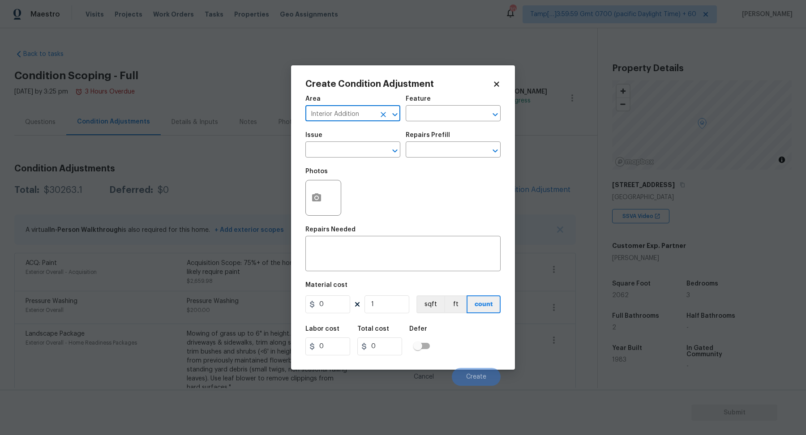
click at [366, 116] on input "Interior Addition" at bounding box center [340, 115] width 70 height 14
click at [340, 148] on li "Interior Overall" at bounding box center [352, 149] width 95 height 15
click at [357, 147] on input "text" at bounding box center [340, 151] width 70 height 14
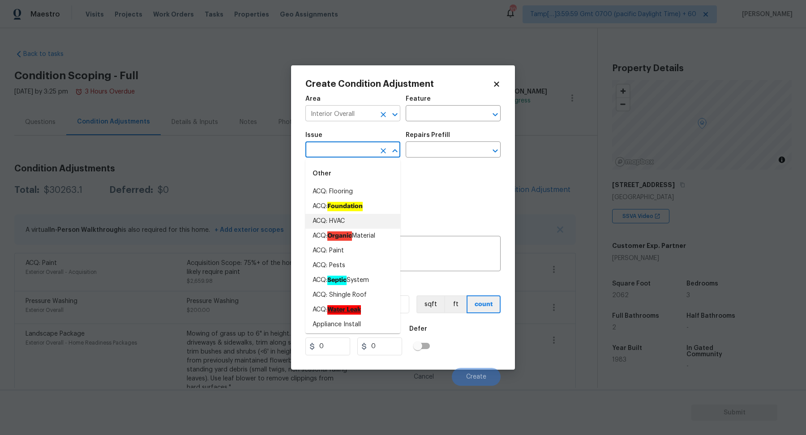
click at [362, 118] on input "Interior Overall" at bounding box center [340, 115] width 70 height 14
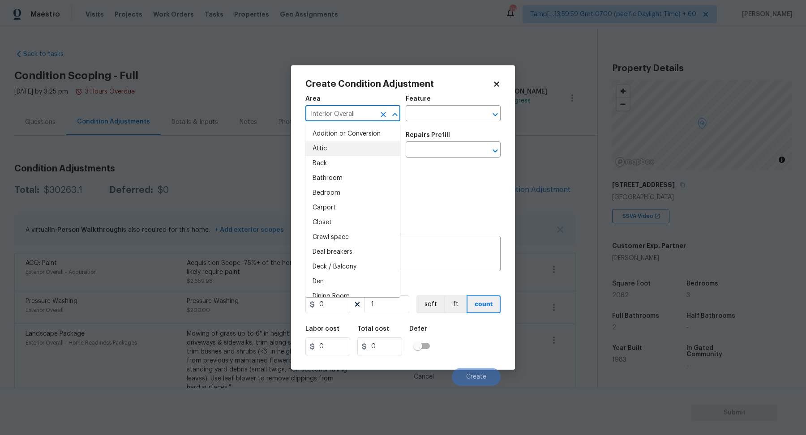
click at [362, 118] on input "Interior Overall" at bounding box center [340, 115] width 70 height 14
click at [377, 151] on li "Exterior Overall" at bounding box center [352, 149] width 95 height 15
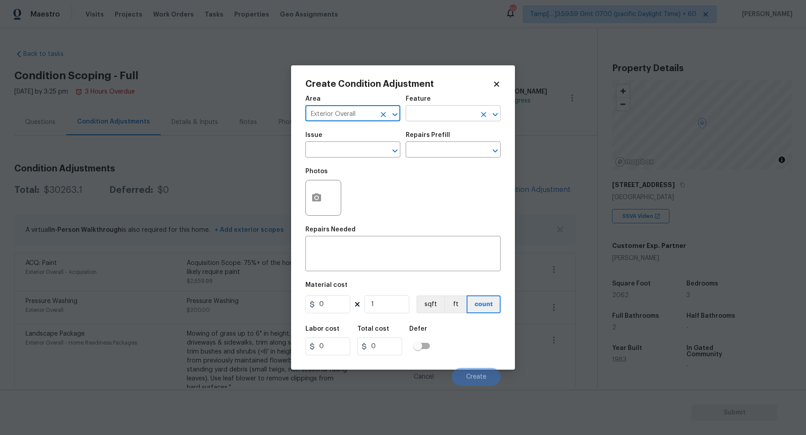
type input "Exterior Overall"
click at [458, 108] on input "text" at bounding box center [441, 115] width 70 height 14
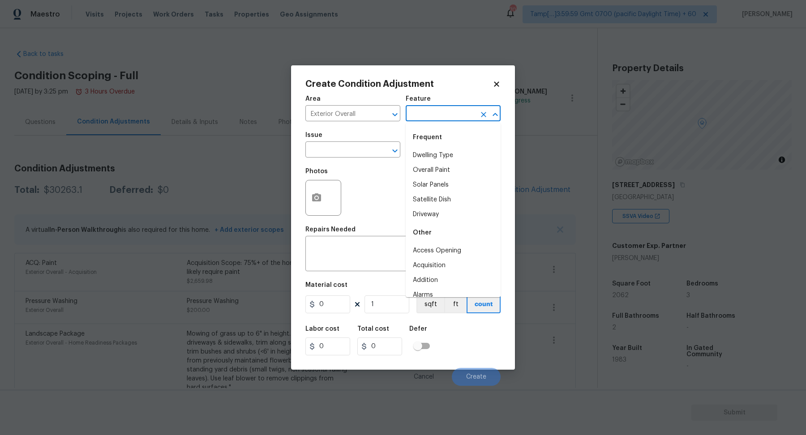
click at [432, 115] on input "text" at bounding box center [441, 115] width 70 height 14
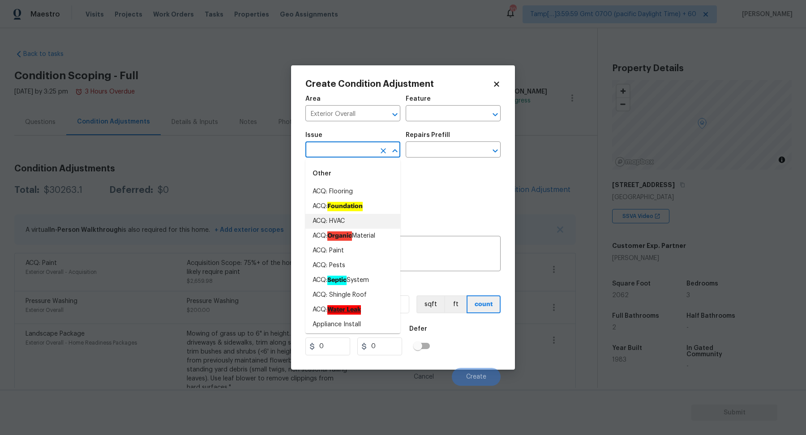
click at [349, 146] on input "text" at bounding box center [340, 151] width 70 height 14
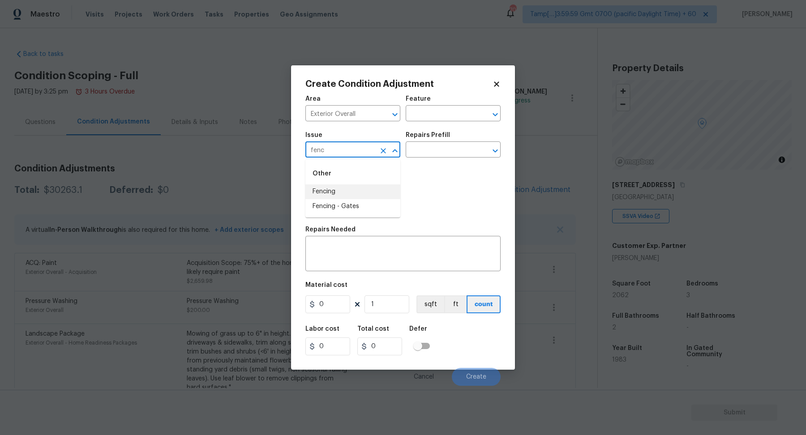
click at [329, 191] on li "Fencing" at bounding box center [352, 192] width 95 height 15
type input "Fencing"
click at [446, 143] on div "Repairs Prefill" at bounding box center [453, 138] width 95 height 12
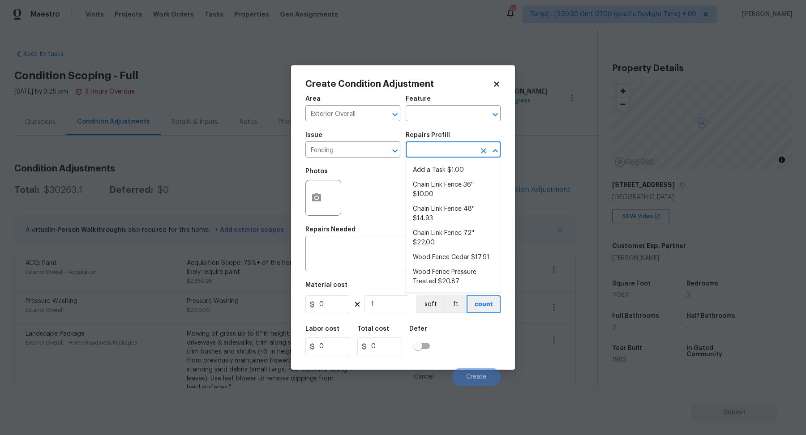
click at [446, 146] on input "text" at bounding box center [441, 151] width 70 height 14
click at [319, 199] on icon "button" at bounding box center [316, 198] width 9 height 8
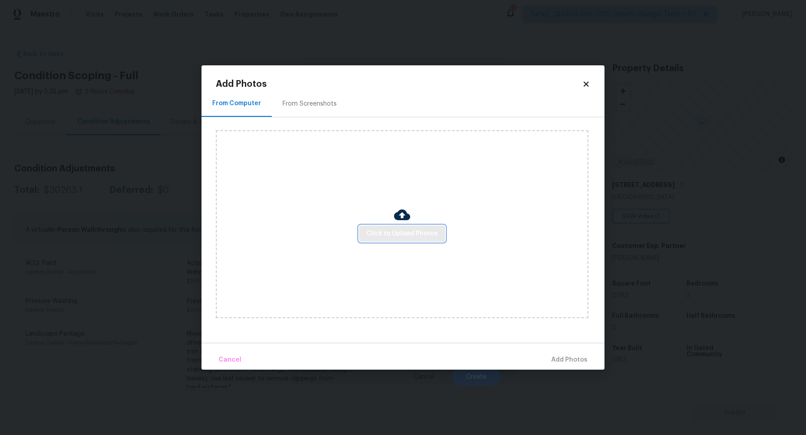
click at [380, 230] on span "Click to Upload Photos" at bounding box center [402, 233] width 72 height 11
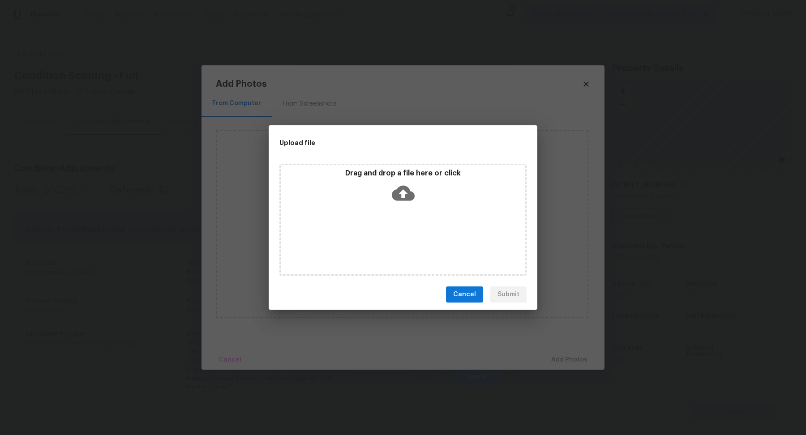
click at [386, 221] on div "Drag and drop a file here or click" at bounding box center [403, 220] width 247 height 112
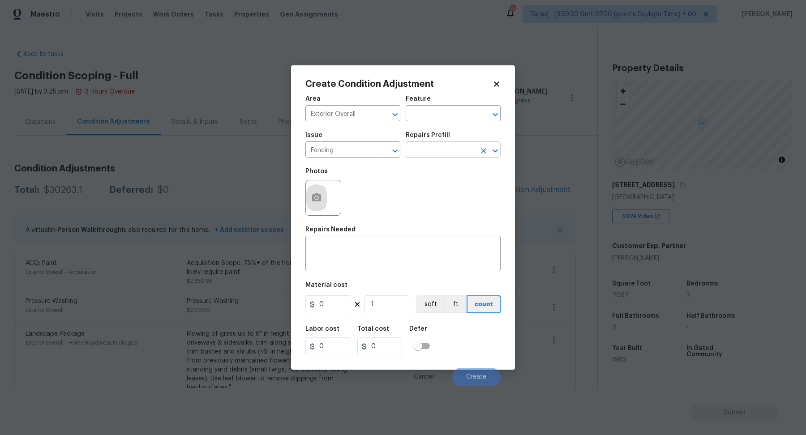
click at [428, 153] on input "text" at bounding box center [441, 151] width 70 height 14
click at [324, 204] on button "button" at bounding box center [317, 198] width 22 height 35
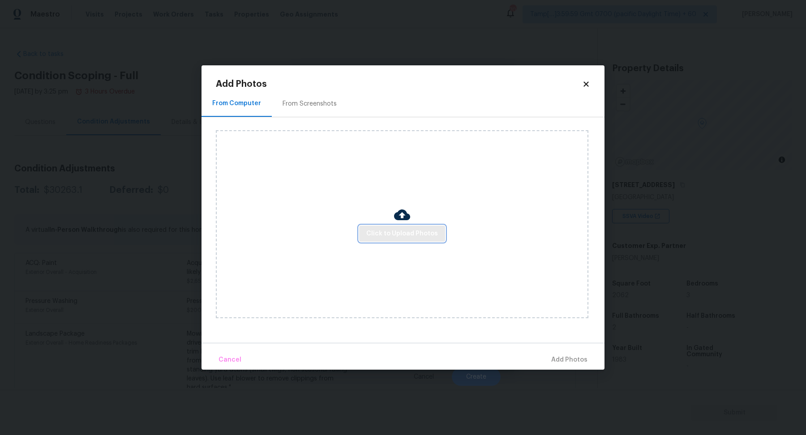
click at [370, 232] on span "Click to Upload Photos" at bounding box center [402, 233] width 72 height 11
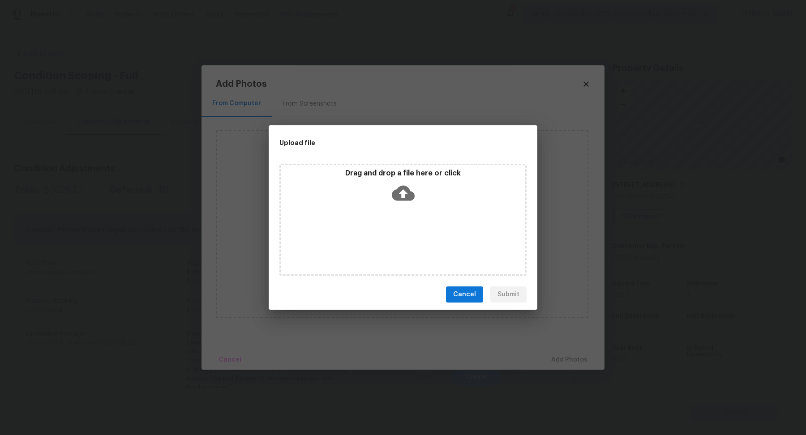
click at [397, 206] on div "Drag and drop a file here or click" at bounding box center [403, 188] width 245 height 39
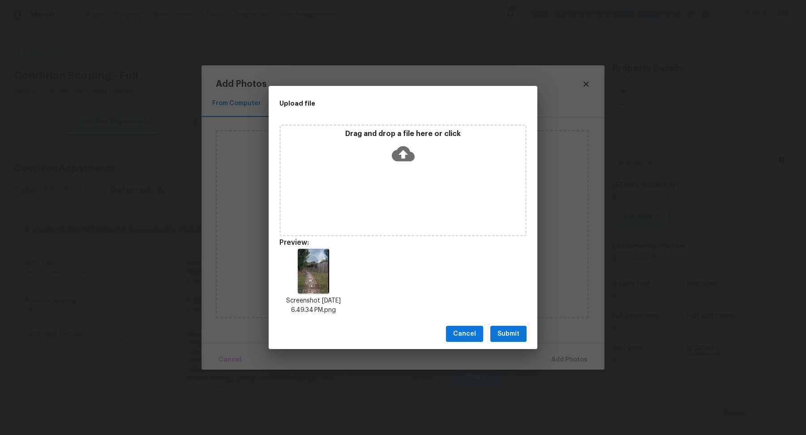
click at [510, 332] on span "Submit" at bounding box center [509, 334] width 22 height 11
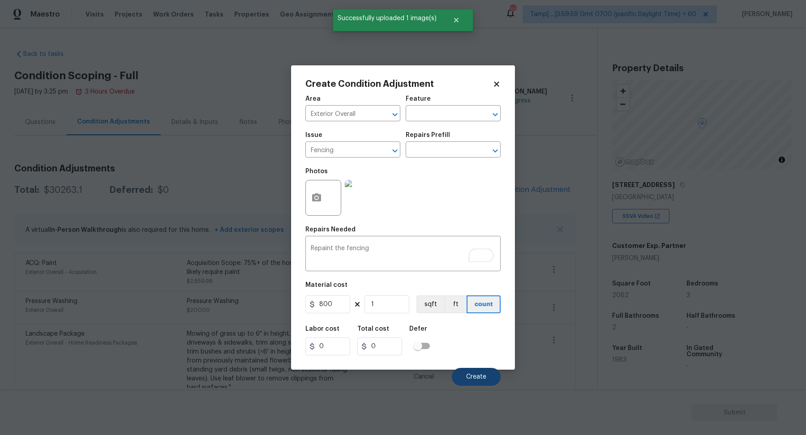
type input "800"
click at [469, 372] on button "Create" at bounding box center [476, 377] width 49 height 18
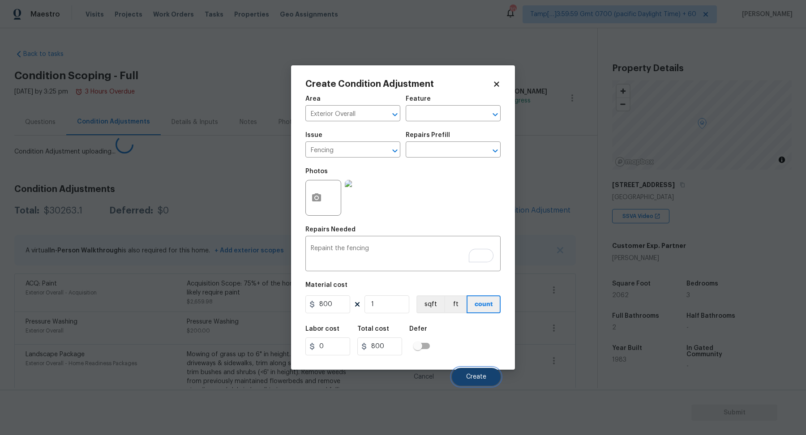
click at [468, 378] on span "Create" at bounding box center [476, 377] width 20 height 7
click at [465, 373] on button "Create" at bounding box center [476, 377] width 49 height 18
click at [373, 254] on textarea "Repaint the fencing" at bounding box center [403, 254] width 185 height 19
click at [468, 373] on button "Create" at bounding box center [476, 377] width 49 height 18
click at [478, 375] on span "Create" at bounding box center [476, 377] width 20 height 7
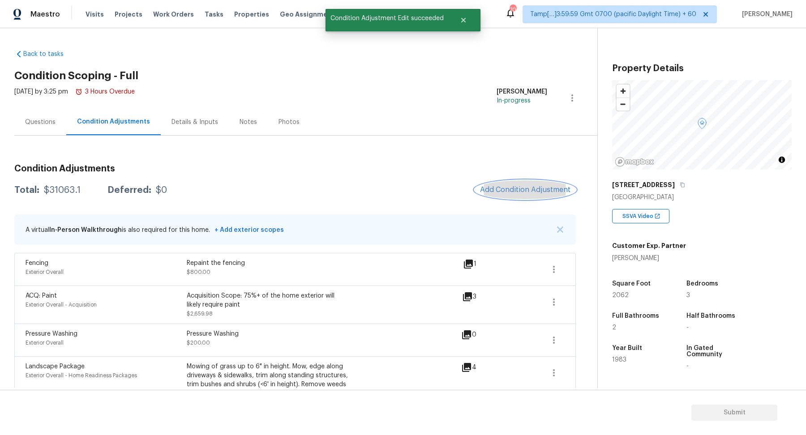
click at [513, 191] on span "Add Condition Adjustment" at bounding box center [525, 190] width 90 height 8
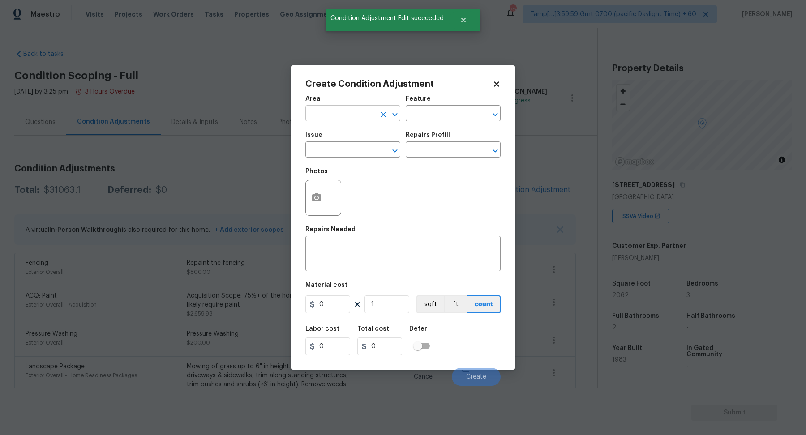
click at [350, 118] on input "text" at bounding box center [340, 115] width 70 height 14
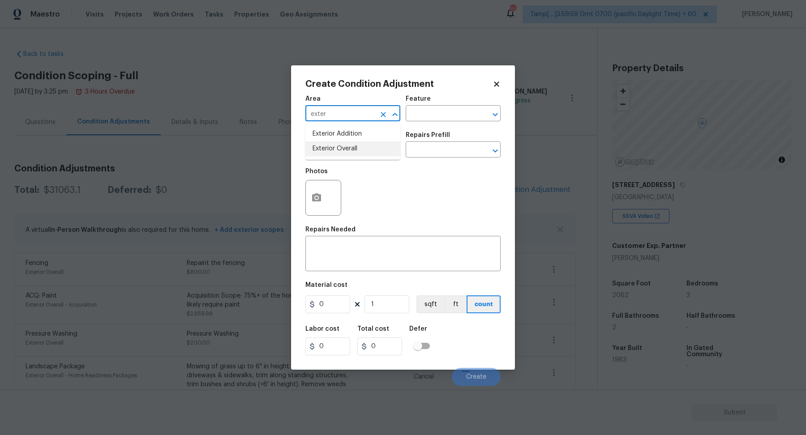
click at [359, 151] on li "Exterior Overall" at bounding box center [352, 149] width 95 height 15
type input "Exterior Overall"
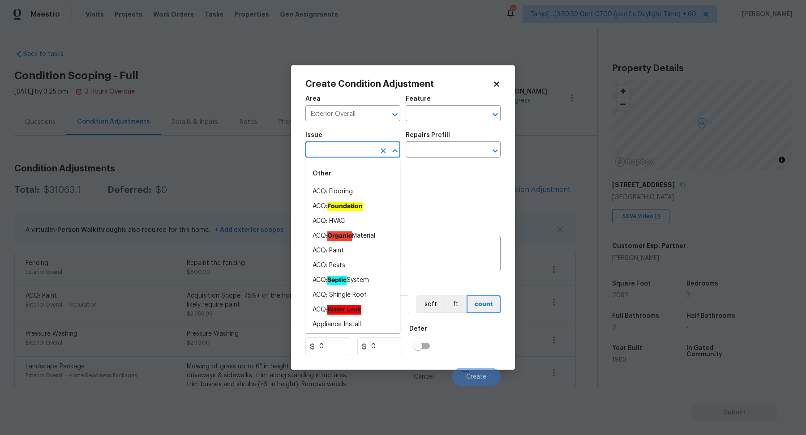
click at [359, 151] on input "text" at bounding box center [340, 151] width 70 height 14
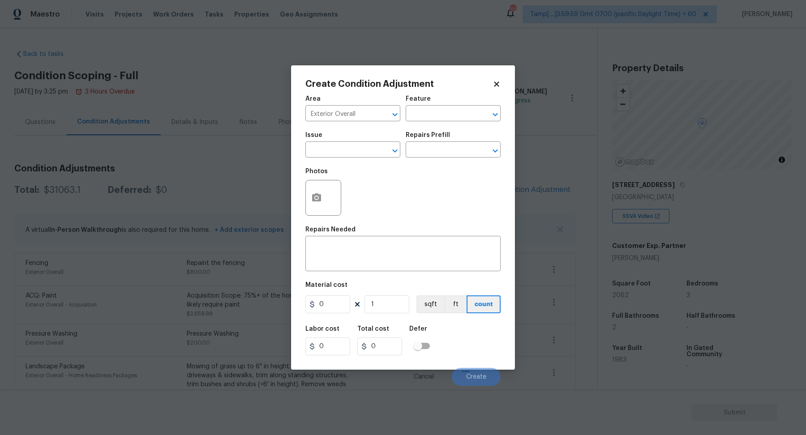
click at [340, 133] on div "Issue" at bounding box center [352, 138] width 95 height 12
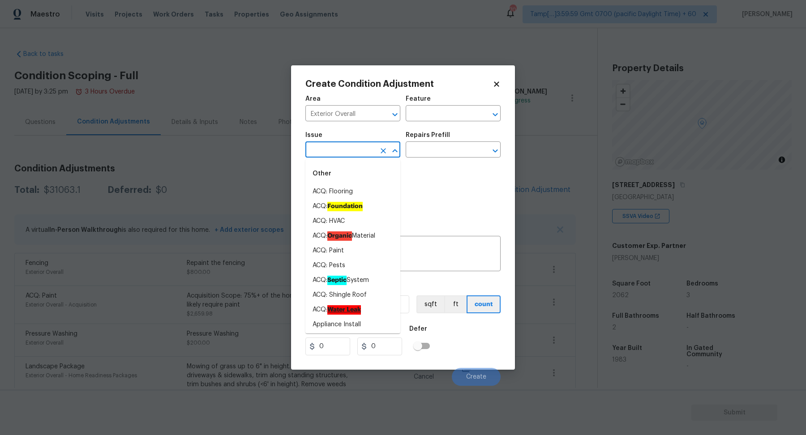
click at [340, 146] on input "text" at bounding box center [340, 151] width 70 height 14
click at [437, 112] on input "text" at bounding box center [441, 115] width 70 height 14
click at [343, 155] on input "text" at bounding box center [340, 151] width 70 height 14
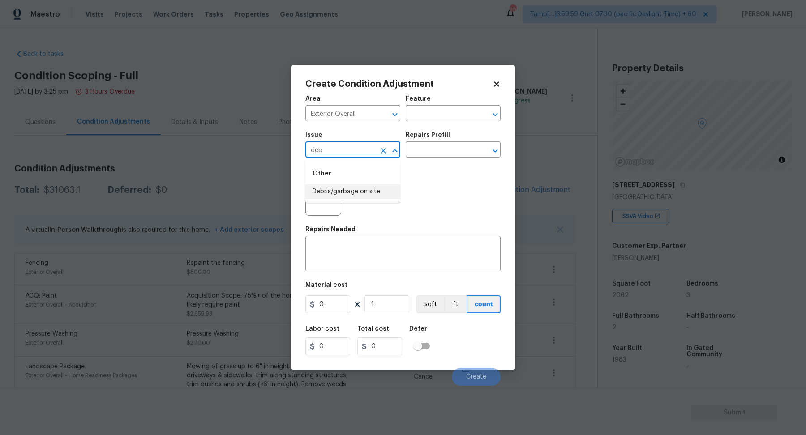
click at [333, 191] on li "Debris/garbage on site" at bounding box center [352, 192] width 95 height 15
type input "Debris/garbage on site"
click at [460, 153] on input "text" at bounding box center [441, 151] width 70 height 14
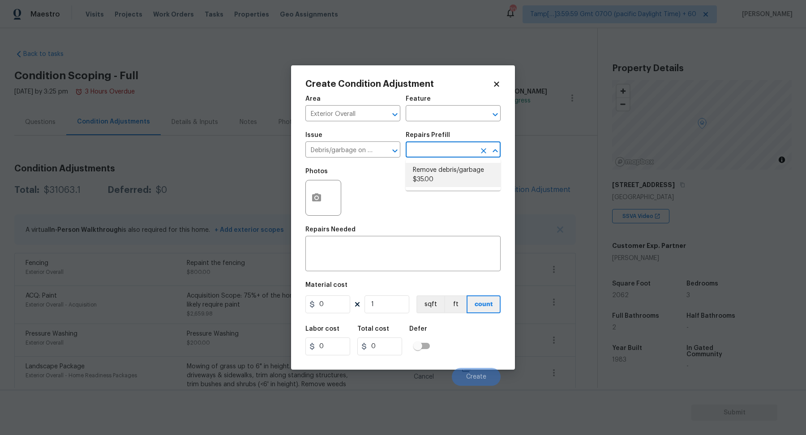
click at [444, 176] on li "Remove debris/garbage $35.00" at bounding box center [453, 175] width 95 height 24
type textarea "Remove, haul off, and properly dispose of any debris left by seller to offsite …"
type input "35"
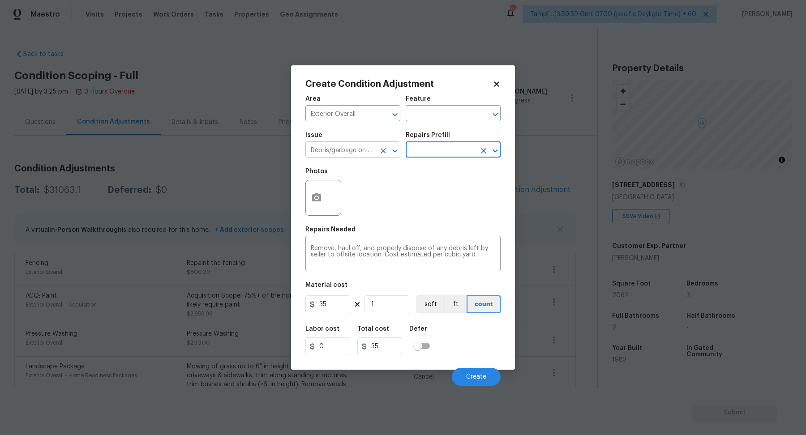
click at [360, 153] on input "Debris/garbage on site" at bounding box center [340, 151] width 70 height 14
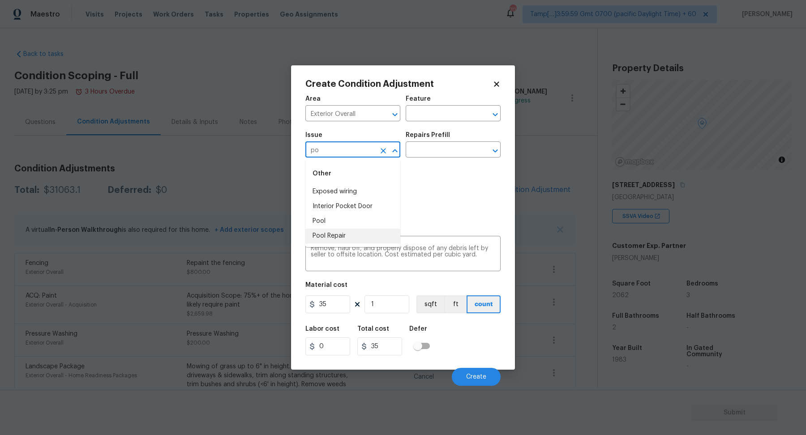
click at [362, 242] on li "Pool Repair" at bounding box center [352, 236] width 95 height 15
type input "Pool Repair"
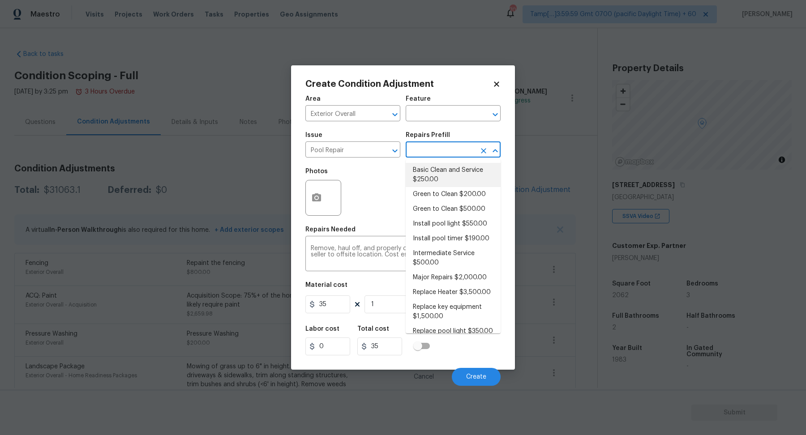
click at [451, 150] on input "text" at bounding box center [441, 151] width 70 height 14
click at [318, 197] on icon "button" at bounding box center [316, 198] width 11 height 11
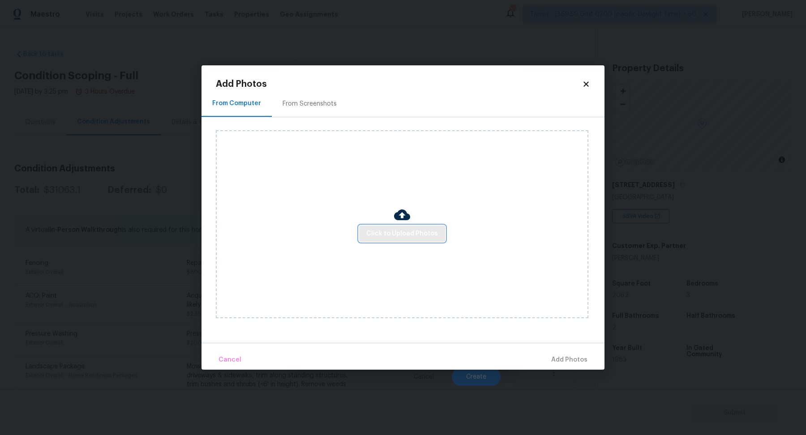
click at [380, 234] on span "Click to Upload Photos" at bounding box center [402, 233] width 72 height 11
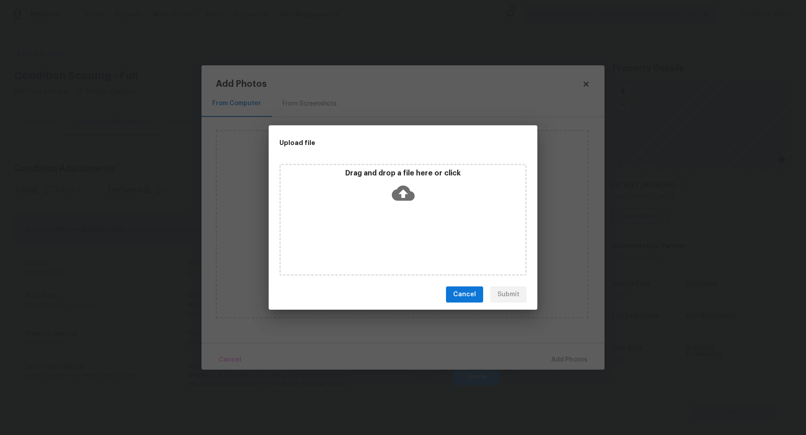
click at [413, 206] on div "Drag and drop a file here or click" at bounding box center [403, 188] width 245 height 39
click at [409, 204] on icon at bounding box center [403, 193] width 23 height 23
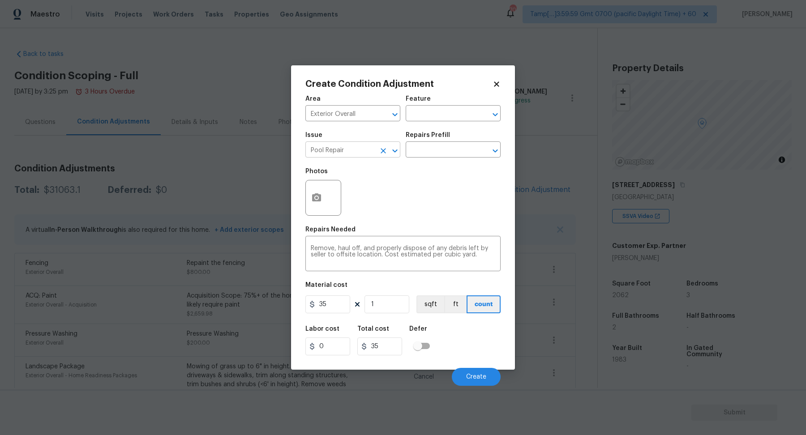
click at [353, 155] on input "Pool Repair" at bounding box center [340, 151] width 70 height 14
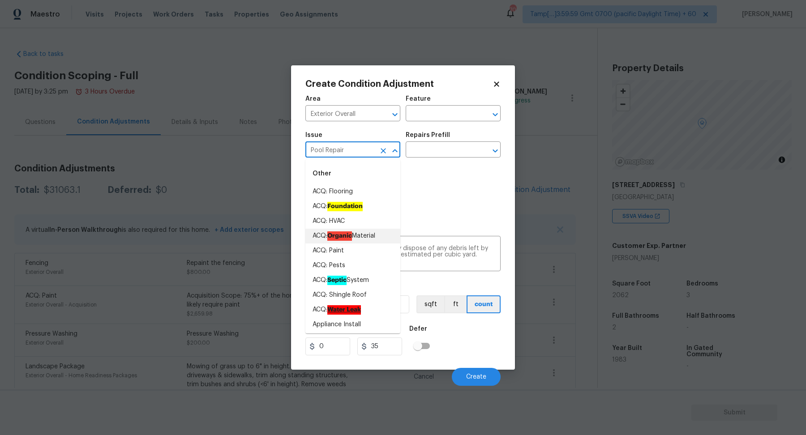
click at [353, 155] on input "Pool Repair" at bounding box center [340, 151] width 70 height 14
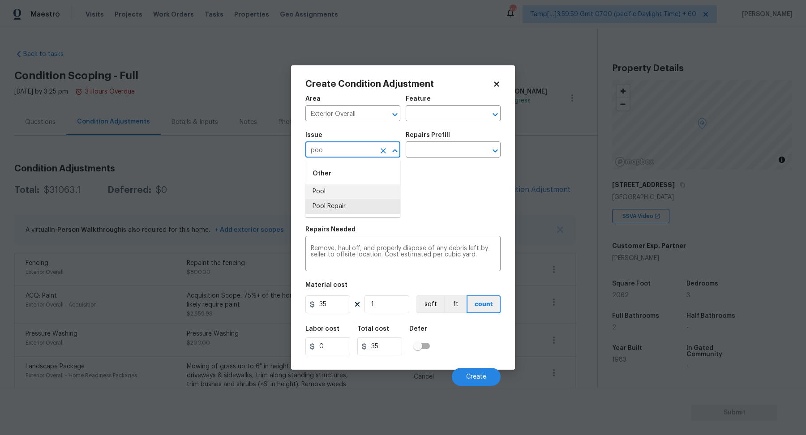
click at [355, 188] on li "Pool" at bounding box center [352, 192] width 95 height 15
type input "Pool"
click at [424, 158] on div "Issue Pool ​ Repairs Prefill ​" at bounding box center [402, 145] width 195 height 36
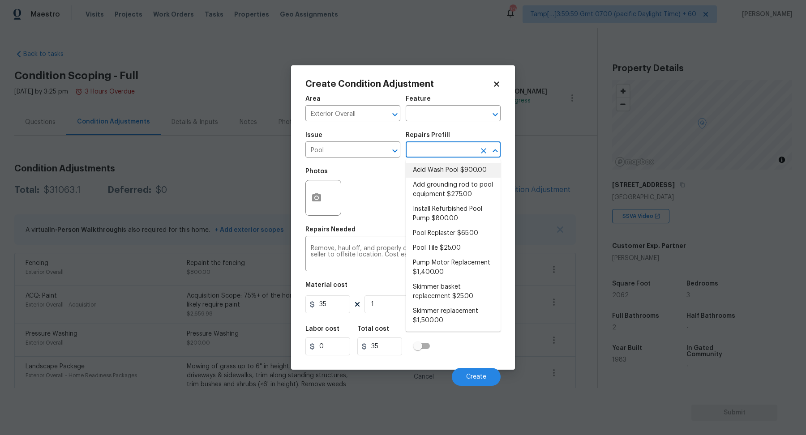
click at [437, 153] on input "text" at bounding box center [441, 151] width 70 height 14
click at [318, 208] on button "button" at bounding box center [317, 198] width 22 height 35
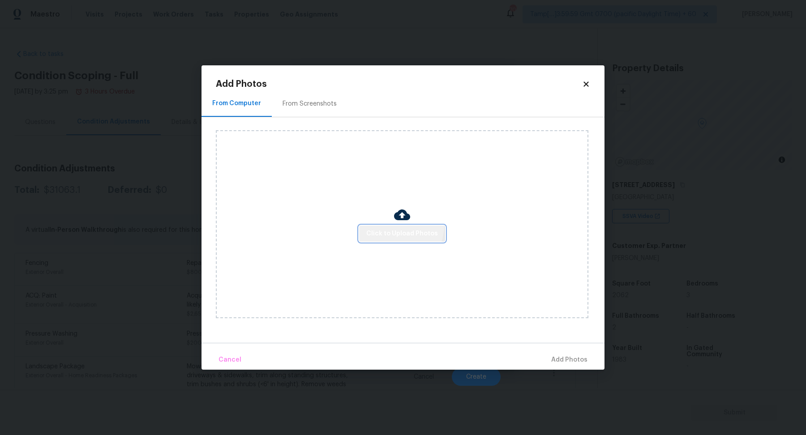
click at [395, 226] on button "Click to Upload Photos" at bounding box center [402, 234] width 86 height 17
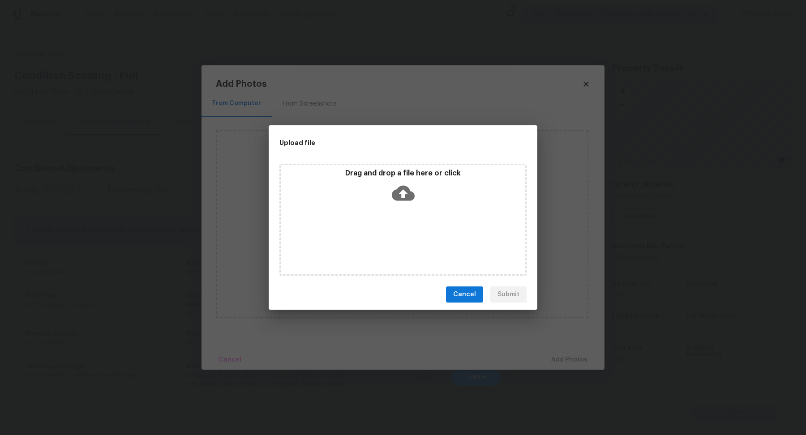
click at [410, 209] on div "Drag and drop a file here or click" at bounding box center [403, 220] width 247 height 112
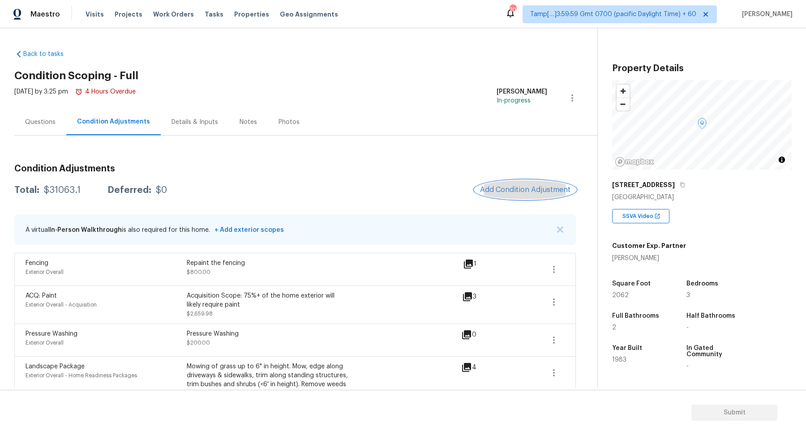
click at [504, 186] on span "Add Condition Adjustment" at bounding box center [525, 190] width 90 height 8
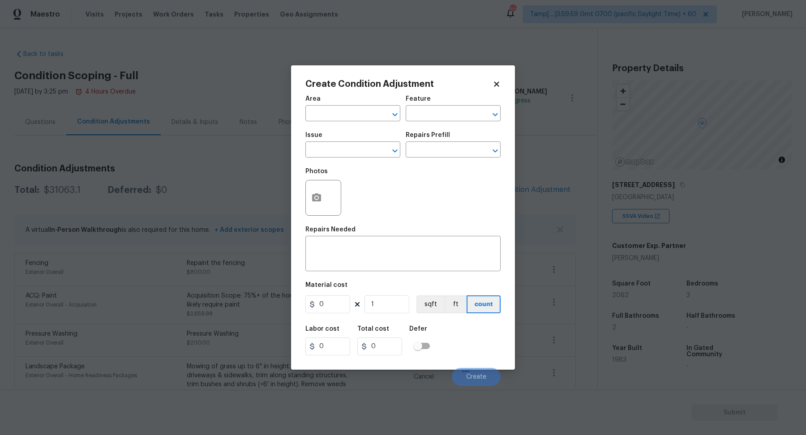
click at [340, 123] on span "Area ​" at bounding box center [352, 108] width 95 height 36
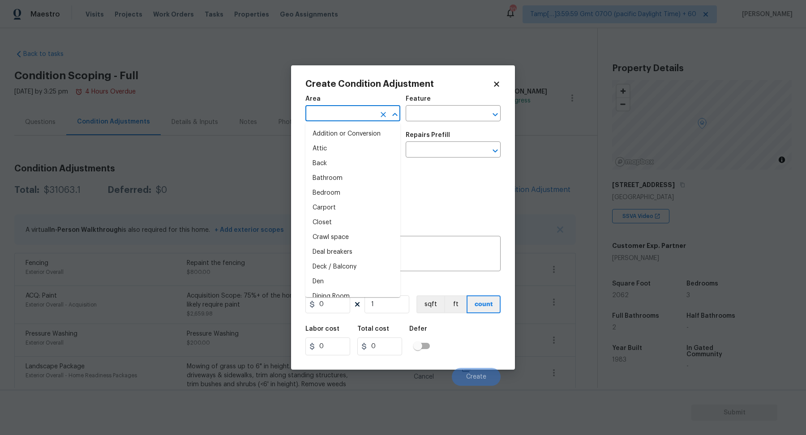
click at [336, 116] on input "text" at bounding box center [340, 115] width 70 height 14
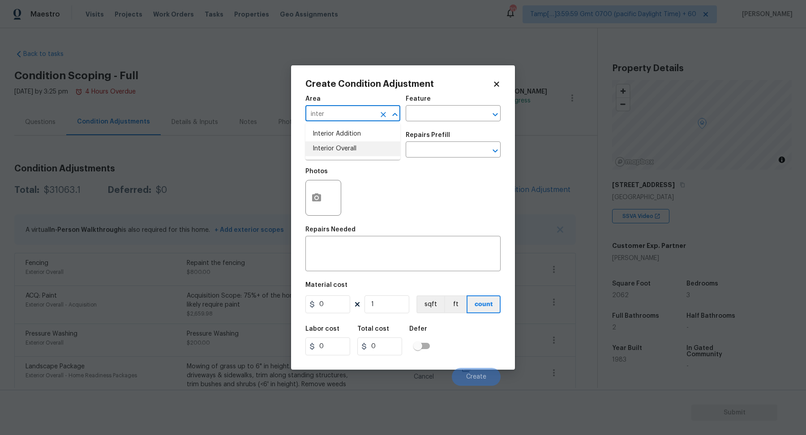
click at [347, 145] on li "Interior Overall" at bounding box center [352, 149] width 95 height 15
type input "Interior Overall"
click at [347, 145] on input "text" at bounding box center [340, 151] width 70 height 14
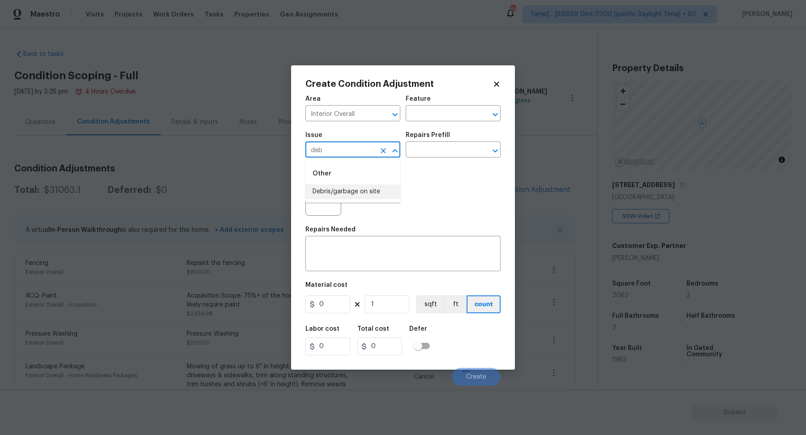
click at [365, 193] on li "Debris/garbage on site" at bounding box center [352, 192] width 95 height 15
type input "Debris/garbage on site"
click at [323, 198] on button "button" at bounding box center [317, 198] width 22 height 35
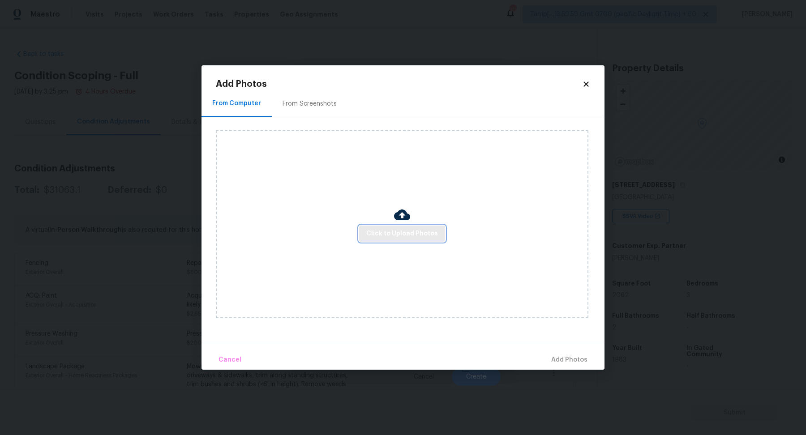
click at [373, 229] on span "Click to Upload Photos" at bounding box center [402, 233] width 72 height 11
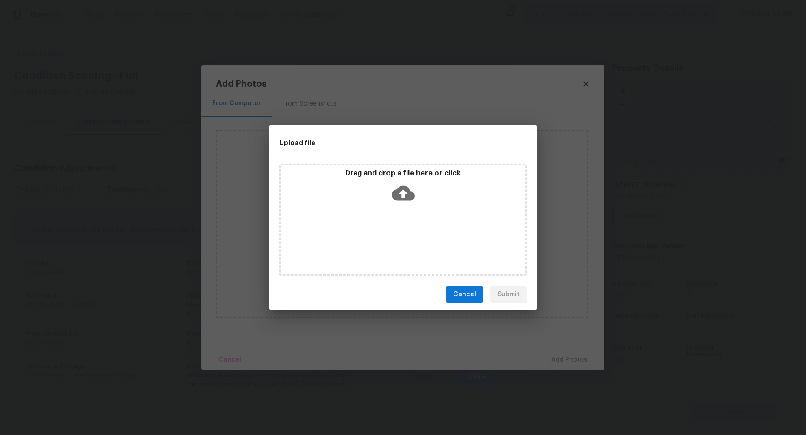
click at [420, 214] on div "Drag and drop a file here or click" at bounding box center [403, 220] width 247 height 112
click at [406, 192] on icon at bounding box center [403, 193] width 23 height 15
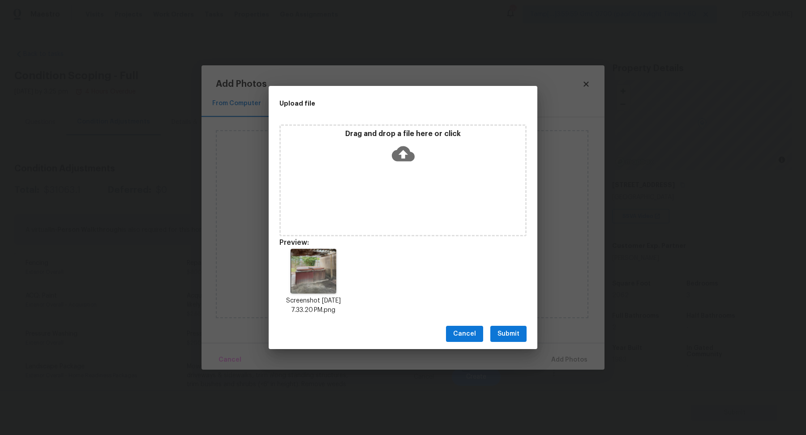
click at [520, 340] on button "Submit" at bounding box center [508, 334] width 36 height 17
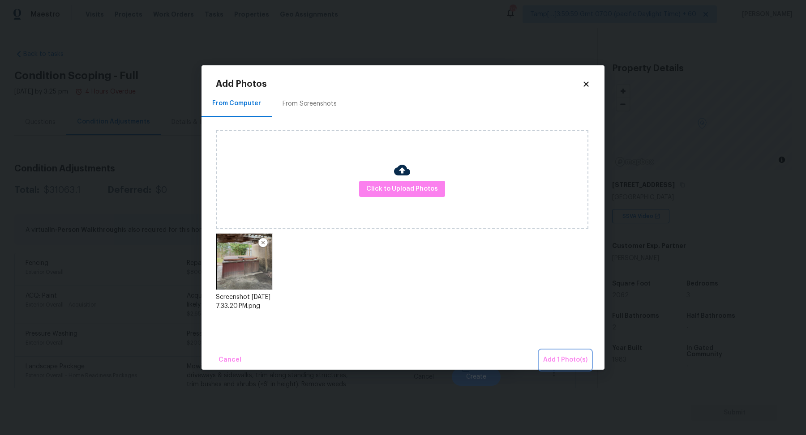
click at [558, 357] on span "Add 1 Photo(s)" at bounding box center [565, 360] width 44 height 11
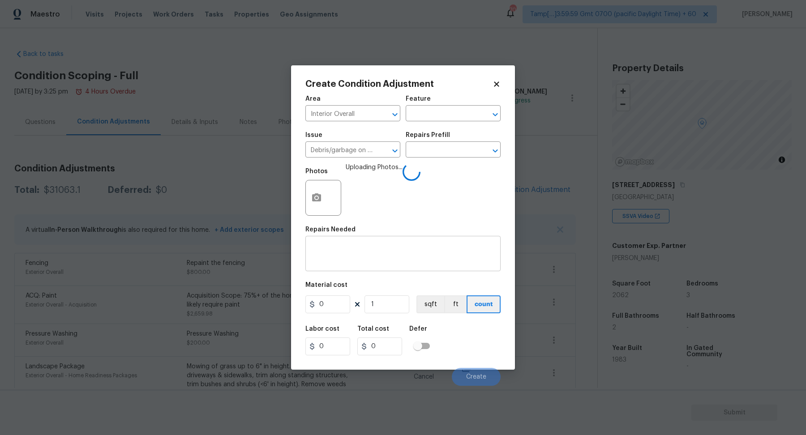
click at [382, 259] on textarea at bounding box center [403, 254] width 185 height 19
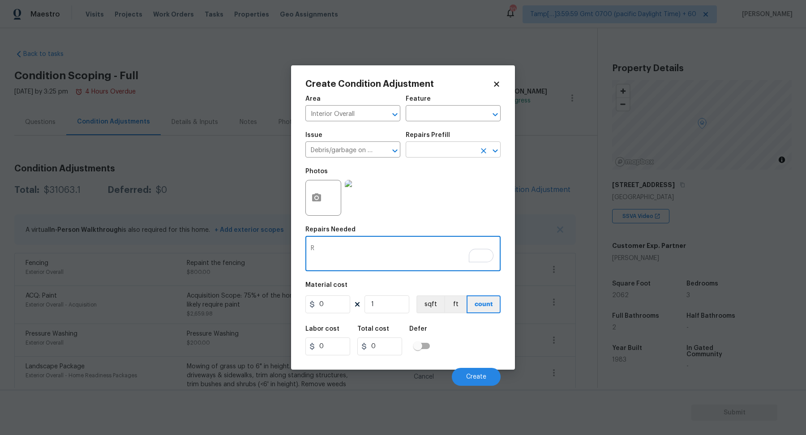
type textarea "R"
click at [452, 154] on input "text" at bounding box center [441, 151] width 70 height 14
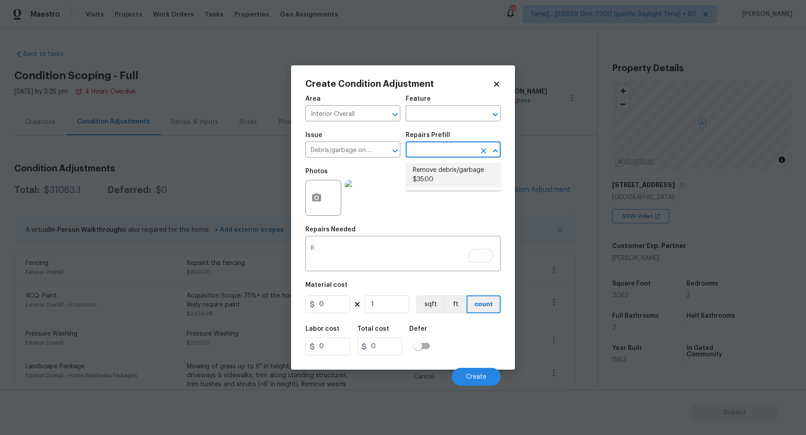
click at [439, 173] on li "Remove debris/garbage $35.00" at bounding box center [453, 175] width 95 height 24
type textarea "Remove, haul off, and properly dispose of any debris left by seller to offsite …"
type input "35"
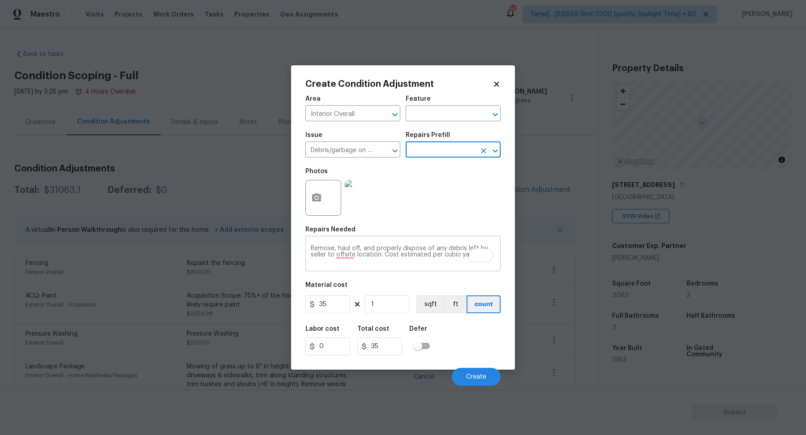
click at [386, 253] on textarea "Remove, haul off, and properly dispose of any debris left by seller to offsite …" at bounding box center [403, 254] width 185 height 19
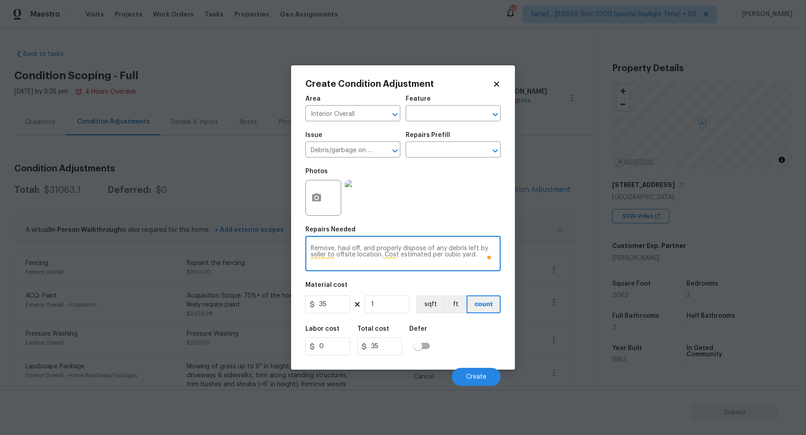
click at [386, 253] on textarea "Remove, haul off, and properly dispose of any debris left by seller to offsite …" at bounding box center [403, 254] width 185 height 19
type textarea "Remove the hot tub and debris on site"
click at [345, 297] on input "35" at bounding box center [327, 305] width 45 height 18
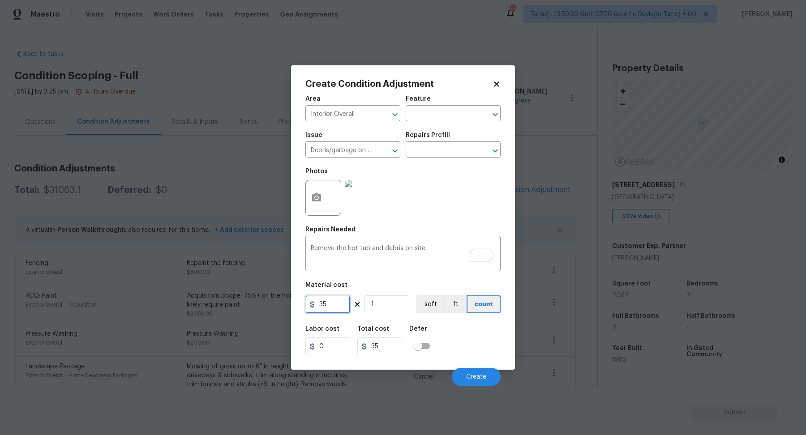
click at [345, 297] on input "35" at bounding box center [327, 305] width 45 height 18
type input "750"
click at [469, 370] on button "Create" at bounding box center [476, 377] width 49 height 18
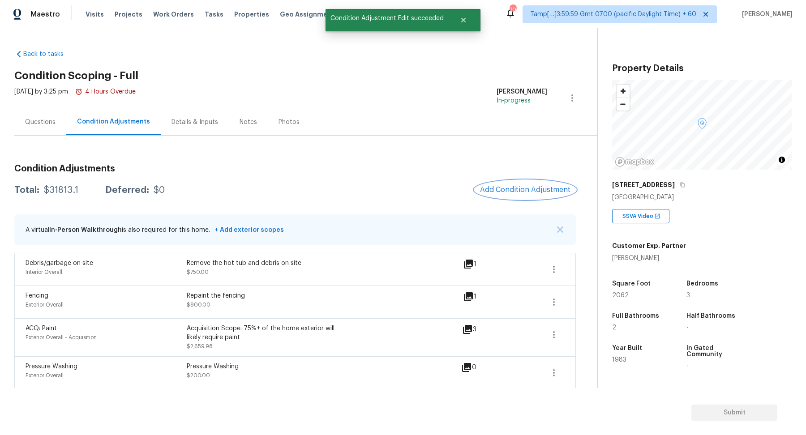
click at [507, 192] on span "Add Condition Adjustment" at bounding box center [525, 190] width 90 height 8
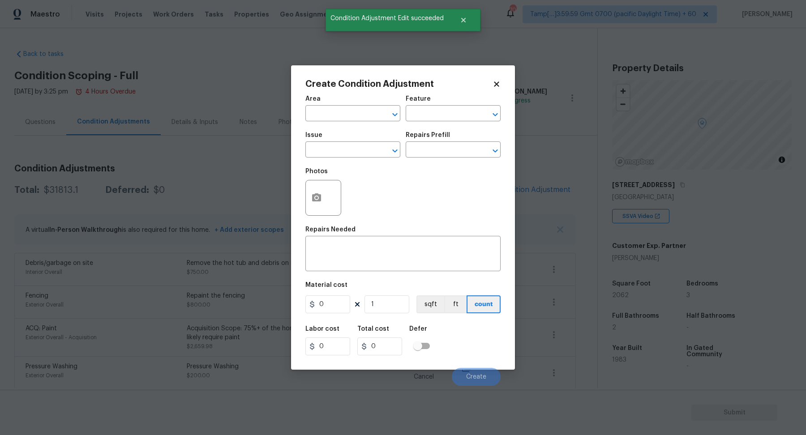
click at [212, 178] on body "Maestro Visits Projects Work Orders Tasks Properties Geo Assignments 704 Tamp[……" at bounding box center [403, 217] width 806 height 435
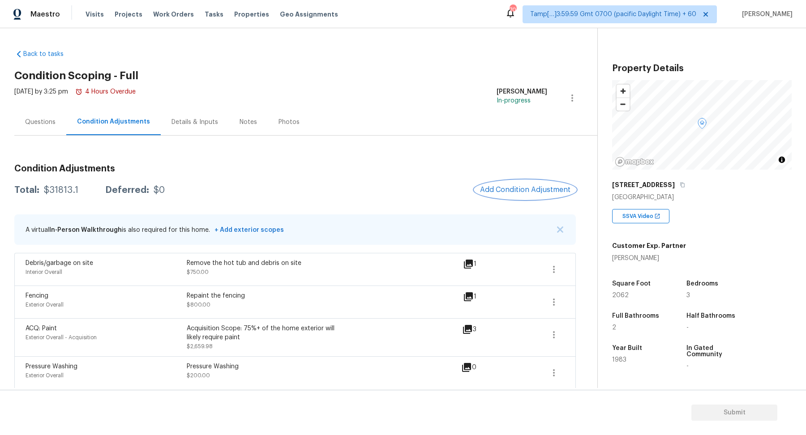
click at [542, 194] on button "Add Condition Adjustment" at bounding box center [525, 190] width 101 height 19
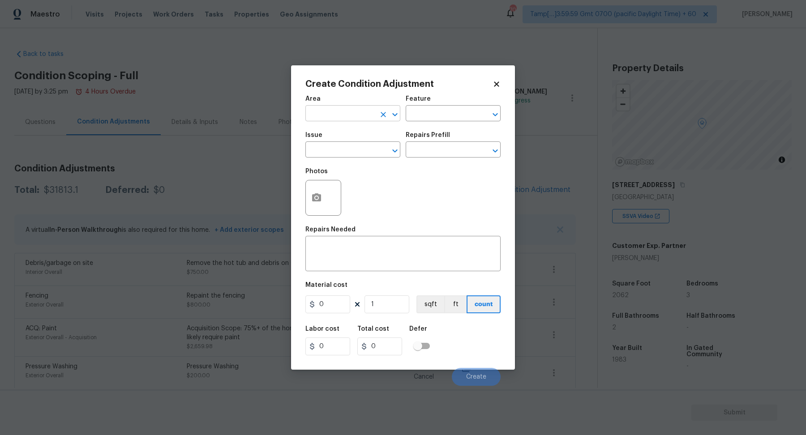
click at [350, 119] on input "text" at bounding box center [340, 115] width 70 height 14
click at [348, 152] on li "Exterior Overall" at bounding box center [352, 149] width 95 height 15
type input "Exterior Overall"
click at [348, 152] on input "text" at bounding box center [340, 151] width 70 height 14
click at [365, 189] on li "Decks and Patios" at bounding box center [352, 192] width 95 height 15
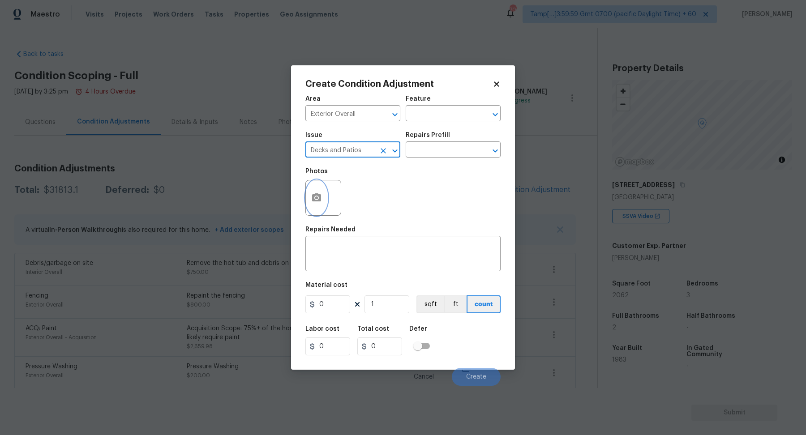
click at [320, 197] on icon "button" at bounding box center [316, 198] width 9 height 8
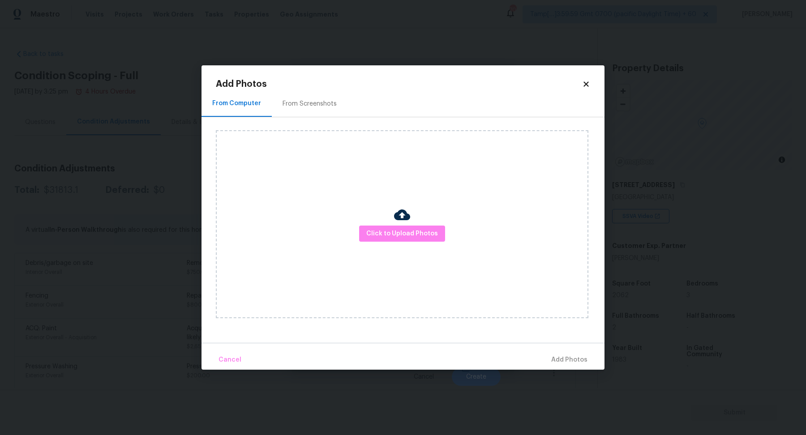
click at [579, 85] on h2 "Add Photos" at bounding box center [399, 84] width 366 height 9
click at [584, 85] on icon at bounding box center [586, 84] width 8 height 8
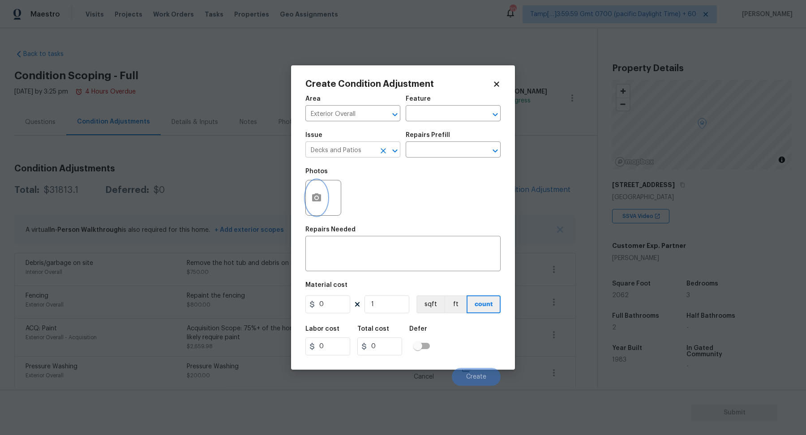
click at [376, 149] on div "Decks and Patios ​" at bounding box center [352, 151] width 95 height 14
type input "Decks and Patios"
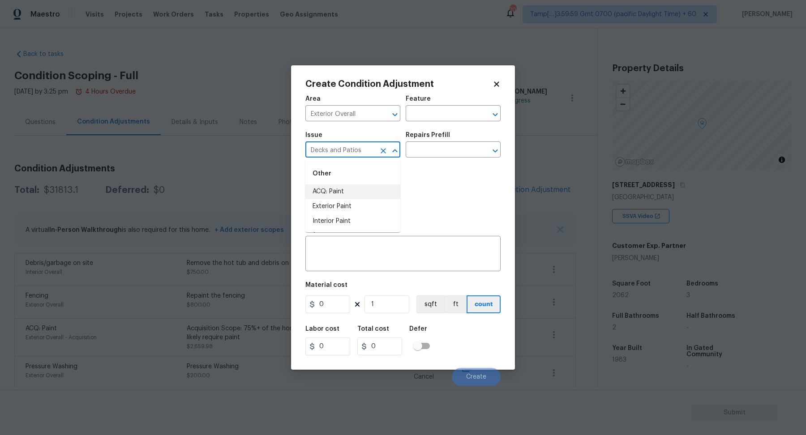
click at [422, 172] on div "Photos" at bounding box center [402, 192] width 195 height 58
click at [298, 198] on div "Create Condition Adjustment Area Exterior Overall ​ Feature ​ Issue Decks and P…" at bounding box center [403, 217] width 224 height 305
click at [317, 198] on circle "button" at bounding box center [316, 198] width 3 height 3
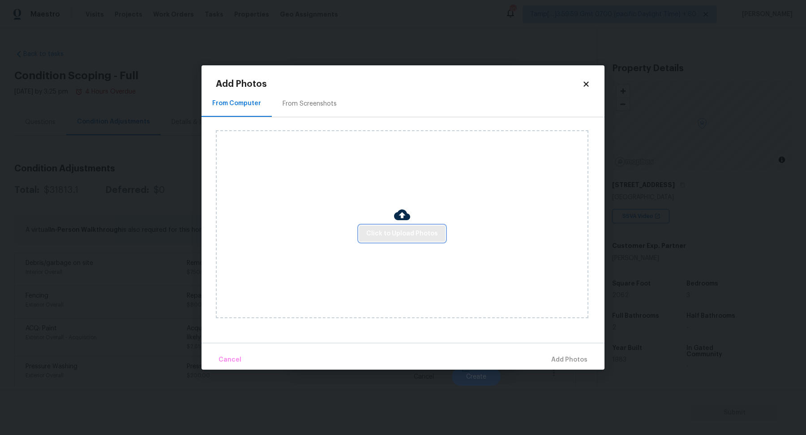
click at [381, 232] on span "Click to Upload Photos" at bounding box center [402, 233] width 72 height 11
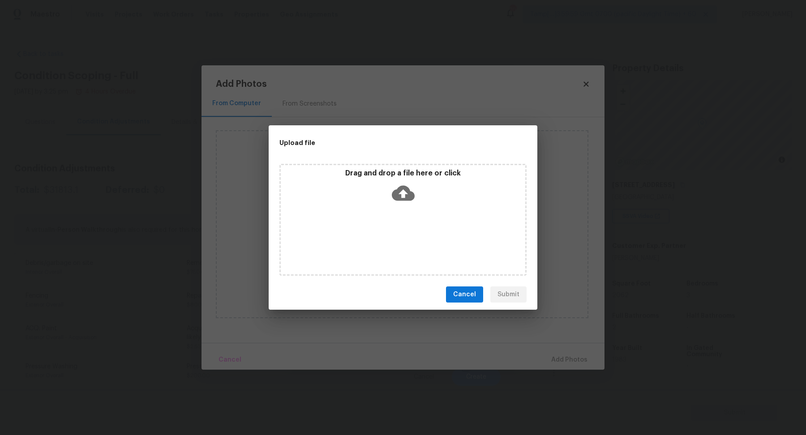
click at [407, 215] on div "Drag and drop a file here or click" at bounding box center [403, 220] width 247 height 112
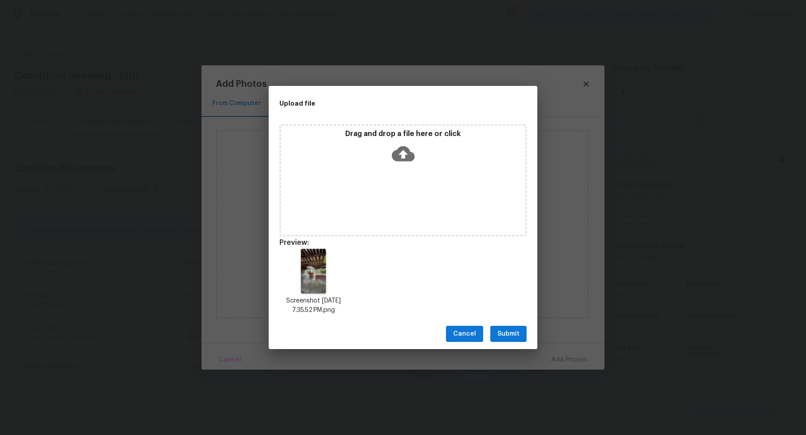
click at [517, 336] on span "Submit" at bounding box center [509, 334] width 22 height 11
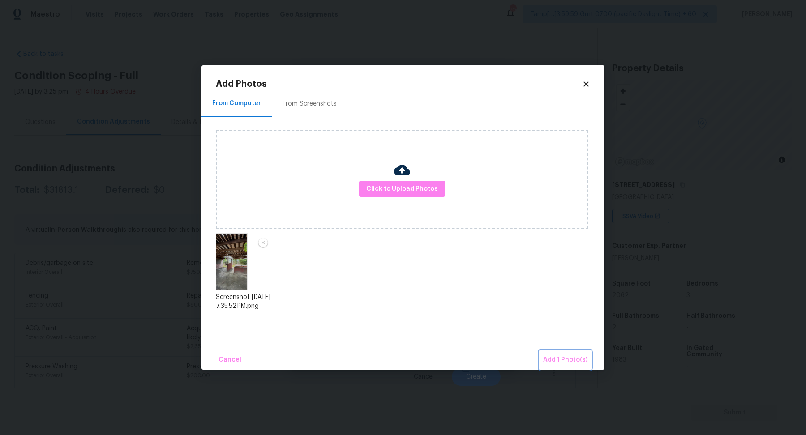
click at [555, 352] on button "Add 1 Photo(s)" at bounding box center [566, 360] width 52 height 19
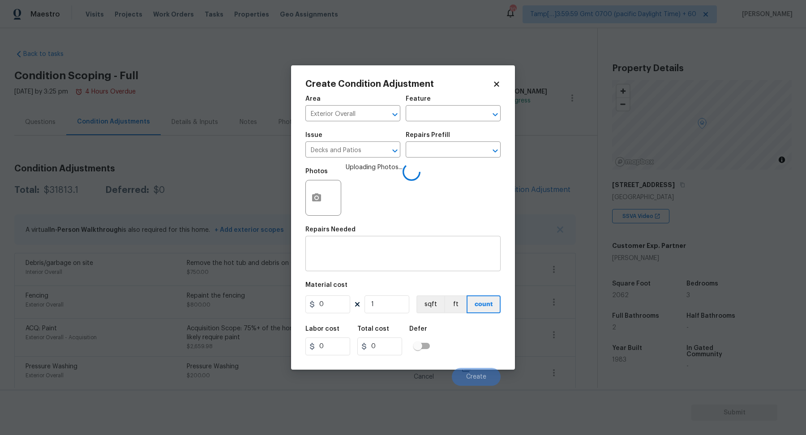
click at [383, 269] on div "x ​" at bounding box center [402, 254] width 195 height 33
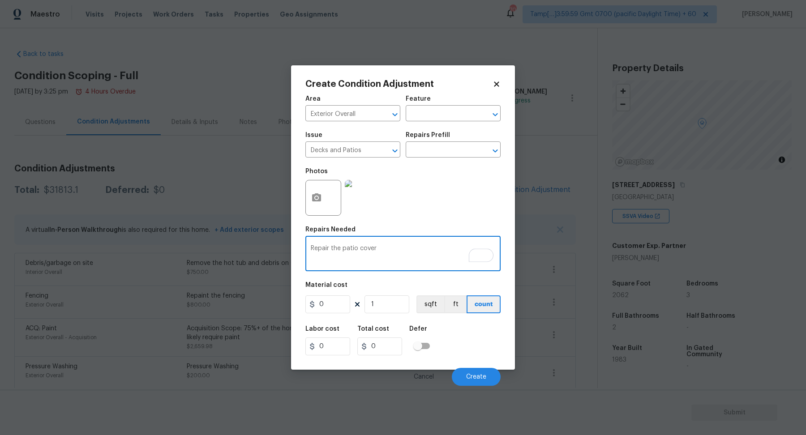
click at [370, 250] on textarea "Repair the patio cover" at bounding box center [403, 254] width 185 height 19
type textarea "Repair the patio"
click at [328, 303] on input "0" at bounding box center [327, 305] width 45 height 18
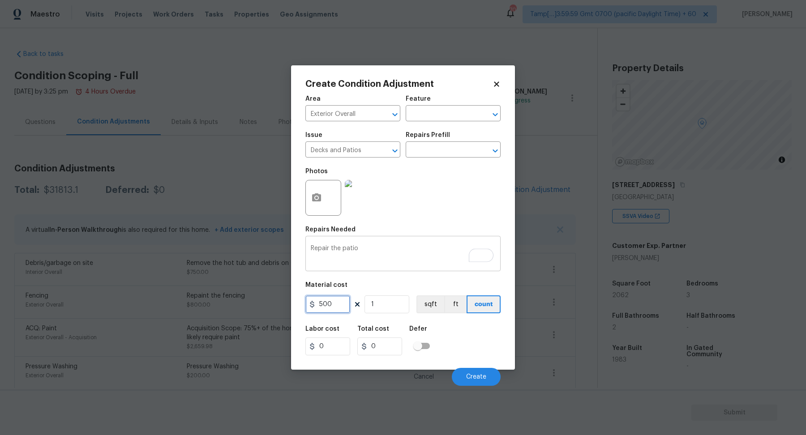
type input "500"
click at [394, 255] on textarea "Repair the patio" at bounding box center [403, 254] width 185 height 19
type textarea "Repair the patio roof"
click at [348, 306] on input "500" at bounding box center [327, 305] width 45 height 18
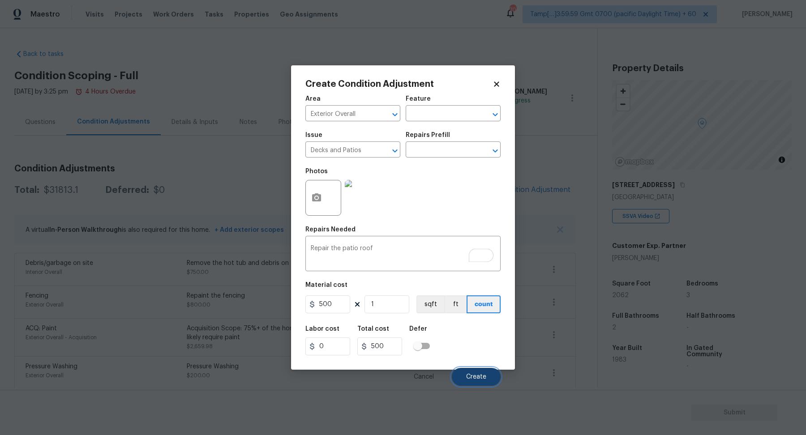
click at [467, 370] on button "Create" at bounding box center [476, 377] width 49 height 18
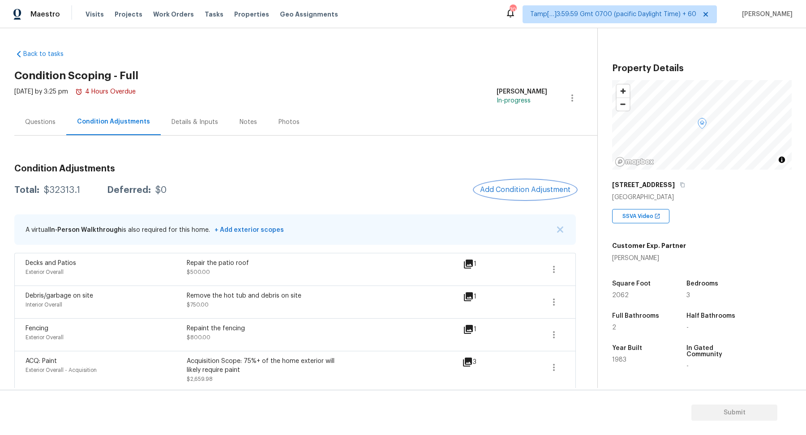
scroll to position [444, 0]
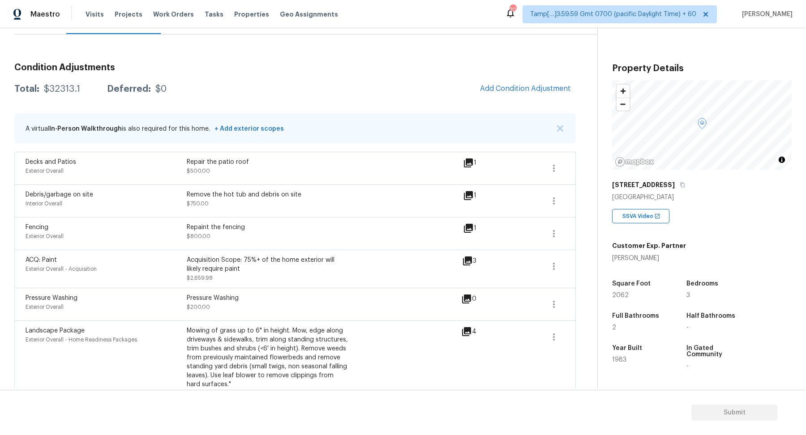
scroll to position [72, 0]
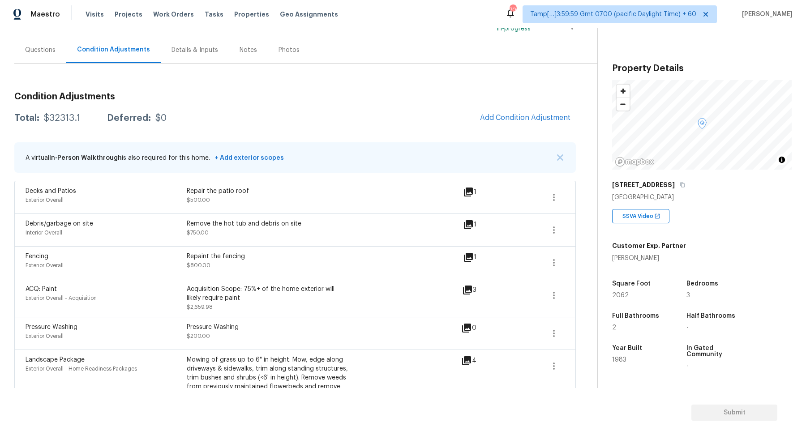
click at [520, 112] on button "Add Condition Adjustment" at bounding box center [525, 117] width 101 height 19
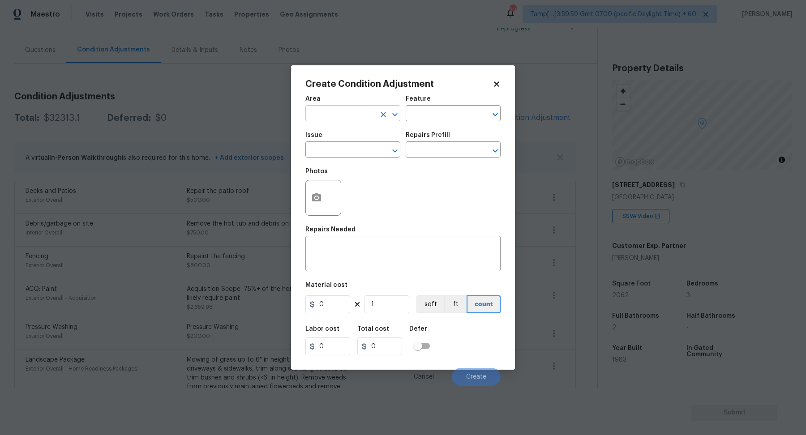
click at [344, 118] on input "text" at bounding box center [340, 115] width 70 height 14
click at [366, 152] on li "Interior Overall" at bounding box center [352, 149] width 95 height 15
type input "Interior Overall"
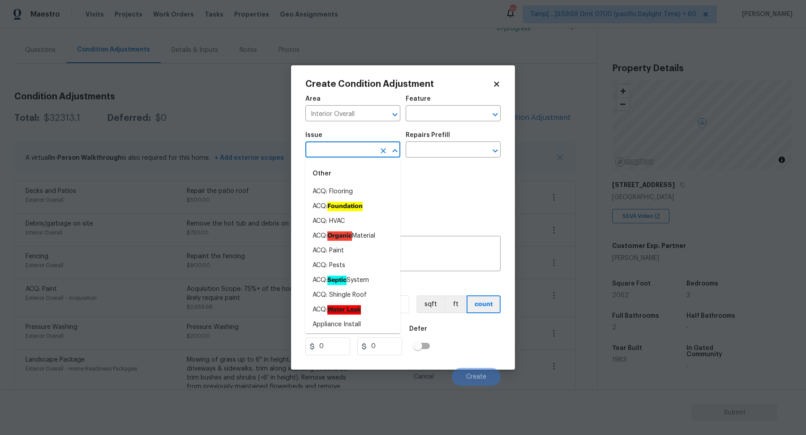
click at [366, 152] on input "text" at bounding box center [340, 151] width 70 height 14
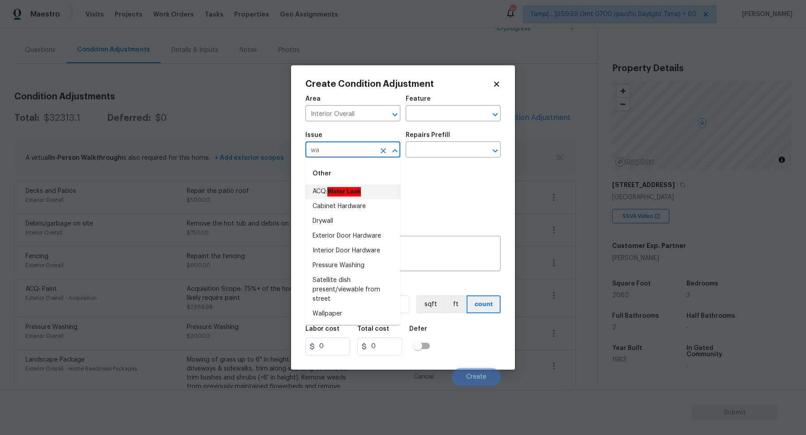
type input "wa"
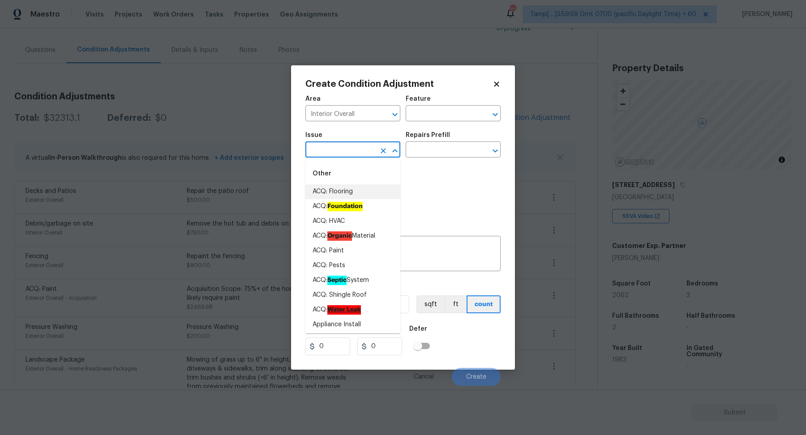
click at [355, 122] on span "Area Interior Overall ​" at bounding box center [352, 108] width 95 height 36
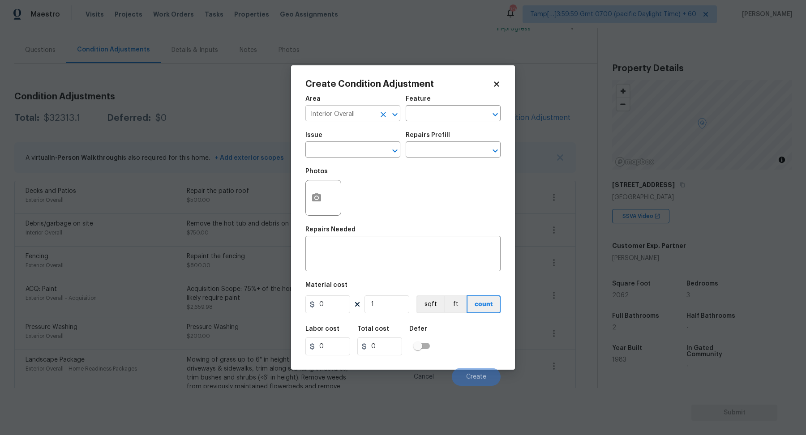
click at [362, 116] on input "Interior Overall" at bounding box center [340, 115] width 70 height 14
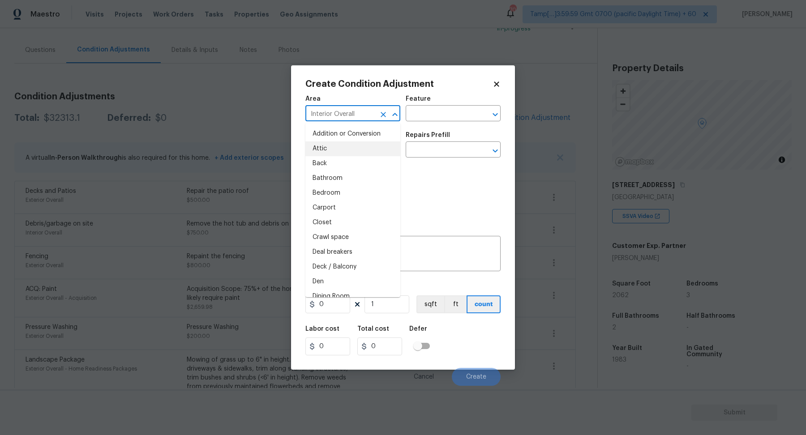
click at [362, 116] on input "Interior Overall" at bounding box center [340, 115] width 70 height 14
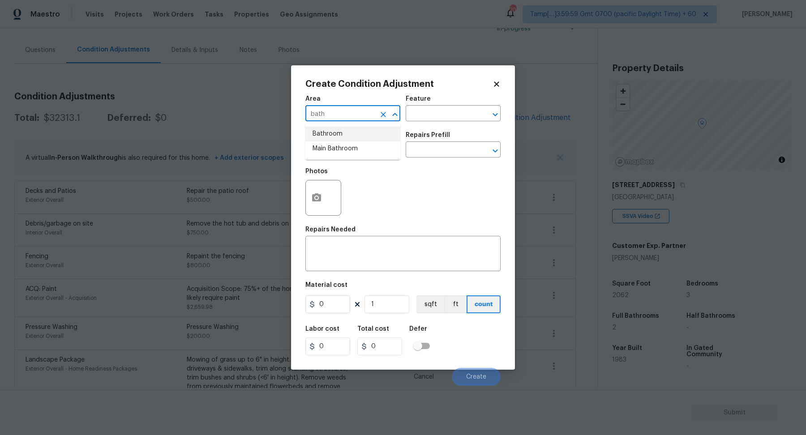
click at [333, 130] on li "Bathroom" at bounding box center [352, 134] width 95 height 15
type input "Bathroom"
click at [333, 154] on input "text" at bounding box center [340, 151] width 70 height 14
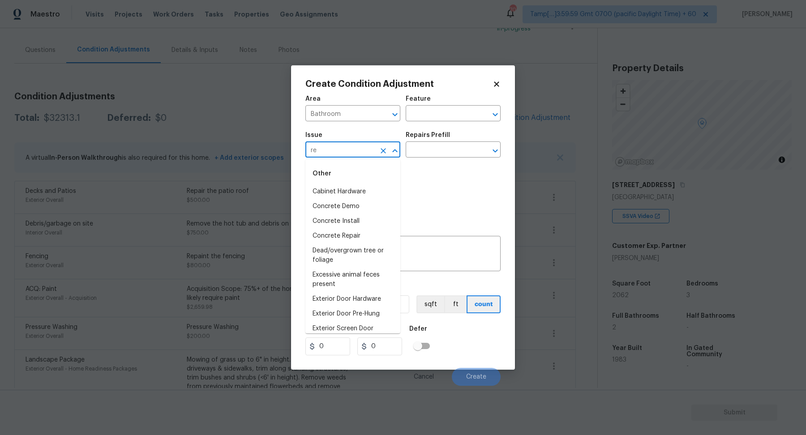
type input "r"
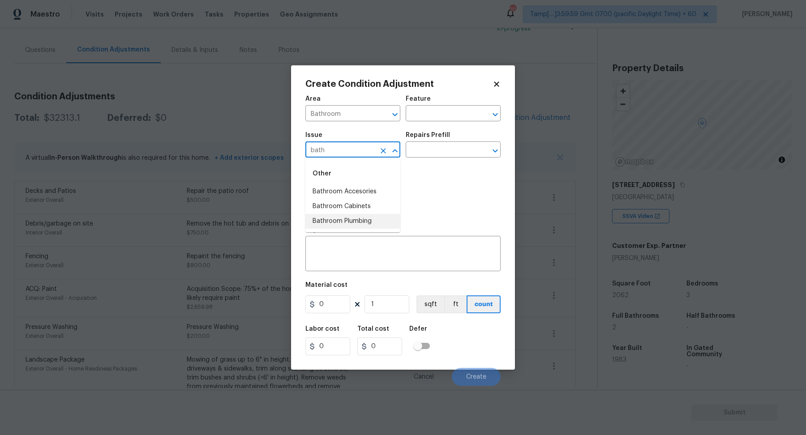
click at [353, 218] on li "Bathroom Plumbing" at bounding box center [352, 221] width 95 height 15
type input "Bathroom Plumbing"
click at [443, 155] on input "text" at bounding box center [441, 151] width 70 height 14
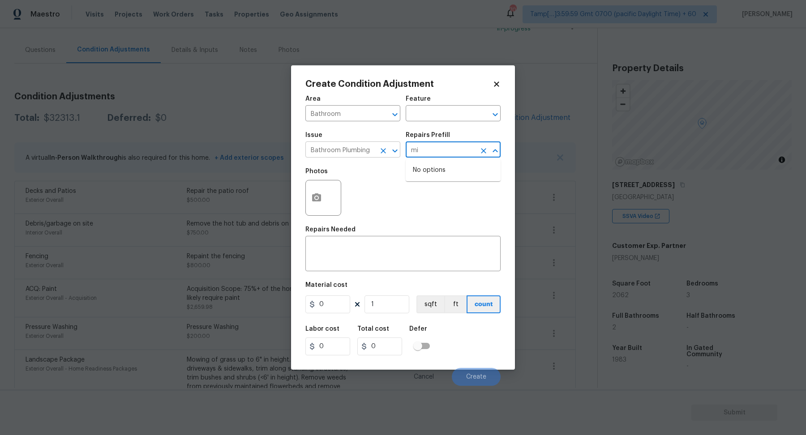
type input "mi"
click at [370, 155] on input "Bathroom Plumbing" at bounding box center [340, 151] width 70 height 14
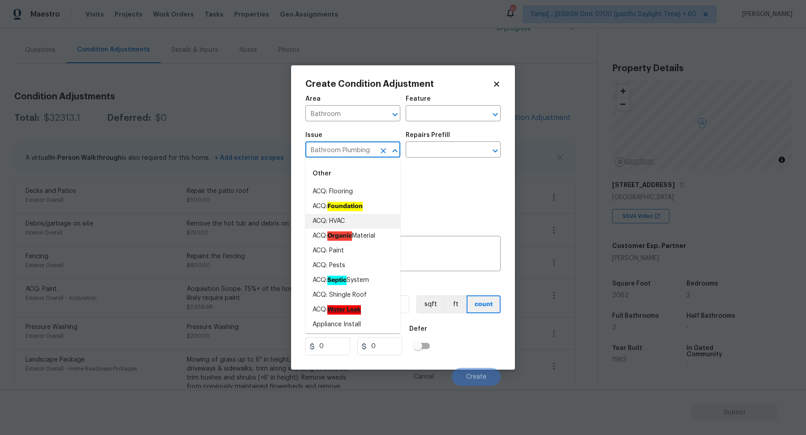
click at [370, 155] on input "Bathroom Plumbing" at bounding box center [340, 151] width 70 height 14
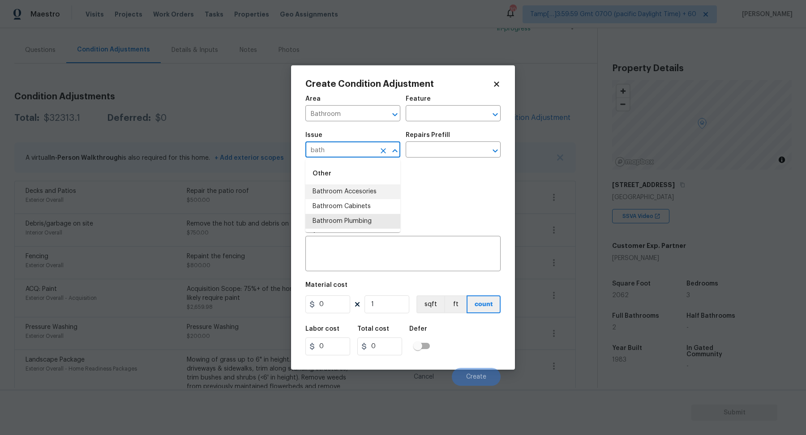
click at [366, 195] on li "Bathroom Accesories" at bounding box center [352, 192] width 95 height 15
type input "Bathroom Accesories"
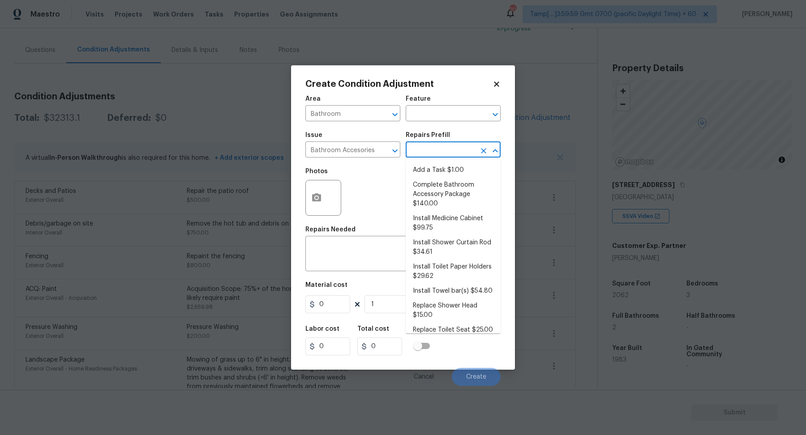
click at [443, 151] on input "text" at bounding box center [441, 151] width 70 height 14
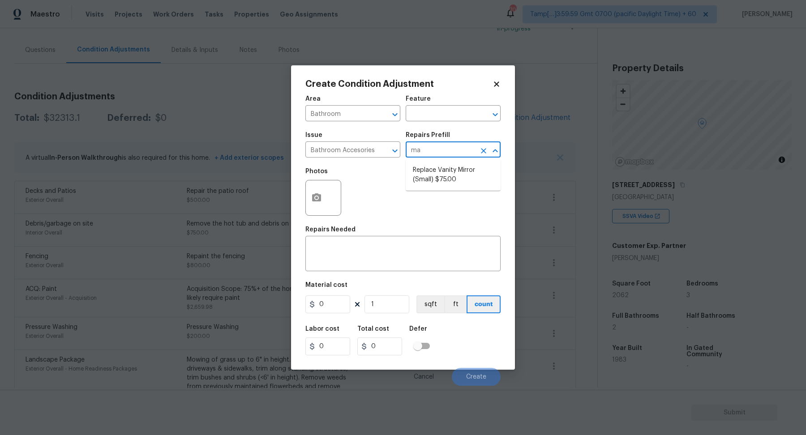
click at [448, 156] on input "ma" at bounding box center [441, 151] width 70 height 14
type input "mi"
click at [437, 181] on li "Replace Vanity Mirror (Large) $125.00" at bounding box center [453, 175] width 95 height 24
type input "Interior Trim"
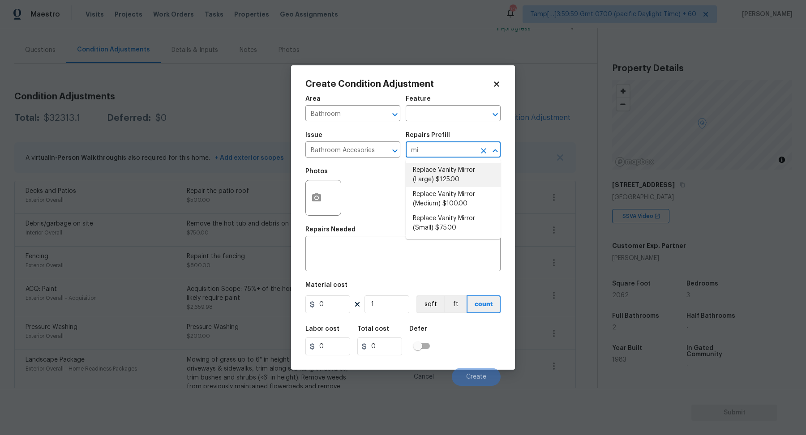
type textarea "Remove the existing vanity mirror (if present) and install a new vanity mirror.…"
type input "125"
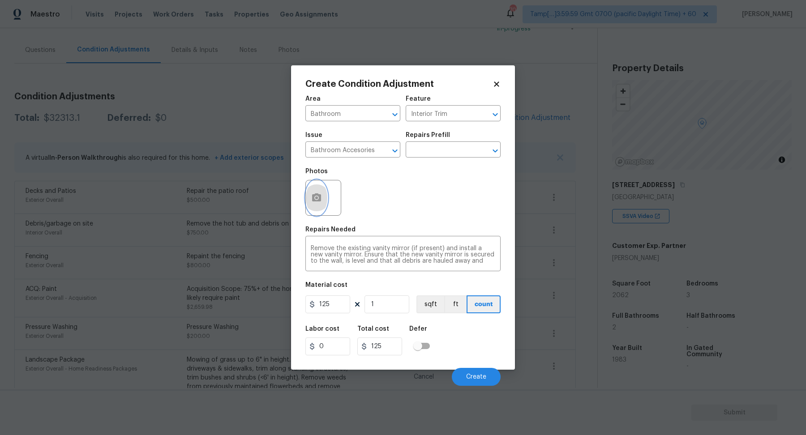
click at [320, 195] on icon "button" at bounding box center [316, 198] width 9 height 8
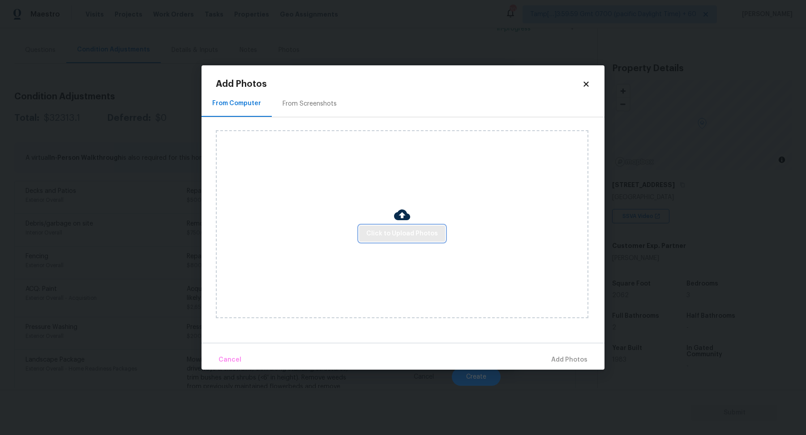
click at [387, 232] on span "Click to Upload Photos" at bounding box center [402, 233] width 72 height 11
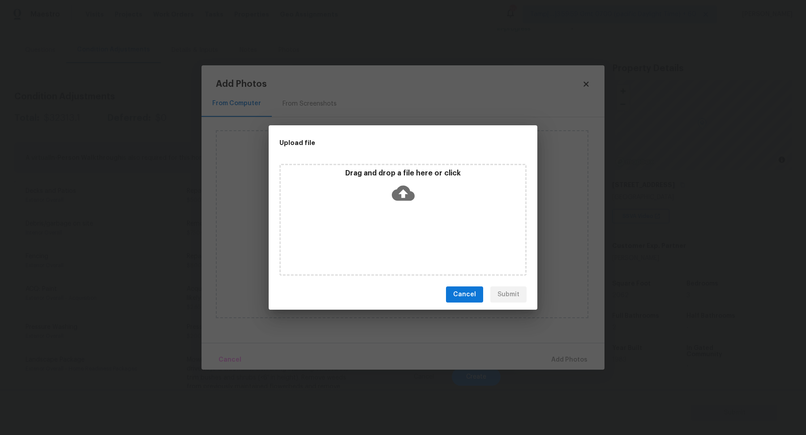
click at [400, 218] on div "Drag and drop a file here or click" at bounding box center [403, 220] width 247 height 112
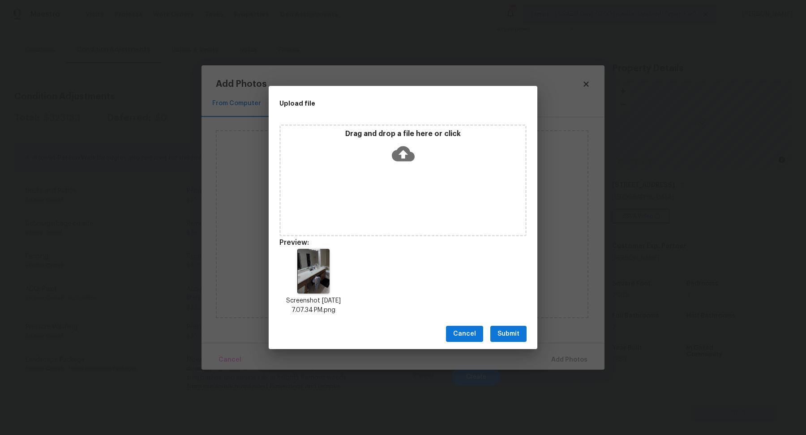
click at [508, 335] on span "Submit" at bounding box center [509, 334] width 22 height 11
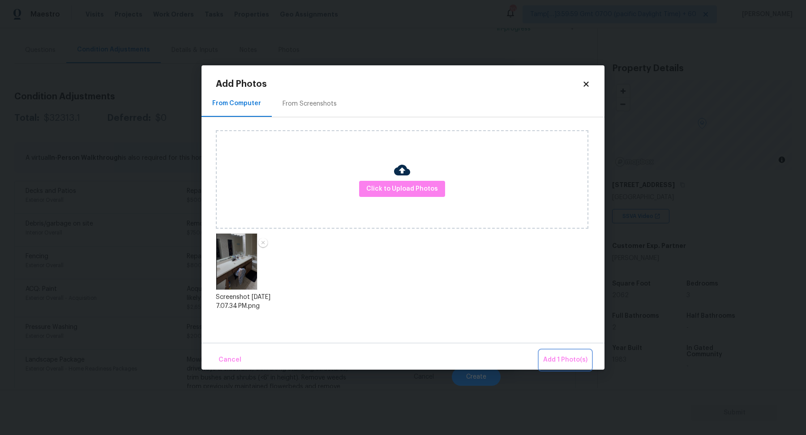
click at [546, 355] on span "Add 1 Photo(s)" at bounding box center [565, 360] width 44 height 11
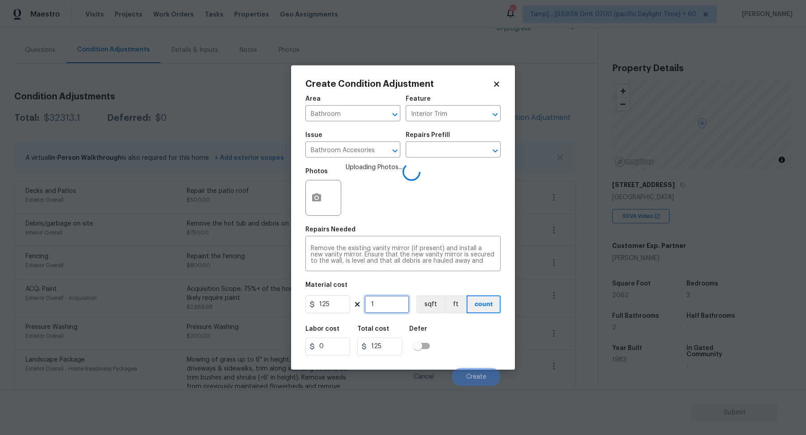
click at [384, 303] on input "1" at bounding box center [387, 305] width 45 height 18
click at [439, 324] on div "Labor cost 0 Total cost 125 Defer" at bounding box center [402, 341] width 195 height 40
click at [482, 371] on button "Create" at bounding box center [476, 377] width 49 height 18
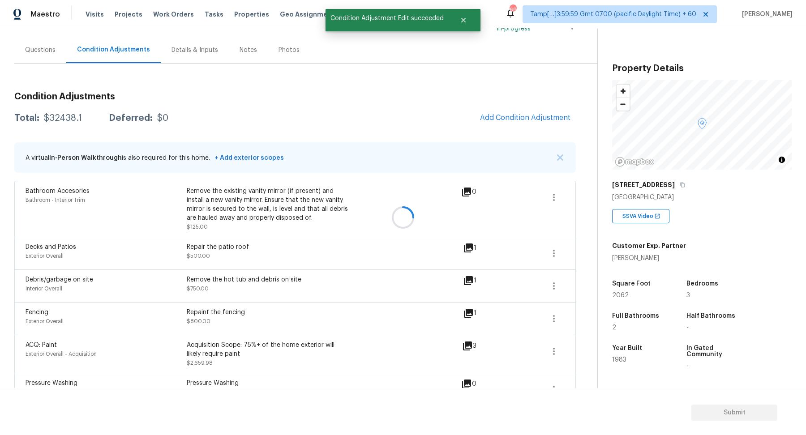
click at [68, 120] on div "$32438.1" at bounding box center [63, 118] width 38 height 9
copy div "$32438.1"
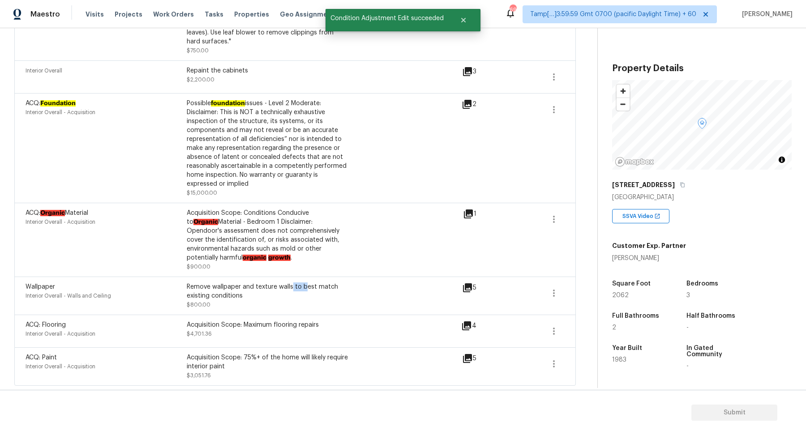
drag, startPoint x: 291, startPoint y: 290, endPoint x: 343, endPoint y: 290, distance: 52.0
click at [319, 290] on div "Remove wallpaper and texture walls to best match existing conditions" at bounding box center [267, 292] width 161 height 18
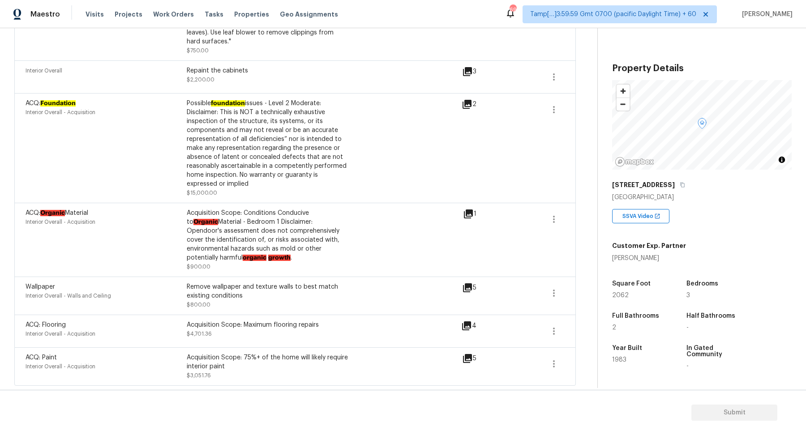
drag, startPoint x: 295, startPoint y: 224, endPoint x: 333, endPoint y: 224, distance: 38.1
click at [299, 224] on div "Acquisition Scope: Conditions Conducive to Organic Material - Bedroom 1 Disclai…" at bounding box center [267, 236] width 161 height 54
drag, startPoint x: 245, startPoint y: 129, endPoint x: 361, endPoint y: 129, distance: 116.0
click at [279, 129] on div "Possible foundation issues - Level 2 Moderate: Disclaimer: This is NOT a techni…" at bounding box center [267, 144] width 161 height 90
drag, startPoint x: 278, startPoint y: 133, endPoint x: 430, endPoint y: 142, distance: 152.5
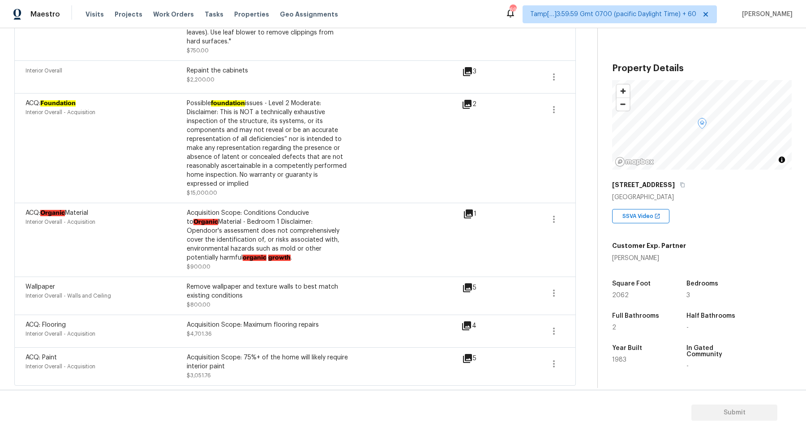
click at [322, 133] on div "Possible foundation issues - Level 2 Moderate: Disclaimer: This is NOT a techni…" at bounding box center [267, 144] width 161 height 90
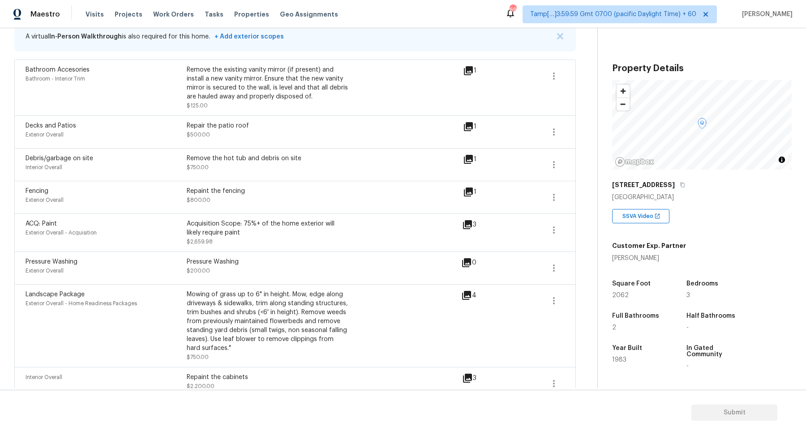
scroll to position [178, 0]
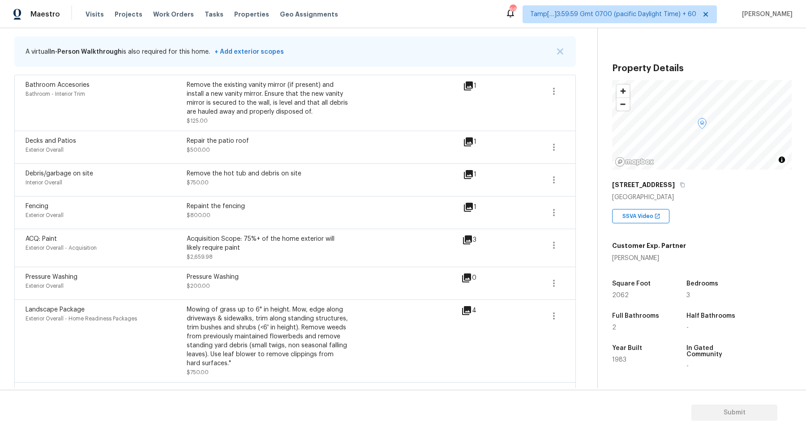
click at [238, 229] on div "ACQ: Paint Exterior Overall - Acquisition Acquisition Scope: 75%+ of the home e…" at bounding box center [295, 248] width 562 height 38
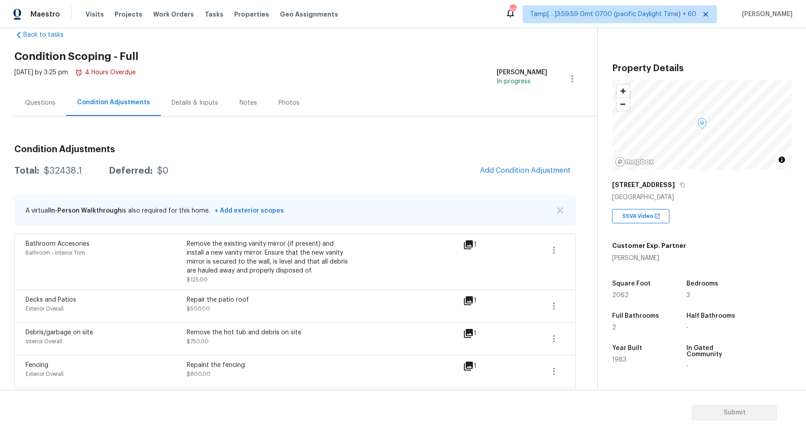
scroll to position [0, 0]
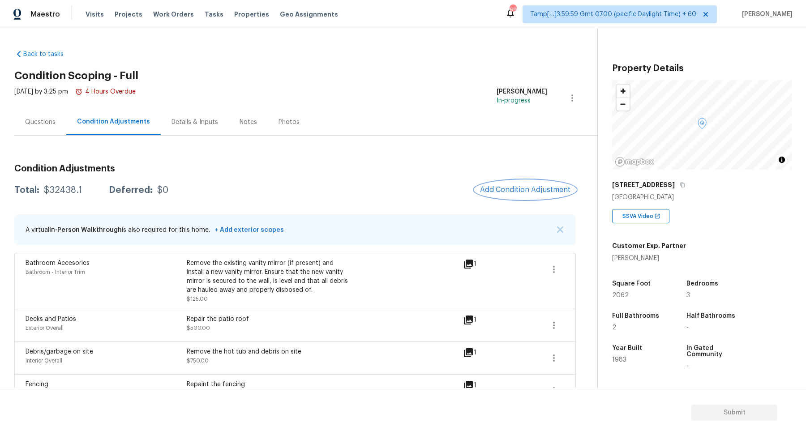
click at [502, 185] on button "Add Condition Adjustment" at bounding box center [525, 190] width 101 height 19
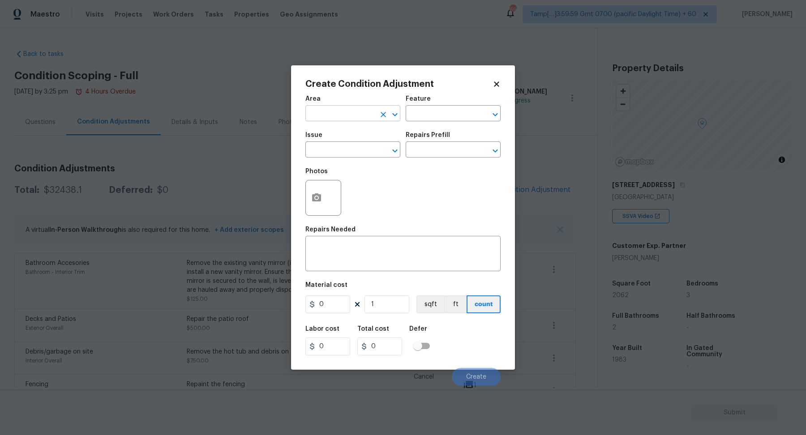
click at [344, 116] on input "text" at bounding box center [340, 115] width 70 height 14
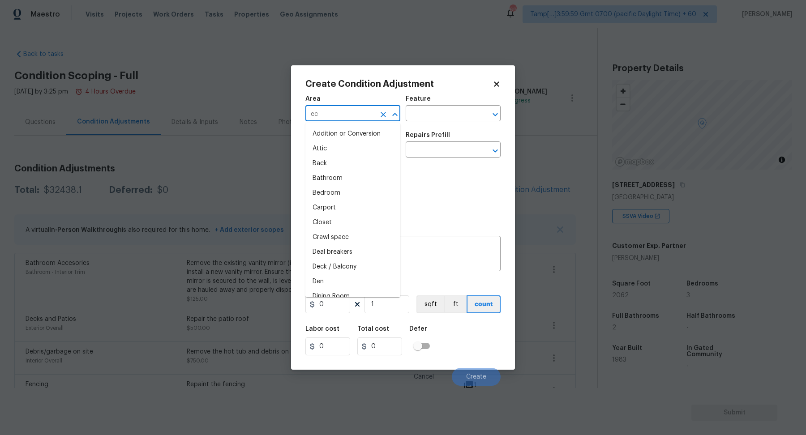
type input "e"
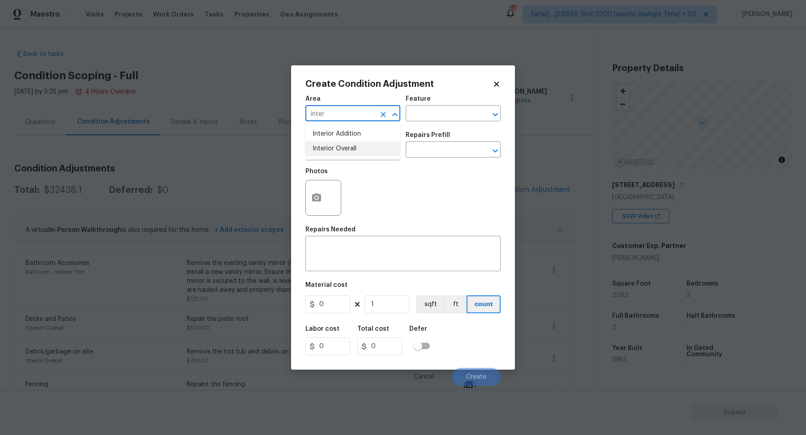
click at [354, 153] on li "Interior Overall" at bounding box center [352, 149] width 95 height 15
click at [354, 153] on input "text" at bounding box center [340, 151] width 70 height 14
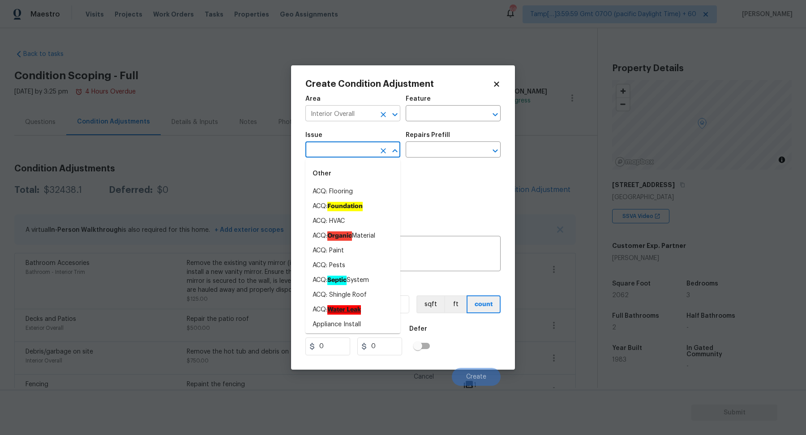
click at [360, 111] on input "Interior Overall" at bounding box center [340, 115] width 70 height 14
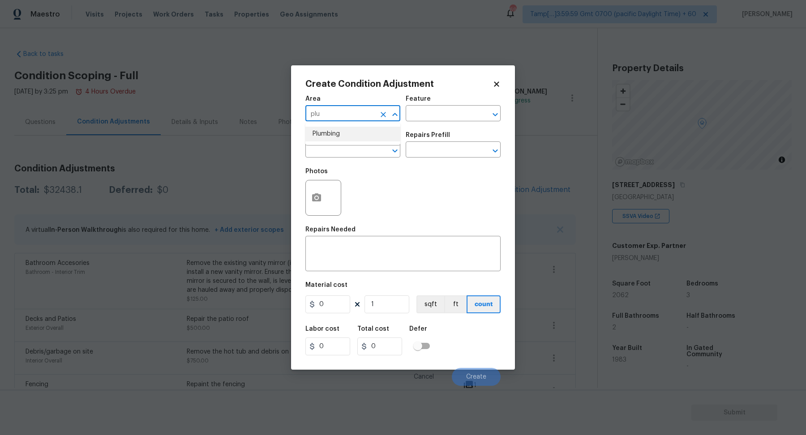
click at [324, 131] on li "Plumbing" at bounding box center [352, 134] width 95 height 15
type input "Plumbing"
click at [333, 154] on input "text" at bounding box center [340, 151] width 70 height 14
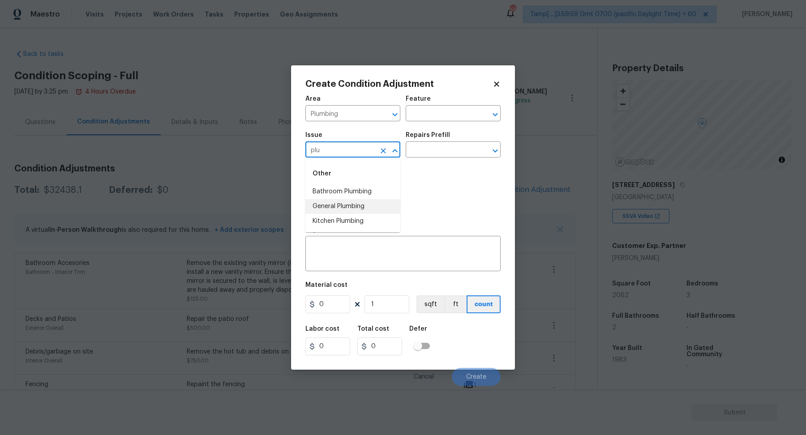
click at [350, 205] on li "General Plumbing" at bounding box center [352, 206] width 95 height 15
type input "General Plumbing"
click at [433, 147] on input "text" at bounding box center [441, 151] width 70 height 14
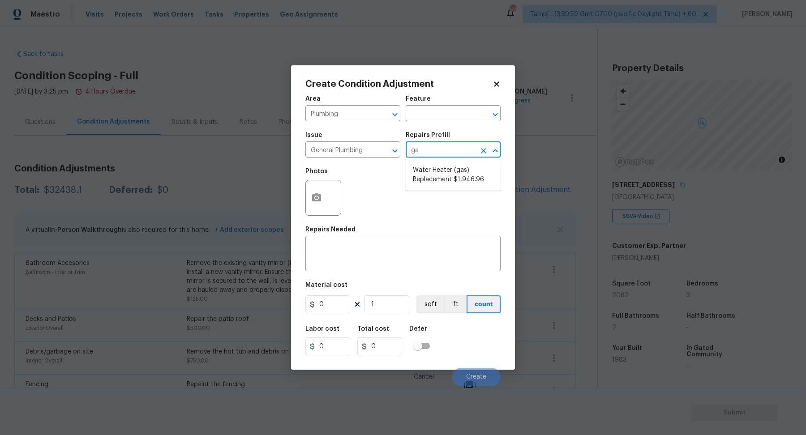
type input "gas"
click at [432, 181] on li "Water Heater (gas) Replacement $1,946.96" at bounding box center [453, 175] width 95 height 24
type input "Plumbing"
type textarea "Remove the existing gas water heater and install a new 40 gallon gas water heat…"
type input "1946.96"
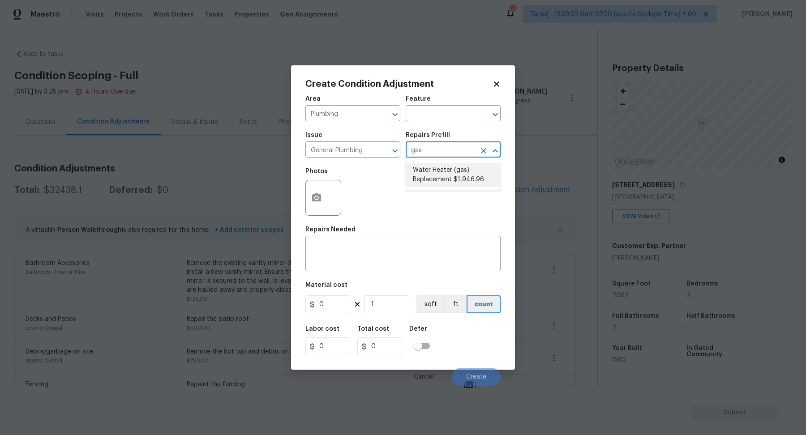
type input "1946.96"
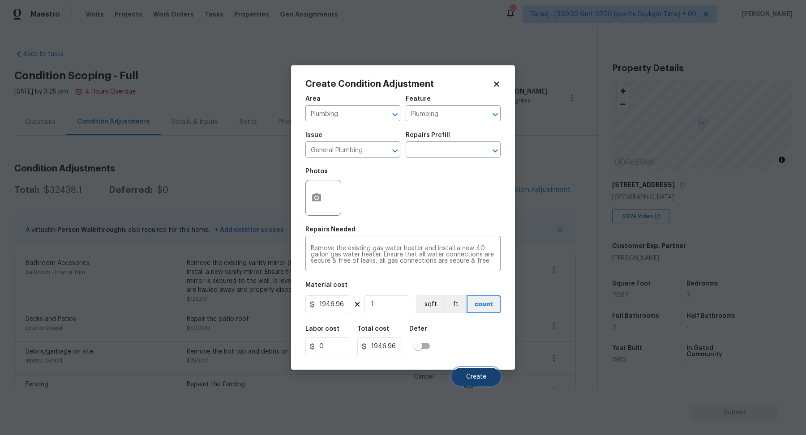
click at [476, 374] on span "Create" at bounding box center [476, 377] width 20 height 7
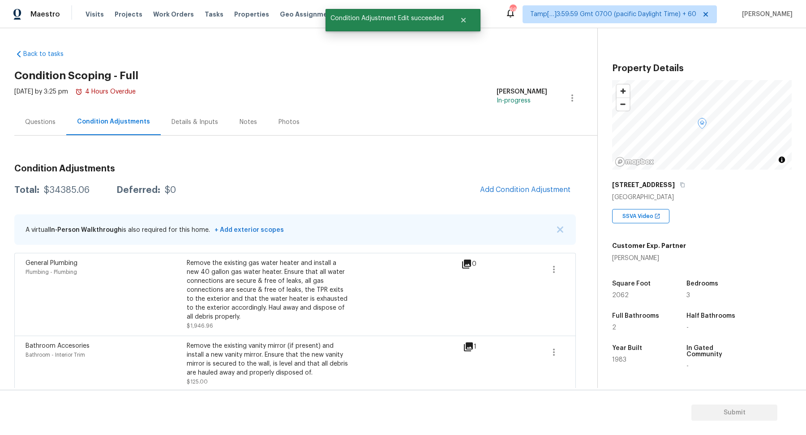
click at [66, 190] on div "$34385.06" at bounding box center [67, 190] width 46 height 9
copy div "$34385.06"
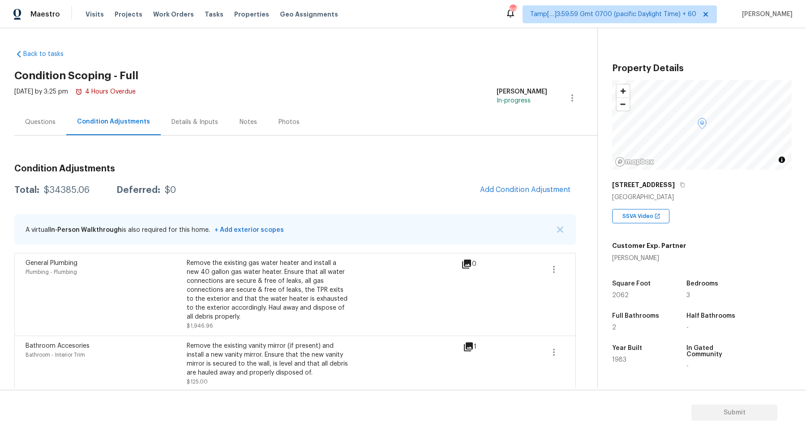
click at [39, 116] on div "Questions" at bounding box center [40, 122] width 52 height 26
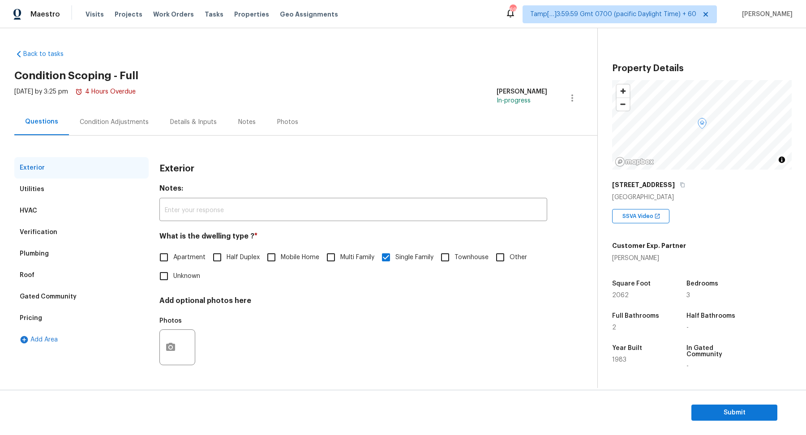
click at [21, 230] on div "Verification" at bounding box center [39, 232] width 38 height 9
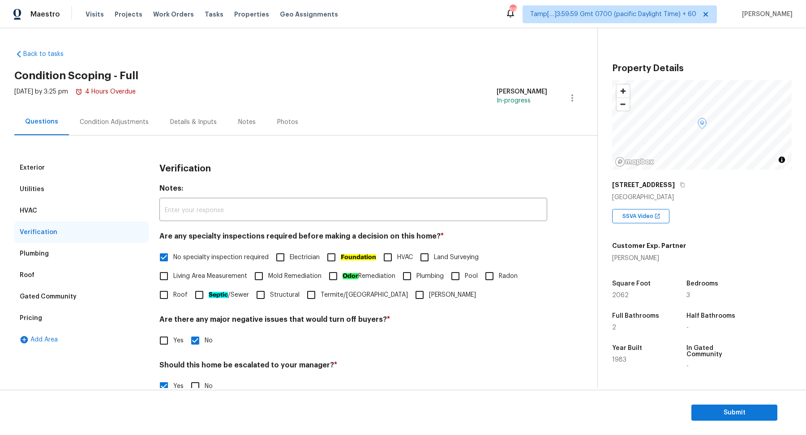
scroll to position [159, 0]
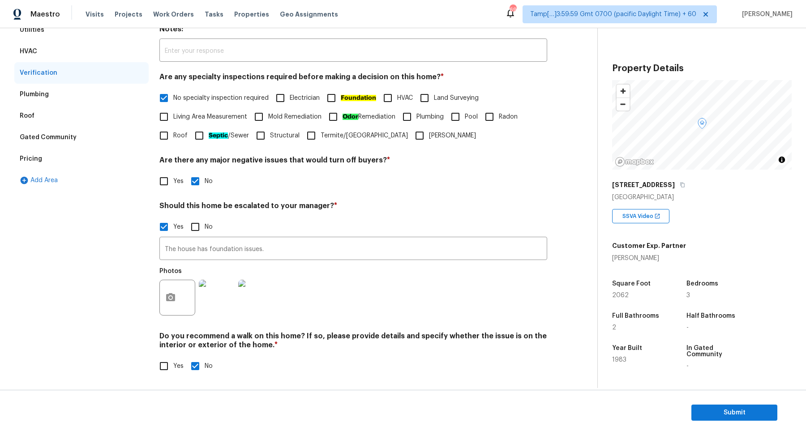
click at [55, 155] on div "Pricing" at bounding box center [81, 159] width 134 height 22
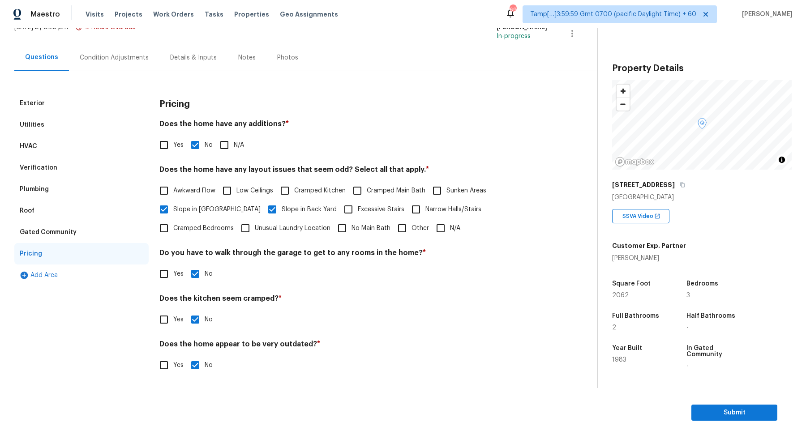
scroll to position [64, 0]
click at [705, 406] on button "Submit" at bounding box center [735, 413] width 86 height 17
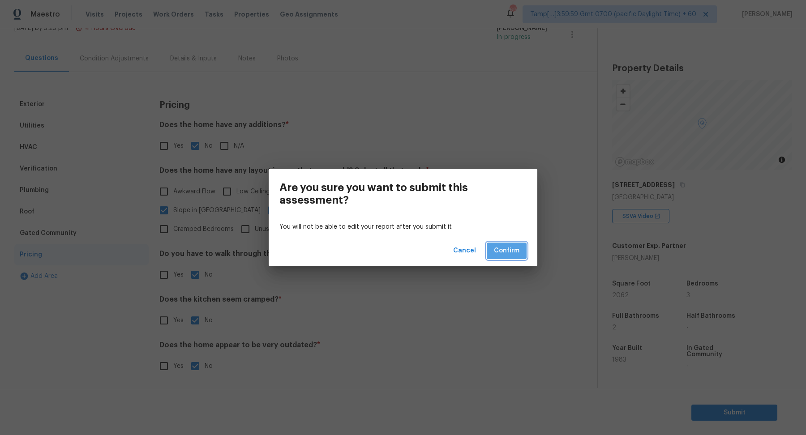
click at [514, 258] on button "Confirm" at bounding box center [507, 251] width 40 height 17
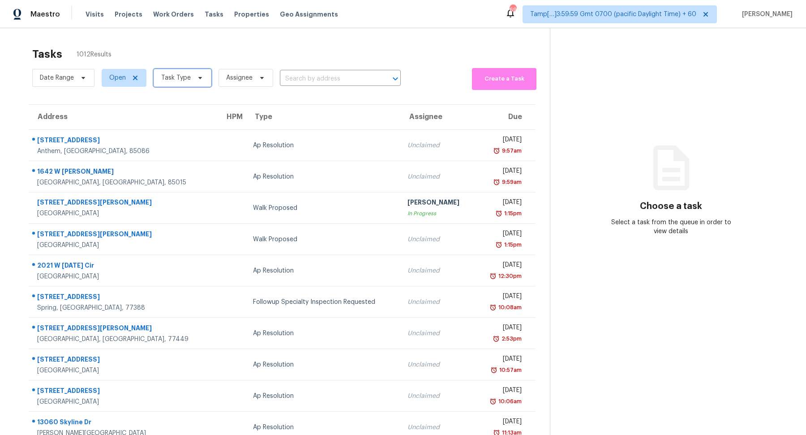
click at [197, 81] on span "Task Type" at bounding box center [183, 78] width 58 height 18
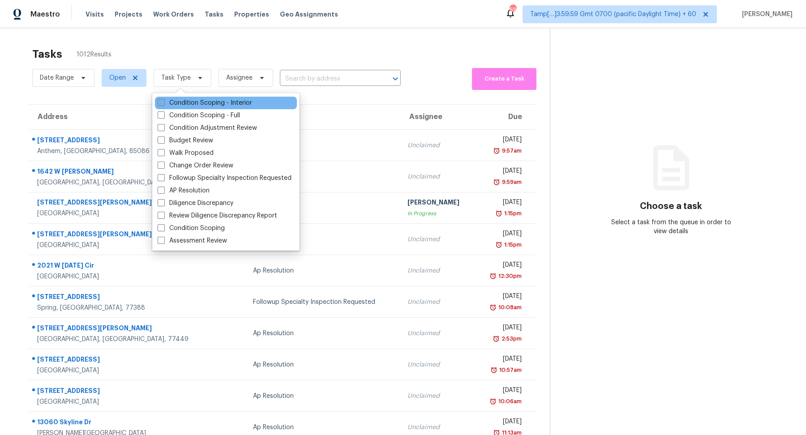
click at [210, 106] on label "Condition Scoping - Interior" at bounding box center [205, 103] width 95 height 9
click at [163, 104] on input "Condition Scoping - Interior" at bounding box center [161, 102] width 6 height 6
checkbox input "true"
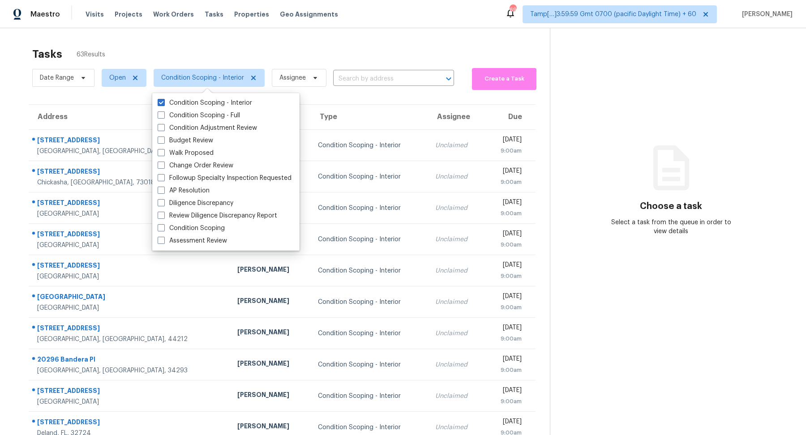
click at [328, 28] on div "Tasks 63 Results Date Range Open Condition Scoping - Interior Assignee ​ Create…" at bounding box center [403, 247] width 806 height 439
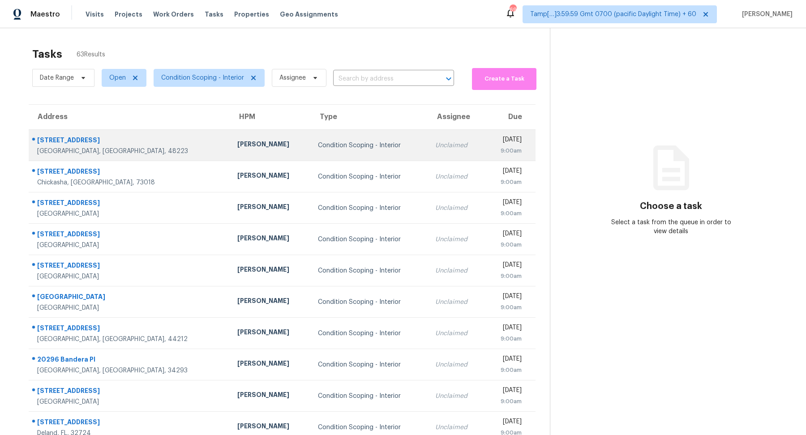
click at [349, 153] on td "Condition Scoping - Interior" at bounding box center [370, 145] width 118 height 31
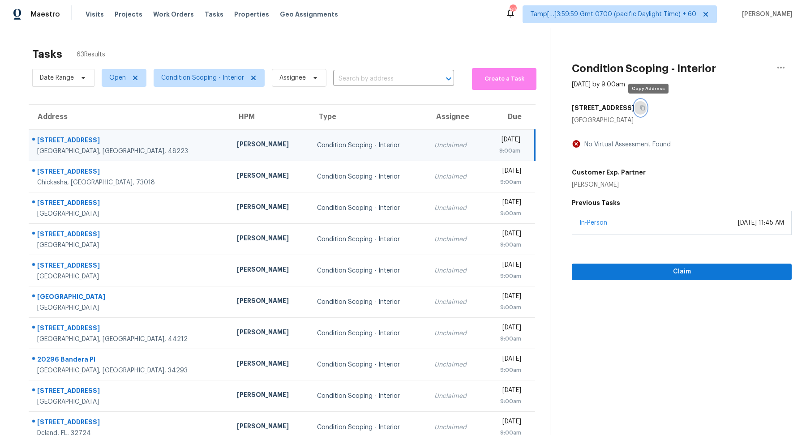
click at [642, 108] on button "button" at bounding box center [641, 108] width 12 height 16
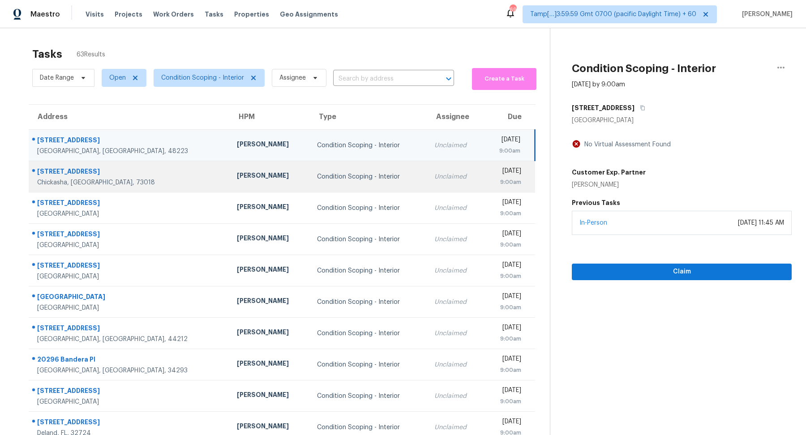
click at [427, 171] on td "Unclaimed" at bounding box center [455, 176] width 56 height 31
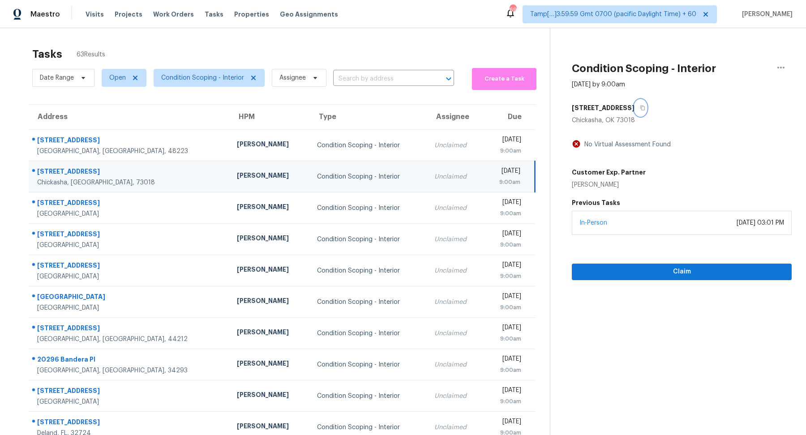
click at [635, 110] on button "button" at bounding box center [641, 108] width 12 height 16
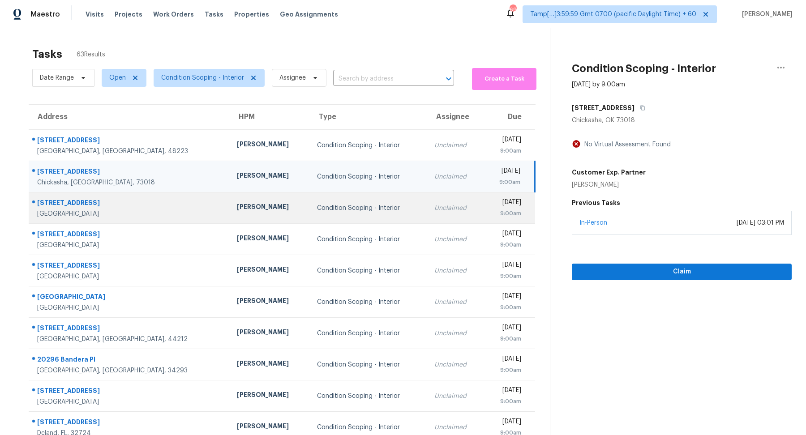
click at [427, 218] on td "Unclaimed" at bounding box center [455, 208] width 56 height 31
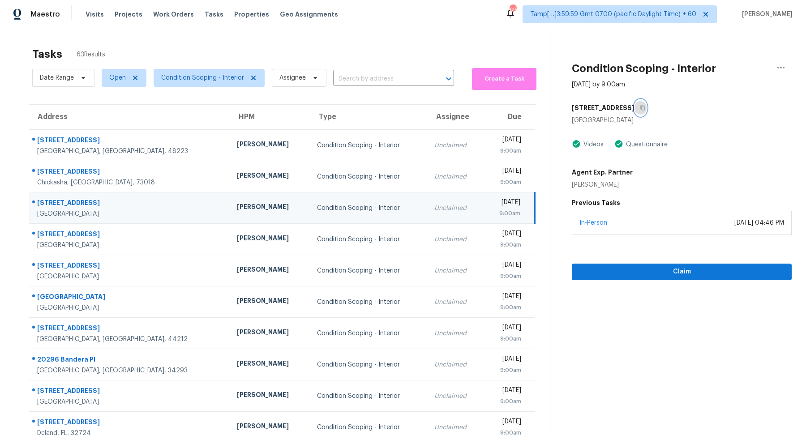
click at [637, 100] on button "button" at bounding box center [641, 108] width 12 height 16
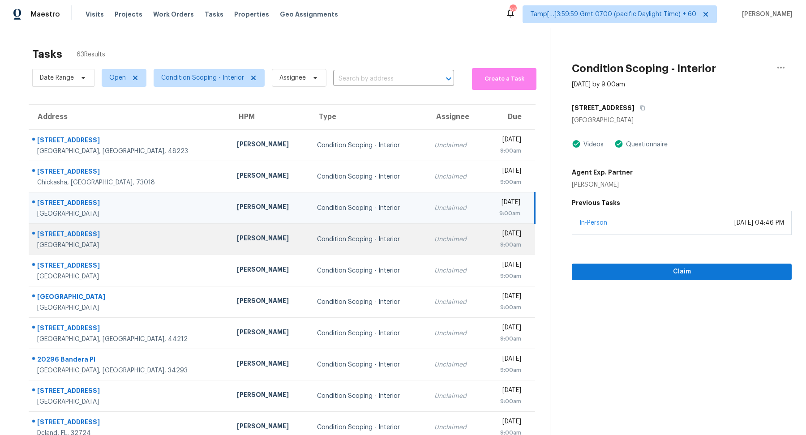
click at [354, 244] on td "Condition Scoping - Interior" at bounding box center [368, 239] width 117 height 31
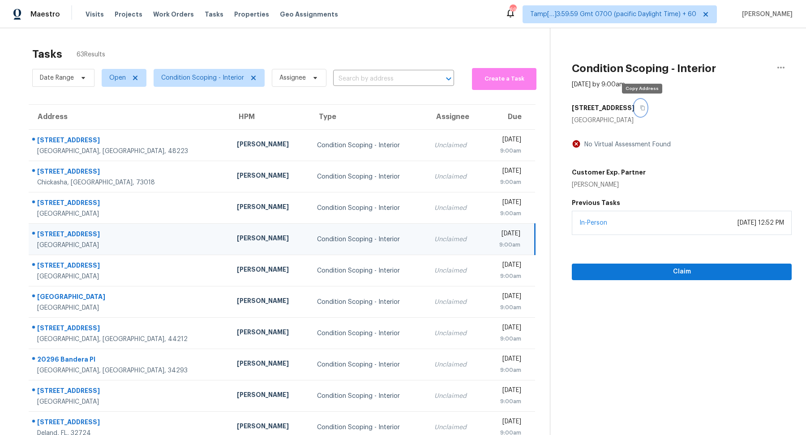
click at [637, 108] on button "button" at bounding box center [641, 108] width 12 height 16
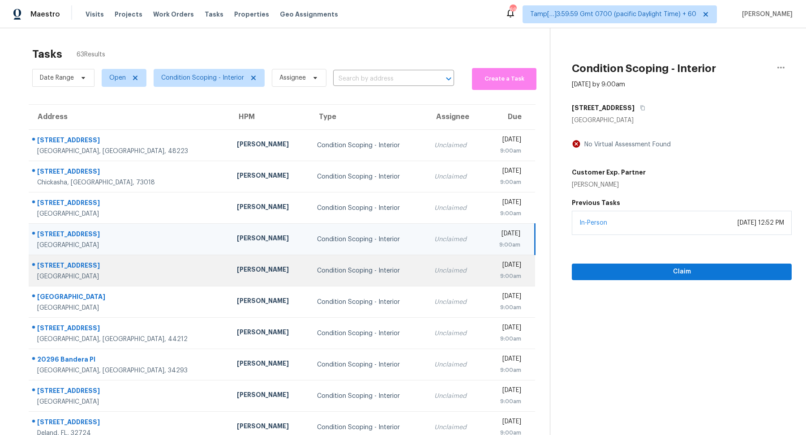
click at [427, 284] on td "Unclaimed" at bounding box center [455, 270] width 56 height 31
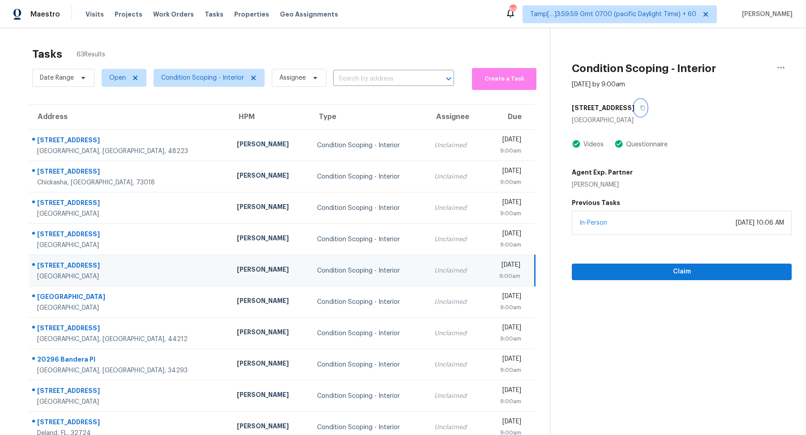
click at [635, 112] on button "button" at bounding box center [641, 108] width 12 height 16
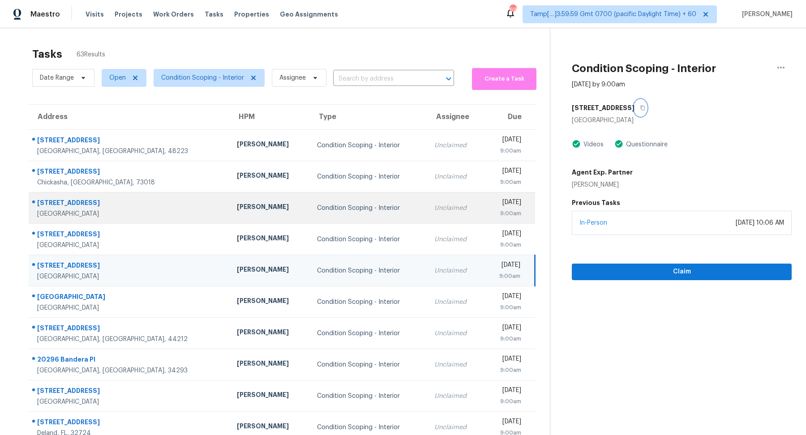
scroll to position [31, 0]
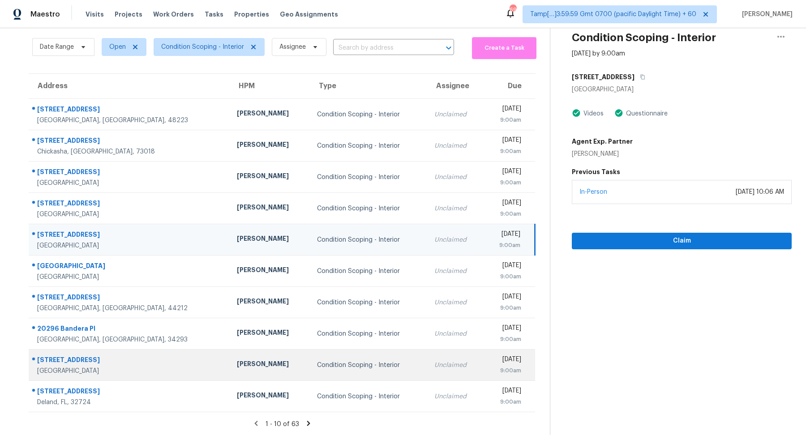
click at [242, 375] on td "Tyler Waltz" at bounding box center [270, 365] width 80 height 31
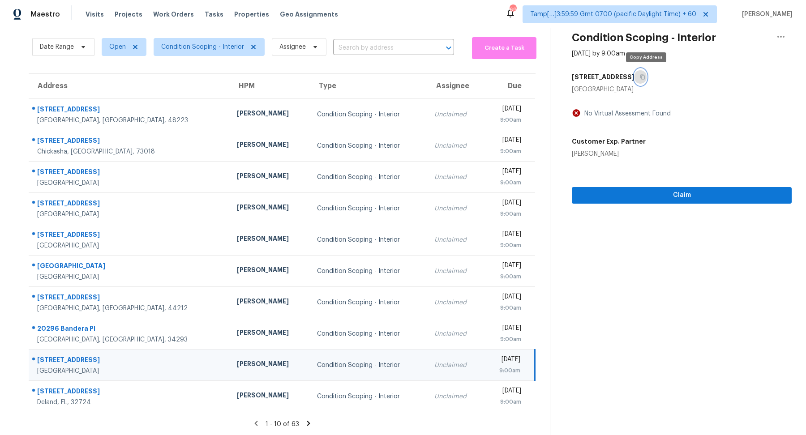
click at [643, 72] on button "button" at bounding box center [641, 77] width 12 height 16
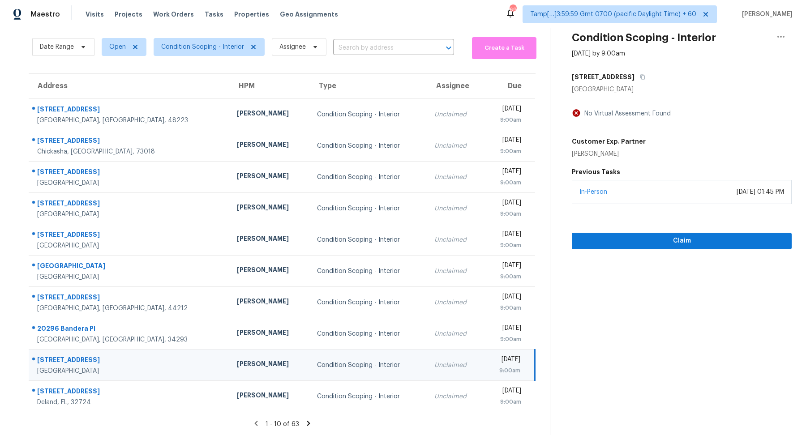
click at [309, 423] on icon at bounding box center [308, 423] width 3 height 5
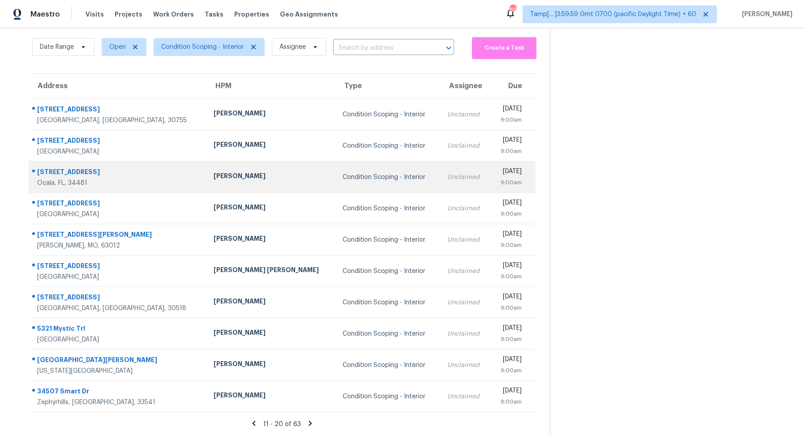
click at [343, 178] on div "Condition Scoping - Interior" at bounding box center [388, 177] width 90 height 9
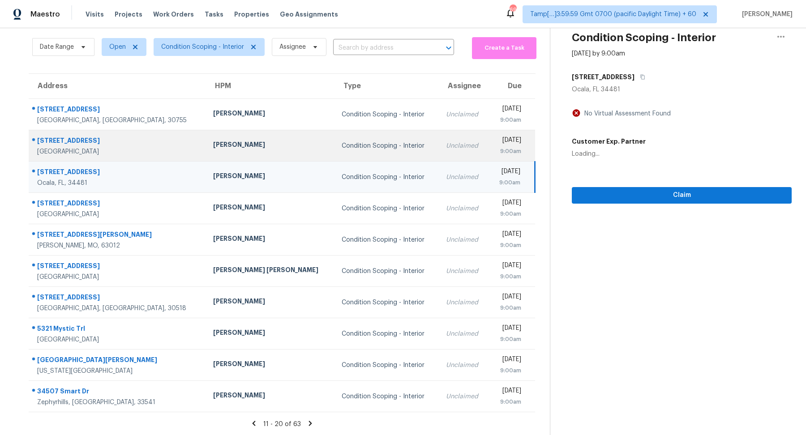
click at [347, 155] on td "Condition Scoping - Interior" at bounding box center [387, 145] width 104 height 31
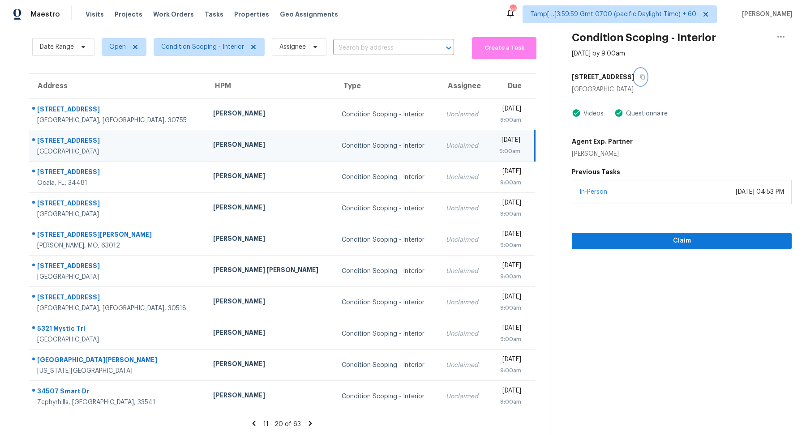
click at [640, 79] on icon "button" at bounding box center [642, 76] width 5 height 5
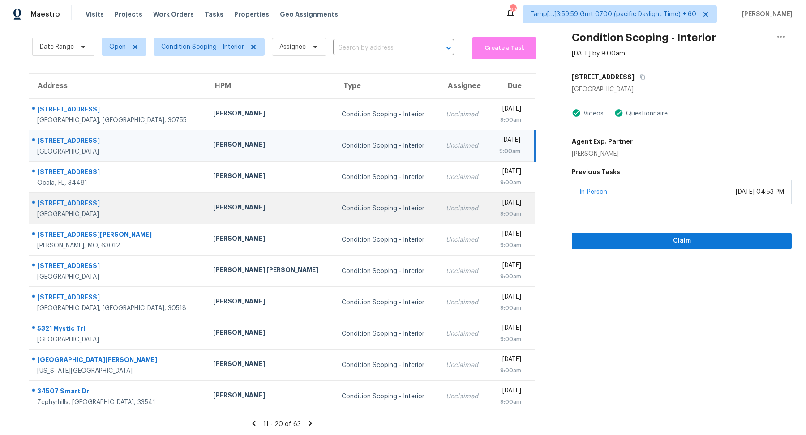
click at [439, 193] on td "Unclaimed" at bounding box center [464, 208] width 50 height 31
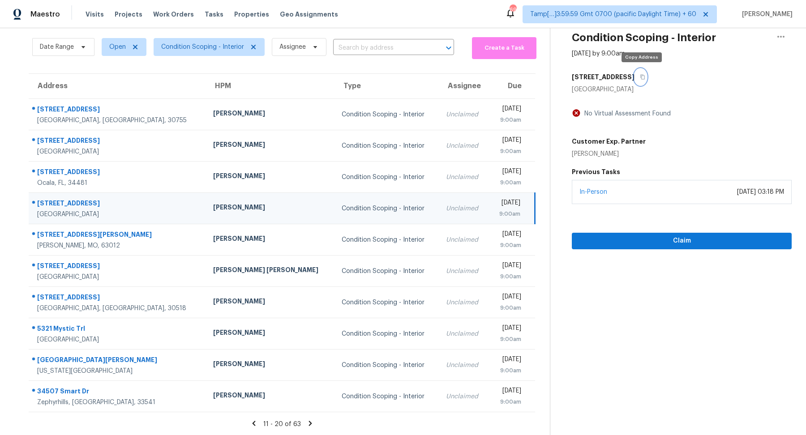
click at [642, 77] on icon "button" at bounding box center [642, 76] width 5 height 5
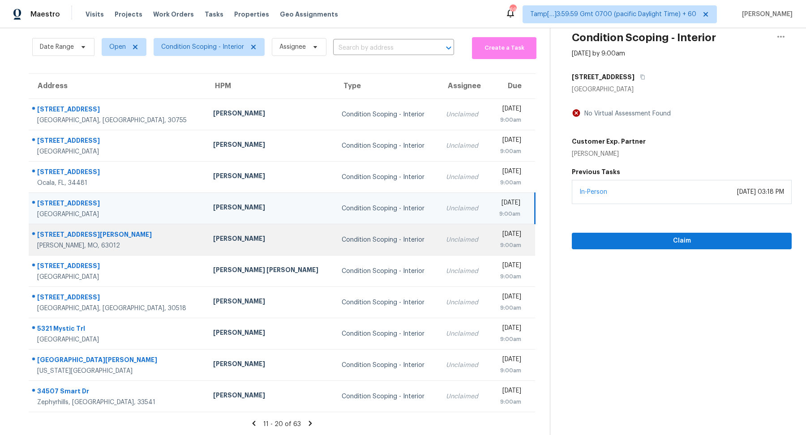
click at [342, 243] on div "Condition Scoping - Interior" at bounding box center [387, 240] width 90 height 9
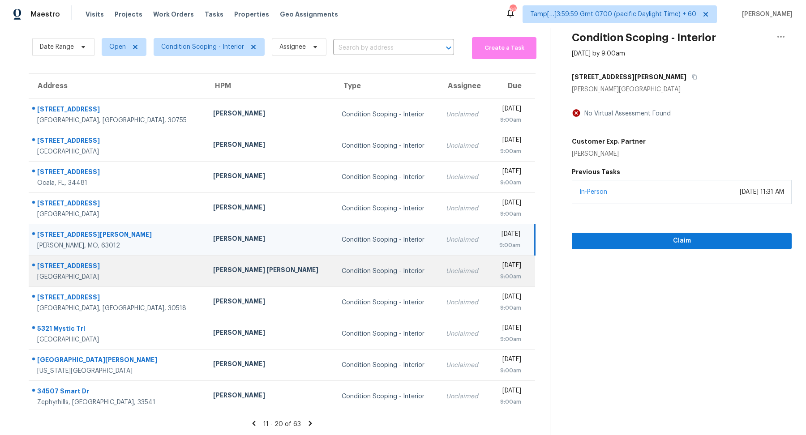
click at [439, 269] on td "Unclaimed" at bounding box center [464, 271] width 50 height 31
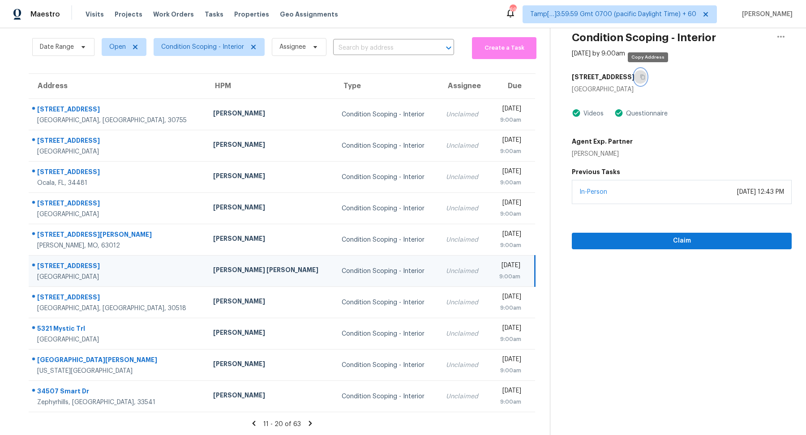
click at [645, 77] on icon "button" at bounding box center [642, 76] width 5 height 5
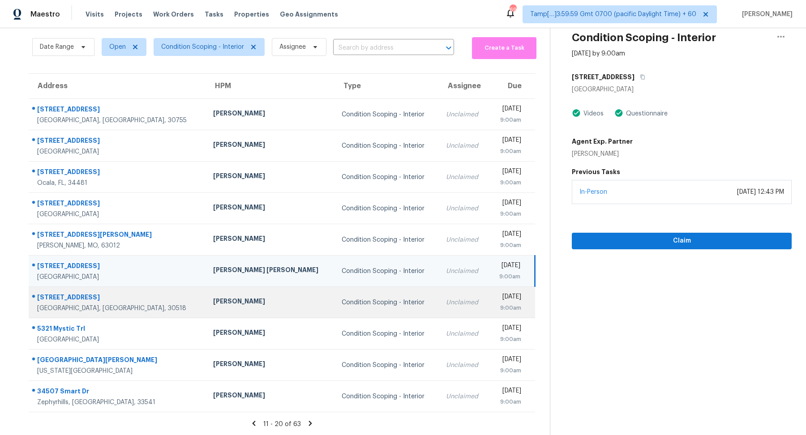
click at [335, 313] on td "Condition Scoping - Interior" at bounding box center [387, 302] width 104 height 31
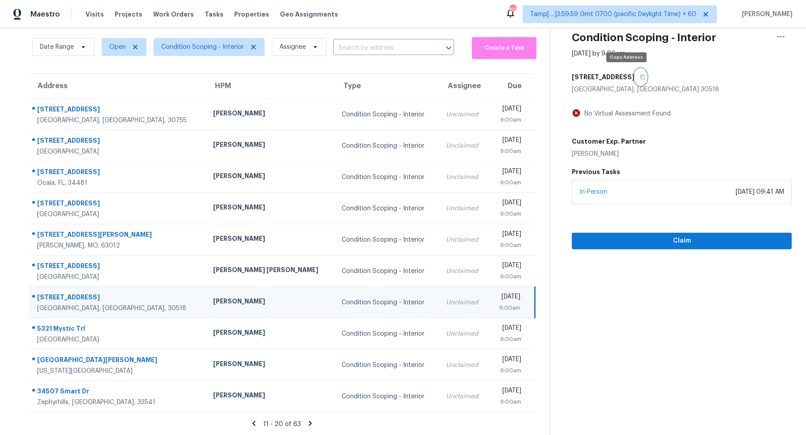
click at [635, 82] on button "button" at bounding box center [641, 77] width 12 height 16
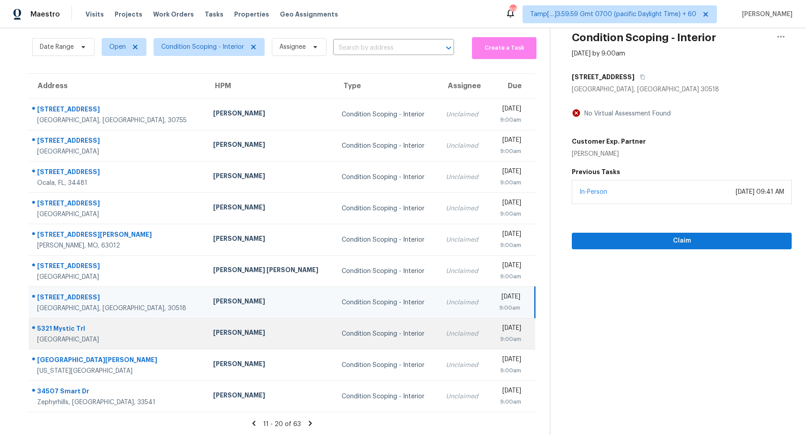
click at [371, 332] on div "Condition Scoping - Interior" at bounding box center [387, 334] width 90 height 9
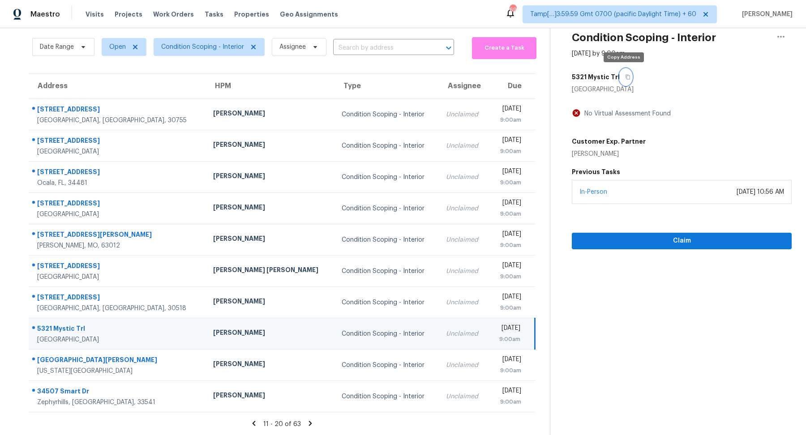
click at [623, 70] on button "button" at bounding box center [626, 77] width 12 height 16
click at [619, 240] on span "Claim" at bounding box center [682, 241] width 206 height 11
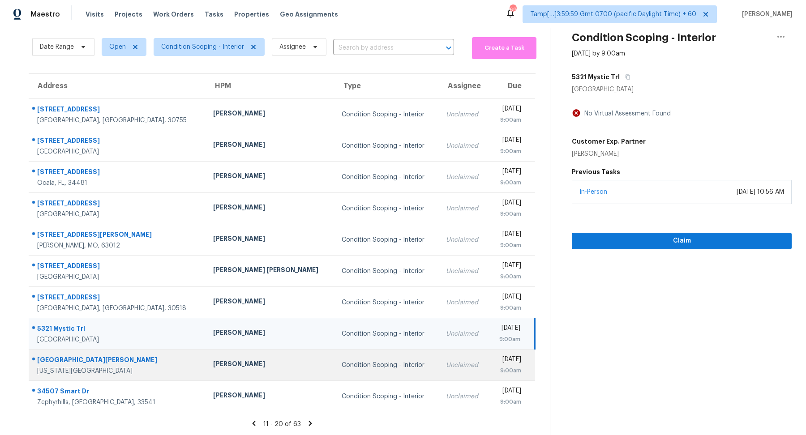
click at [375, 361] on div "Condition Scoping - Interior" at bounding box center [387, 365] width 90 height 9
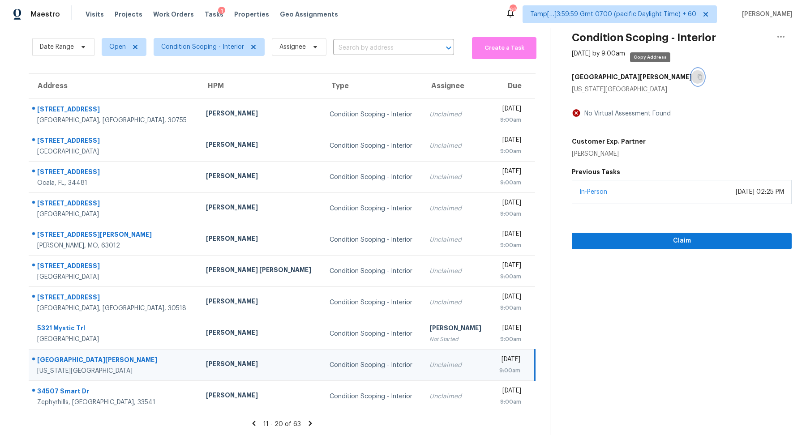
click at [692, 72] on button "button" at bounding box center [698, 77] width 12 height 16
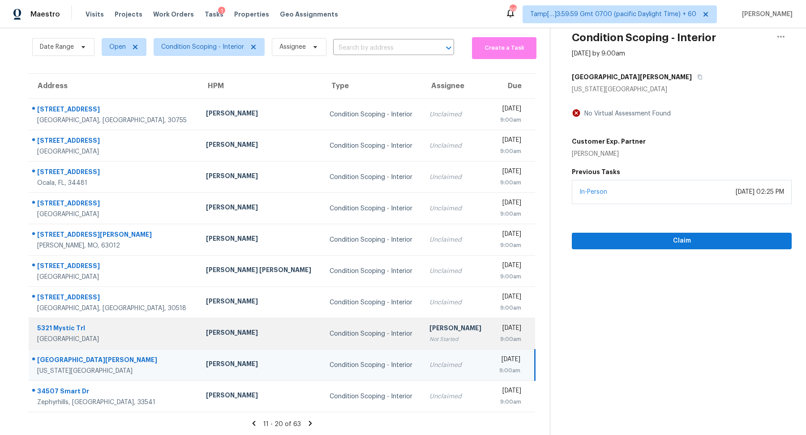
click at [422, 344] on td "Hariharan GV Not Started" at bounding box center [456, 333] width 69 height 31
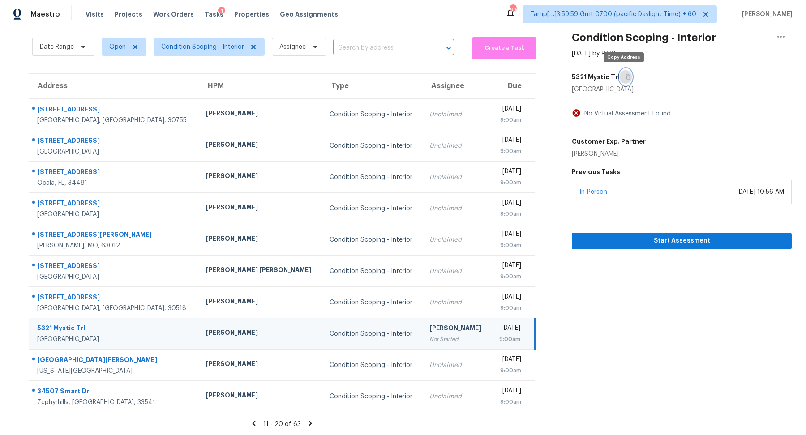
click at [621, 74] on button "button" at bounding box center [626, 77] width 12 height 16
click at [614, 245] on span "Start Assessment" at bounding box center [682, 241] width 206 height 11
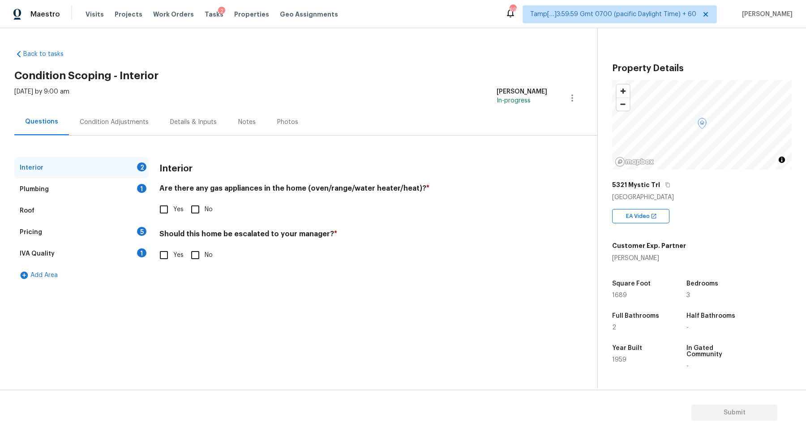
click at [668, 187] on div "5321 Mystic Trl" at bounding box center [702, 185] width 180 height 16
click at [664, 187] on button "button" at bounding box center [668, 185] width 8 height 8
click at [175, 213] on span "Yes" at bounding box center [178, 209] width 10 height 9
click at [173, 213] on input "Yes" at bounding box center [164, 209] width 19 height 19
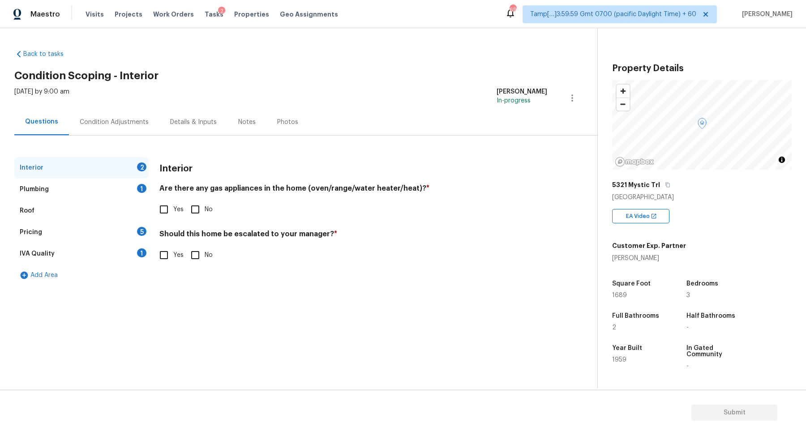
checkbox input "true"
click at [172, 244] on div "Should this home be escalated to your manager? * Yes No" at bounding box center [353, 248] width 388 height 35
click at [172, 253] on input "Yes" at bounding box center [164, 255] width 19 height 19
checkbox input "true"
click at [172, 324] on icon "button" at bounding box center [170, 326] width 11 height 11
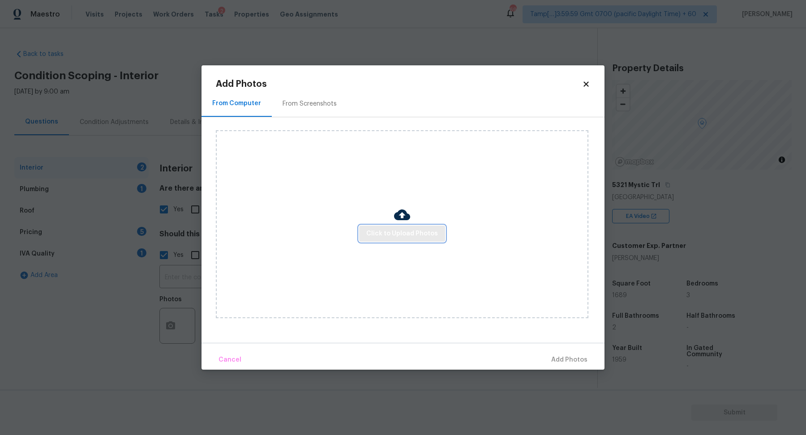
click at [397, 232] on span "Click to Upload Photos" at bounding box center [402, 233] width 72 height 11
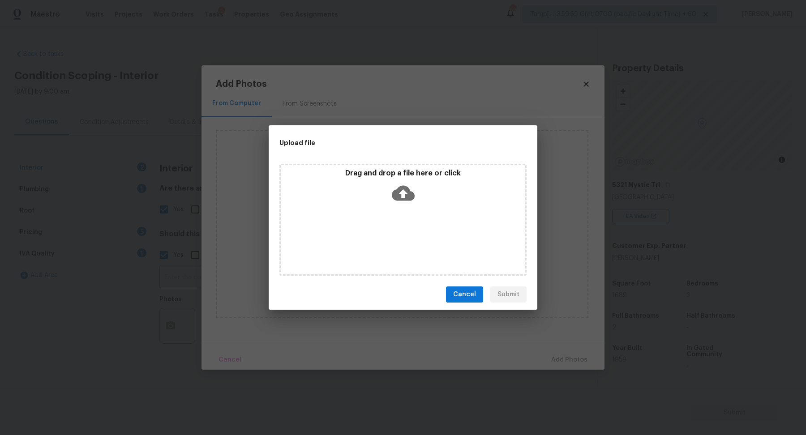
click at [409, 205] on div "Drag and drop a file here or click" at bounding box center [403, 188] width 245 height 39
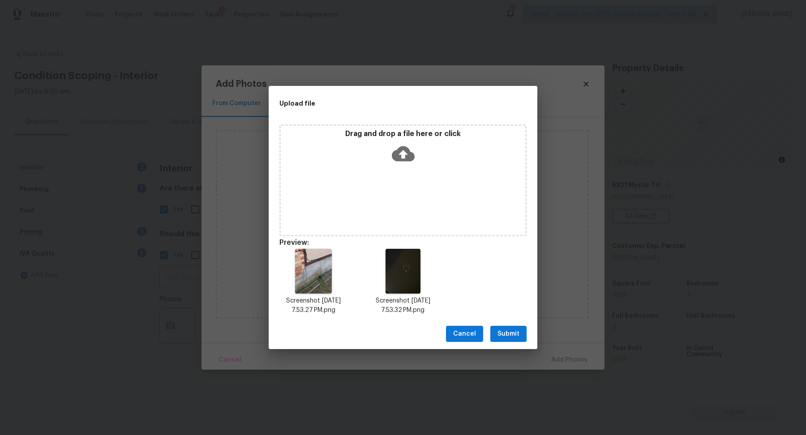
click at [520, 335] on button "Submit" at bounding box center [508, 334] width 36 height 17
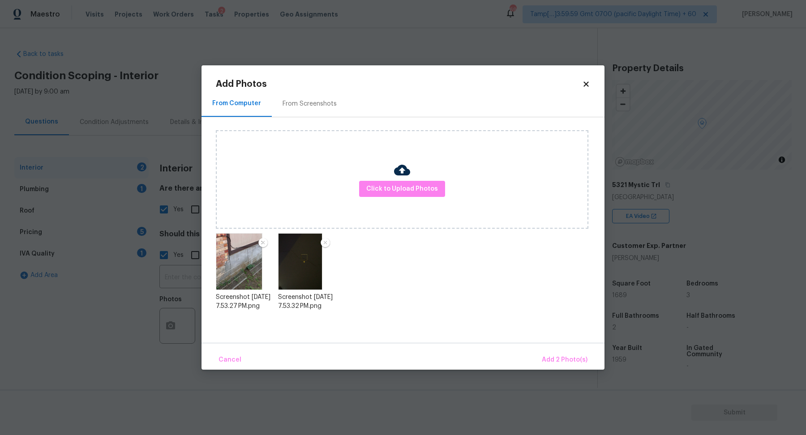
click at [559, 347] on div "Cancel Add 2 Photo(s)" at bounding box center [403, 356] width 403 height 27
click at [559, 360] on span "Add 2 Photo(s)" at bounding box center [565, 360] width 46 height 11
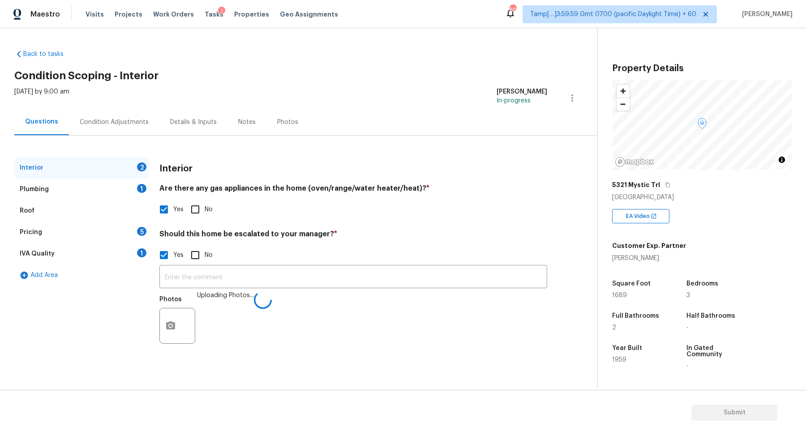
click at [387, 269] on input "text" at bounding box center [353, 277] width 388 height 21
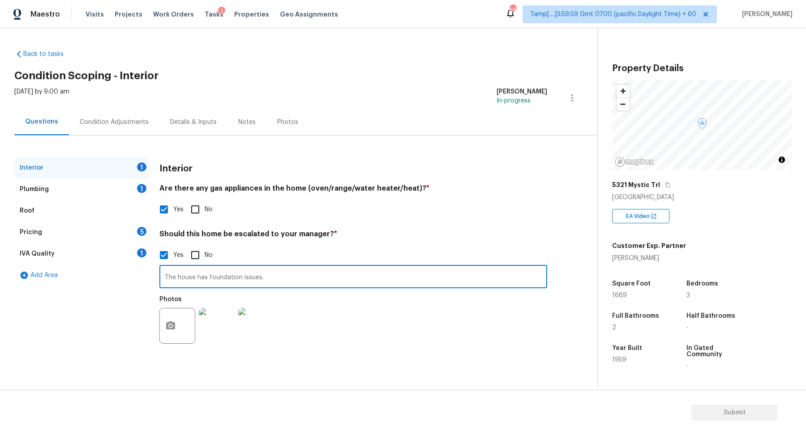
type input "The house has foundation issues."
click at [454, 231] on h4 "Should this home be escalated to your manager? *" at bounding box center [353, 236] width 388 height 13
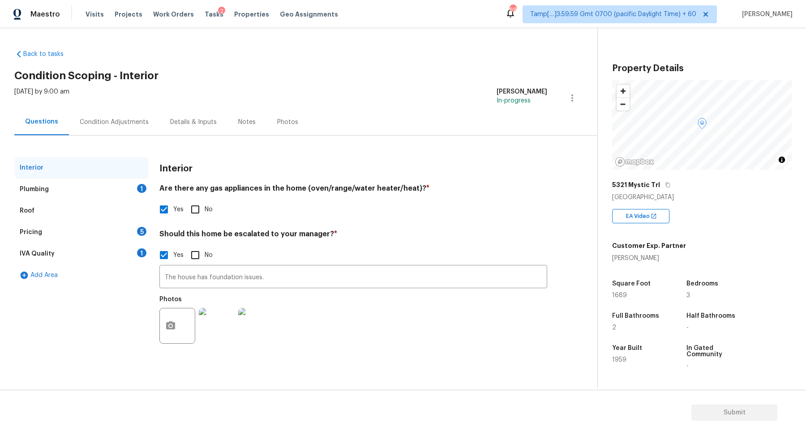
click at [114, 188] on div "Plumbing 1" at bounding box center [81, 190] width 134 height 22
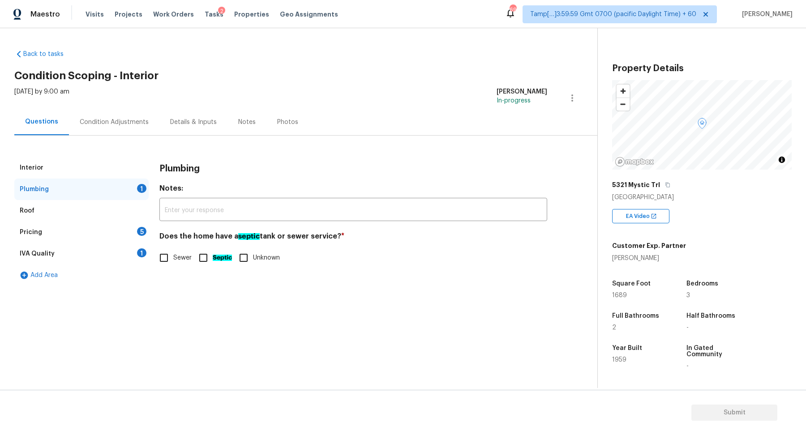
click at [194, 255] on input "Septic" at bounding box center [203, 258] width 19 height 19
checkbox input "true"
click at [181, 256] on span "Sewer" at bounding box center [182, 258] width 18 height 9
click at [173, 256] on input "Sewer" at bounding box center [164, 259] width 19 height 19
checkbox input "true"
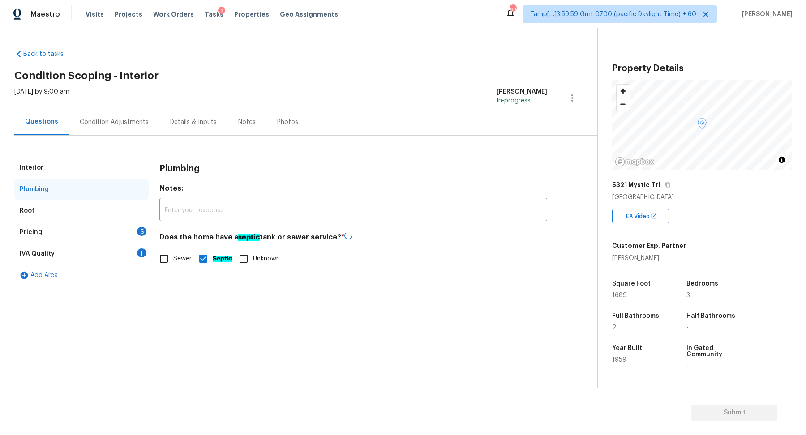
checkbox input "false"
click at [125, 237] on div "Pricing 5" at bounding box center [81, 233] width 134 height 22
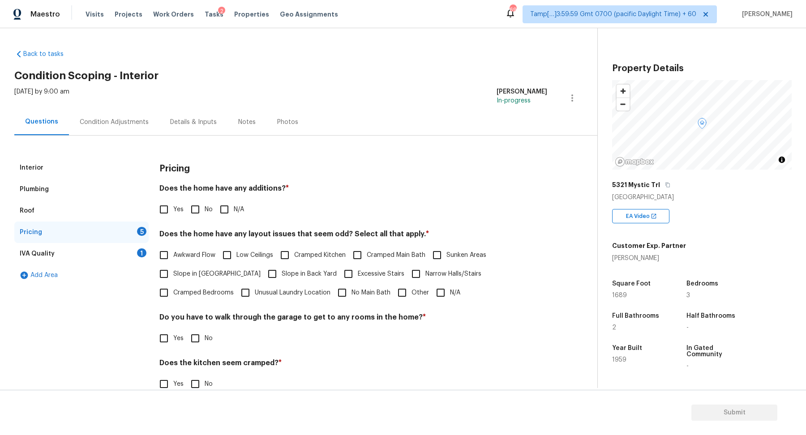
click at [172, 212] on input "Yes" at bounding box center [164, 209] width 19 height 19
checkbox input "true"
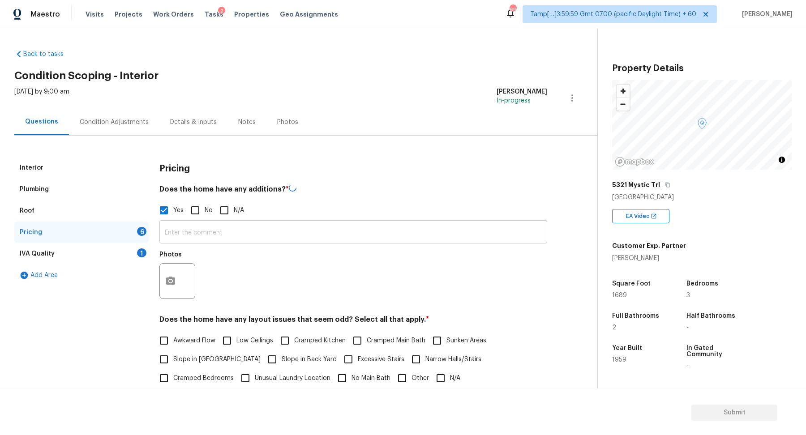
click at [241, 226] on input "text" at bounding box center [353, 233] width 388 height 21
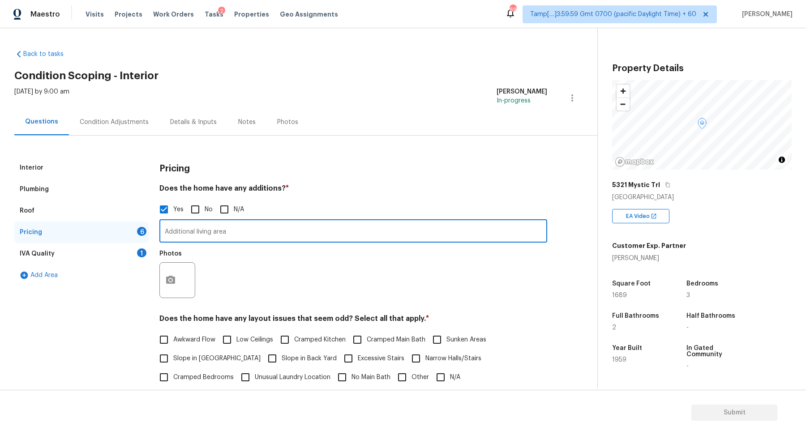
type input "Additional living area"
click at [171, 282] on icon "button" at bounding box center [170, 280] width 11 height 11
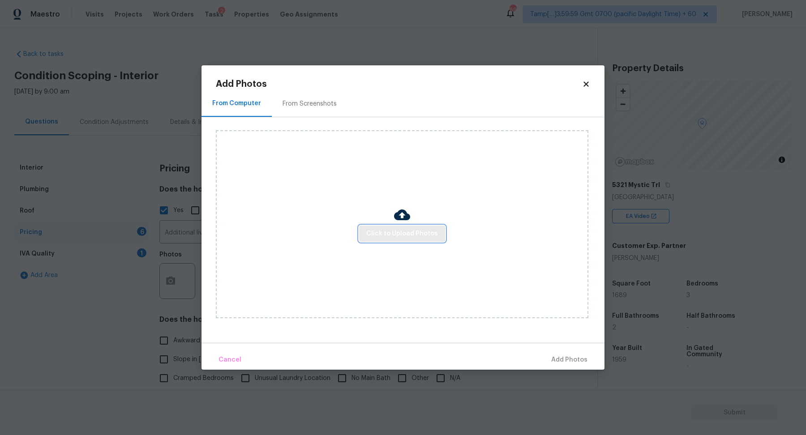
click at [406, 237] on span "Click to Upload Photos" at bounding box center [402, 233] width 72 height 11
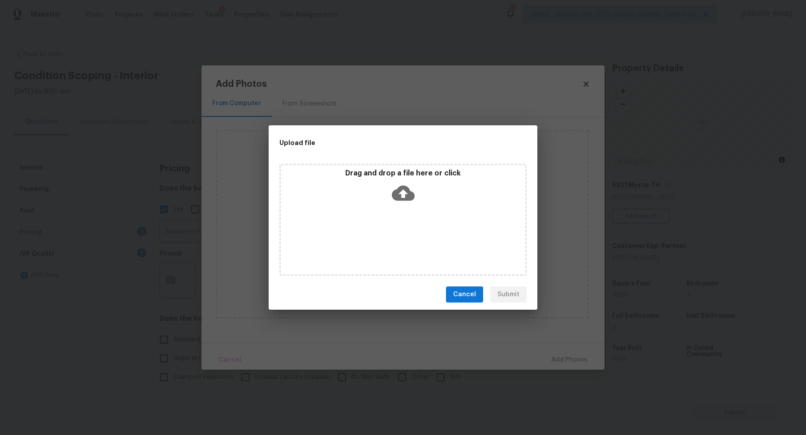
click at [427, 203] on div "Drag and drop a file here or click" at bounding box center [403, 188] width 245 height 39
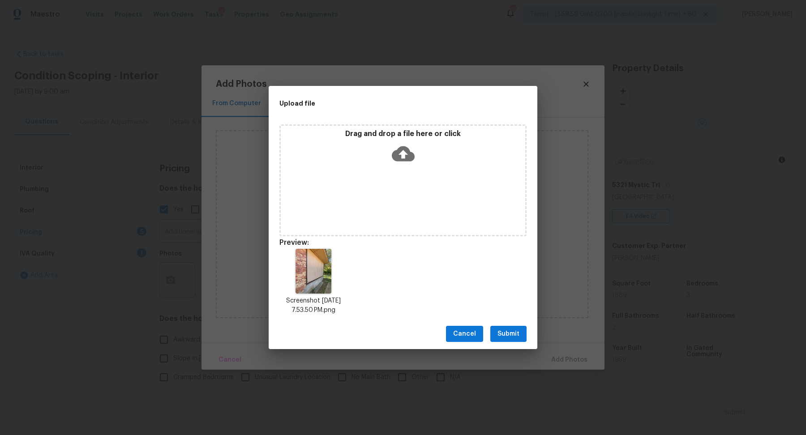
click at [508, 340] on button "Submit" at bounding box center [508, 334] width 36 height 17
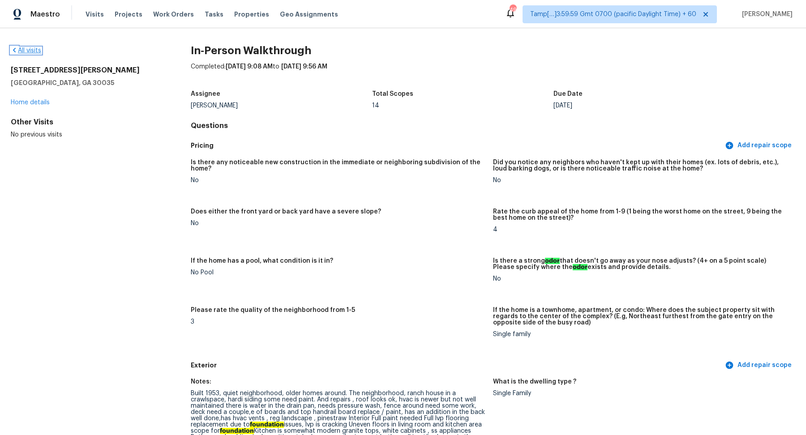
click at [39, 50] on link "All visits" at bounding box center [26, 50] width 30 height 6
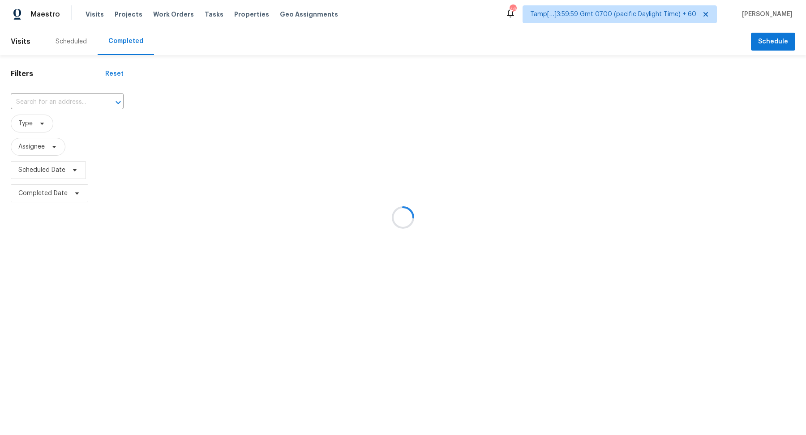
click at [42, 93] on div at bounding box center [403, 217] width 806 height 435
click at [56, 93] on div at bounding box center [403, 217] width 806 height 435
click at [56, 94] on div at bounding box center [403, 217] width 806 height 435
click at [67, 100] on div at bounding box center [403, 217] width 806 height 435
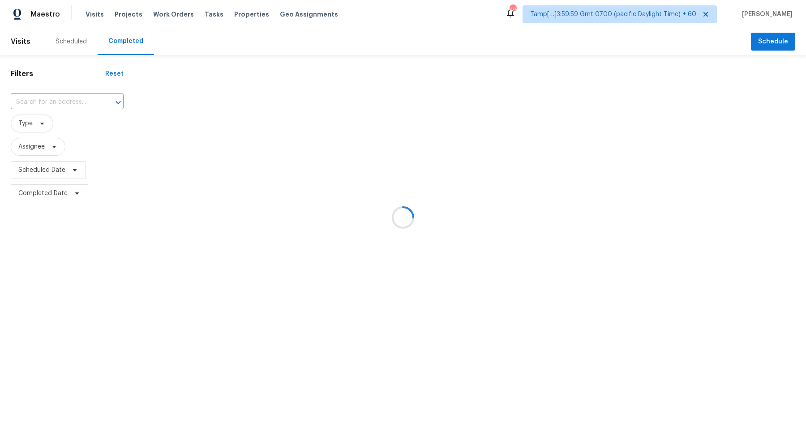
click at [83, 101] on div at bounding box center [403, 217] width 806 height 435
click at [84, 102] on div at bounding box center [403, 217] width 806 height 435
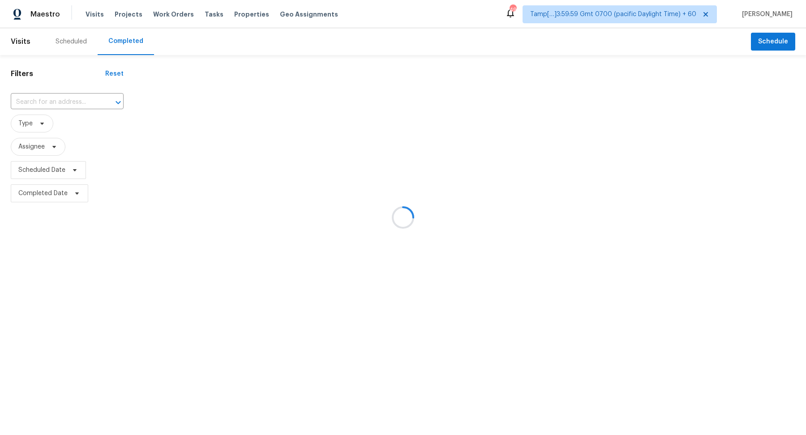
click at [62, 108] on div at bounding box center [403, 217] width 806 height 435
click at [66, 101] on div at bounding box center [403, 217] width 806 height 435
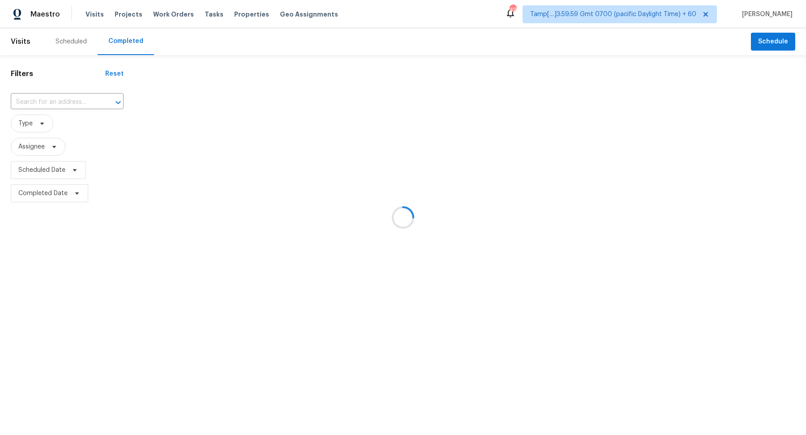
click at [74, 103] on div at bounding box center [403, 217] width 806 height 435
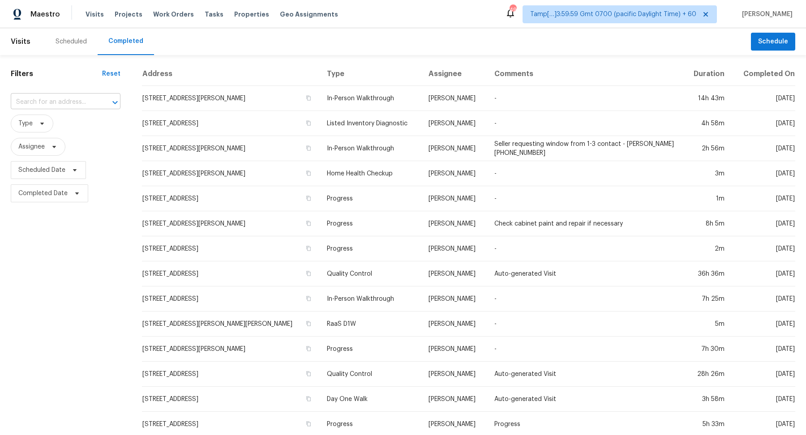
click at [65, 99] on input "text" at bounding box center [53, 102] width 85 height 14
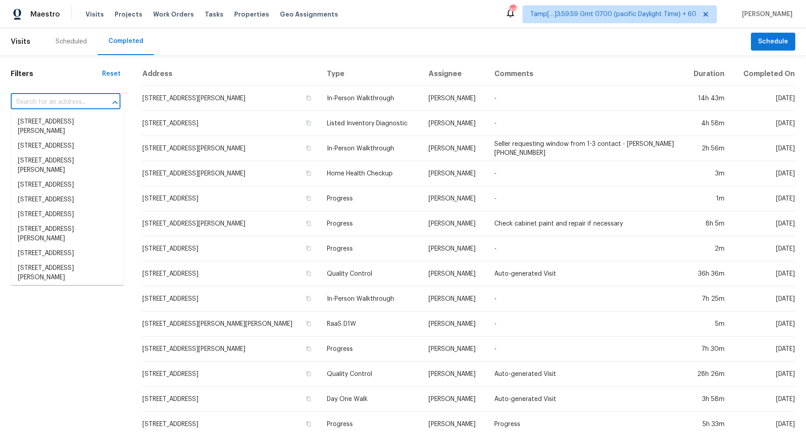
paste input "15100 Glastonbury Ave, Detroit, MI 48223"
type input "15100 Glastonbury Ave, Detroit, MI 48223"
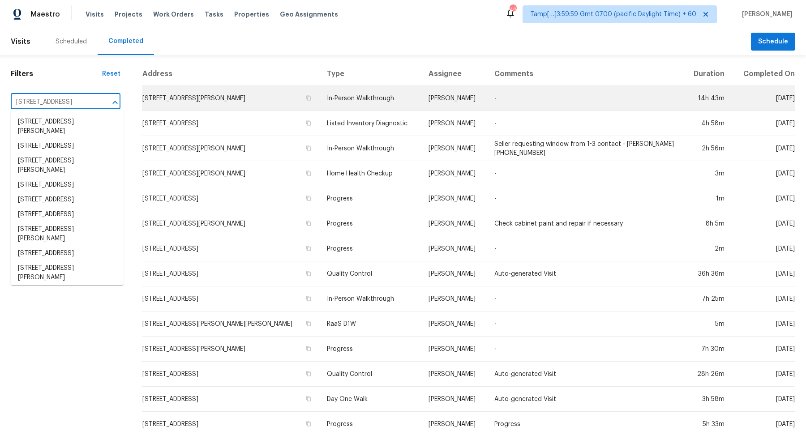
scroll to position [0, 39]
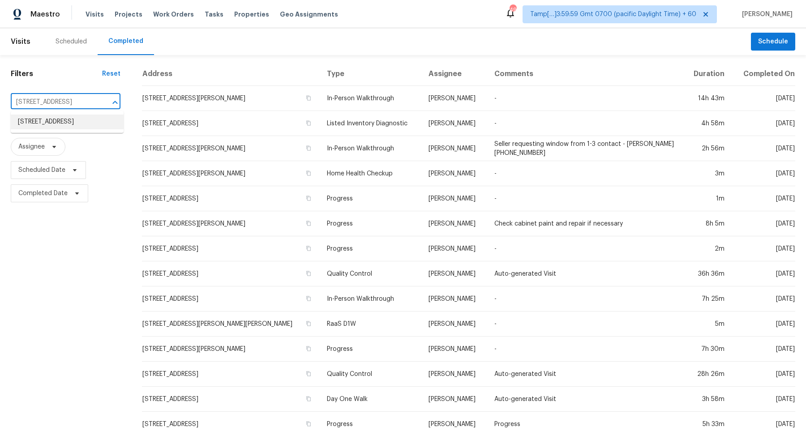
click at [47, 122] on li "15100 Glastonbury Ave, Detroit, MI 48223" at bounding box center [67, 122] width 113 height 15
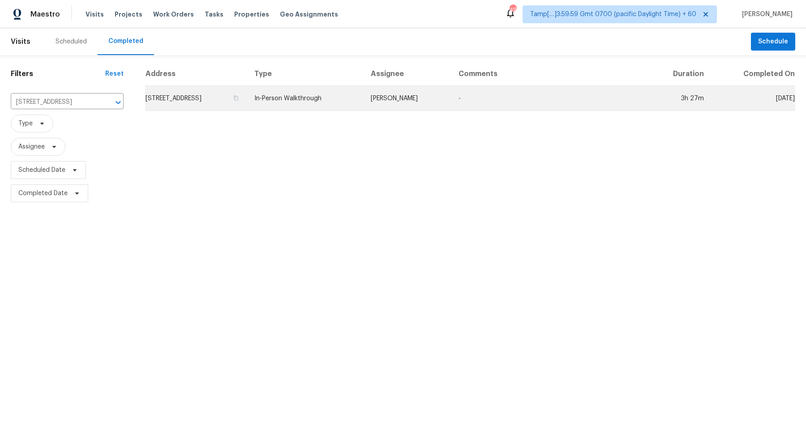
click at [240, 103] on td "15100 Glastonbury Ave, Detroit, MI 48223" at bounding box center [196, 98] width 102 height 25
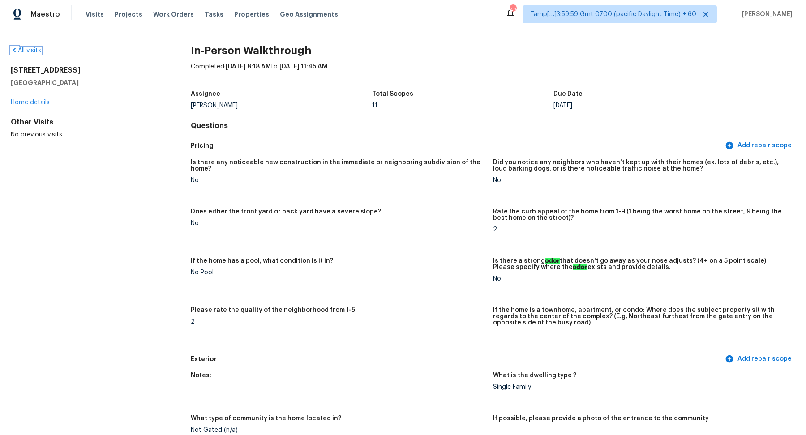
click at [34, 48] on link "All visits" at bounding box center [26, 50] width 30 height 6
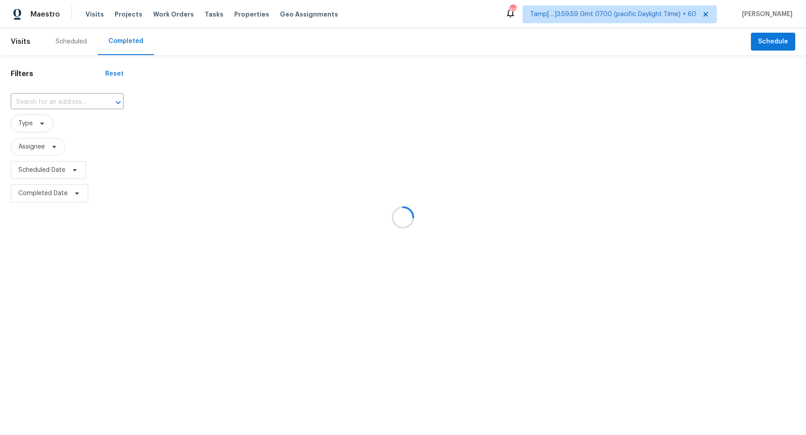
click at [88, 95] on div at bounding box center [403, 217] width 806 height 435
click at [86, 95] on div at bounding box center [403, 217] width 806 height 435
click at [67, 98] on div at bounding box center [403, 217] width 806 height 435
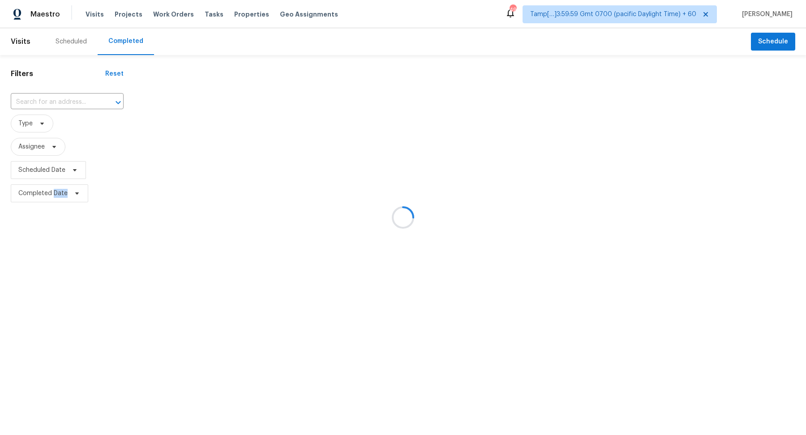
click at [67, 98] on div at bounding box center [403, 217] width 806 height 435
click at [66, 99] on div at bounding box center [403, 217] width 806 height 435
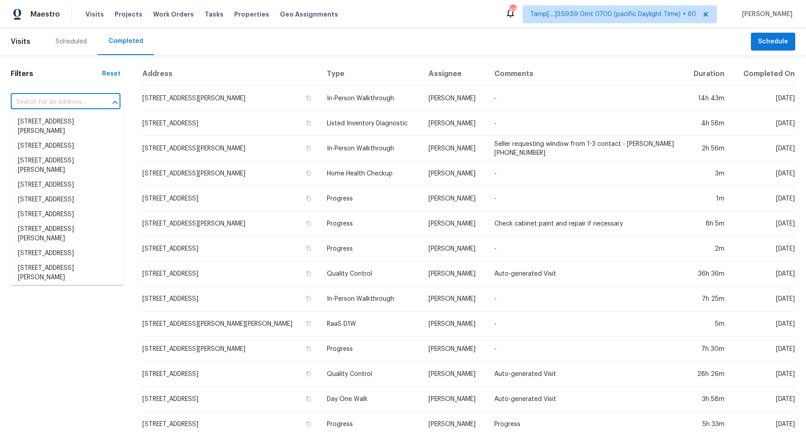
click at [66, 99] on input "text" at bounding box center [53, 102] width 85 height 14
paste input "2215 S 11th St, Chickasha, OK 73018"
type input "2215 S 11th St, Chickasha, OK 73018"
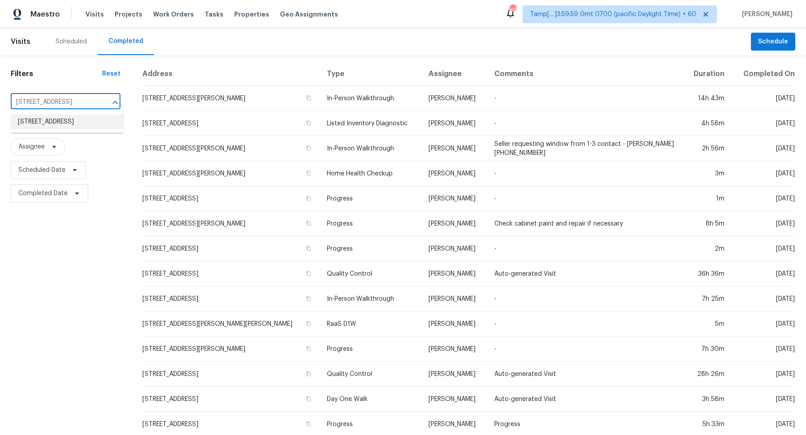
click at [69, 128] on li "2215 S 11th St, Chickasha, OK 73018" at bounding box center [67, 122] width 113 height 15
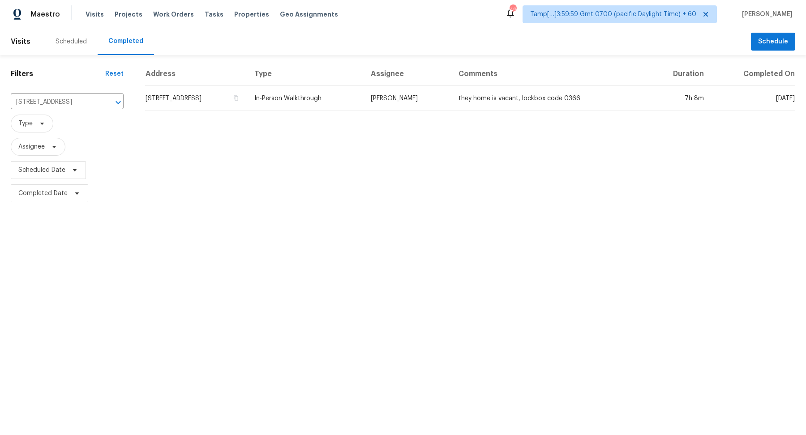
click at [205, 103] on td "2215 S 11th St, Chickasha, OK 73018" at bounding box center [196, 98] width 102 height 25
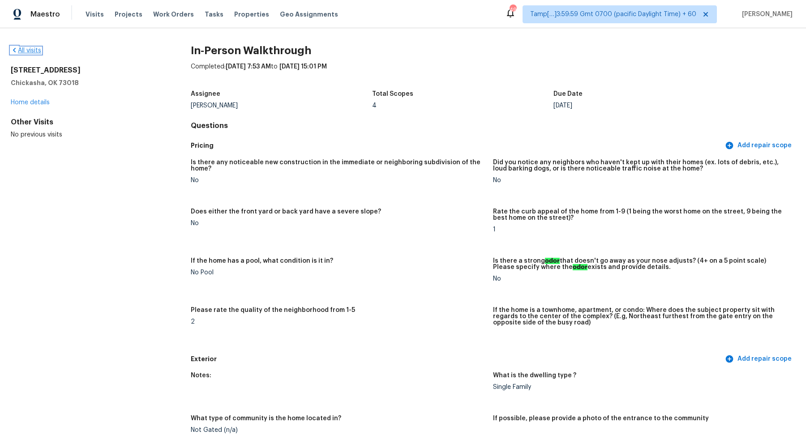
click at [32, 52] on link "All visits" at bounding box center [26, 50] width 30 height 6
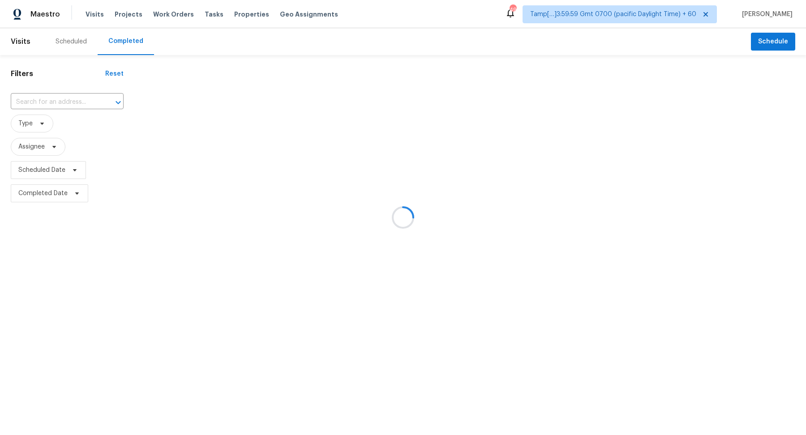
click at [67, 103] on div at bounding box center [403, 217] width 806 height 435
click at [48, 100] on div at bounding box center [403, 217] width 806 height 435
click at [53, 101] on div at bounding box center [403, 217] width 806 height 435
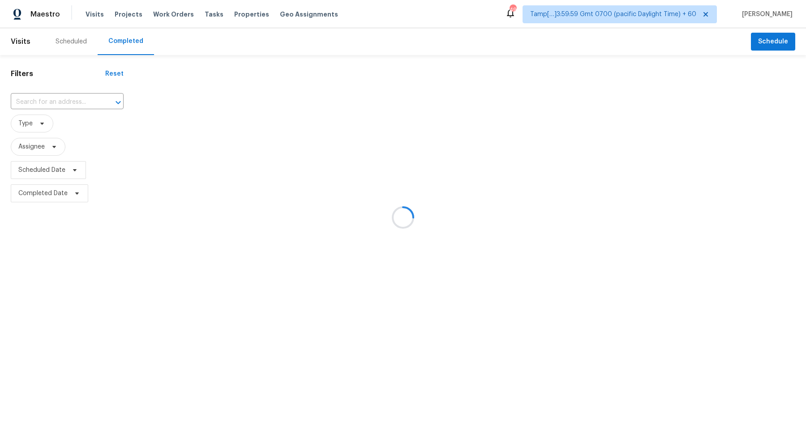
click at [64, 101] on div at bounding box center [403, 217] width 806 height 435
click at [58, 101] on div at bounding box center [403, 217] width 806 height 435
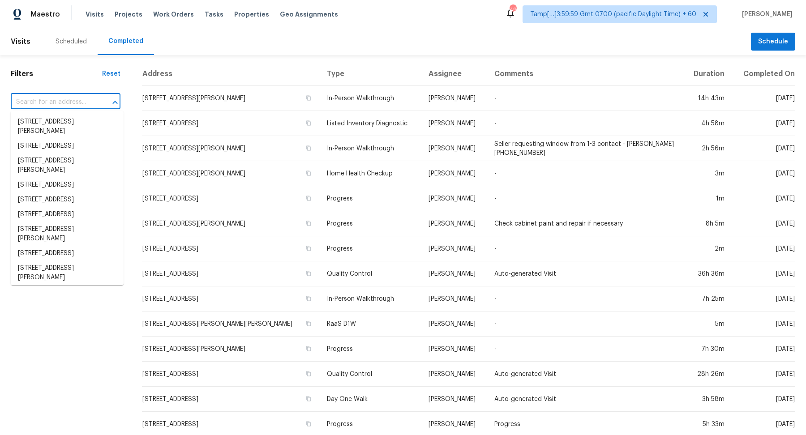
click at [58, 101] on input "text" at bounding box center [53, 102] width 85 height 14
paste input "17111 Bayou Bluff Ct, Spring, TX 77379"
type input "17111 Bayou Bluff Ct, Spring, TX 77379"
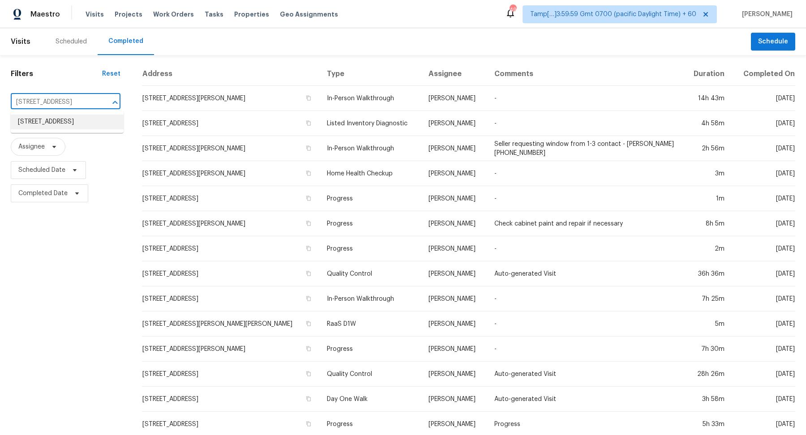
click at [89, 119] on li "17111 Bayou Bluff Ct, Spring, TX 77379" at bounding box center [67, 122] width 113 height 15
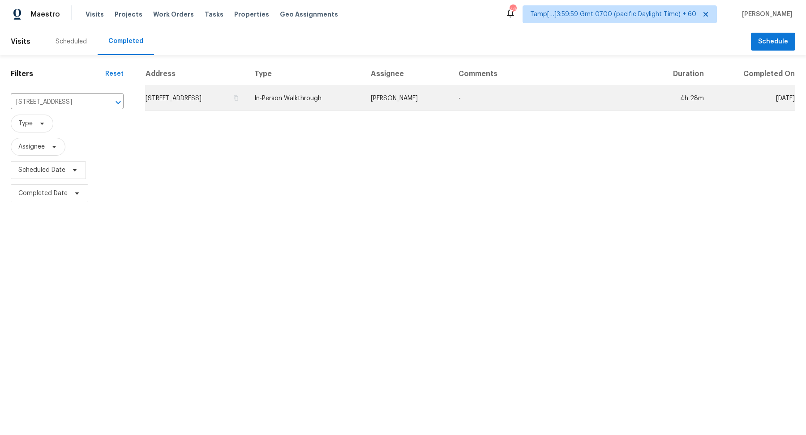
click at [408, 93] on td "Maria Zakharnitskaia" at bounding box center [408, 98] width 88 height 25
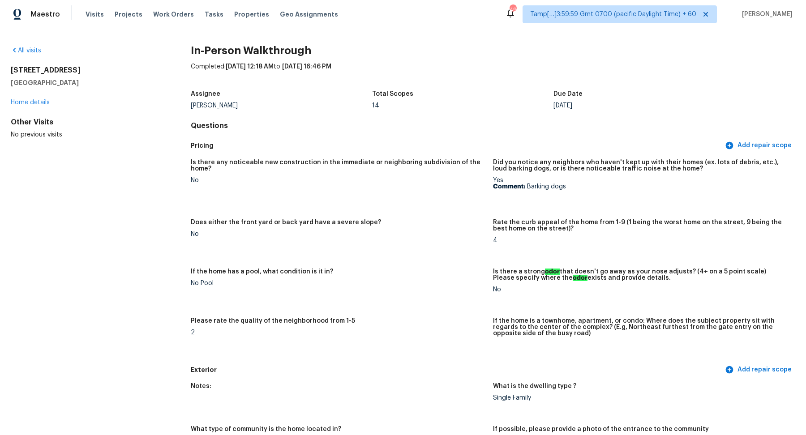
click at [20, 47] on div "All visits" at bounding box center [86, 50] width 151 height 9
click at [22, 50] on link "All visits" at bounding box center [26, 50] width 30 height 6
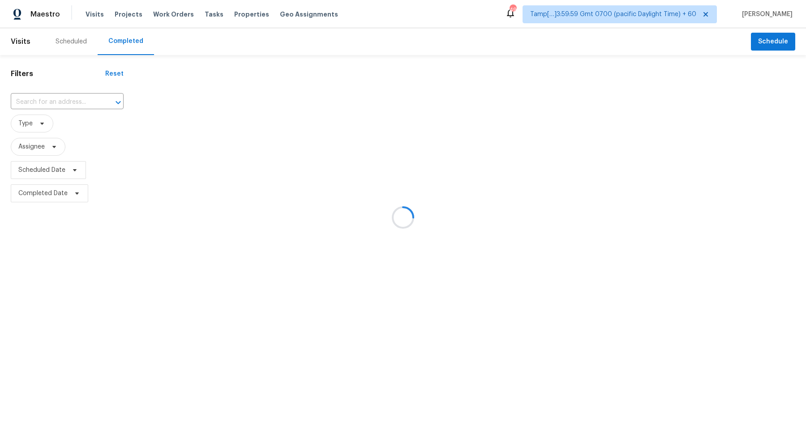
click at [34, 102] on div at bounding box center [403, 217] width 806 height 435
click at [63, 98] on div at bounding box center [403, 217] width 806 height 435
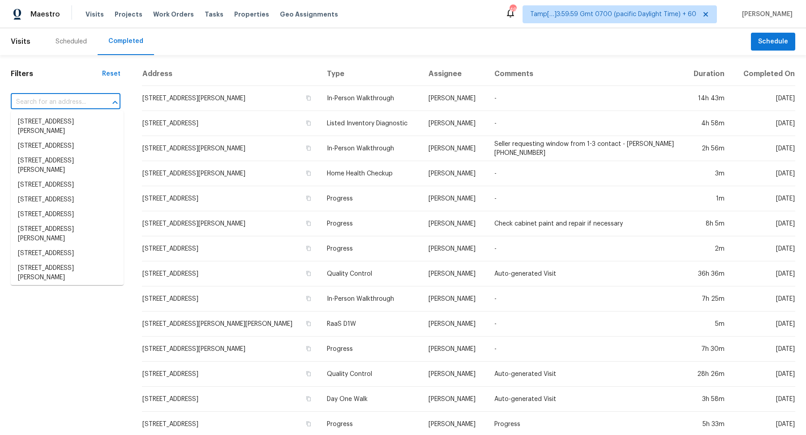
click at [63, 98] on input "text" at bounding box center [53, 102] width 85 height 14
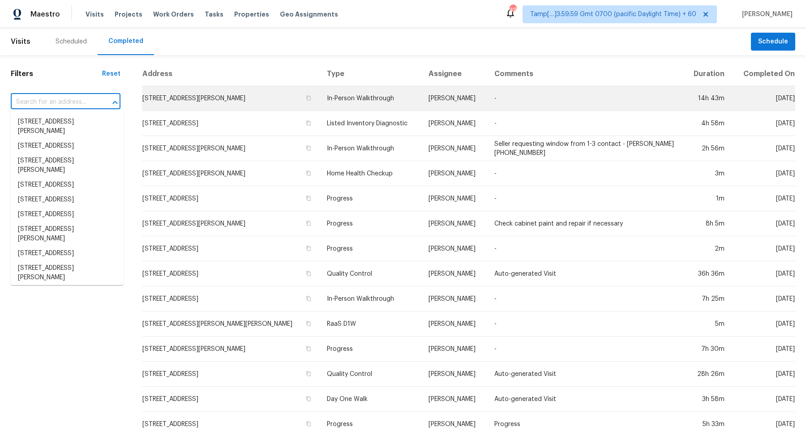
paste input "14128 Emerald Hill Dr, San Antonio, TX 78231"
type input "14128 Emerald Hill Dr, San Antonio, TX 78231"
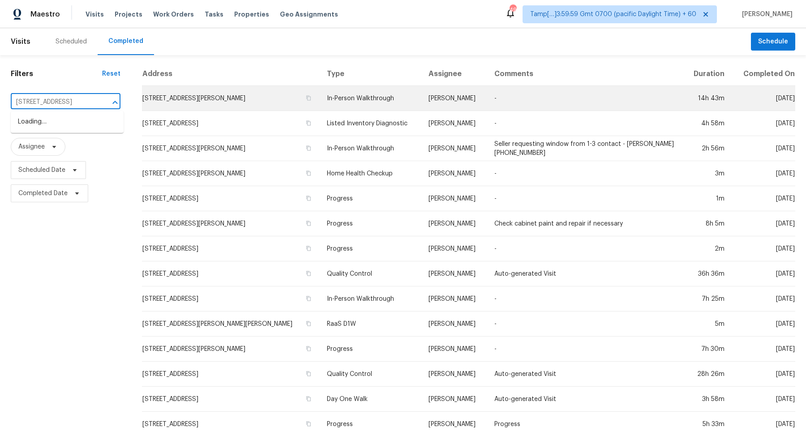
scroll to position [0, 47]
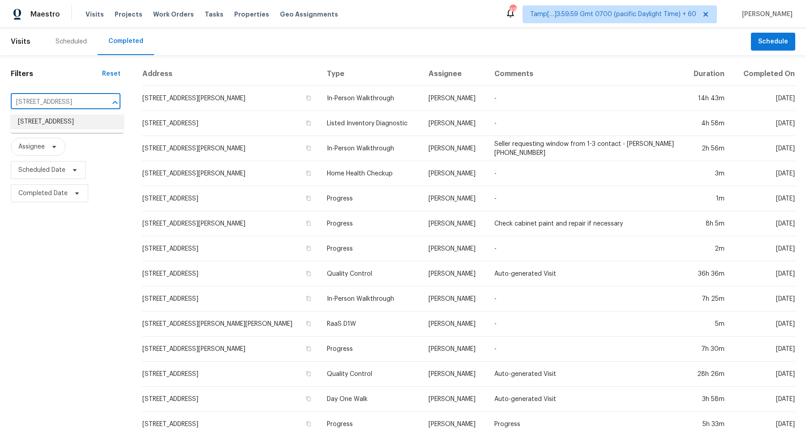
click at [72, 125] on li "14128 Emerald Hill Dr, San Antonio, TX 78231" at bounding box center [67, 122] width 113 height 15
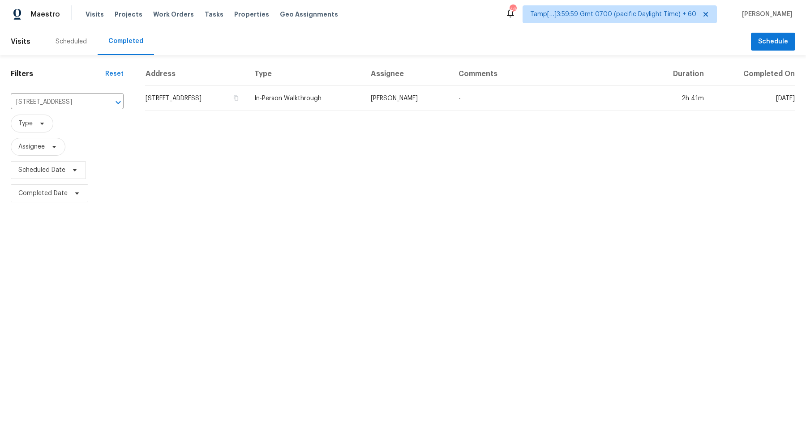
click at [200, 100] on td "14128 Emerald Hill Dr, San Antonio, TX 78231" at bounding box center [196, 98] width 102 height 25
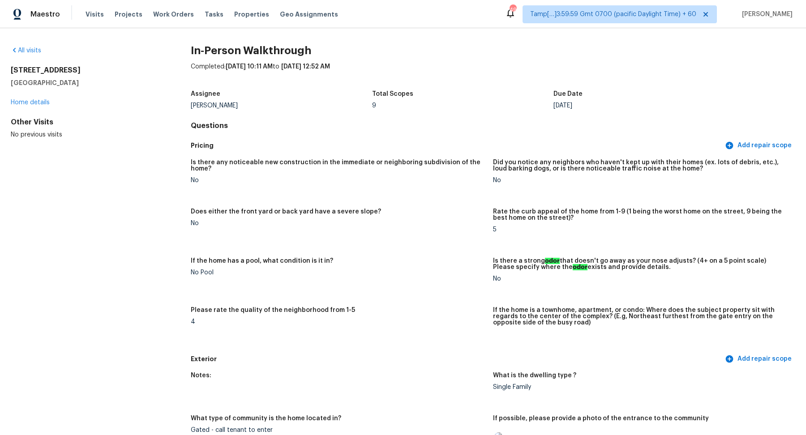
click at [27, 55] on div "All visits" at bounding box center [86, 50] width 151 height 9
click at [27, 53] on div "All visits" at bounding box center [86, 50] width 151 height 9
click at [32, 51] on link "All visits" at bounding box center [26, 50] width 30 height 6
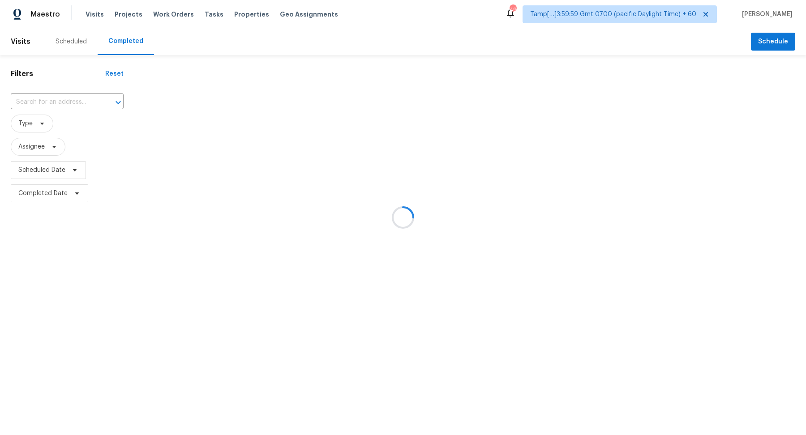
click at [68, 106] on div at bounding box center [403, 217] width 806 height 435
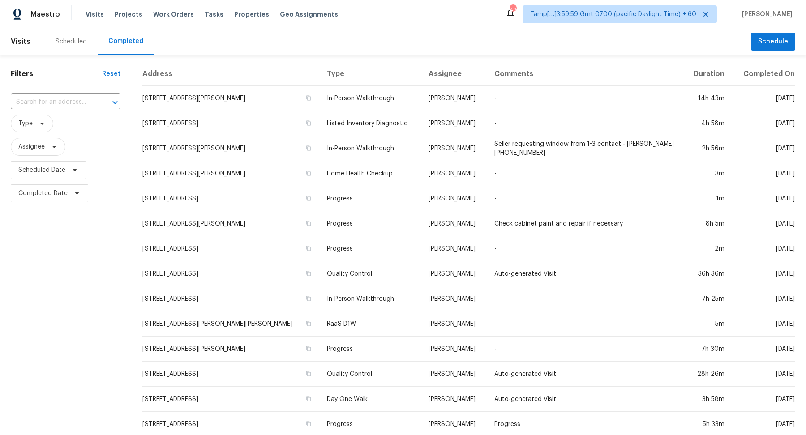
click at [68, 106] on input "text" at bounding box center [53, 102] width 85 height 14
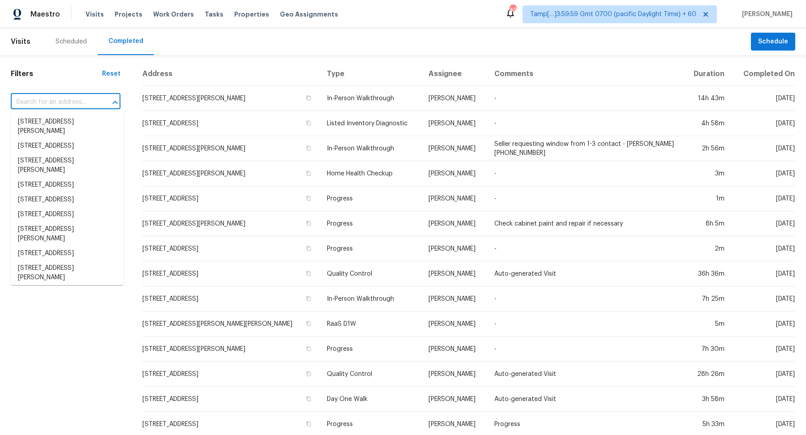
paste input "419 Kerria Cir, Moncks Corner, SC 29461"
type input "419 Kerria Cir, Moncks Corner, SC 29461"
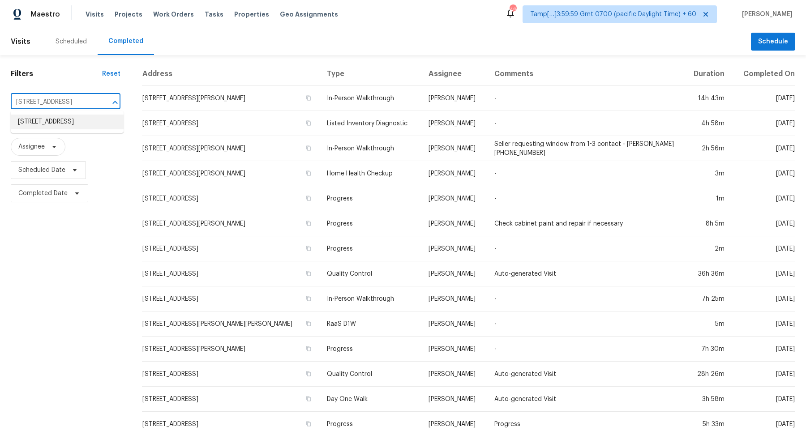
click at [60, 120] on li "419 Kerria Cir, Moncks Corner, SC 29461" at bounding box center [67, 122] width 113 height 15
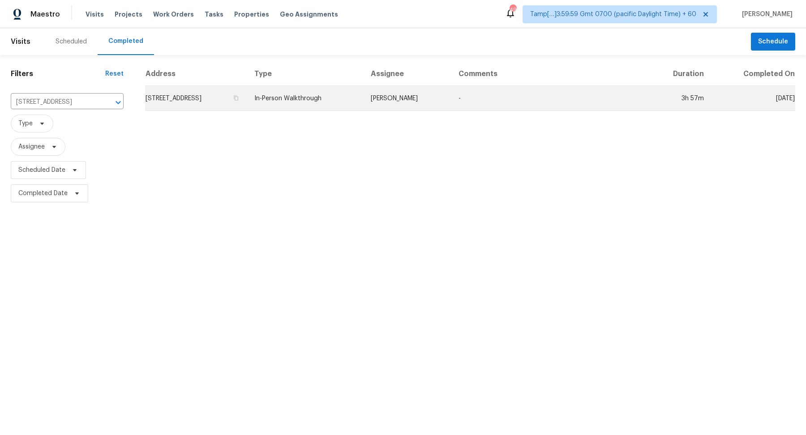
click at [204, 97] on td "419 Kerria Cir, Moncks Corner, SC 29461" at bounding box center [196, 98] width 102 height 25
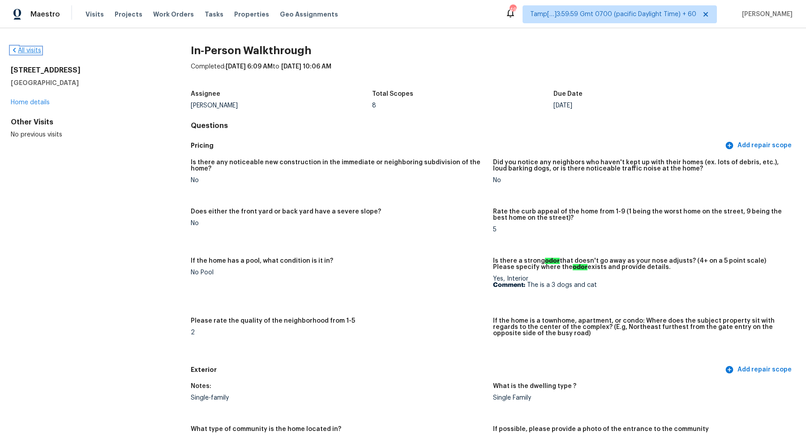
click at [27, 51] on link "All visits" at bounding box center [26, 50] width 30 height 6
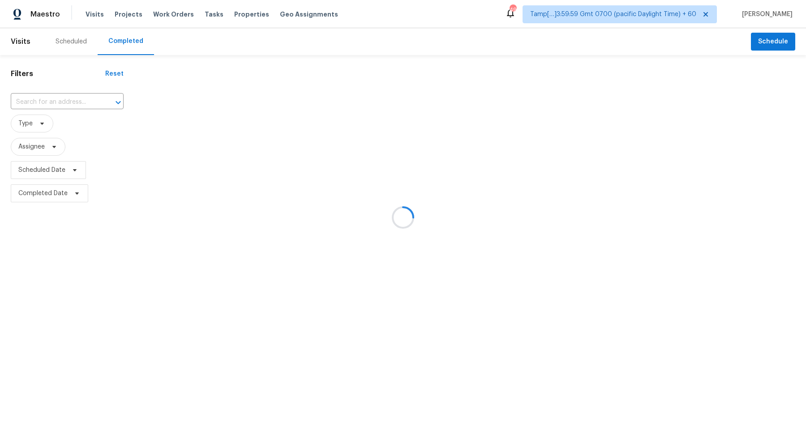
click at [60, 106] on div at bounding box center [403, 217] width 806 height 435
click at [62, 104] on div at bounding box center [403, 217] width 806 height 435
click at [70, 103] on div at bounding box center [403, 217] width 806 height 435
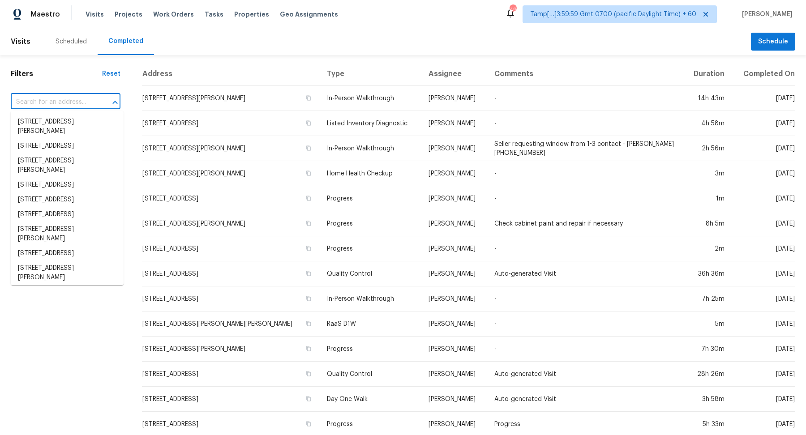
click at [59, 103] on input "text" at bounding box center [53, 102] width 85 height 14
paste input "23503 Briarcreek Blvd, Spring, TX 77373"
type input "23503 Briarcreek Blvd, Spring, TX 77373"
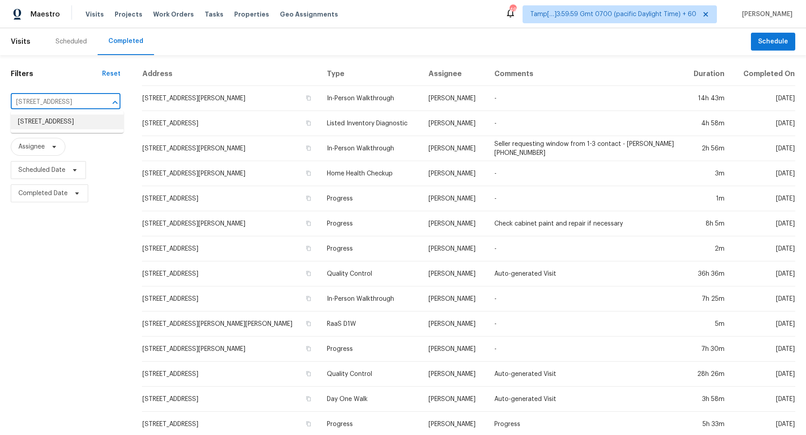
click at [55, 129] on li "23503 Briarcreek Blvd, Spring, TX 77373" at bounding box center [67, 122] width 113 height 15
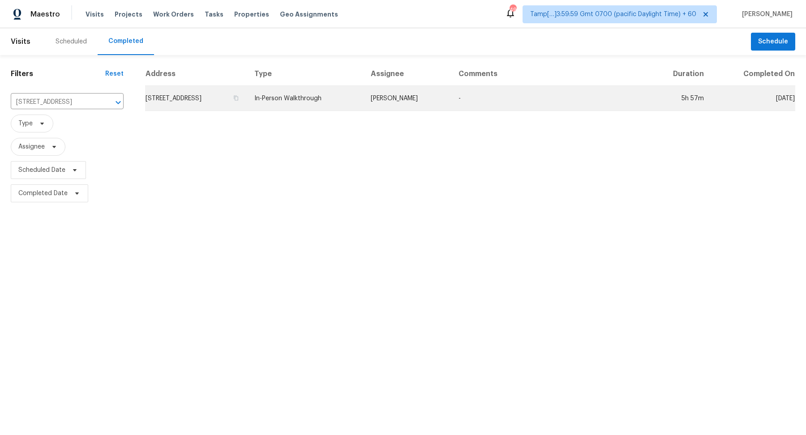
click at [175, 103] on td "23503 Briarcreek Blvd, Spring, TX 77373" at bounding box center [196, 98] width 102 height 25
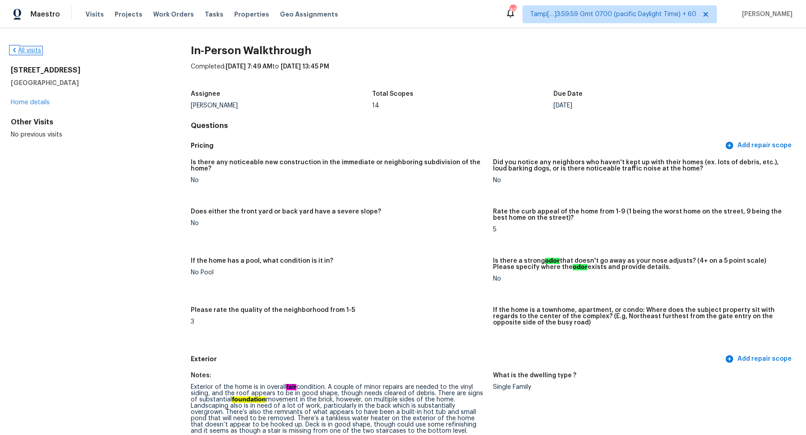
click at [28, 52] on link "All visits" at bounding box center [26, 50] width 30 height 6
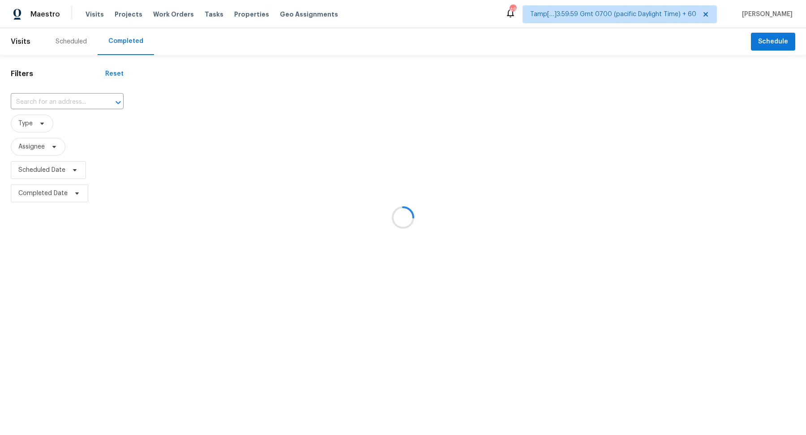
click at [56, 115] on div at bounding box center [403, 217] width 806 height 435
click at [69, 101] on div at bounding box center [403, 217] width 806 height 435
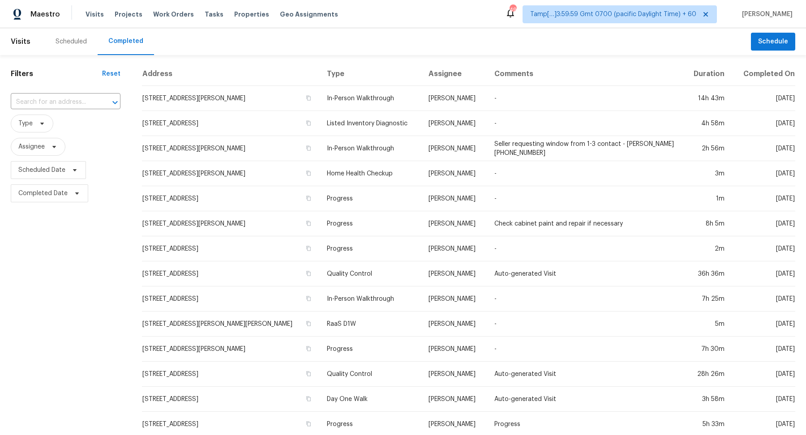
click at [69, 101] on input "text" at bounding box center [53, 102] width 85 height 14
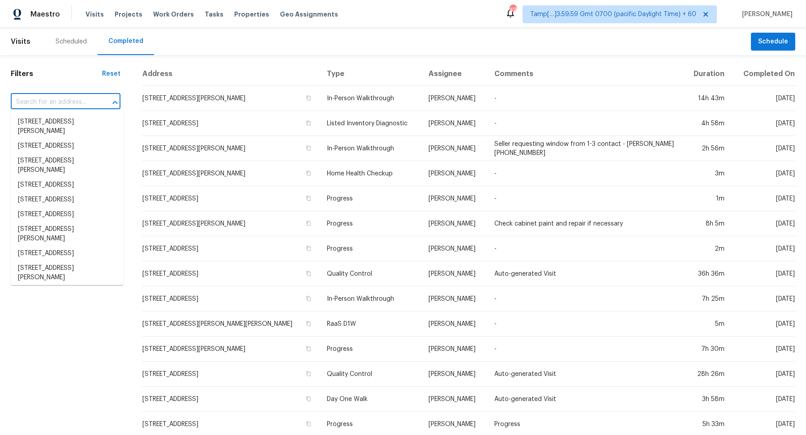
click at [69, 101] on input "text" at bounding box center [53, 102] width 85 height 14
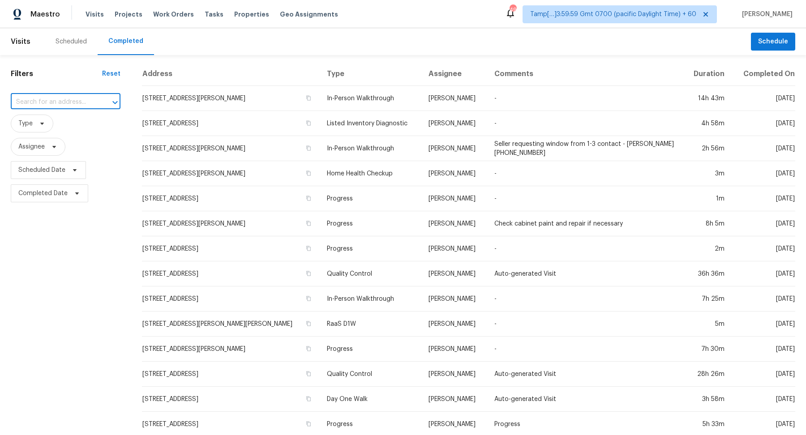
paste input "8321 Bay Dunes St, Las Vegas, NV 89131"
type input "8321 Bay Dunes St, Las Vegas, NV 89131"
click at [77, 123] on li "8321 Bay Dunes St, Las Vegas, NV 89131" at bounding box center [67, 122] width 113 height 15
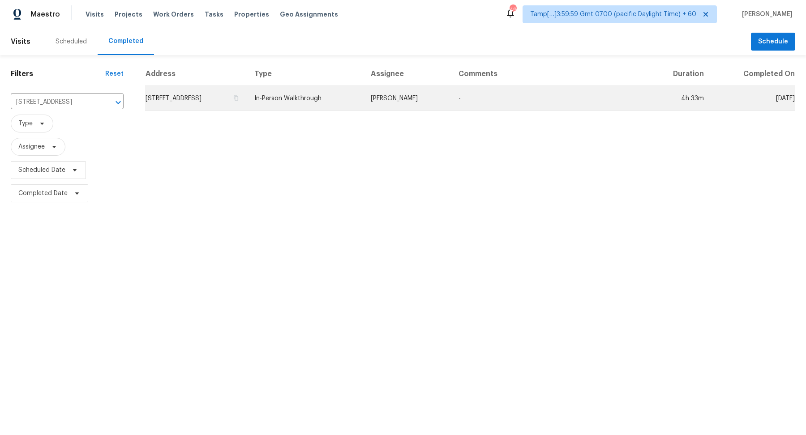
click at [229, 103] on td "8321 Bay Dunes St, Las Vegas, NV 89131" at bounding box center [196, 98] width 102 height 25
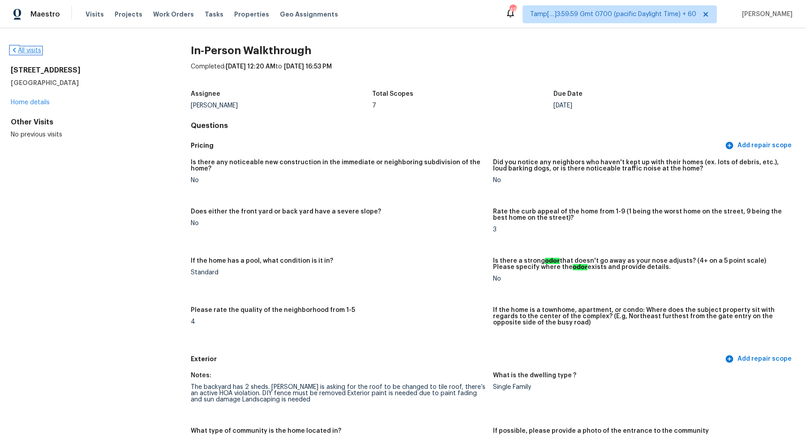
click at [24, 50] on link "All visits" at bounding box center [26, 50] width 30 height 6
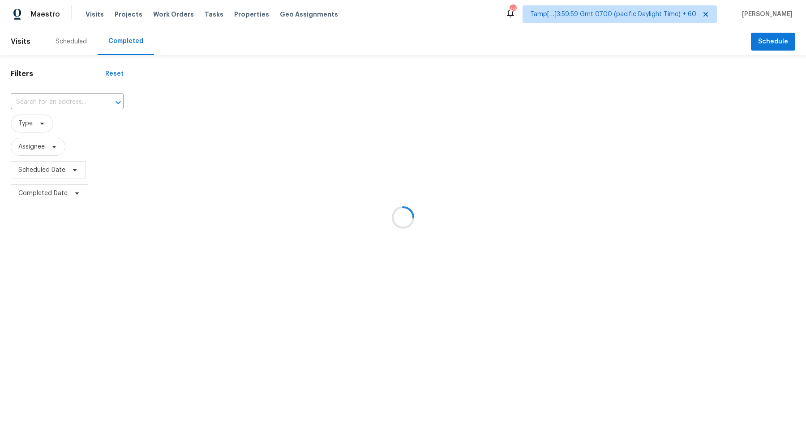
click at [61, 95] on div at bounding box center [403, 217] width 806 height 435
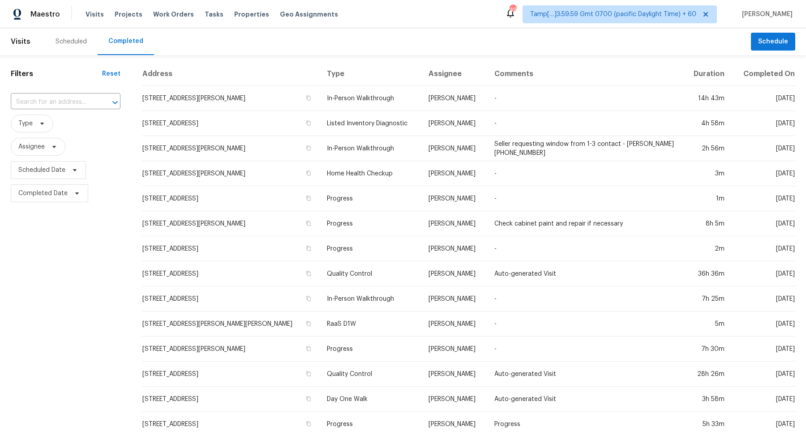
click at [61, 95] on div "​" at bounding box center [66, 102] width 110 height 19
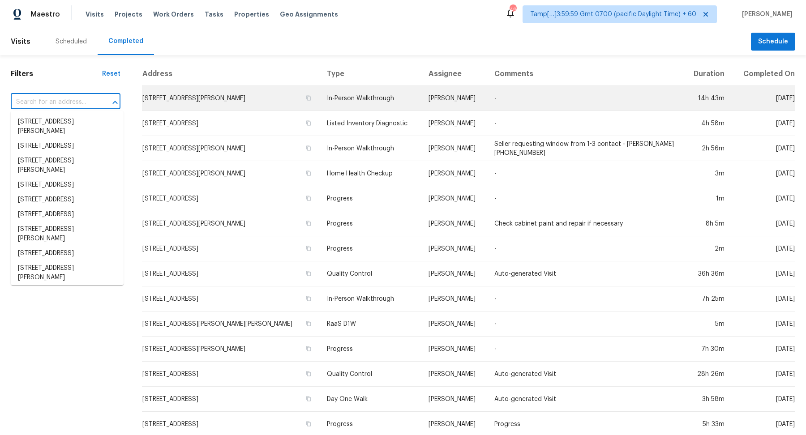
paste input "3116 W Jefferson Ave, Englewood, CO 80110"
type input "3116 W Jefferson Ave, Englewood, CO 80110"
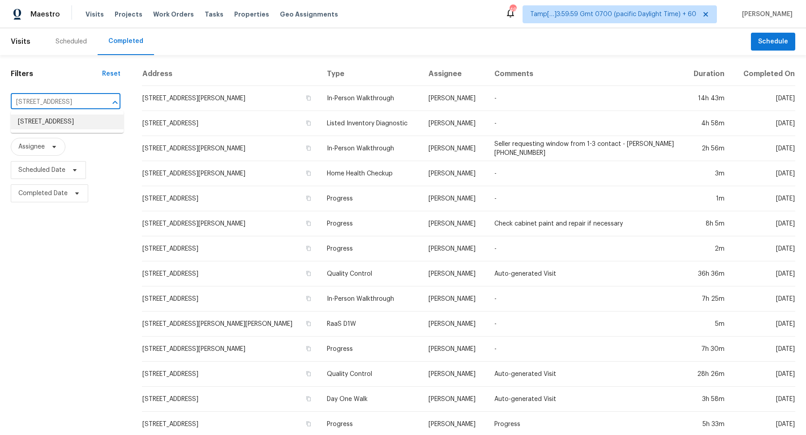
click at [60, 125] on li "3116 W Jefferson Ave, Englewood, CO 80110" at bounding box center [67, 122] width 113 height 15
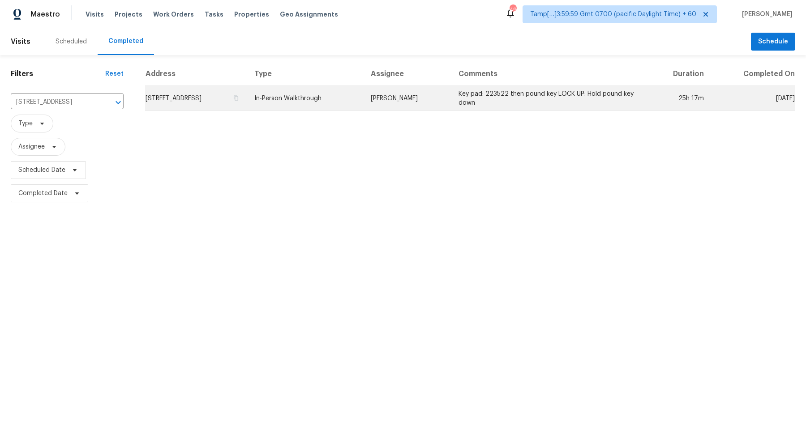
click at [247, 105] on td "3116 W Jefferson Ave, Englewood, CO 80110" at bounding box center [196, 98] width 102 height 25
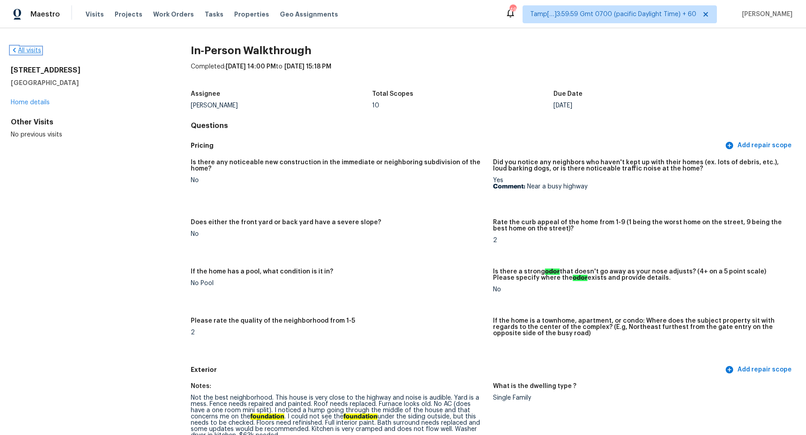
click at [41, 50] on link "All visits" at bounding box center [26, 50] width 30 height 6
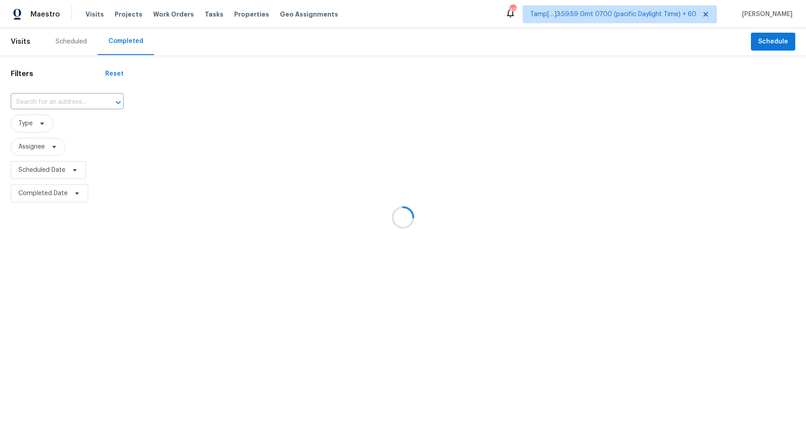
click at [65, 104] on div at bounding box center [403, 217] width 806 height 435
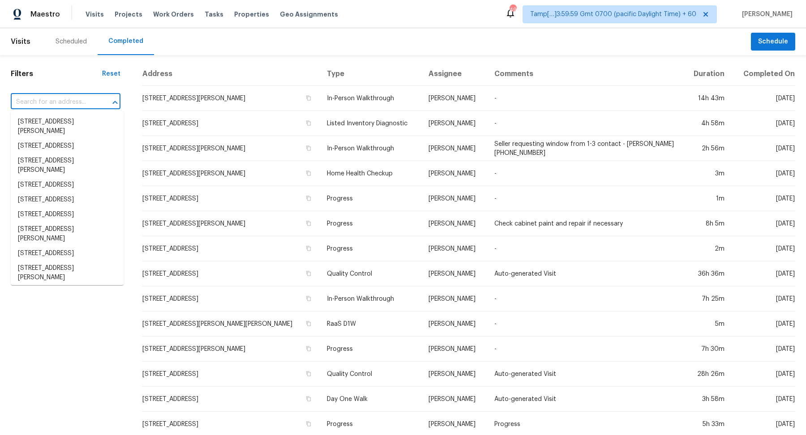
click at [70, 103] on input "text" at bounding box center [53, 102] width 85 height 14
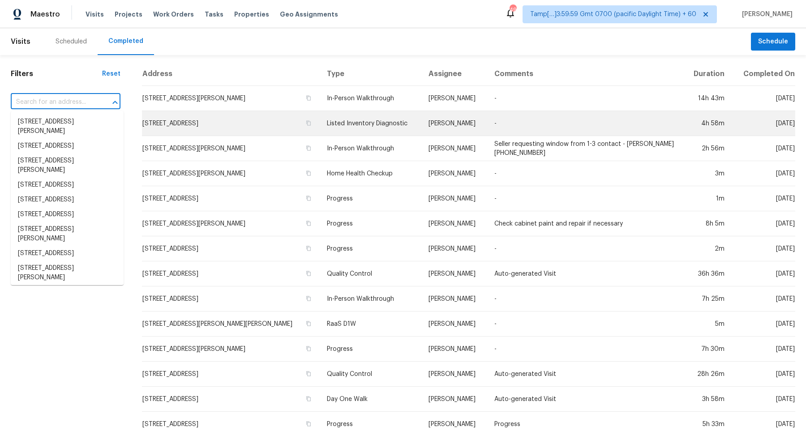
paste input "2624 Copperwood Ave, Orange Park, FL 32073"
type input "2624 Copperwood Ave, Orange Park, FL 32073"
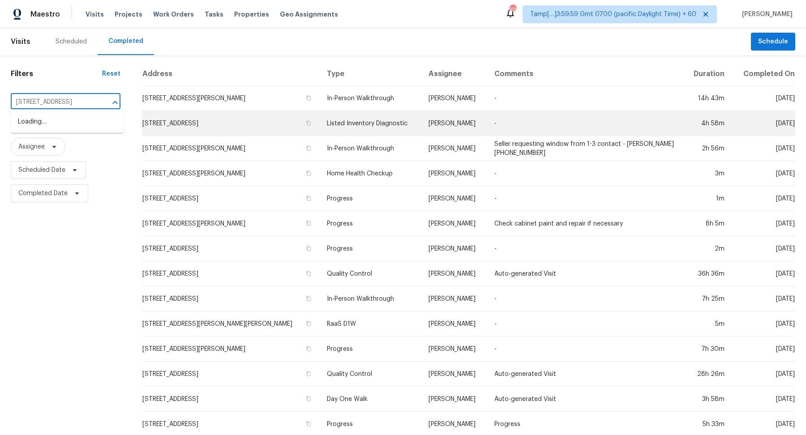
scroll to position [0, 54]
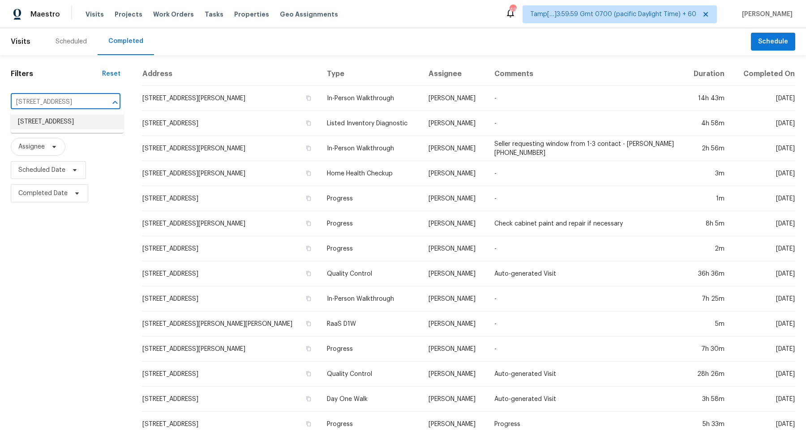
click at [61, 126] on li "2624 Copperwood Ave, Orange Park, FL 32073" at bounding box center [67, 122] width 113 height 15
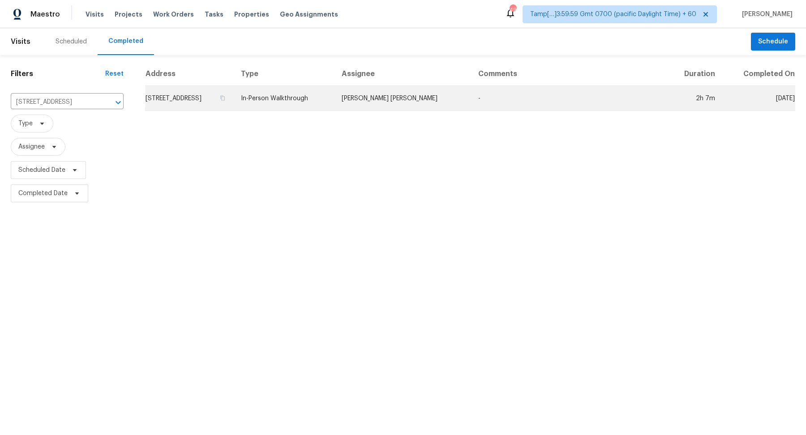
click at [219, 101] on td "2624 Copperwood Ave, Orange Park, FL 32073" at bounding box center [189, 98] width 89 height 25
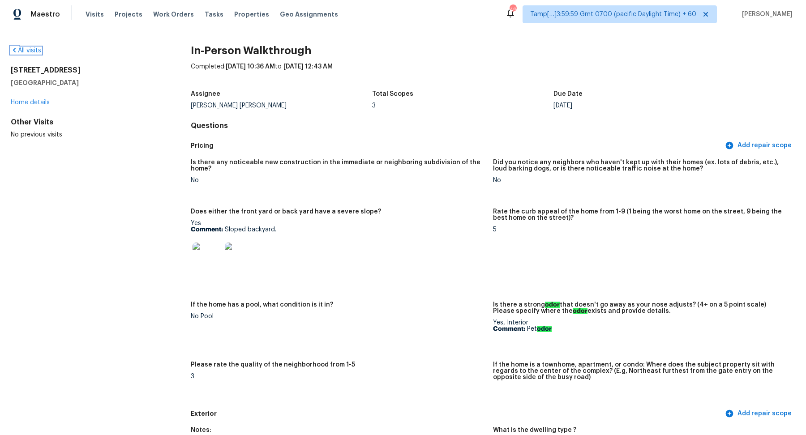
click at [26, 47] on link "All visits" at bounding box center [26, 50] width 30 height 6
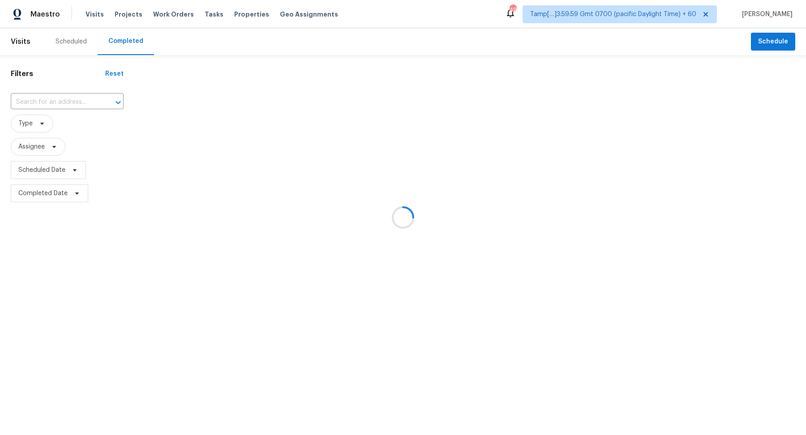
click at [44, 104] on div at bounding box center [403, 217] width 806 height 435
click at [44, 104] on input "text" at bounding box center [55, 102] width 88 height 14
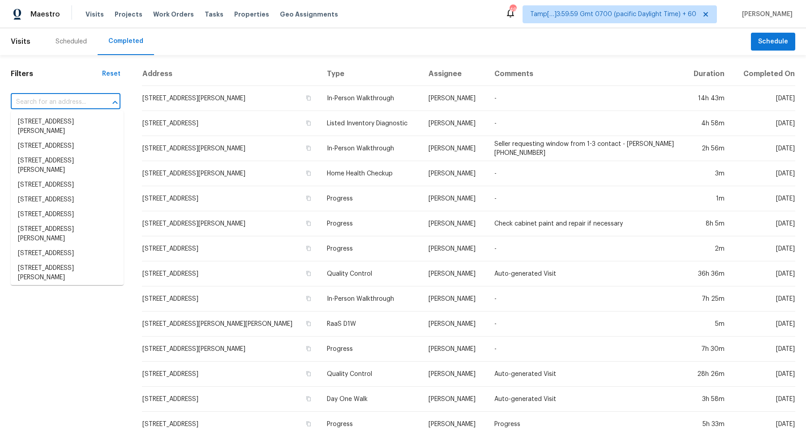
click at [81, 99] on input "text" at bounding box center [53, 102] width 85 height 14
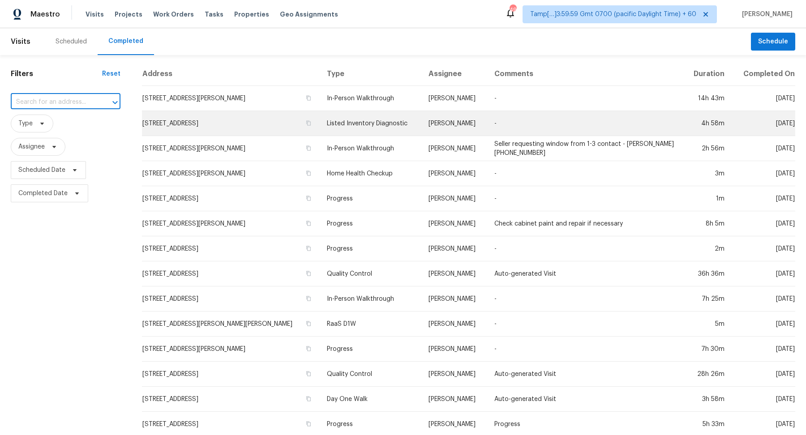
paste input "4128 Brynhill Ln, Buford, GA 30518"
type input "4128 Brynhill Ln, Buford, GA 30518"
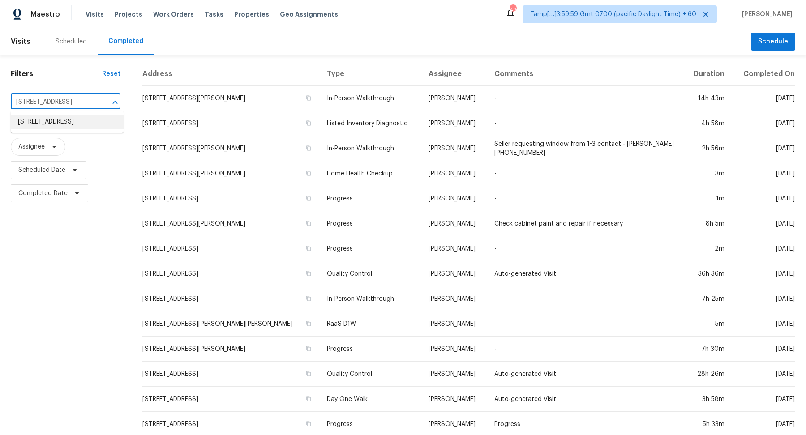
click at [67, 129] on li "4128 Brynhill Ln, Buford, GA 30518" at bounding box center [67, 122] width 113 height 15
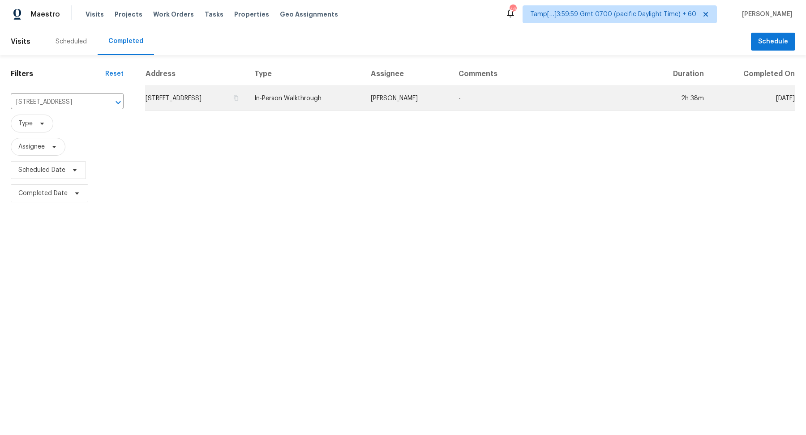
click at [232, 102] on td "4128 Brynhill Ln, Buford, GA 30518" at bounding box center [196, 98] width 102 height 25
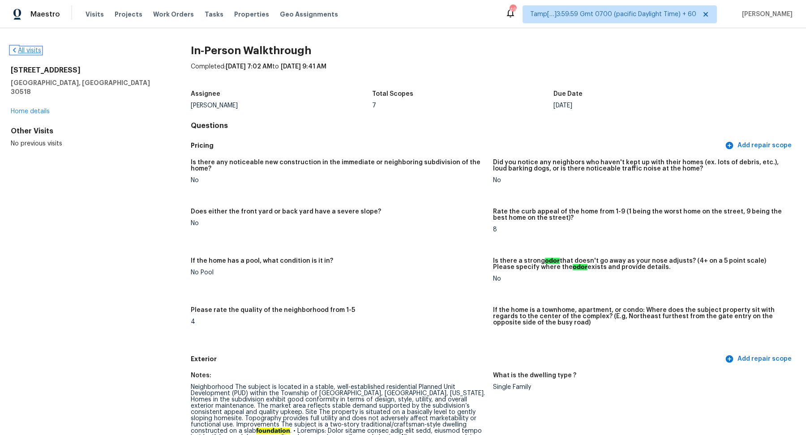
click at [34, 51] on link "All visits" at bounding box center [26, 50] width 30 height 6
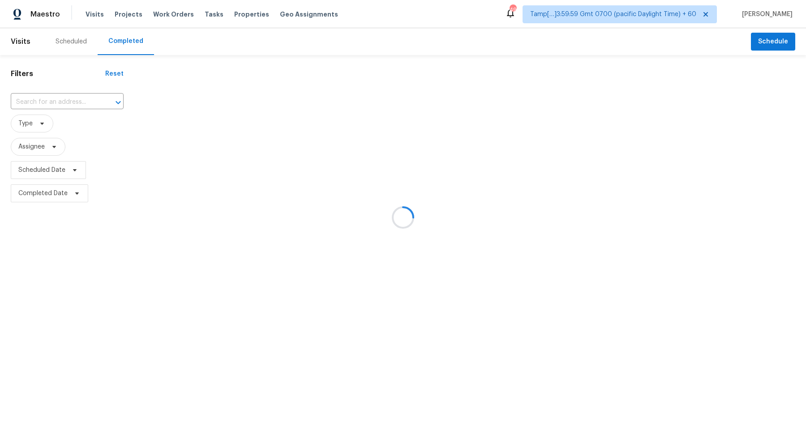
click at [46, 108] on div at bounding box center [403, 217] width 806 height 435
click at [55, 106] on div at bounding box center [403, 217] width 806 height 435
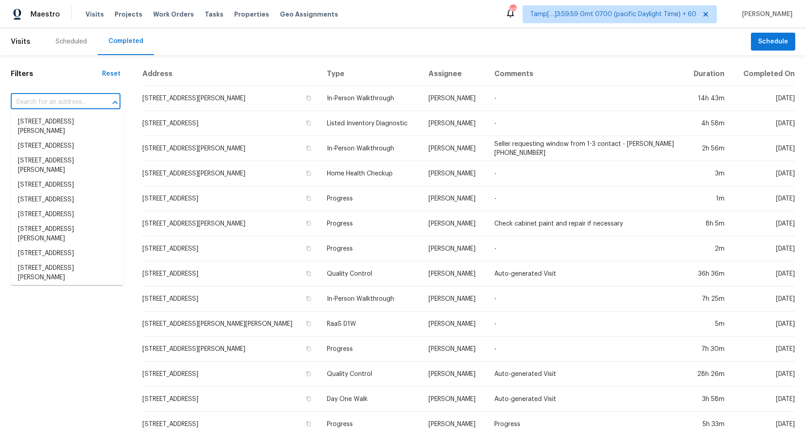
click at [69, 100] on input "text" at bounding box center [53, 102] width 85 height 14
paste input "5321 Mystic Trl, Dallas, TX 75241"
type input "5321 Mystic Trl, Dallas, TX 75241"
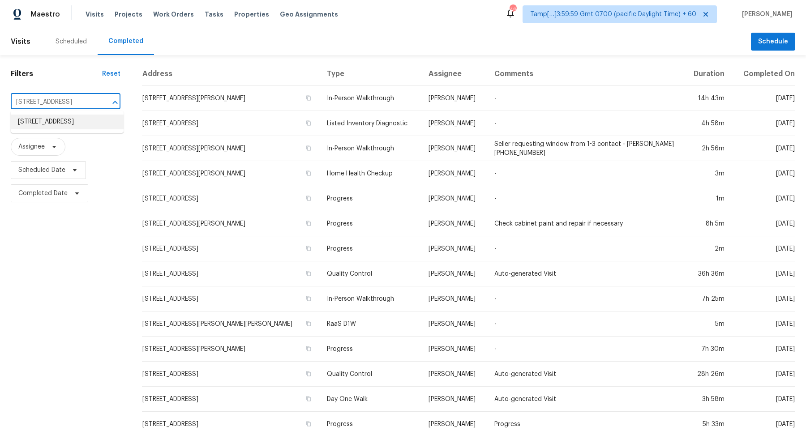
click at [53, 122] on li "5321 Mystic Trl, Dallas, TX 75241" at bounding box center [67, 122] width 113 height 15
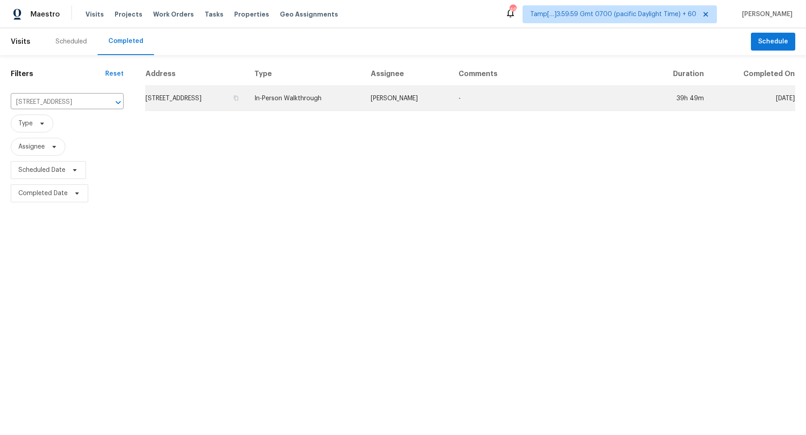
click at [243, 98] on td "5321 Mystic Trl, Dallas, TX 75241" at bounding box center [196, 98] width 102 height 25
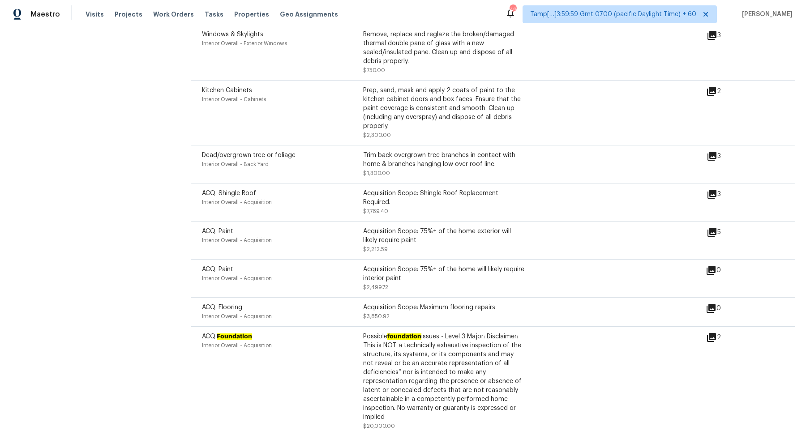
scroll to position [2314, 0]
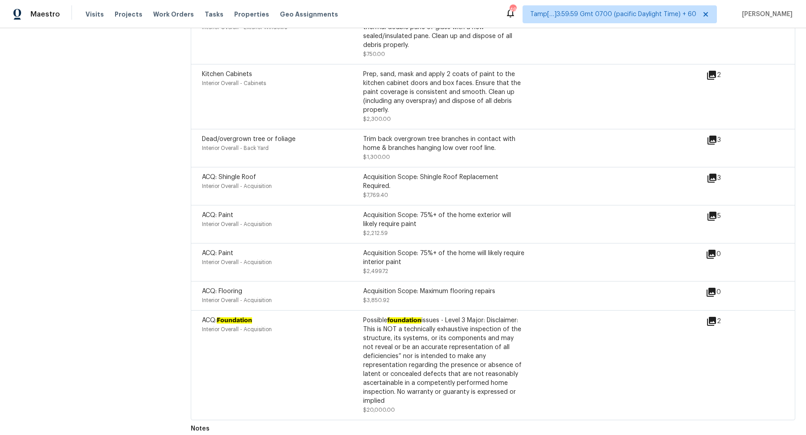
click at [714, 317] on icon at bounding box center [711, 321] width 9 height 9
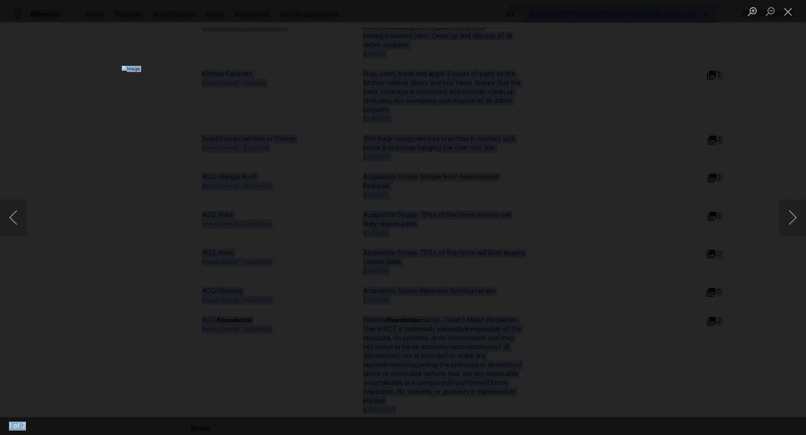
click at [39, 209] on div "Lightbox" at bounding box center [403, 217] width 806 height 435
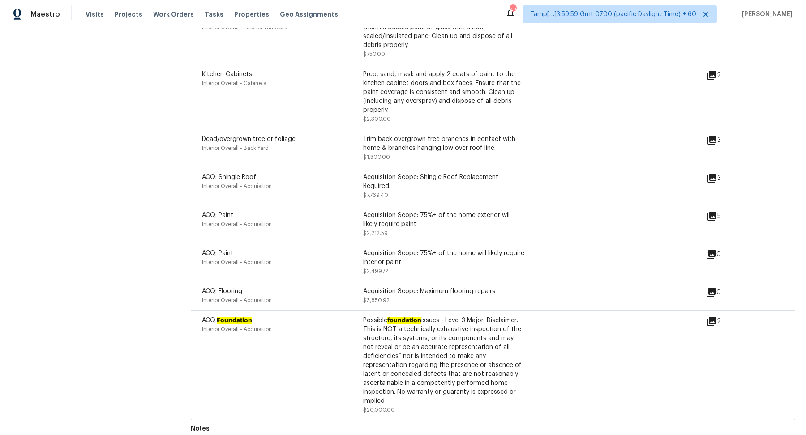
click at [712, 317] on icon at bounding box center [711, 321] width 9 height 9
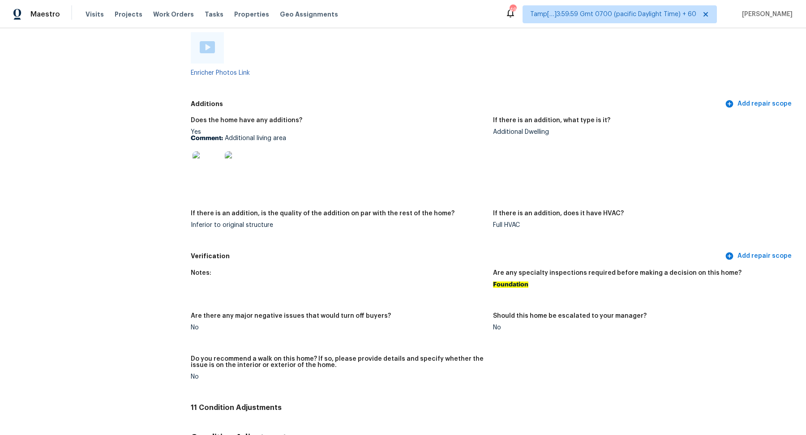
scroll to position [1488, 0]
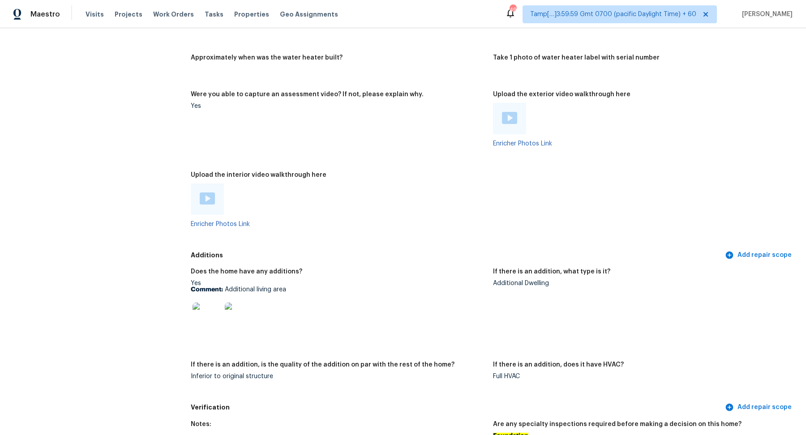
click at [206, 318] on img at bounding box center [207, 317] width 29 height 29
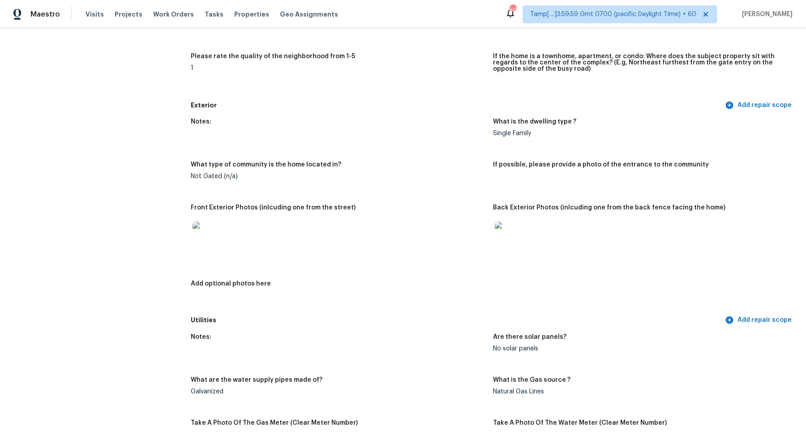
scroll to position [325, 0]
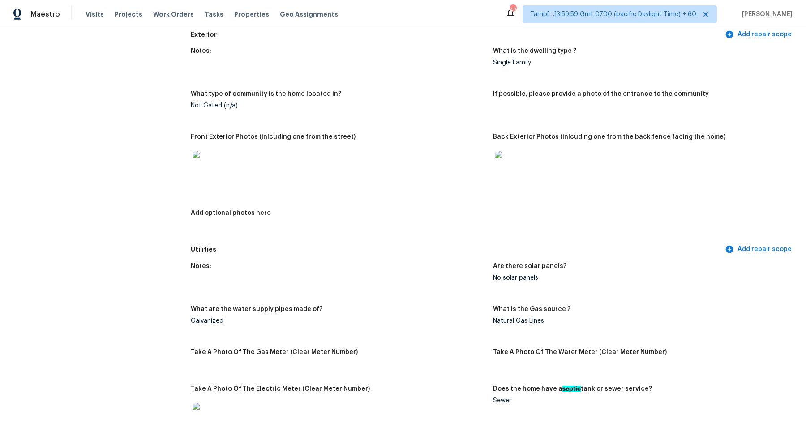
click at [205, 169] on img at bounding box center [207, 165] width 29 height 29
click at [510, 166] on img at bounding box center [509, 165] width 29 height 29
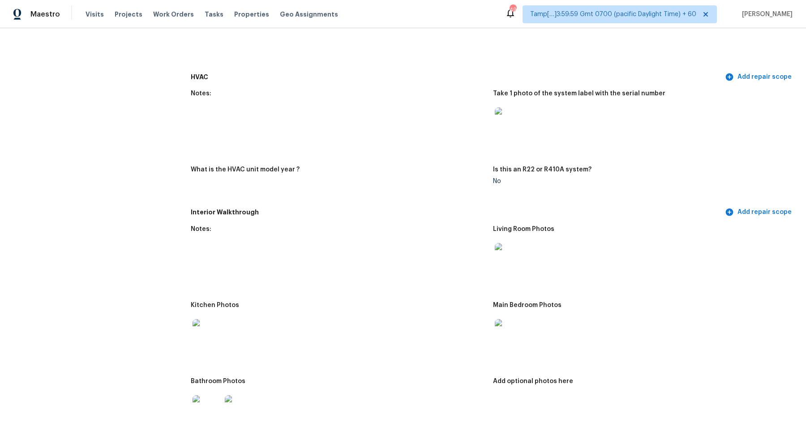
scroll to position [753, 0]
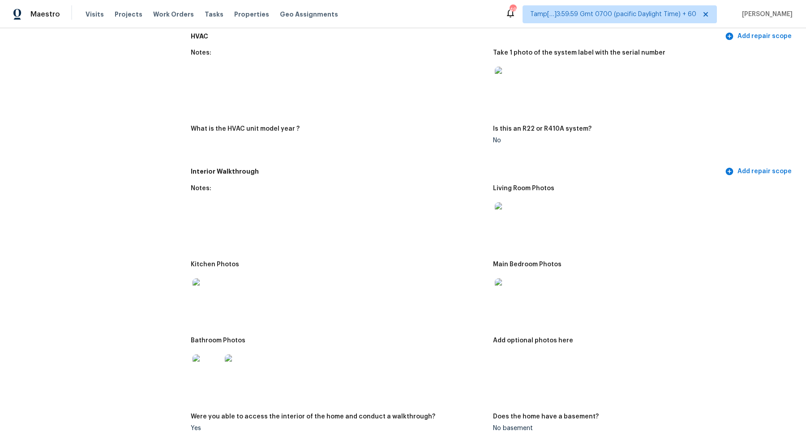
click at [509, 219] on img at bounding box center [509, 216] width 29 height 29
click at [510, 277] on div at bounding box center [509, 292] width 32 height 39
click at [520, 293] on img at bounding box center [509, 293] width 29 height 29
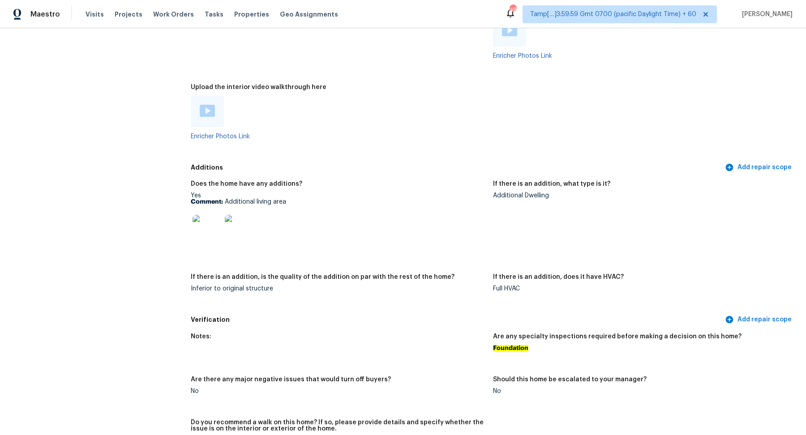
scroll to position [1564, 0]
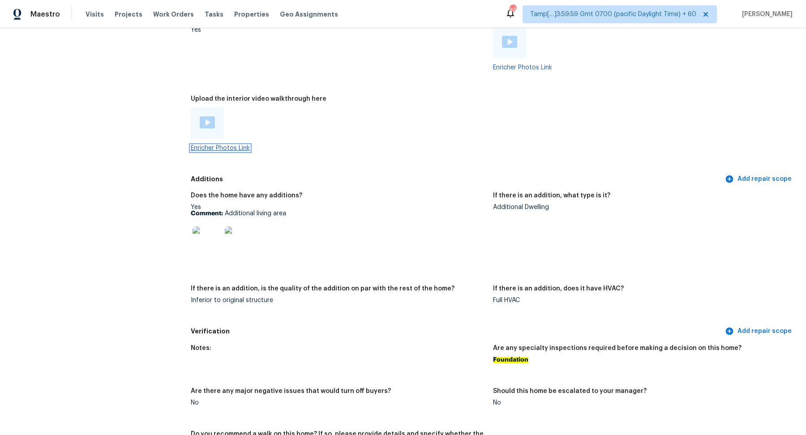
click at [221, 150] on link "Enricher Photos Link" at bounding box center [220, 148] width 59 height 6
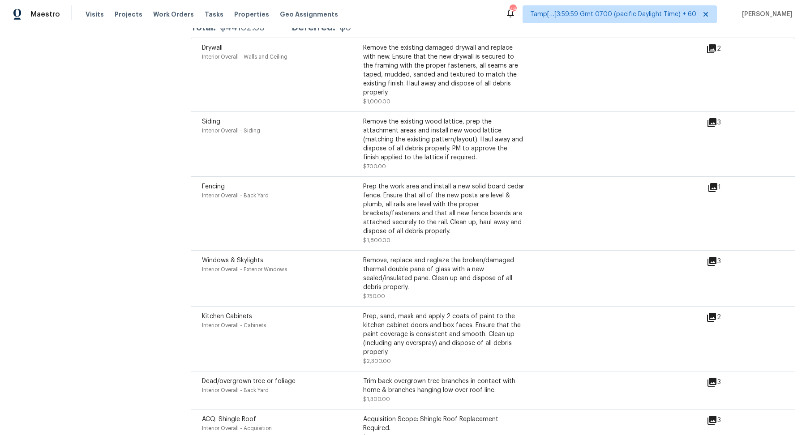
scroll to position [2314, 0]
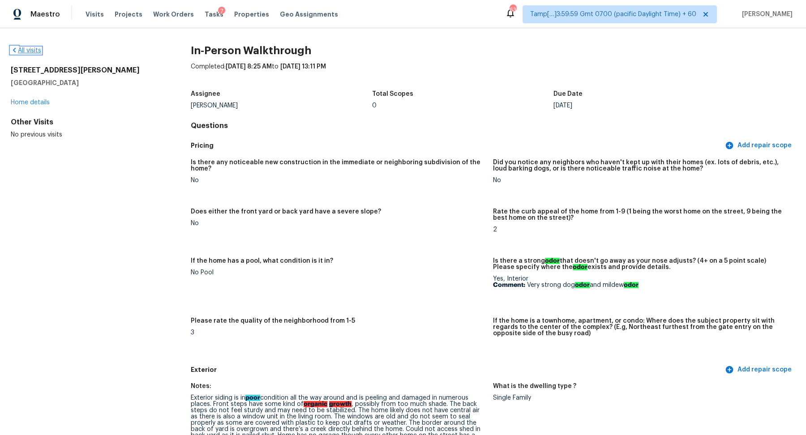
click at [24, 51] on link "All visits" at bounding box center [26, 50] width 30 height 6
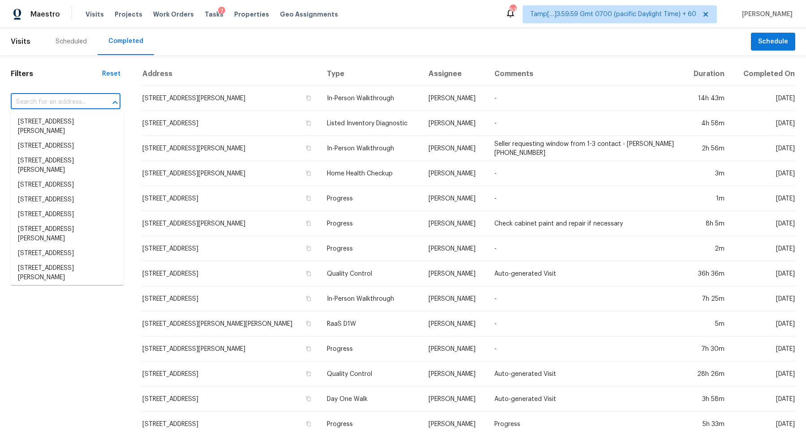
click at [69, 103] on input "text" at bounding box center [53, 102] width 85 height 14
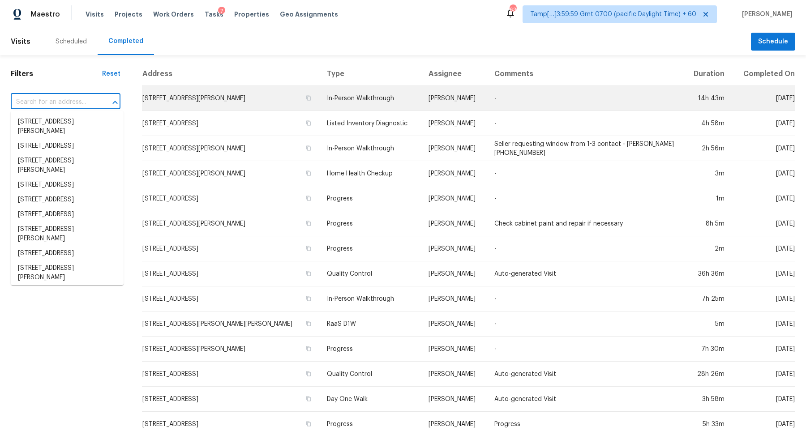
paste input "[STREET_ADDRESS][PERSON_NAME][US_STATE]"
type input "[STREET_ADDRESS][PERSON_NAME][US_STATE]"
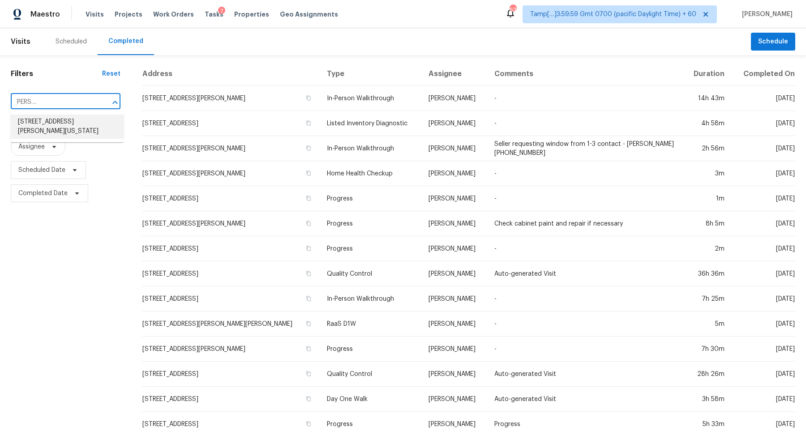
click at [72, 129] on li "[STREET_ADDRESS][PERSON_NAME][US_STATE]" at bounding box center [67, 127] width 113 height 24
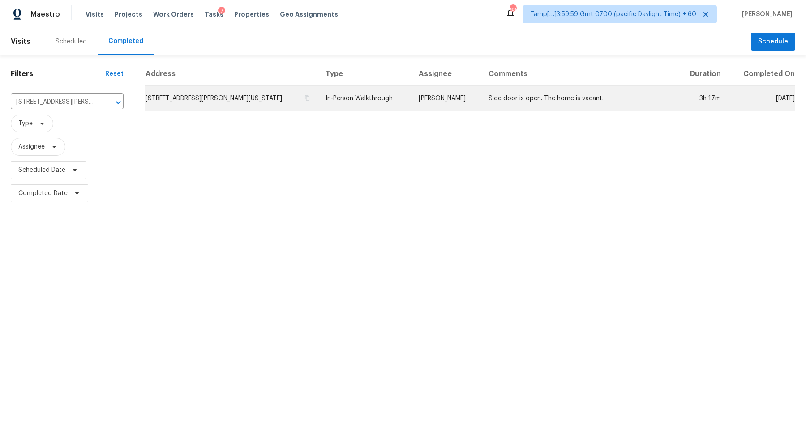
click at [198, 105] on td "[STREET_ADDRESS][PERSON_NAME][US_STATE]" at bounding box center [231, 98] width 173 height 25
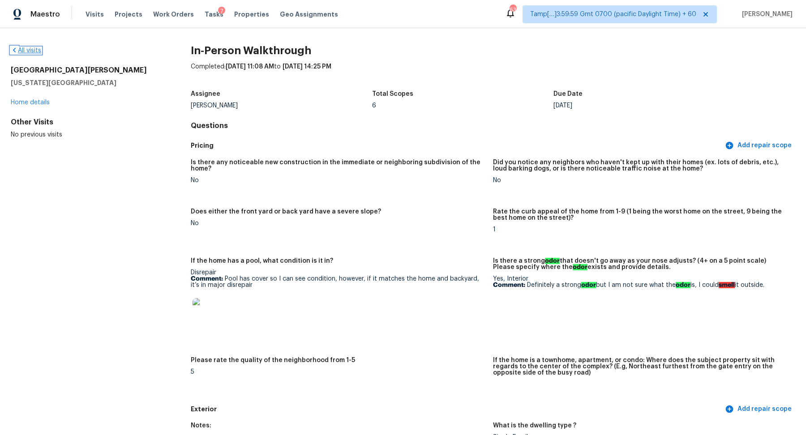
click at [37, 52] on link "All visits" at bounding box center [26, 50] width 30 height 6
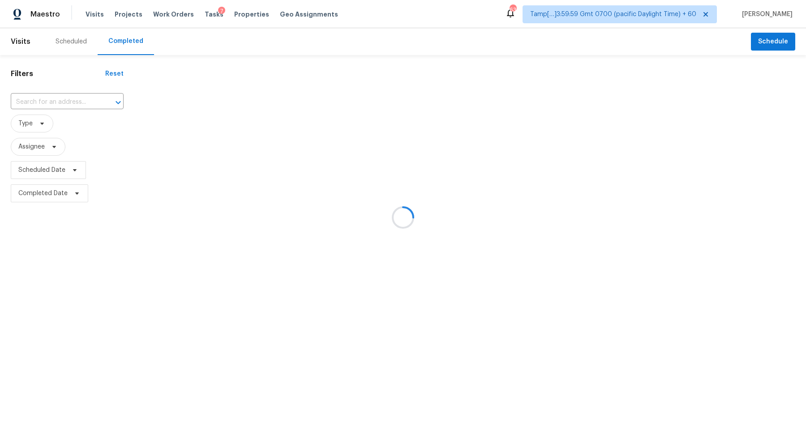
click at [61, 103] on div at bounding box center [403, 217] width 806 height 435
click at [68, 100] on div at bounding box center [403, 217] width 806 height 435
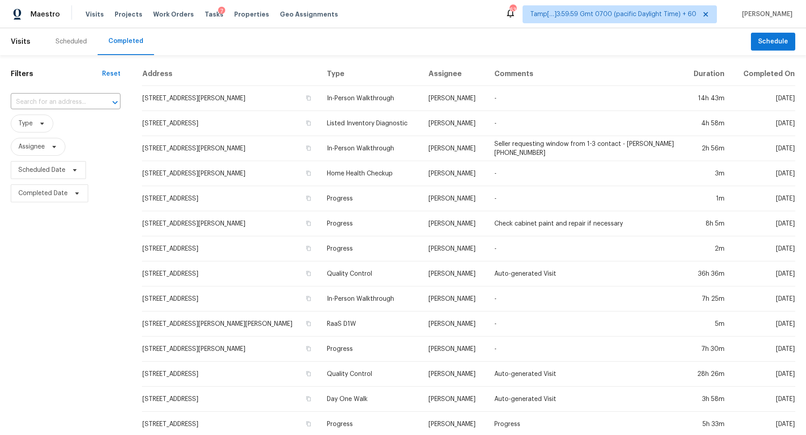
click at [68, 100] on input "text" at bounding box center [53, 102] width 85 height 14
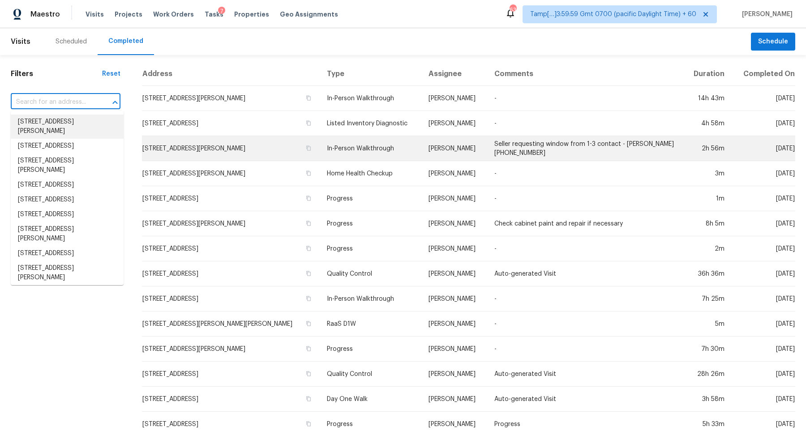
paste input "[STREET_ADDRESS][PERSON_NAME]"
type input "[STREET_ADDRESS][PERSON_NAME]"
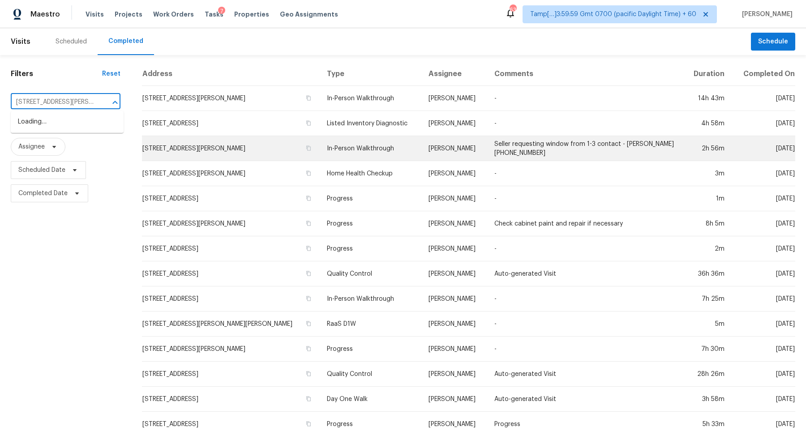
scroll to position [0, 20]
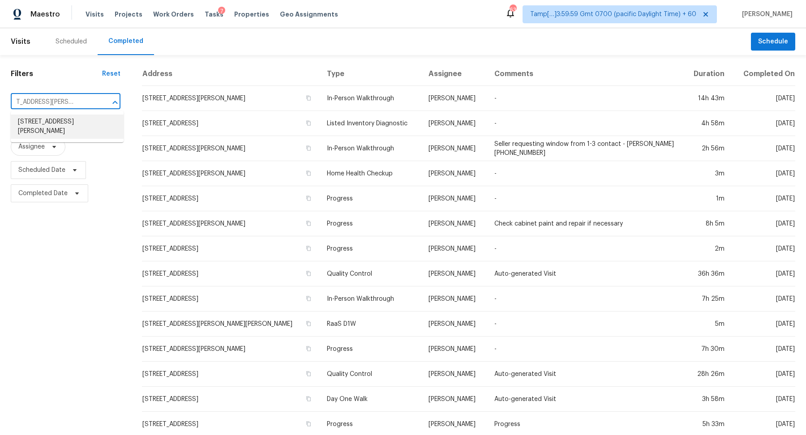
click at [56, 121] on li "[STREET_ADDRESS][PERSON_NAME]" at bounding box center [67, 127] width 113 height 24
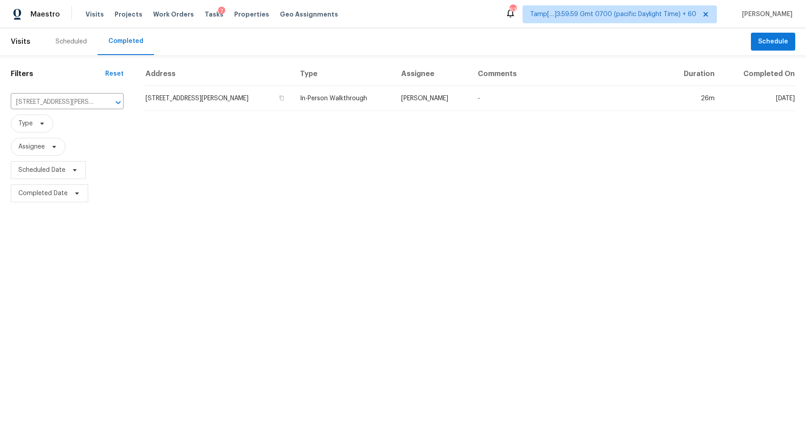
click at [211, 105] on td "[STREET_ADDRESS][PERSON_NAME]" at bounding box center [219, 98] width 148 height 25
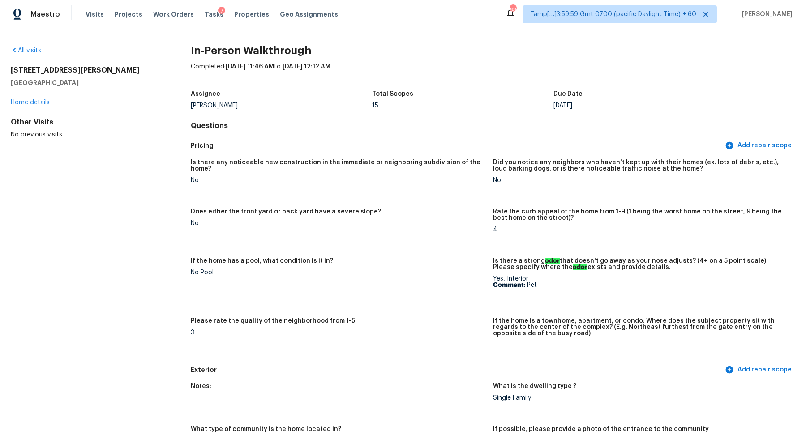
click at [29, 46] on div "All visits" at bounding box center [86, 50] width 151 height 9
click at [32, 53] on link "All visits" at bounding box center [26, 50] width 30 height 6
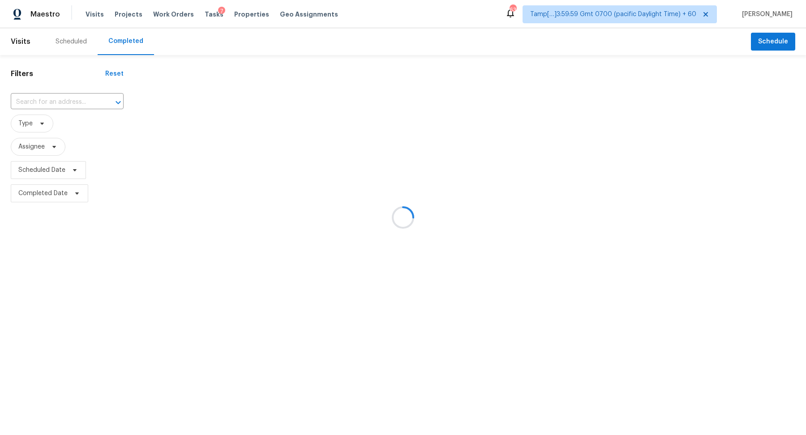
click at [46, 115] on div at bounding box center [403, 217] width 806 height 435
click at [63, 109] on div at bounding box center [403, 217] width 806 height 435
click at [81, 100] on div at bounding box center [403, 217] width 806 height 435
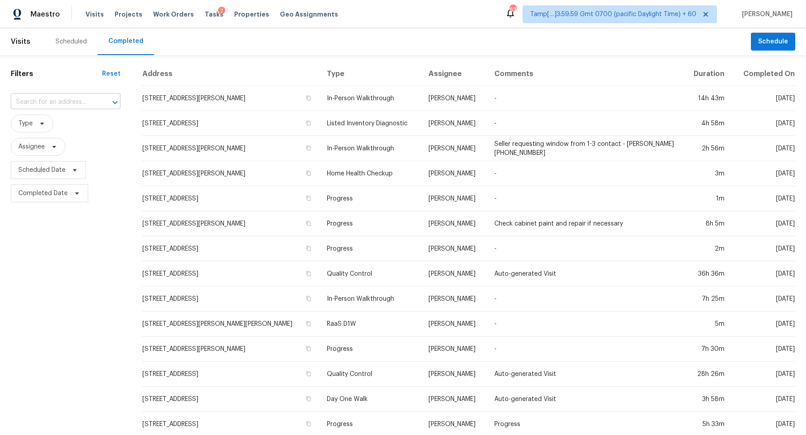
click at [89, 100] on input "text" at bounding box center [53, 102] width 85 height 14
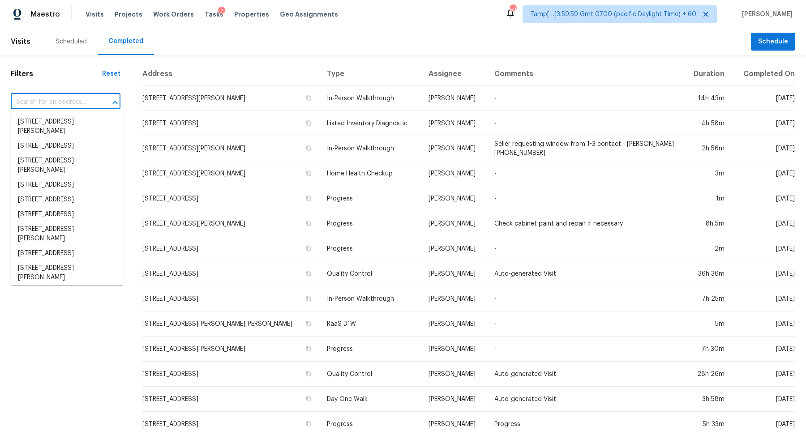
paste input "[STREET_ADDRESS][PERSON_NAME]"
type input "[STREET_ADDRESS][PERSON_NAME]"
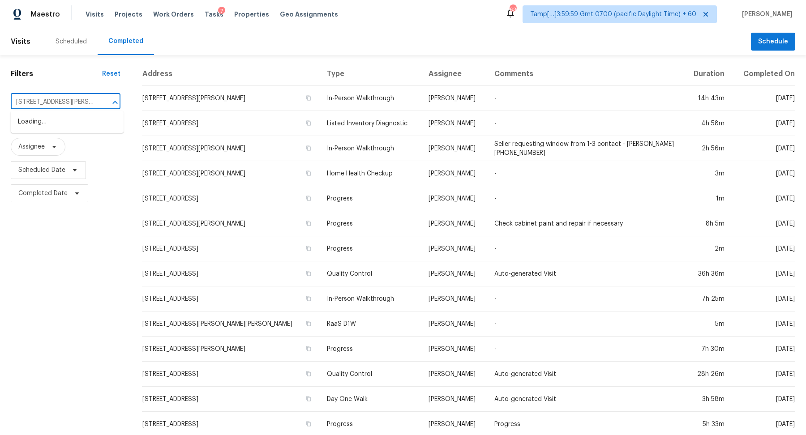
scroll to position [0, 45]
click at [93, 116] on li "[STREET_ADDRESS][PERSON_NAME]" at bounding box center [67, 127] width 113 height 24
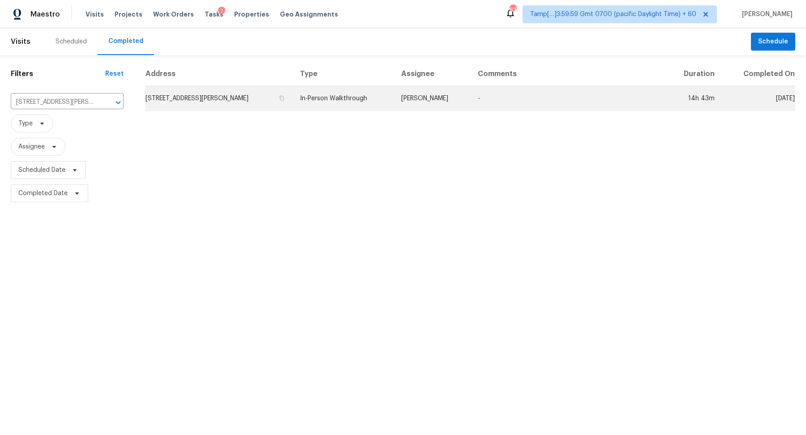
click at [216, 87] on td "[STREET_ADDRESS][PERSON_NAME]" at bounding box center [219, 98] width 148 height 25
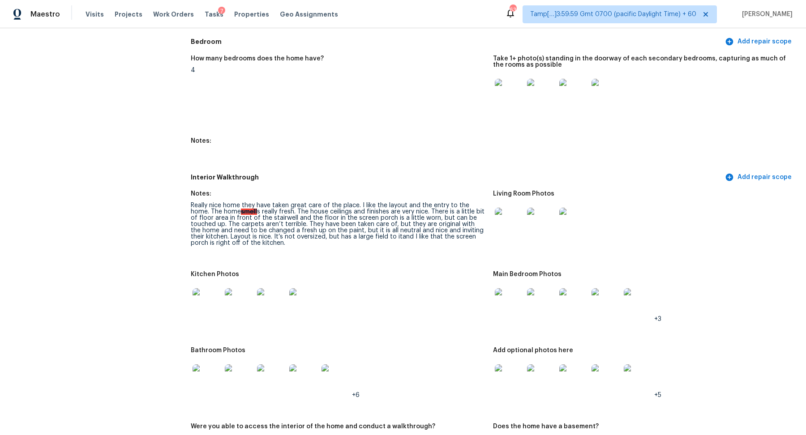
scroll to position [999, 0]
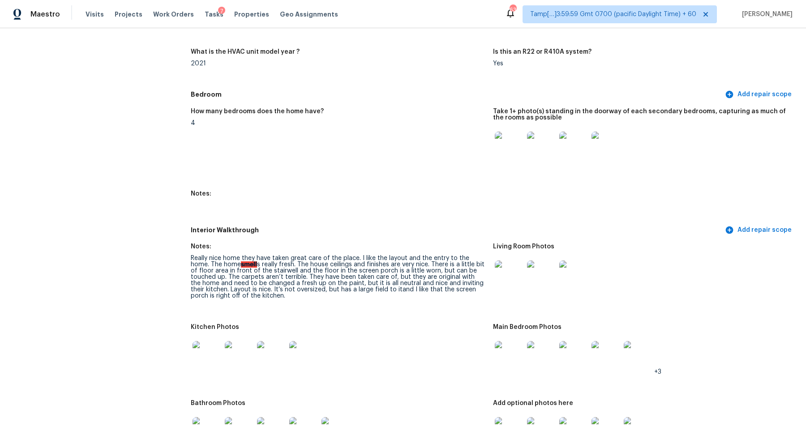
click at [504, 274] on img at bounding box center [509, 275] width 29 height 29
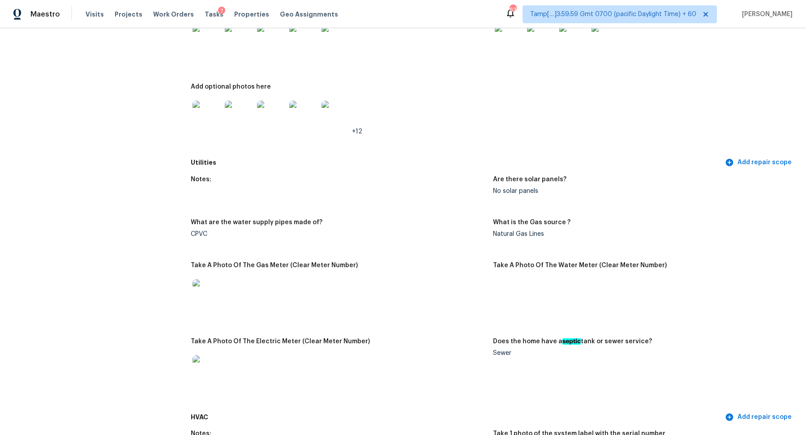
scroll to position [475, 0]
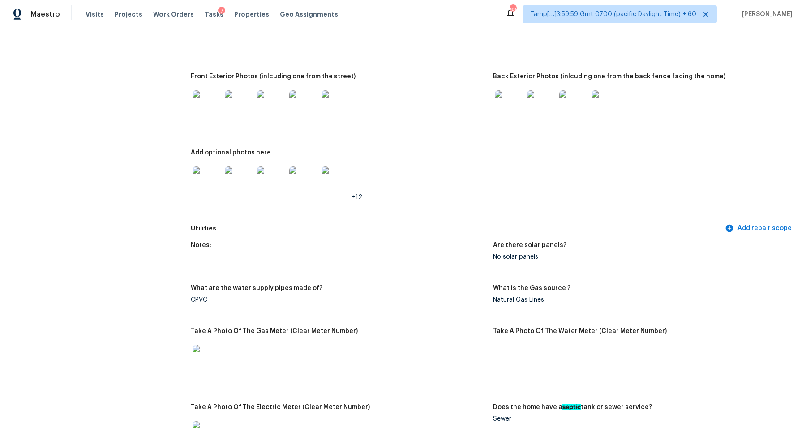
click at [511, 108] on img at bounding box center [509, 104] width 29 height 29
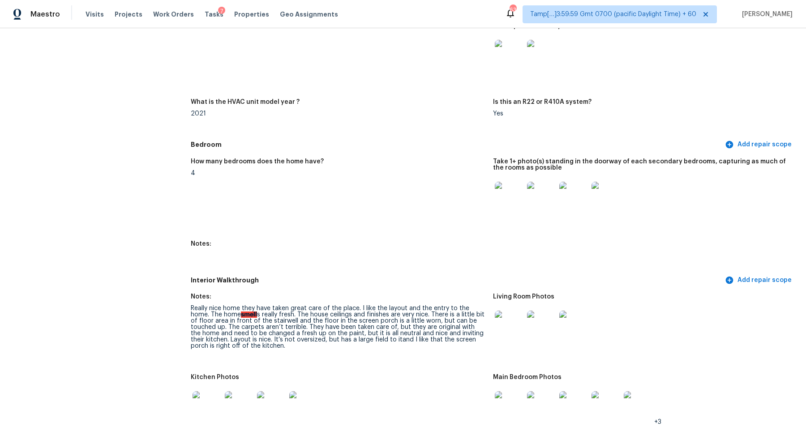
scroll to position [1065, 0]
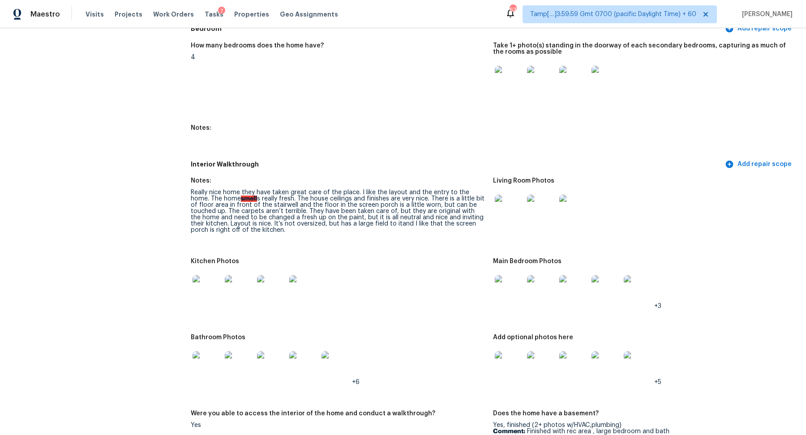
click at [516, 295] on img at bounding box center [509, 289] width 29 height 29
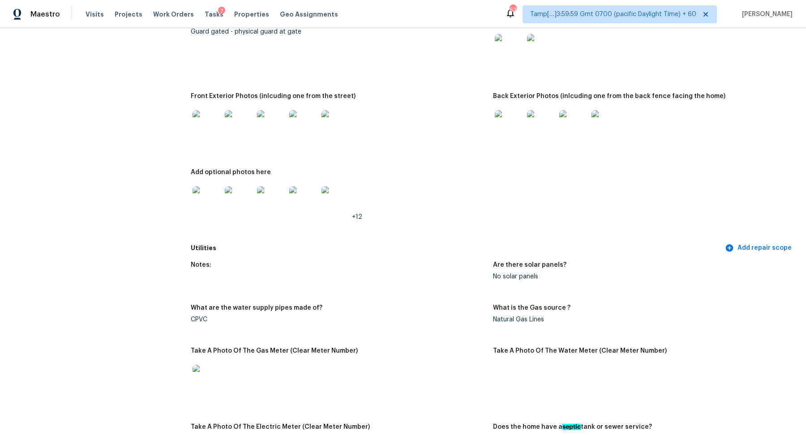
scroll to position [452, 0]
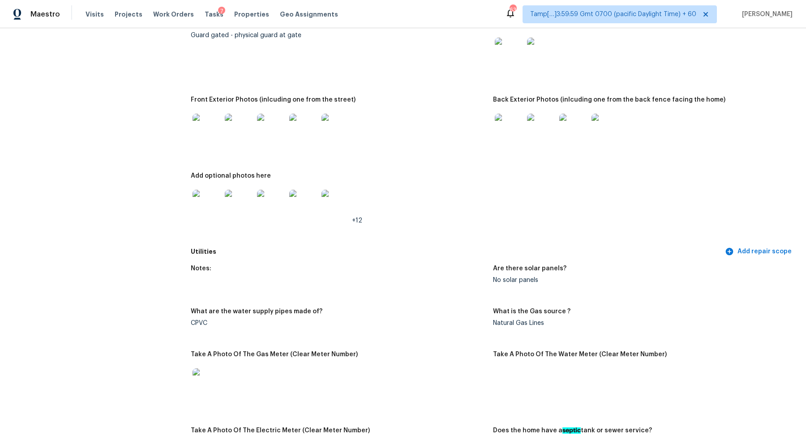
click at [509, 136] on img at bounding box center [509, 128] width 29 height 29
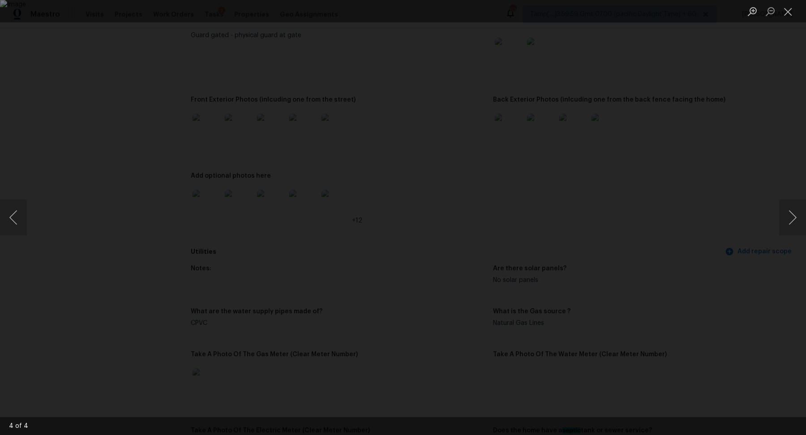
click at [456, 267] on img "Lightbox" at bounding box center [403, 217] width 806 height 435
click at [356, 149] on img "Lightbox" at bounding box center [404, 173] width 1409 height 761
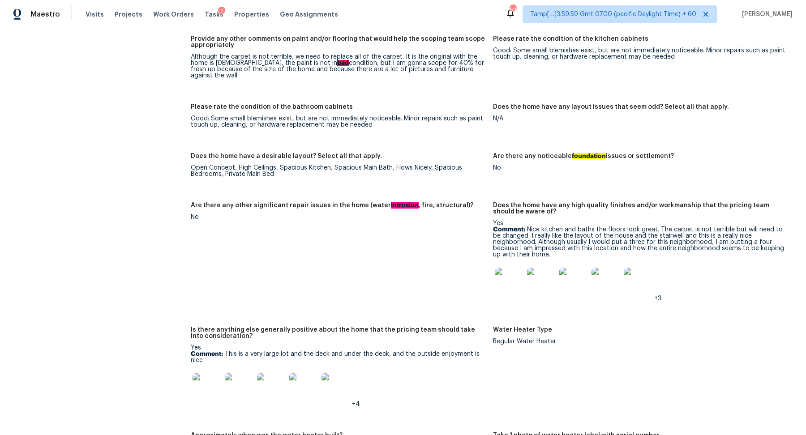
scroll to position [1342, 0]
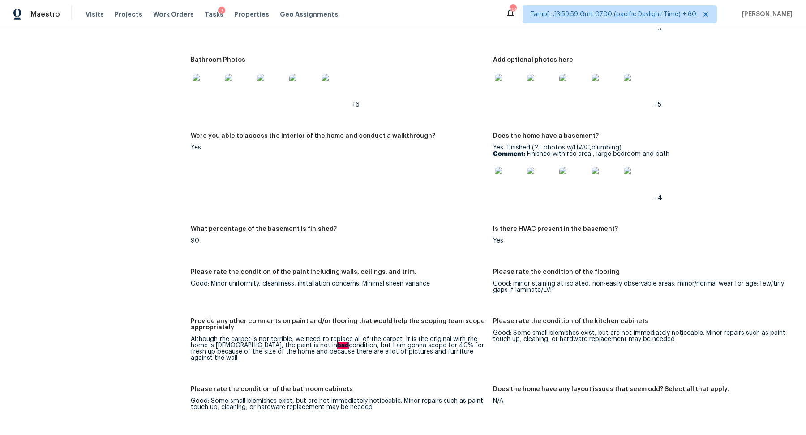
click at [206, 99] on img at bounding box center [207, 88] width 29 height 29
click at [507, 78] on img at bounding box center [509, 88] width 29 height 29
click at [502, 86] on img at bounding box center [509, 88] width 29 height 29
click at [508, 178] on img at bounding box center [509, 181] width 29 height 29
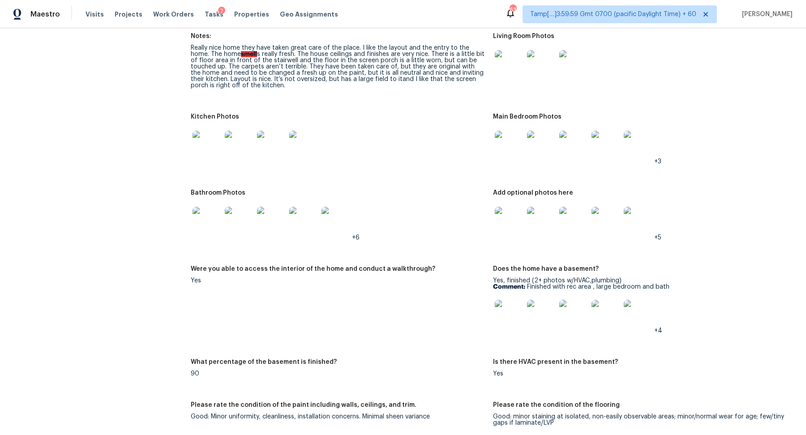
scroll to position [1003, 0]
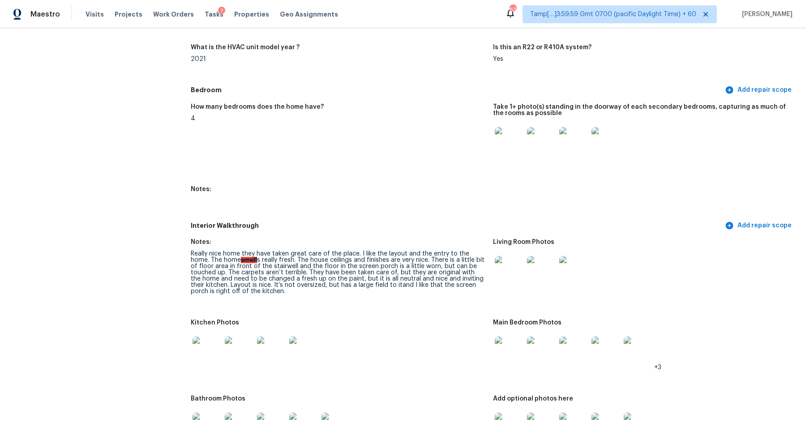
click at [521, 152] on img at bounding box center [509, 141] width 29 height 29
click at [200, 353] on img at bounding box center [207, 351] width 29 height 29
click at [487, 278] on figure "Notes: Really nice home they have taken great care of the place. I like the lay…" at bounding box center [342, 274] width 302 height 70
click at [504, 276] on img at bounding box center [509, 270] width 29 height 29
click at [508, 361] on img at bounding box center [509, 351] width 29 height 29
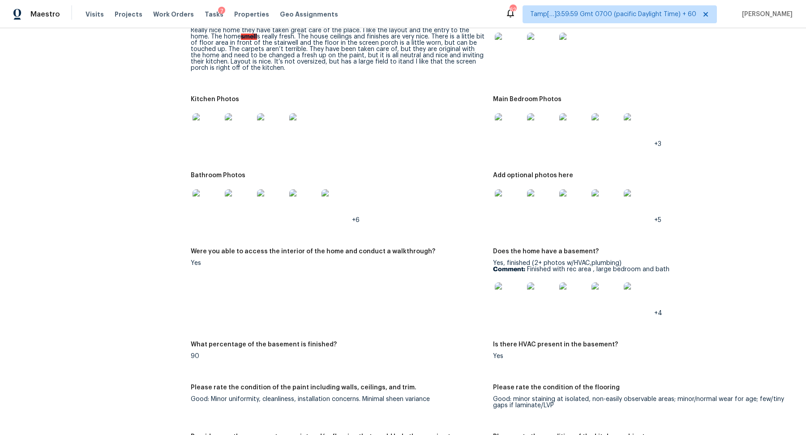
scroll to position [1080, 0]
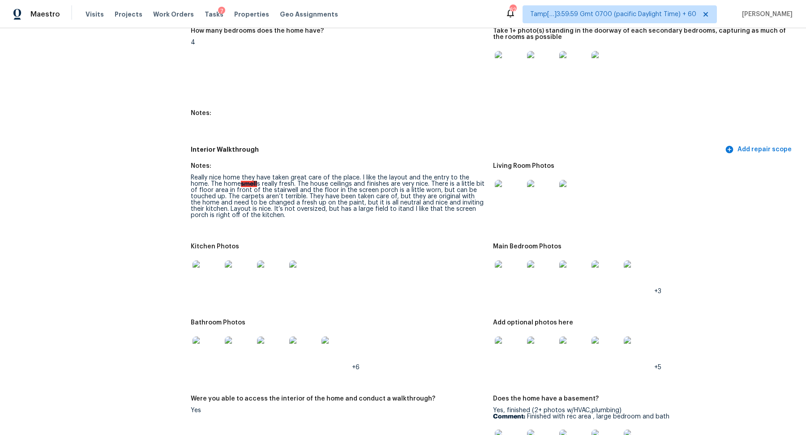
click at [511, 272] on img at bounding box center [509, 275] width 29 height 29
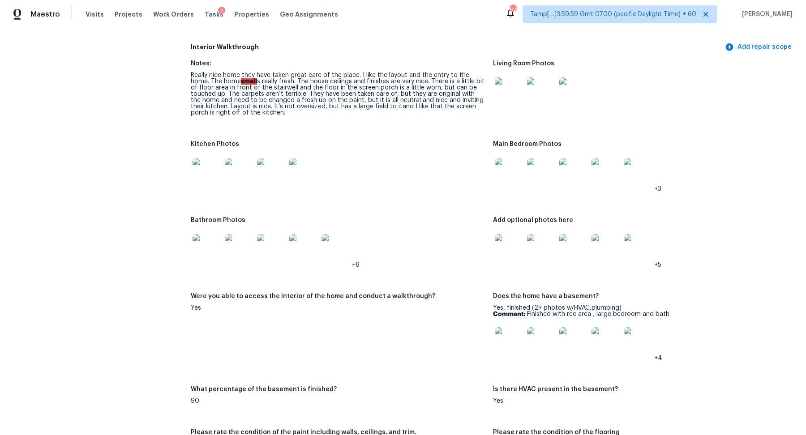
click at [510, 258] on img at bounding box center [509, 248] width 29 height 29
click at [226, 255] on img at bounding box center [239, 248] width 29 height 29
click at [512, 347] on img at bounding box center [509, 341] width 29 height 29
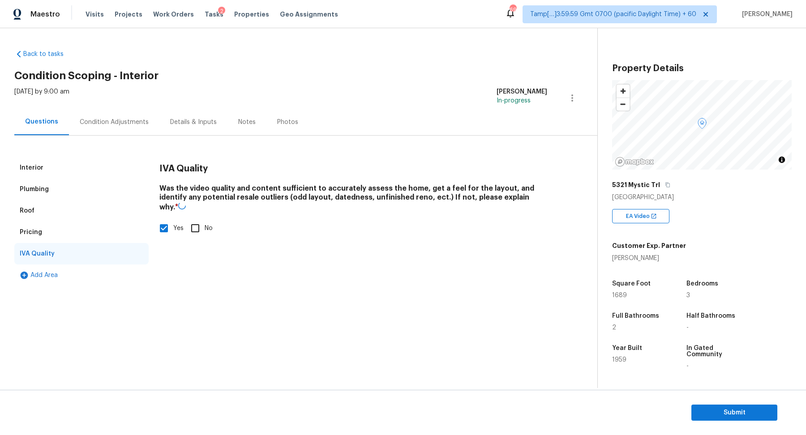
click at [110, 110] on div "Condition Adjustments" at bounding box center [114, 122] width 90 height 26
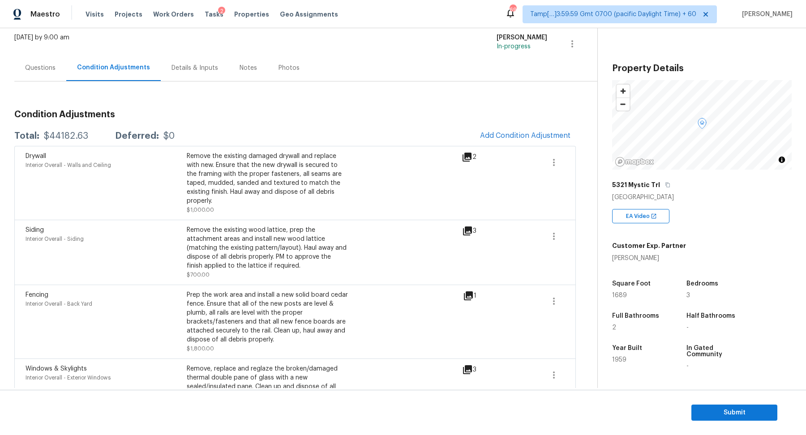
scroll to position [3, 0]
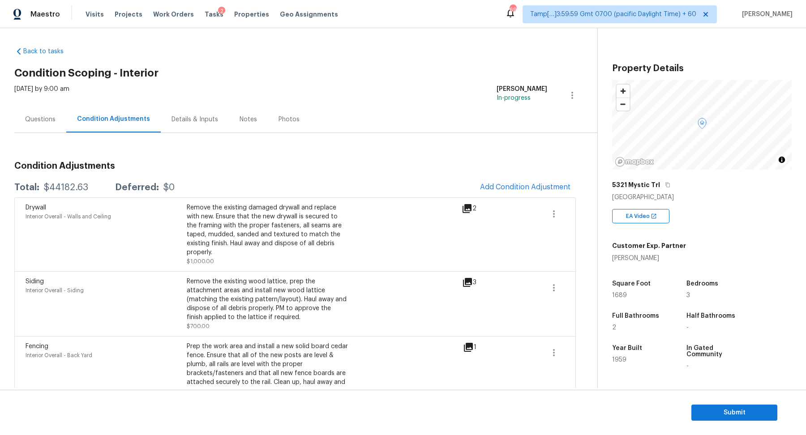
click at [77, 191] on div "$44182.63" at bounding box center [66, 187] width 44 height 9
click at [471, 206] on icon at bounding box center [467, 208] width 9 height 9
click at [70, 183] on div "$44182.63" at bounding box center [66, 187] width 44 height 9
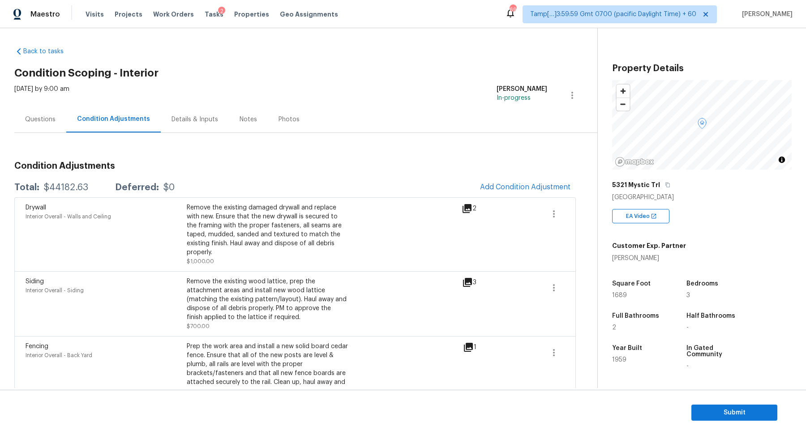
click at [70, 183] on div "$44182.63" at bounding box center [66, 187] width 44 height 9
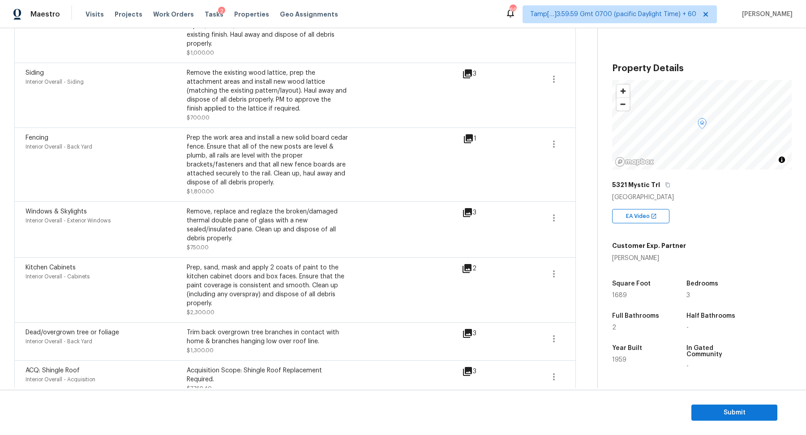
scroll to position [63, 0]
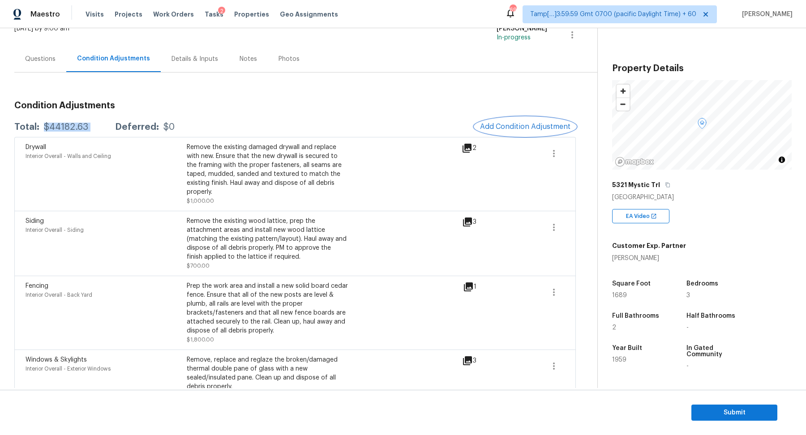
click at [517, 123] on span "Add Condition Adjustment" at bounding box center [525, 127] width 90 height 8
click at [238, 113] on body "Maestro Visits Projects Work Orders Tasks 2 Properties Geo Assignments 692 Tamp…" at bounding box center [403, 217] width 806 height 435
click at [47, 67] on div "Questions" at bounding box center [40, 59] width 52 height 26
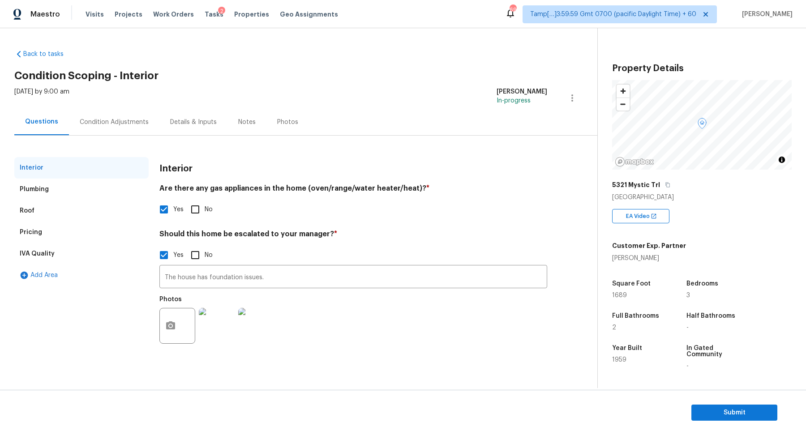
click at [77, 229] on div "Pricing" at bounding box center [81, 233] width 134 height 22
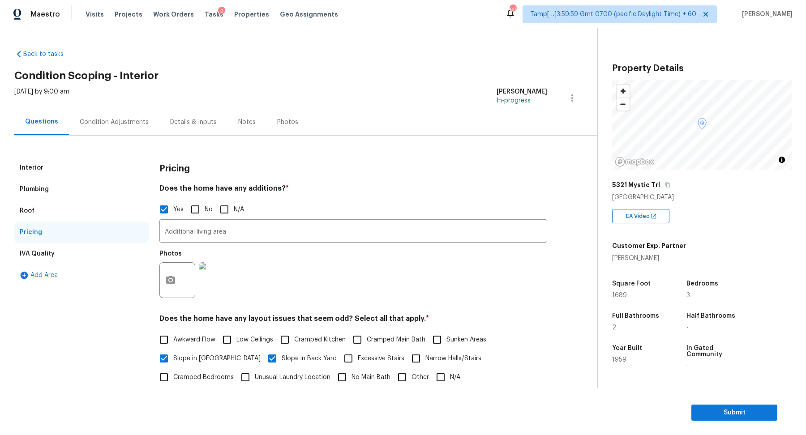
click at [116, 127] on div "Condition Adjustments" at bounding box center [114, 122] width 90 height 26
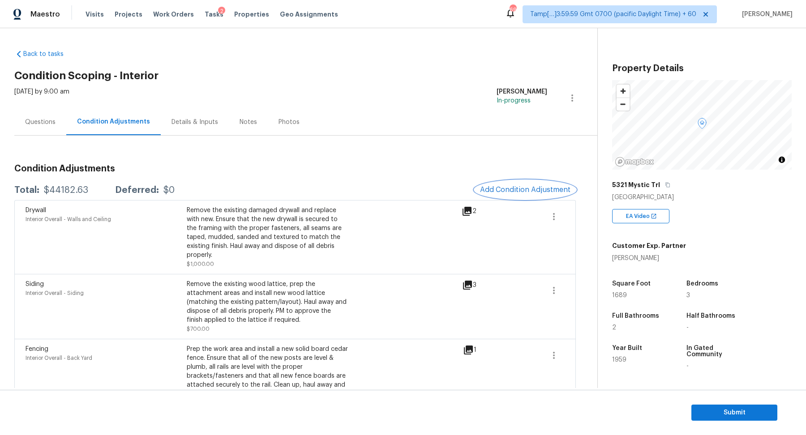
click at [523, 182] on button "Add Condition Adjustment" at bounding box center [525, 190] width 101 height 19
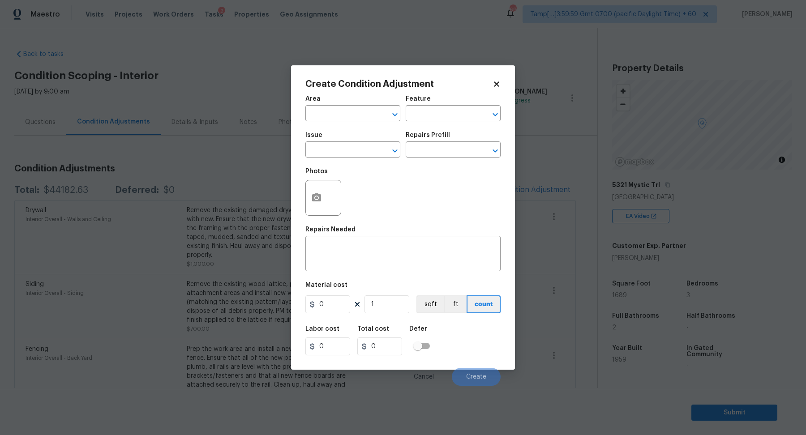
click at [327, 123] on span "Area ​" at bounding box center [352, 108] width 95 height 36
click at [322, 117] on input "text" at bounding box center [340, 115] width 70 height 14
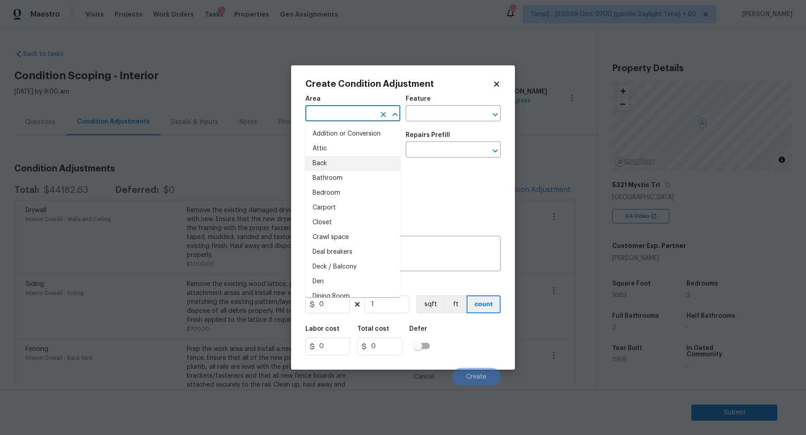
click at [240, 166] on body "Maestro Visits Projects Work Orders Tasks 2 Properties Geo Assignments 692 Tamp…" at bounding box center [403, 217] width 806 height 435
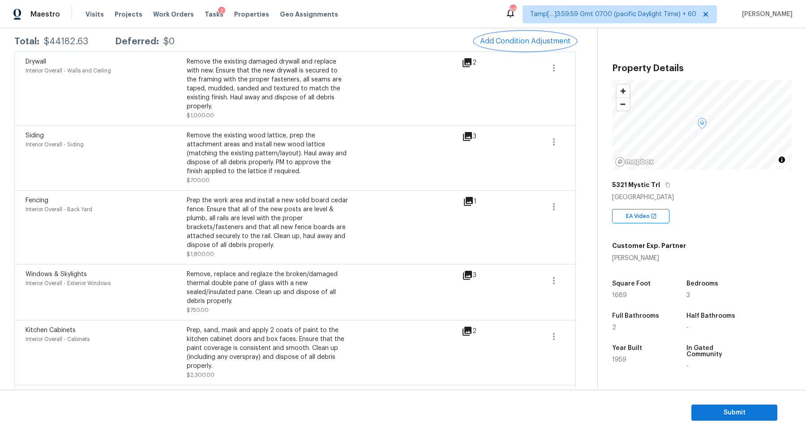
scroll to position [52, 0]
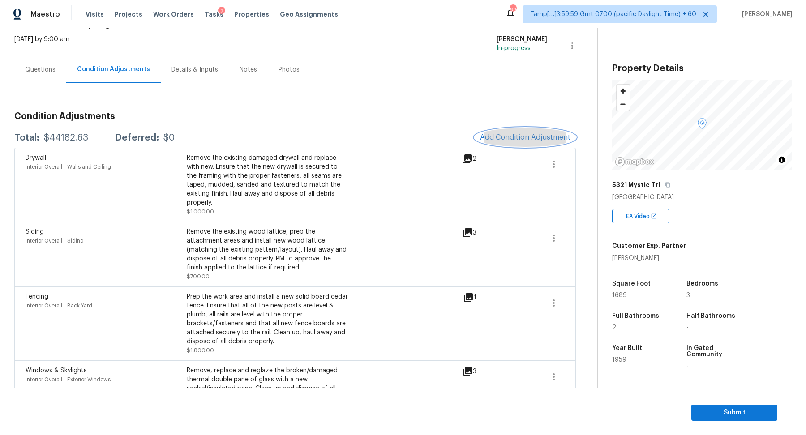
click at [488, 131] on button "Add Condition Adjustment" at bounding box center [525, 137] width 101 height 19
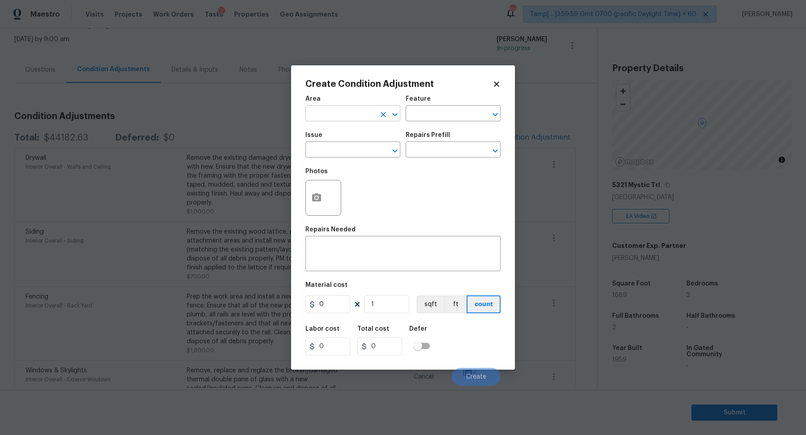
click at [327, 115] on input "text" at bounding box center [340, 115] width 70 height 14
click at [338, 146] on li "Interior Overall" at bounding box center [352, 149] width 95 height 15
type input "Interior Overall"
click at [338, 146] on input "text" at bounding box center [340, 151] width 70 height 14
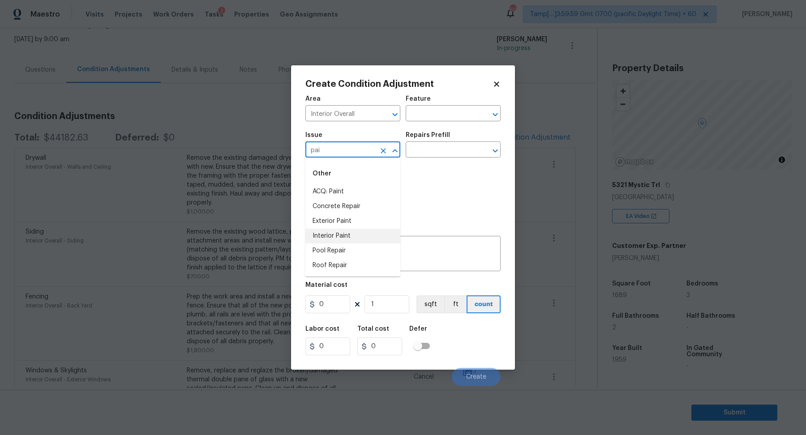
click at [350, 232] on li "Interior Paint" at bounding box center [352, 236] width 95 height 15
type input "Interior Paint"
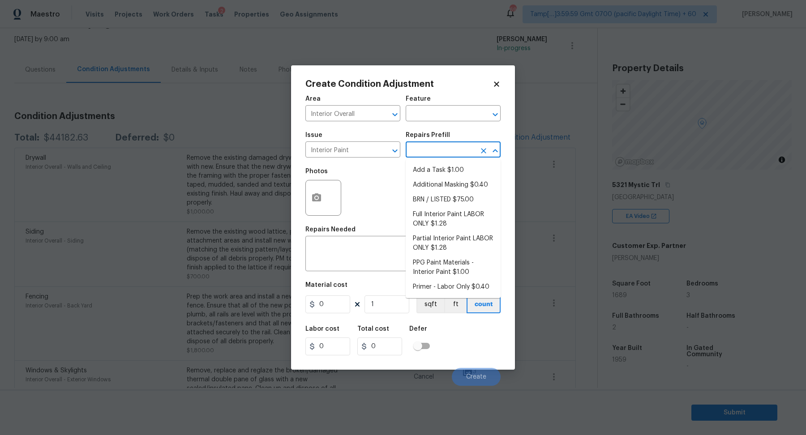
click at [442, 153] on input "text" at bounding box center [441, 151] width 70 height 14
click at [446, 292] on li "Primer - Labor Only $0.40" at bounding box center [453, 287] width 95 height 15
type input "Overall Paint"
type textarea "Interior primer - PRIMER PROVIDED BY OPENDOOR - All nails, screws, drywall anch…"
type input "0.4"
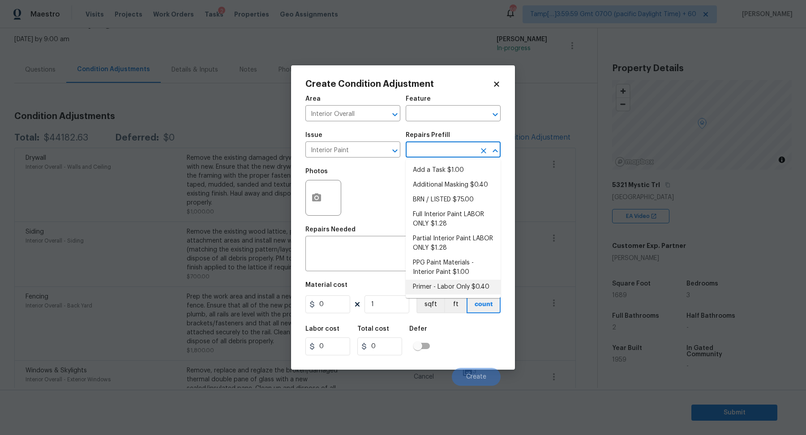
type input "0.4"
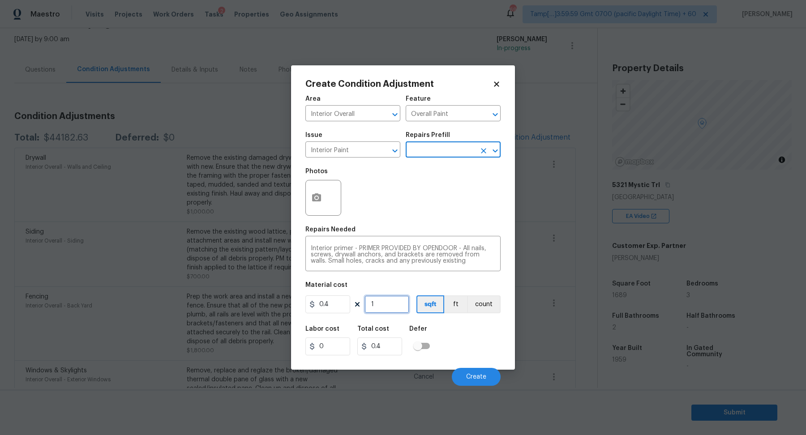
click at [392, 301] on input "1" at bounding box center [387, 305] width 45 height 18
type input "16"
type input "6.4"
type input "168"
type input "67.2"
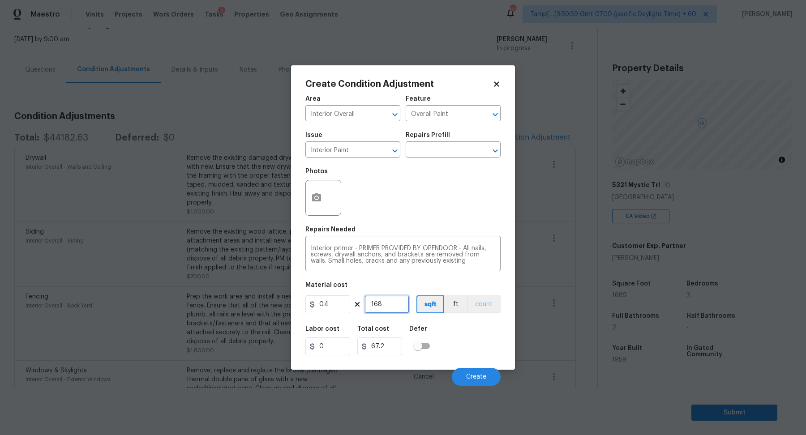
type input "1689"
type input "675.6"
type input "1689"
click at [480, 379] on span "Create" at bounding box center [476, 377] width 20 height 7
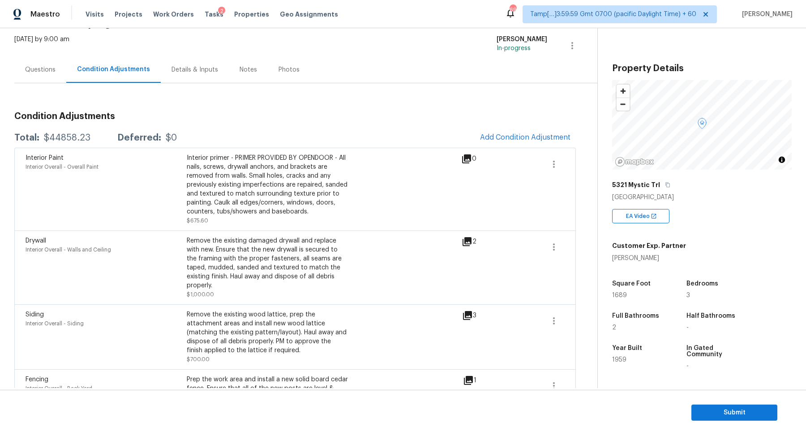
click at [59, 131] on div "Total: $44858.23 Deferred: $0 Add Condition Adjustment" at bounding box center [295, 138] width 562 height 20
copy div "$44858.23"
click at [37, 72] on div "Questions" at bounding box center [40, 69] width 30 height 9
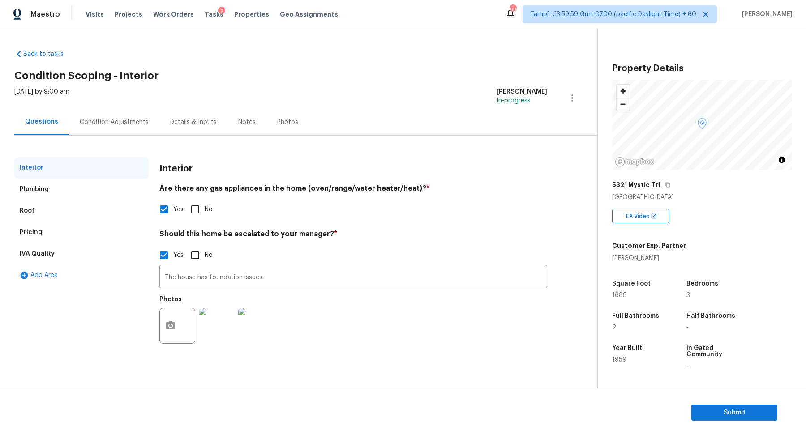
click at [44, 230] on div "Pricing" at bounding box center [81, 233] width 134 height 22
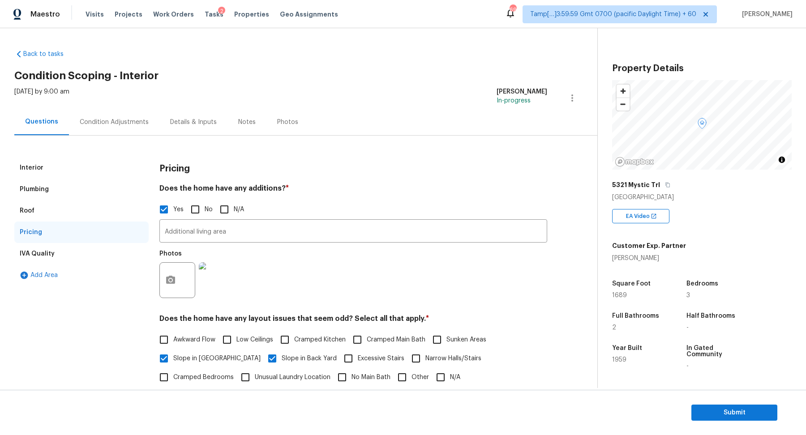
scroll to position [148, 0]
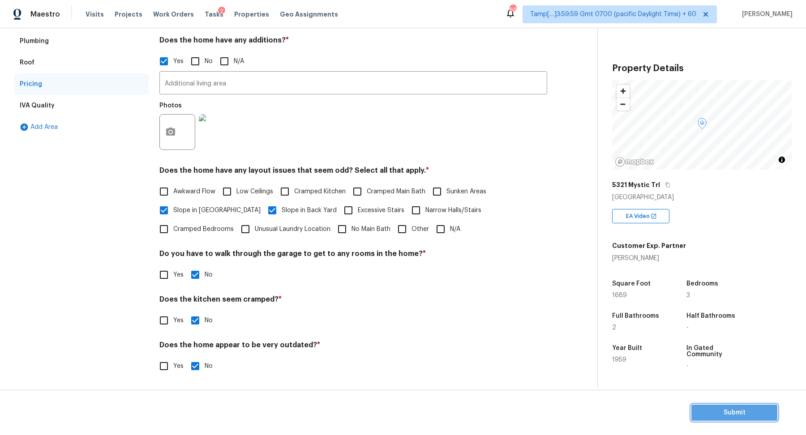
click at [711, 410] on span "Submit" at bounding box center [735, 413] width 72 height 11
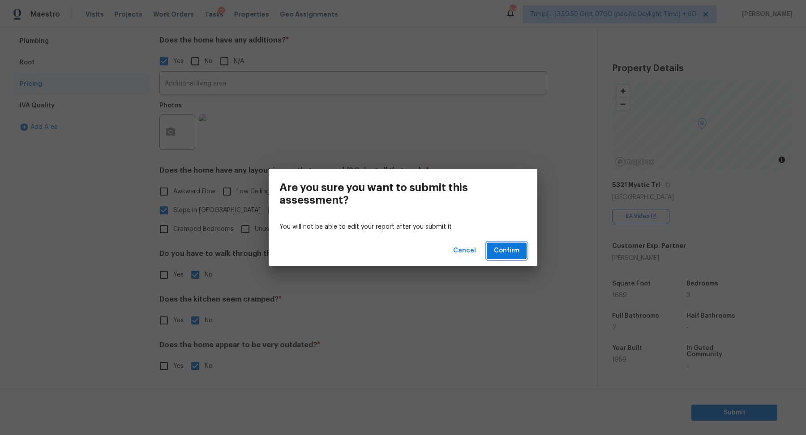
click at [492, 252] on button "Confirm" at bounding box center [507, 251] width 40 height 17
